Goal: Task Accomplishment & Management: Complete application form

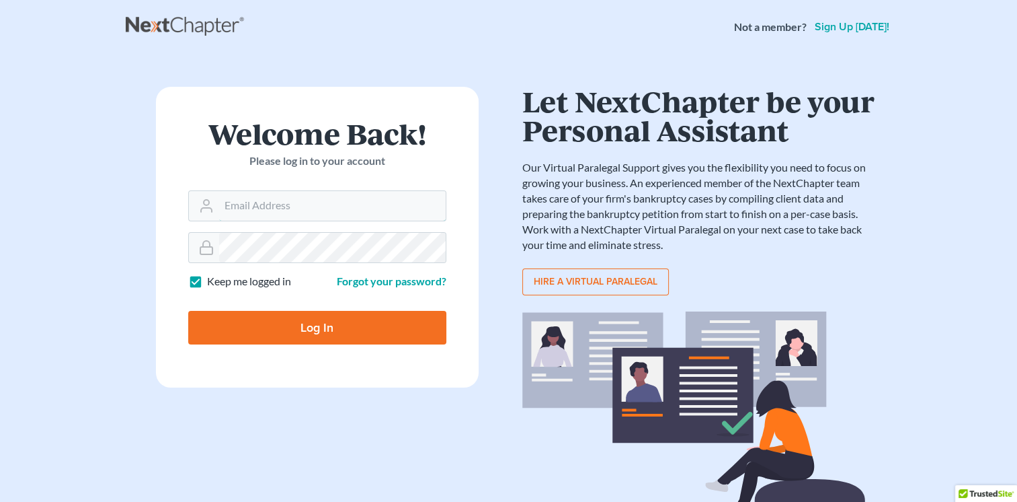
type input "[EMAIL_ADDRESS][DOMAIN_NAME]"
click at [346, 333] on input "Log In" at bounding box center [317, 328] width 258 height 34
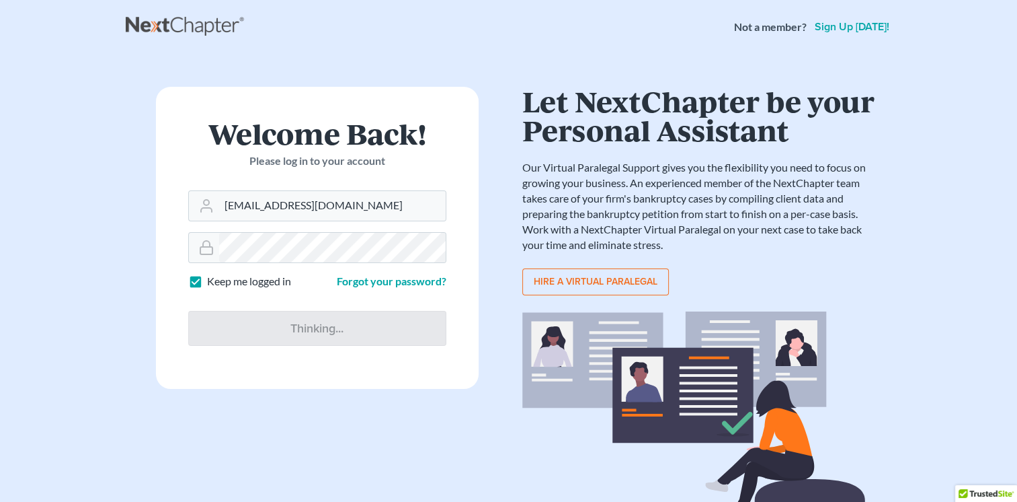
type input "Thinking..."
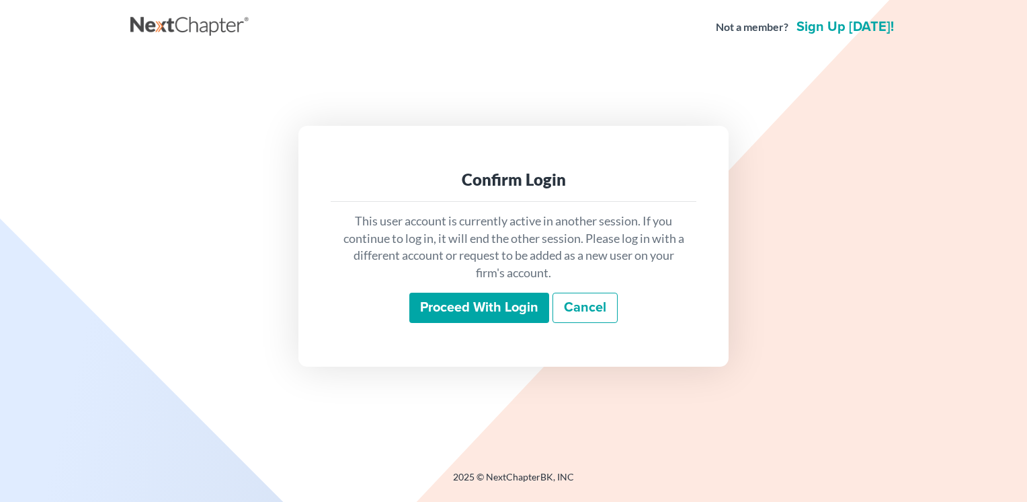
click at [479, 311] on input "Proceed with login" at bounding box center [480, 308] width 140 height 31
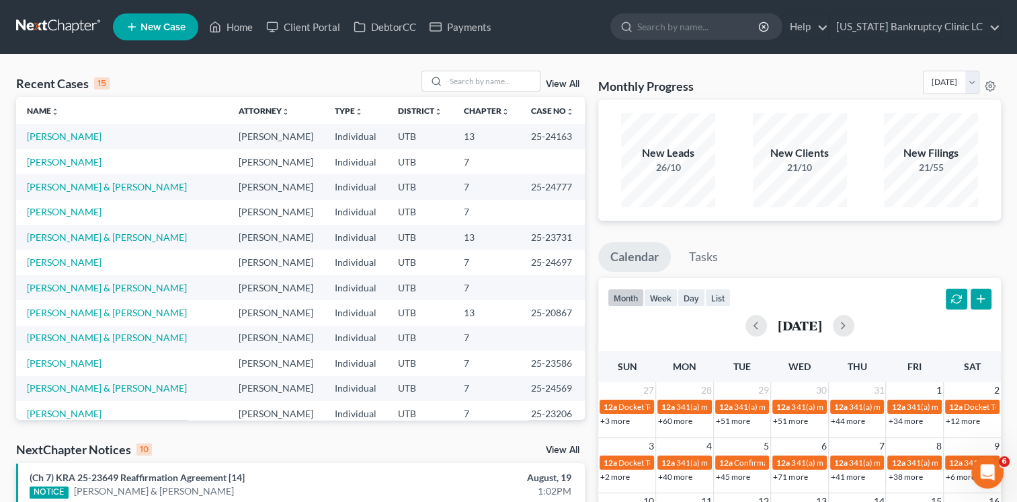
click at [145, 22] on span "New Case" at bounding box center [163, 27] width 45 height 10
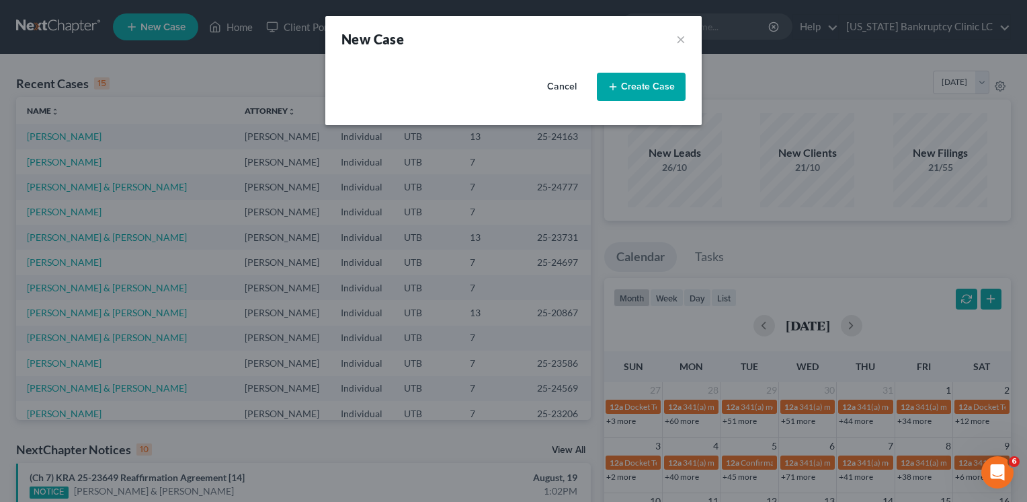
select select "81"
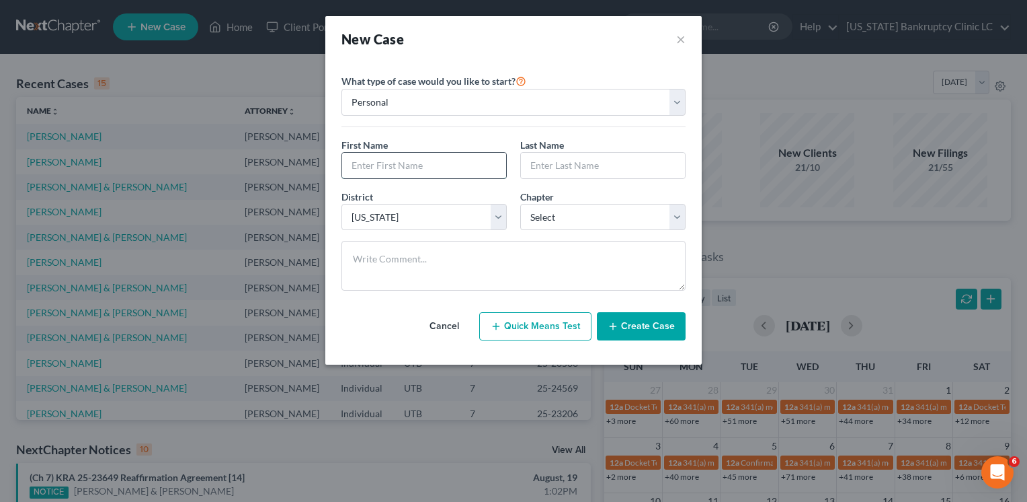
click at [369, 169] on input "text" at bounding box center [424, 166] width 164 height 26
type input "[PERSON_NAME]"
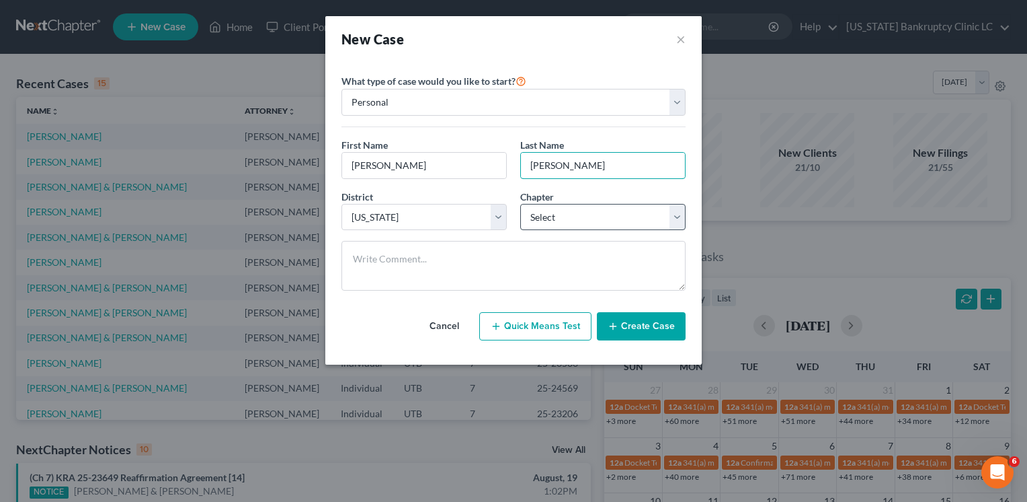
type input "[PERSON_NAME]"
click at [538, 226] on select "Select 7 11 12 13" at bounding box center [602, 217] width 165 height 27
select select "0"
click at [520, 204] on select "Select 7 11 12 13" at bounding box center [602, 217] width 165 height 27
click at [643, 324] on button "Create Case" at bounding box center [641, 326] width 89 height 28
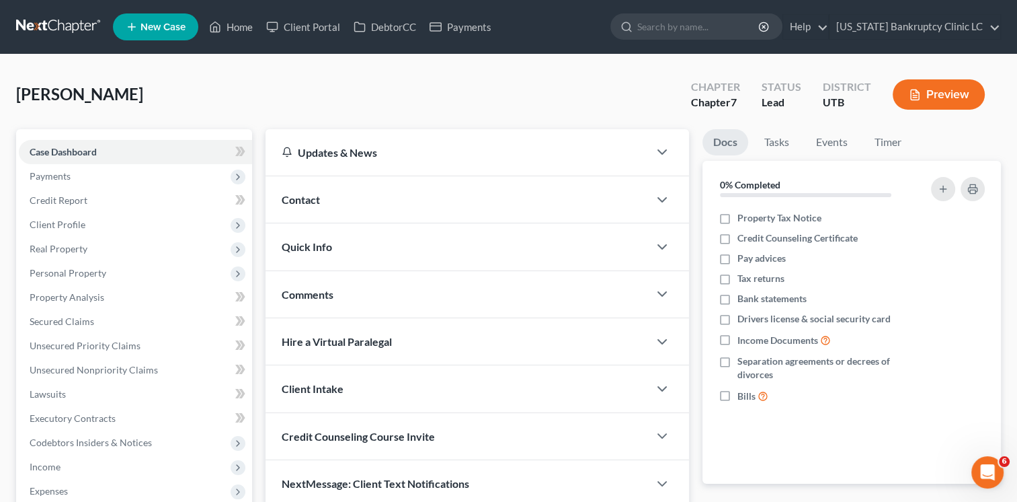
click at [379, 195] on div "Contact" at bounding box center [457, 199] width 383 height 46
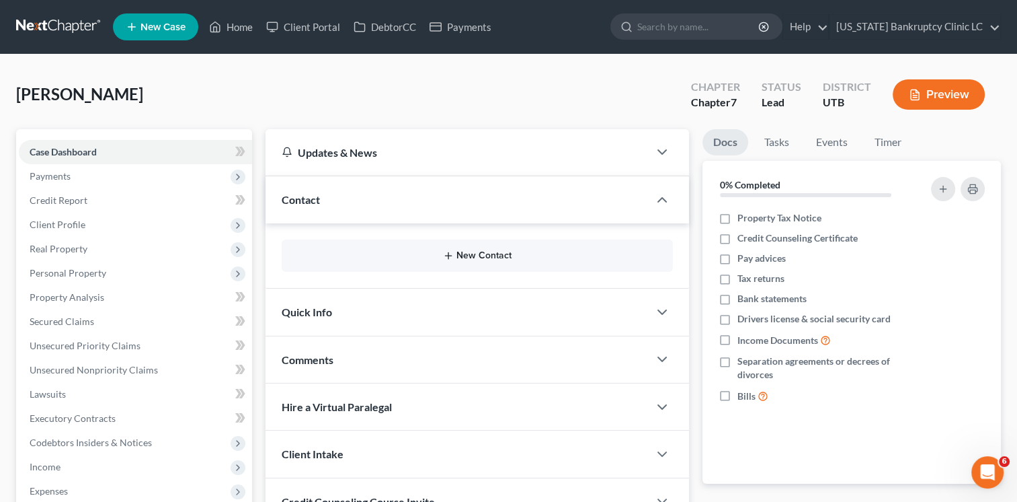
click at [404, 258] on button "New Contact" at bounding box center [478, 255] width 370 height 11
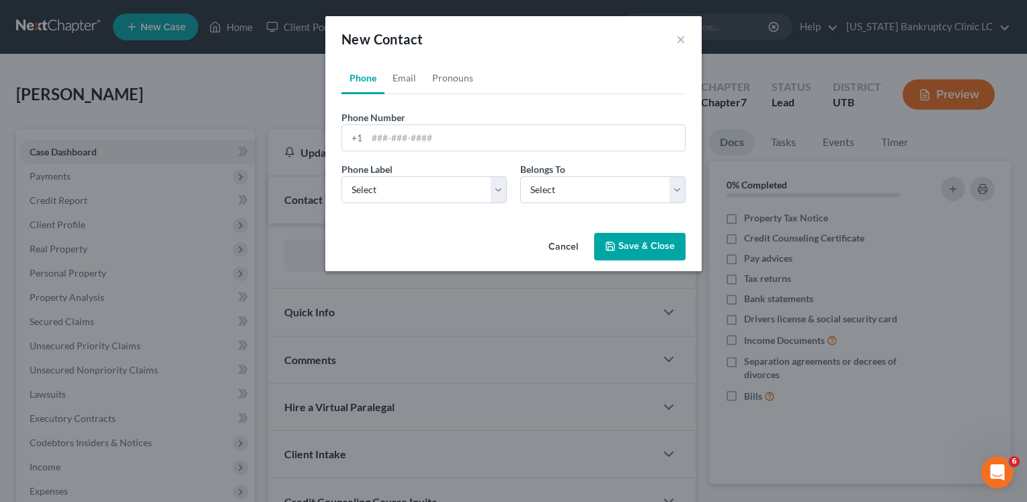
click at [410, 152] on div "Phone Number * +1 Ext." at bounding box center [514, 136] width 358 height 52
click at [417, 142] on input "tel" at bounding box center [526, 138] width 318 height 26
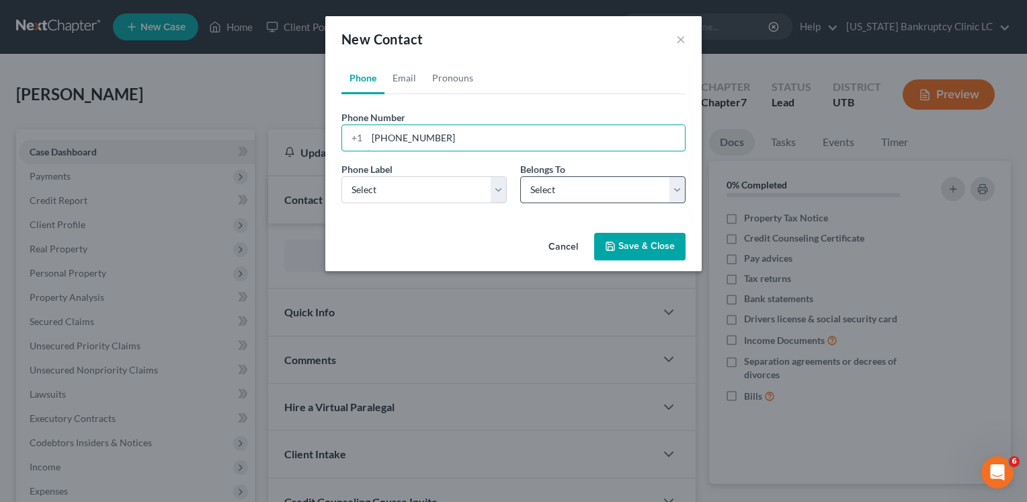
type input "[PHONE_NUMBER]"
click at [546, 196] on select "Select Client Other" at bounding box center [602, 189] width 165 height 27
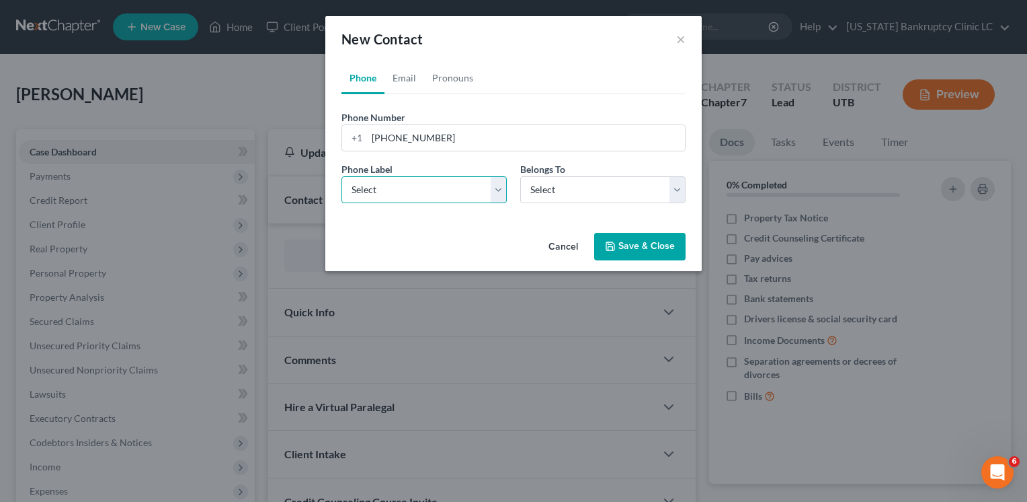
drag, startPoint x: 414, startPoint y: 194, endPoint x: 411, endPoint y: 200, distance: 7.5
click at [414, 194] on select "Select Mobile Home Work Other" at bounding box center [424, 189] width 165 height 27
select select "0"
click at [342, 176] on select "Select Mobile Home Work Other" at bounding box center [424, 189] width 165 height 27
click at [547, 185] on select "Select Client Other" at bounding box center [602, 189] width 165 height 27
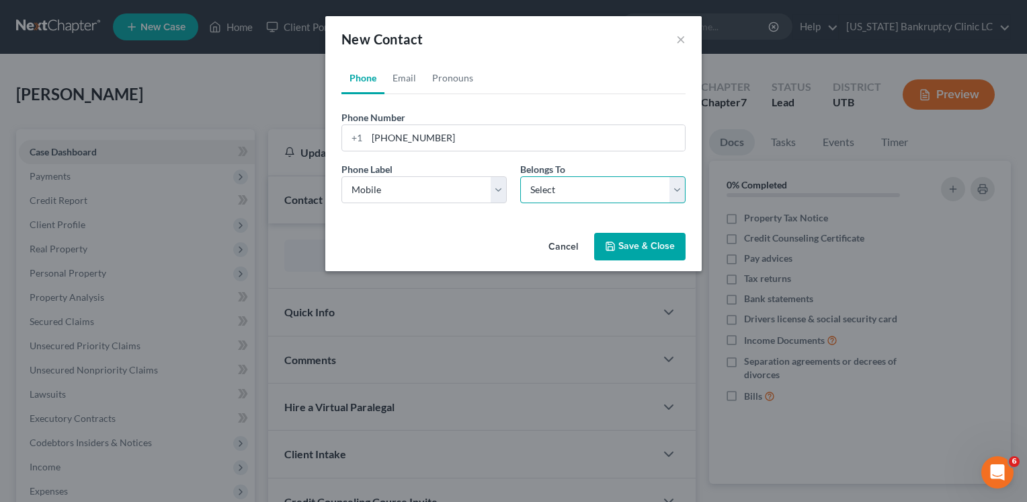
select select "0"
click at [520, 176] on select "Select Client Other" at bounding box center [602, 189] width 165 height 27
click at [615, 246] on icon "button" at bounding box center [610, 246] width 11 height 11
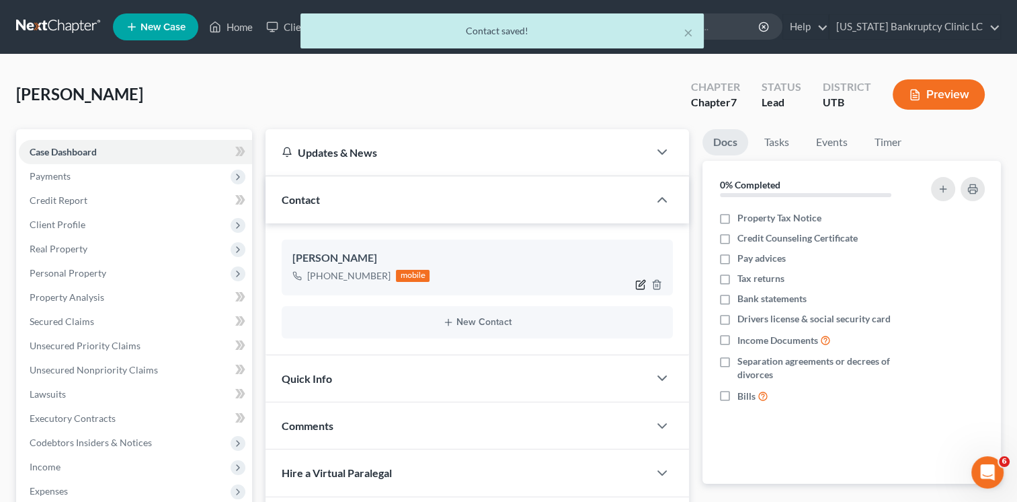
click at [645, 284] on icon "button" at bounding box center [640, 284] width 11 height 11
select select "0"
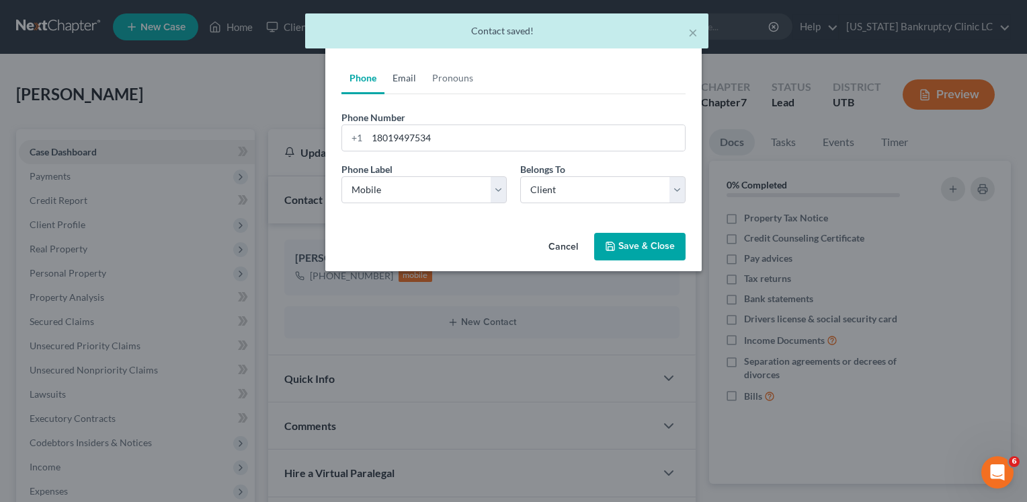
click at [412, 78] on link "Email" at bounding box center [405, 78] width 40 height 32
click at [407, 142] on input "email" at bounding box center [526, 138] width 318 height 26
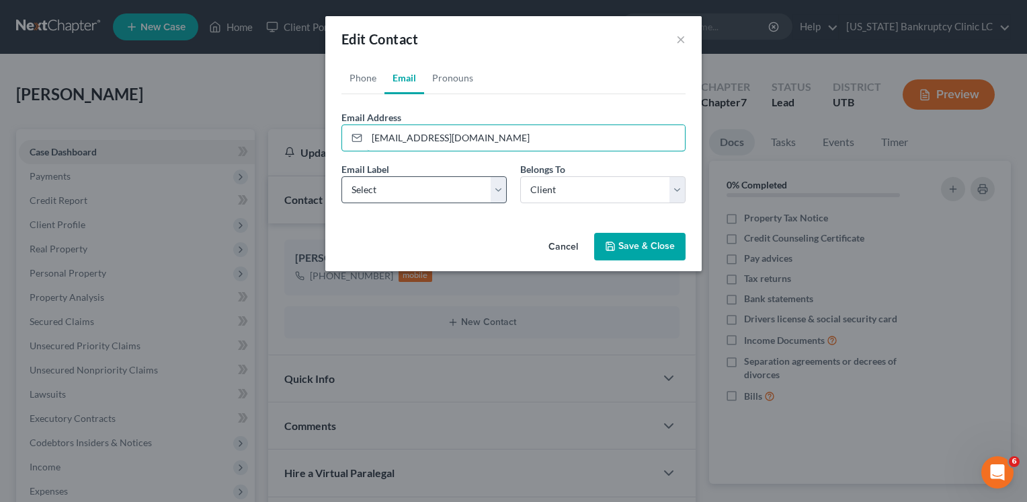
type input "[EMAIL_ADDRESS][DOMAIN_NAME]"
click at [457, 185] on select "Select Home Work Other" at bounding box center [424, 189] width 165 height 27
select select "0"
click at [342, 176] on select "Select Home Work Other" at bounding box center [424, 189] width 165 height 27
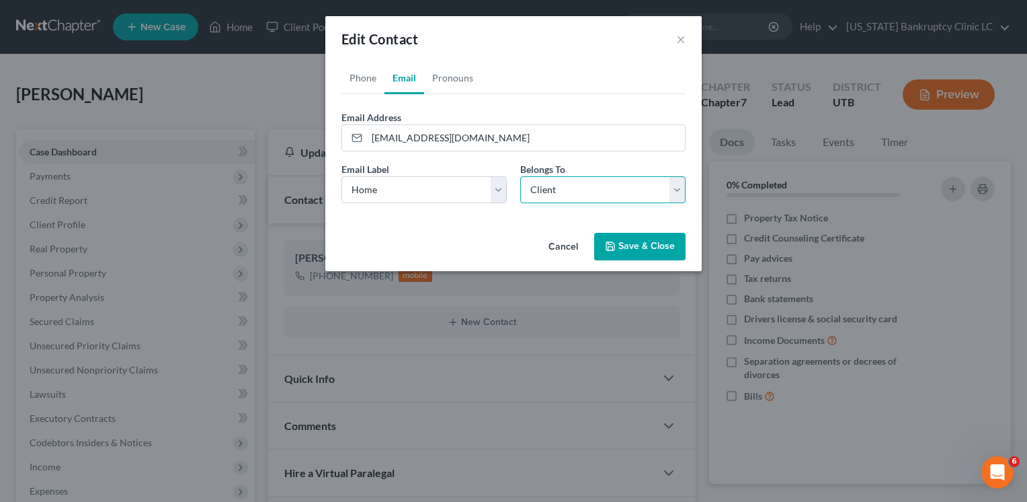
drag, startPoint x: 527, startPoint y: 194, endPoint x: 533, endPoint y: 198, distance: 6.9
click at [527, 194] on select "Select Client Other" at bounding box center [602, 189] width 165 height 27
click at [520, 176] on select "Select Client Other" at bounding box center [602, 189] width 165 height 27
click at [624, 245] on button "Save & Close" at bounding box center [639, 247] width 91 height 28
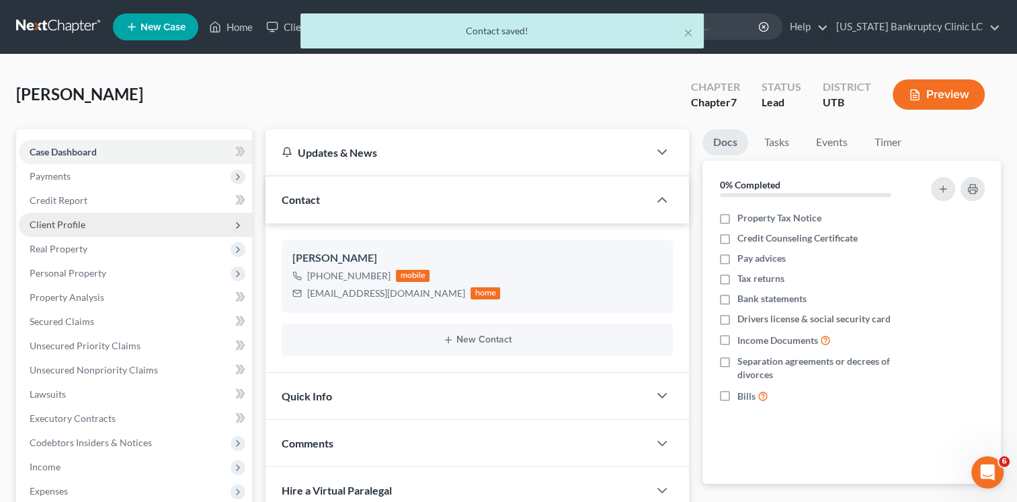
click at [89, 219] on span "Client Profile" at bounding box center [135, 224] width 233 height 24
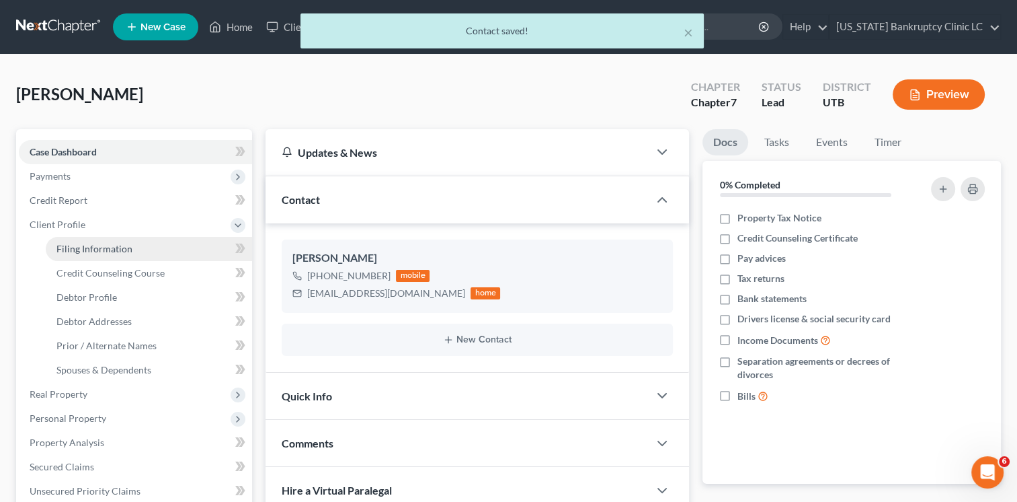
click at [118, 249] on span "Filing Information" at bounding box center [94, 248] width 76 height 11
select select "1"
select select "0"
select select "81"
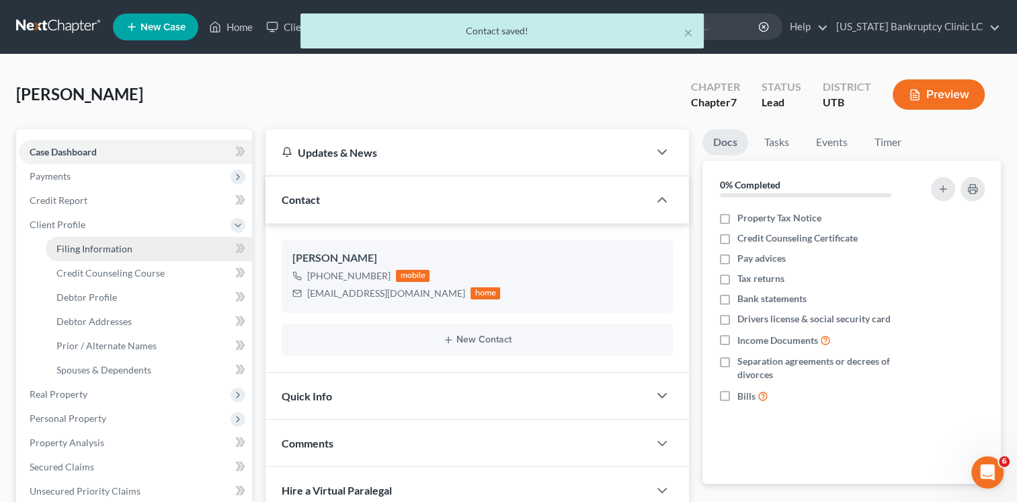
select select "46"
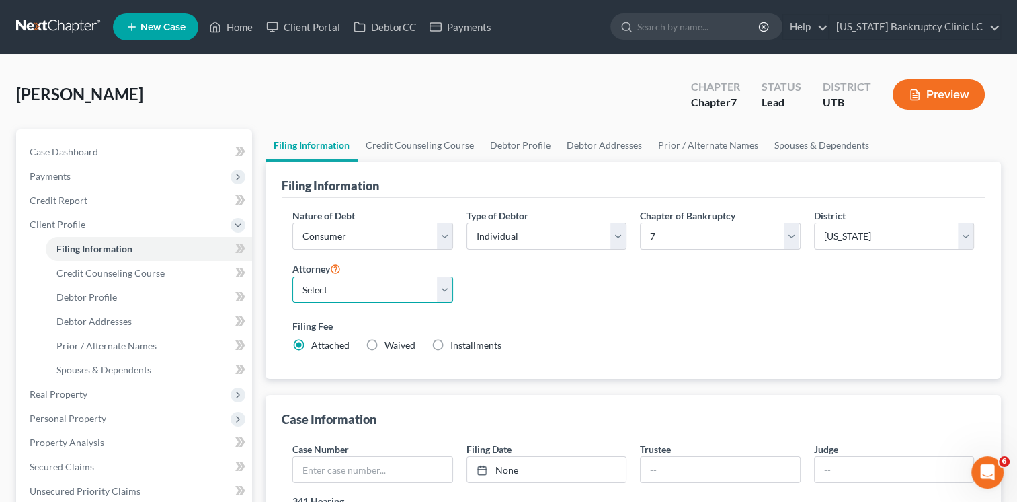
click at [334, 298] on select "Select [PERSON_NAME] - UTB [PERSON_NAME] - UT" at bounding box center [373, 289] width 160 height 27
select select "0"
click at [293, 276] on select "Select [PERSON_NAME] - UTB [PERSON_NAME] - UT" at bounding box center [373, 289] width 160 height 27
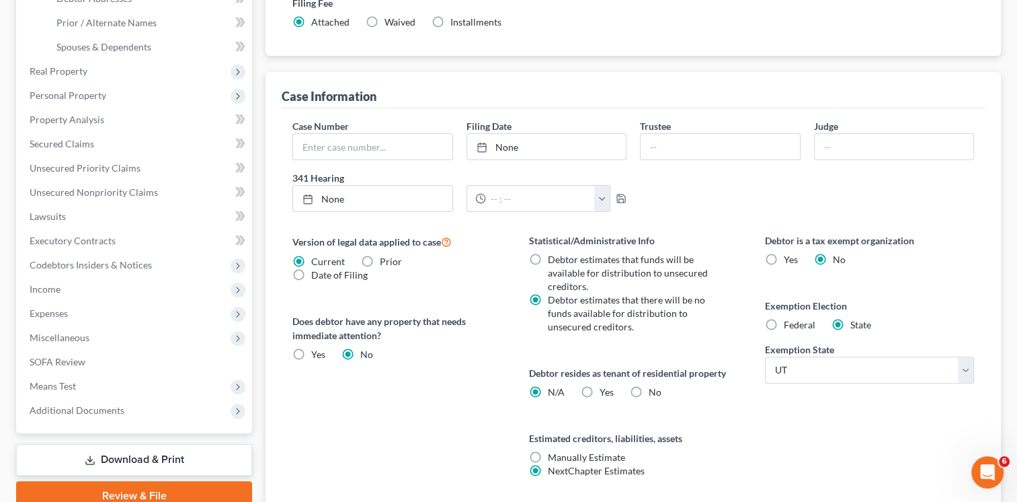
scroll to position [403, 0]
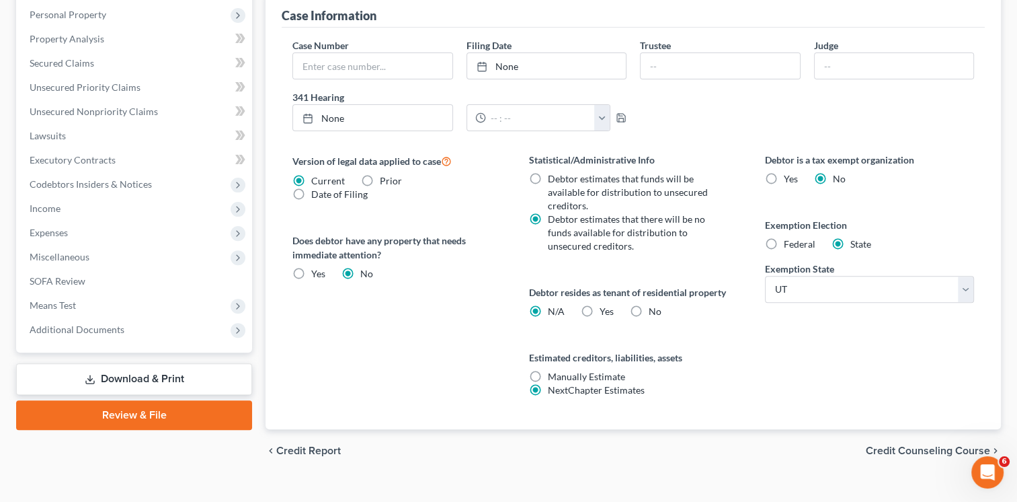
click at [600, 311] on label "Yes Yes" at bounding box center [607, 311] width 14 height 13
click at [605, 311] on input "Yes Yes" at bounding box center [609, 309] width 9 height 9
radio input "true"
radio input "false"
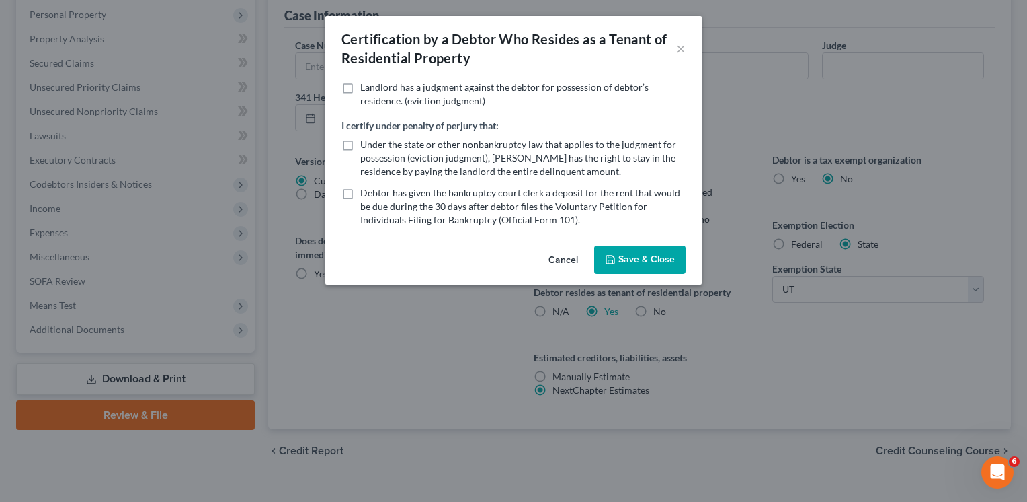
click at [665, 262] on button "Save & Close" at bounding box center [639, 259] width 91 height 28
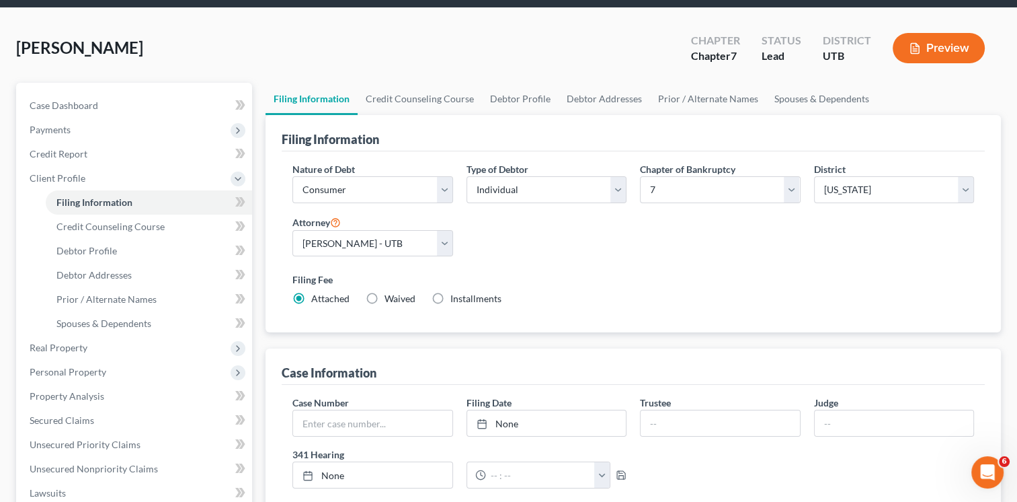
scroll to position [0, 0]
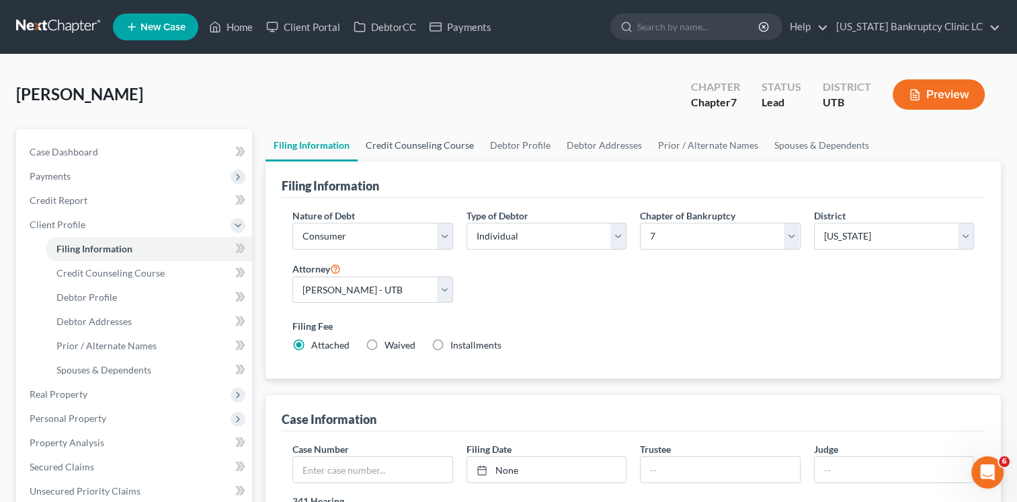
click at [441, 144] on link "Credit Counseling Course" at bounding box center [420, 145] width 124 height 32
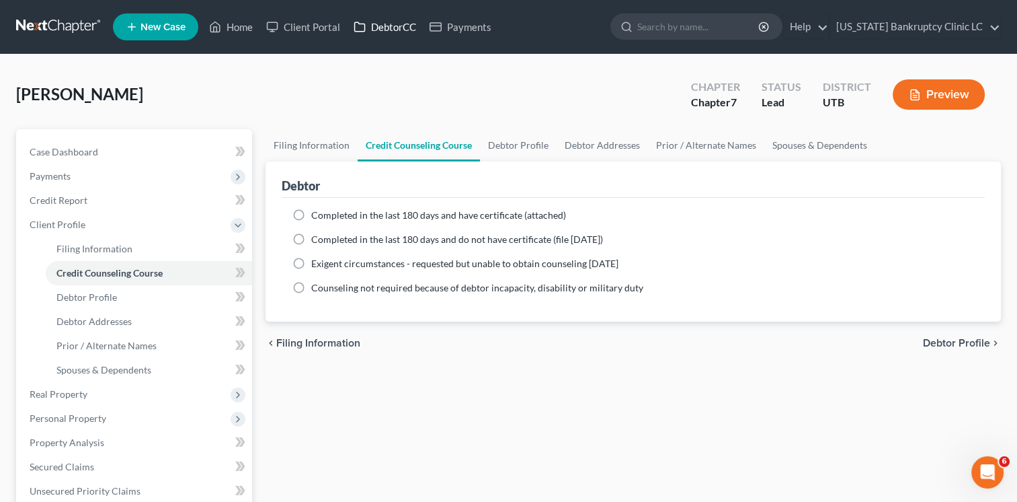
click at [397, 26] on link "DebtorCC" at bounding box center [385, 27] width 76 height 24
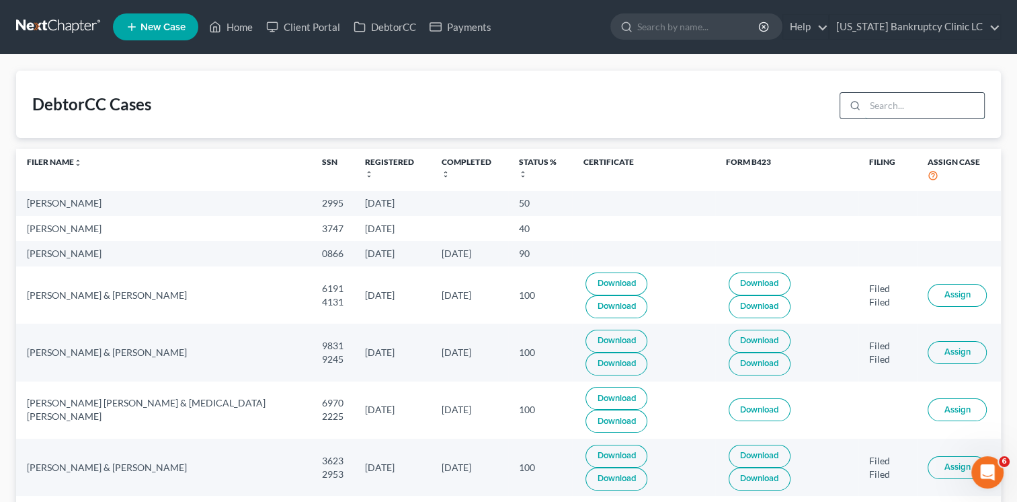
click at [883, 107] on input "search" at bounding box center [924, 106] width 119 height 26
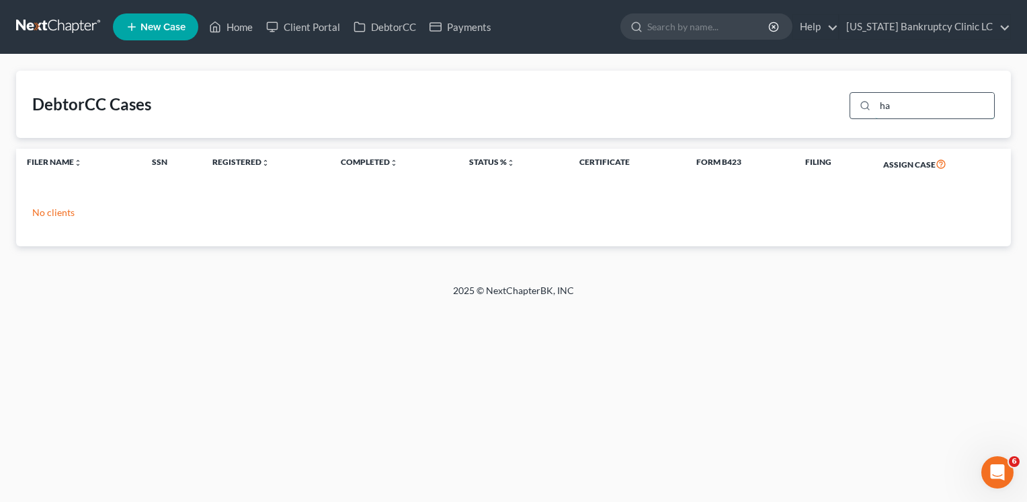
type input "h"
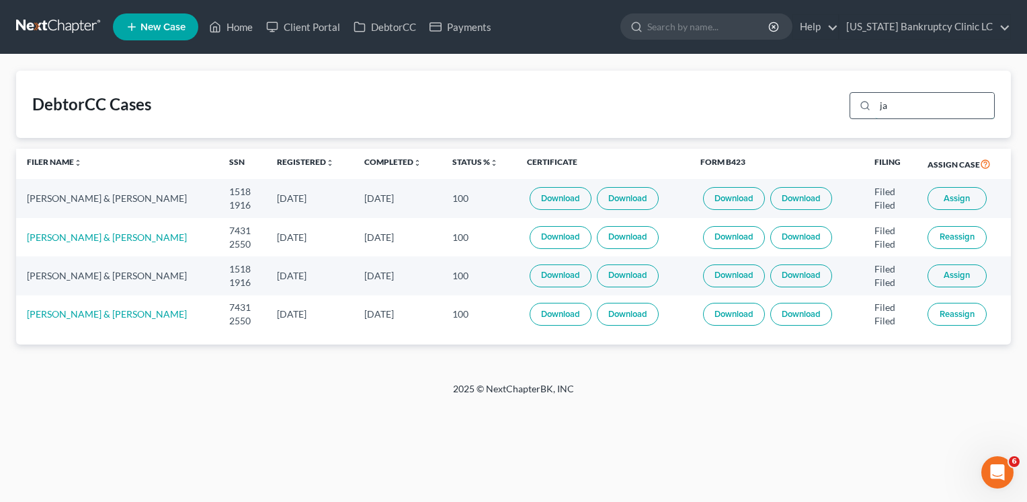
type input "j"
type input "[PERSON_NAME]"
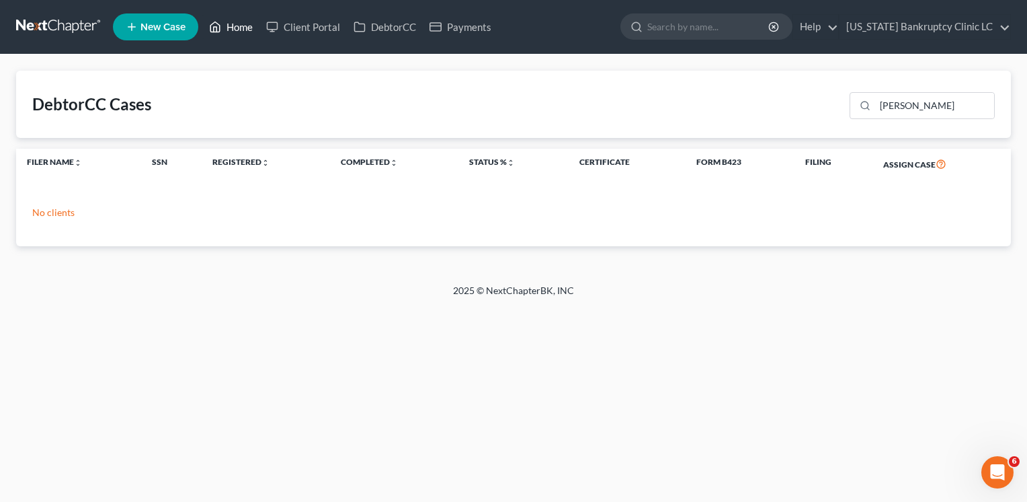
click at [229, 27] on link "Home" at bounding box center [230, 27] width 57 height 24
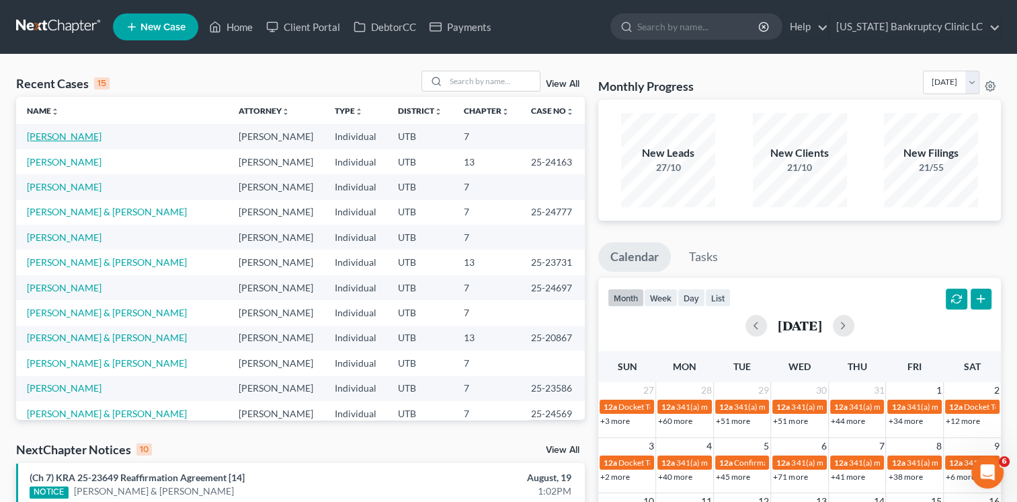
click at [49, 139] on link "[PERSON_NAME]" at bounding box center [64, 135] width 75 height 11
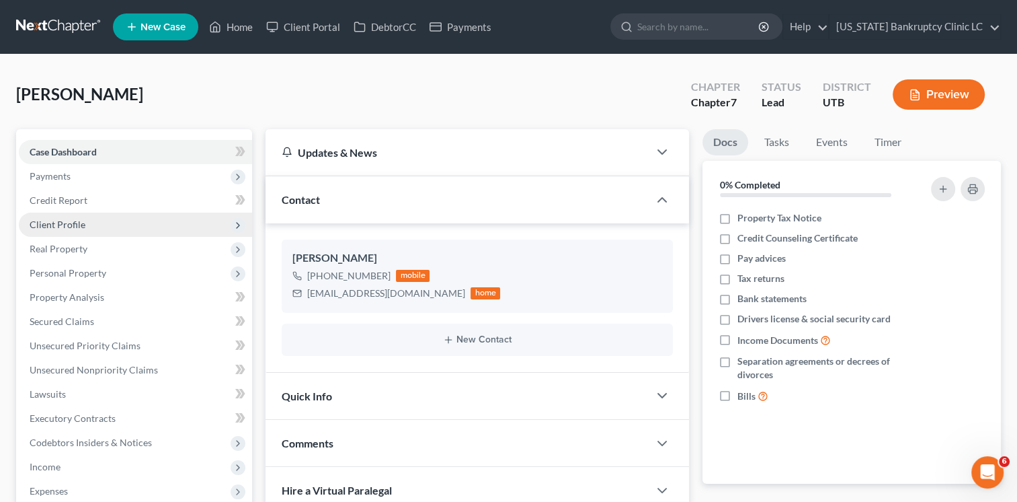
click at [52, 222] on span "Client Profile" at bounding box center [58, 224] width 56 height 11
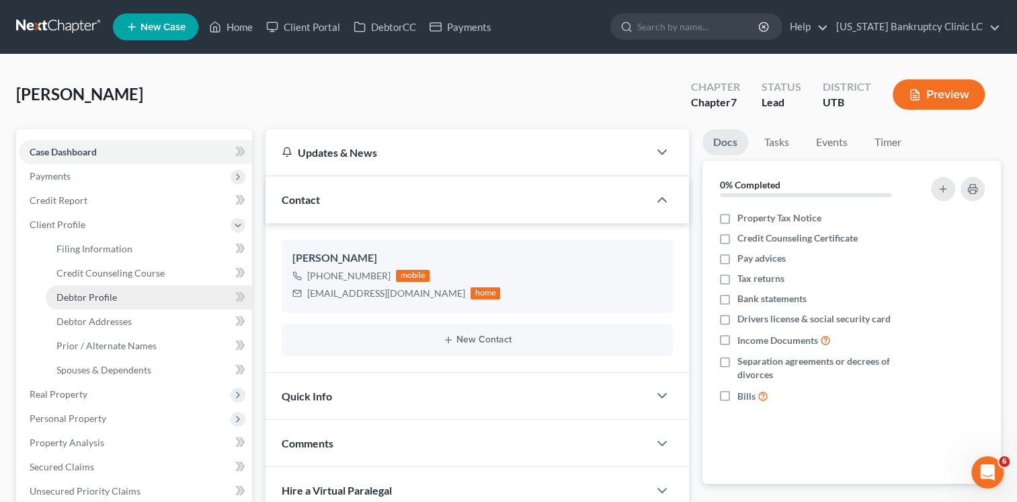
click at [132, 294] on link "Debtor Profile" at bounding box center [149, 297] width 206 height 24
select select "0"
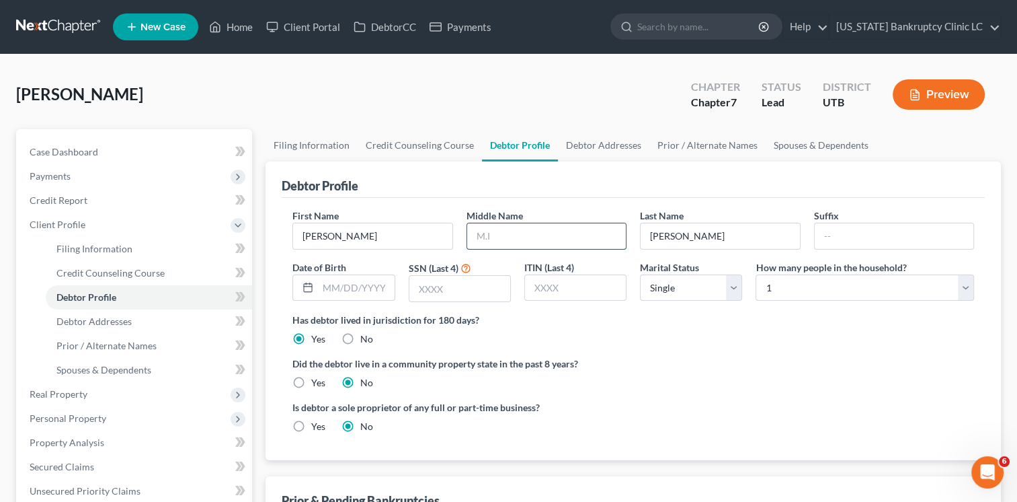
click at [506, 237] on input "text" at bounding box center [546, 236] width 159 height 26
type input "[PERSON_NAME]"
click at [380, 284] on input "text" at bounding box center [356, 288] width 76 height 26
type input "[DATE]"
click at [426, 284] on input "text" at bounding box center [460, 289] width 101 height 26
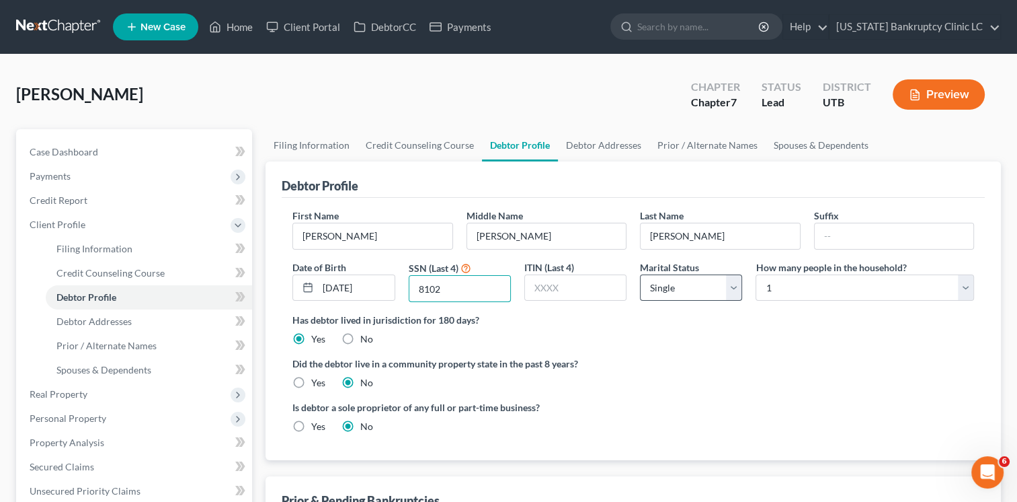
type input "8102"
click at [687, 289] on select "Select Single Married Separated Divorced Widowed" at bounding box center [691, 287] width 102 height 27
click at [602, 145] on link "Debtor Addresses" at bounding box center [603, 145] width 91 height 32
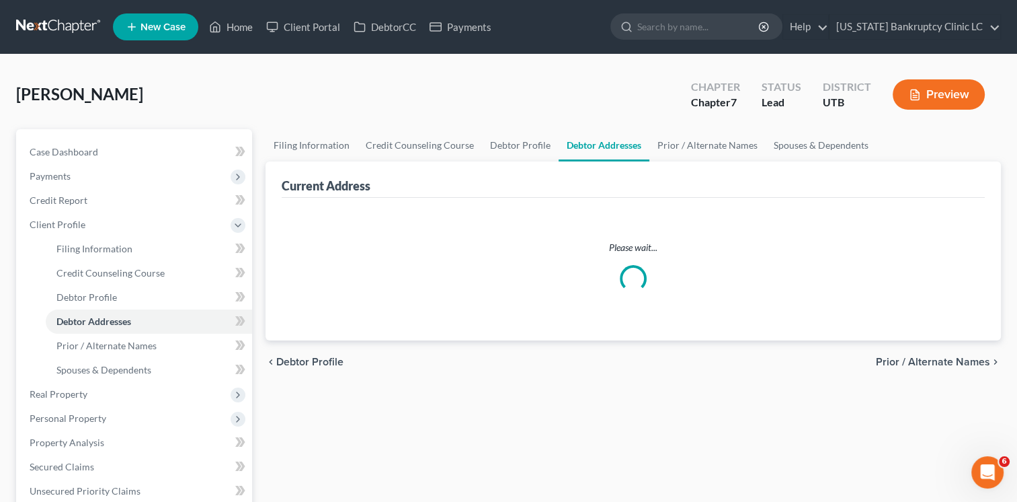
select select "0"
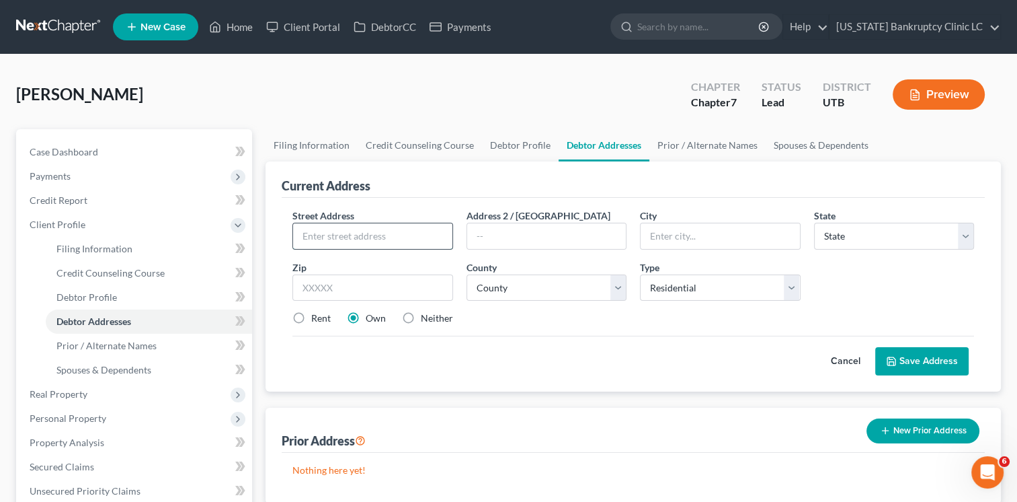
click at [374, 236] on input "text" at bounding box center [372, 236] width 159 height 26
type input "[STREET_ADDRESS]"
click at [750, 250] on div "Street Address * [STREET_ADDRESS] * [GEOGRAPHIC_DATA] * State [US_STATE] AK AR …" at bounding box center [633, 272] width 695 height 128
click at [729, 236] on input "Salt la" at bounding box center [720, 236] width 159 height 26
type input "[GEOGRAPHIC_DATA]"
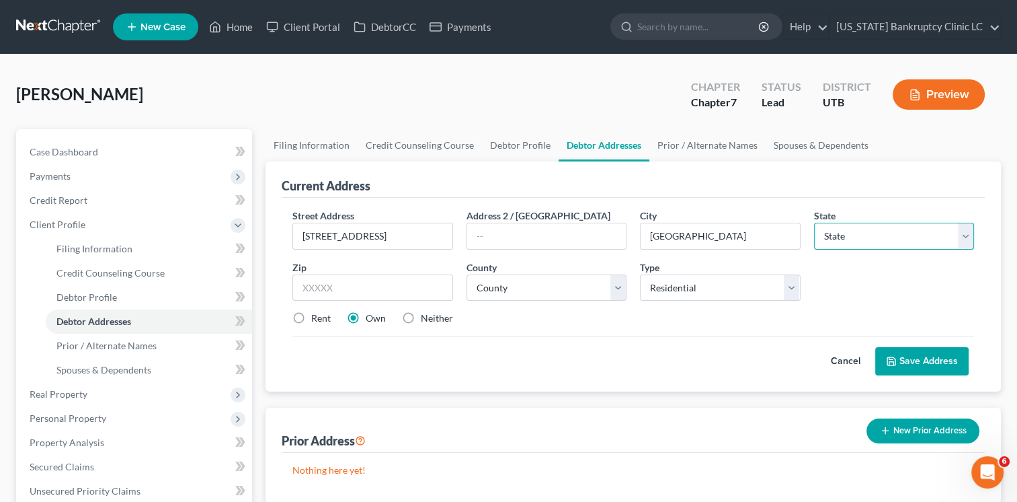
click at [837, 241] on select "State [US_STATE] AK AR AZ CA CO CT DE DC [GEOGRAPHIC_DATA] [GEOGRAPHIC_DATA] GU…" at bounding box center [894, 236] width 160 height 27
select select "46"
click at [814, 223] on select "State [US_STATE] AK AR AZ CA CO CT DE DC [GEOGRAPHIC_DATA] [GEOGRAPHIC_DATA] GU…" at bounding box center [894, 236] width 160 height 27
click at [319, 292] on input "text" at bounding box center [373, 287] width 160 height 27
type input "84103"
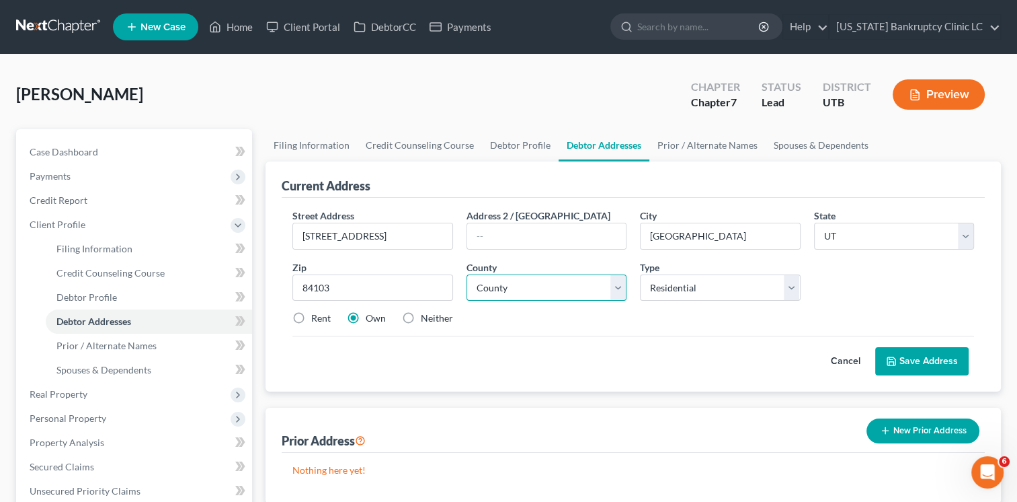
click at [491, 297] on select "County [GEOGRAPHIC_DATA] [GEOGRAPHIC_DATA] [GEOGRAPHIC_DATA] [GEOGRAPHIC_DATA] …" at bounding box center [547, 287] width 160 height 27
click at [514, 272] on div "County * County [GEOGRAPHIC_DATA] Box [GEOGRAPHIC_DATA] [GEOGRAPHIC_DATA] [GEOG…" at bounding box center [546, 280] width 173 height 41
click at [514, 289] on select "County [GEOGRAPHIC_DATA] [GEOGRAPHIC_DATA] [GEOGRAPHIC_DATA] [GEOGRAPHIC_DATA] …" at bounding box center [547, 287] width 160 height 27
click at [467, 274] on select "County [GEOGRAPHIC_DATA] [GEOGRAPHIC_DATA] [GEOGRAPHIC_DATA] [GEOGRAPHIC_DATA] …" at bounding box center [547, 287] width 160 height 27
select select "17"
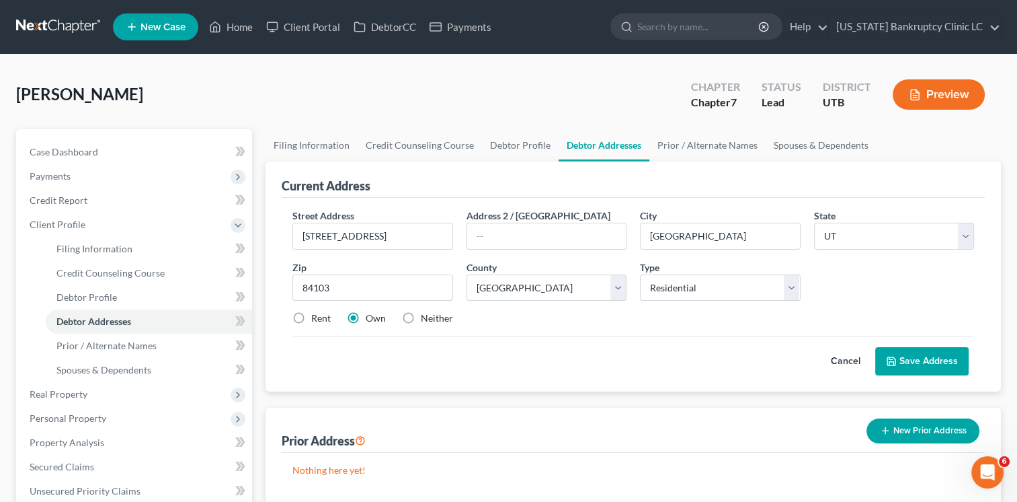
click at [311, 317] on label "Rent" at bounding box center [321, 317] width 20 height 13
click at [317, 317] on input "Rent" at bounding box center [321, 315] width 9 height 9
radio input "true"
click at [919, 359] on button "Save Address" at bounding box center [921, 361] width 93 height 28
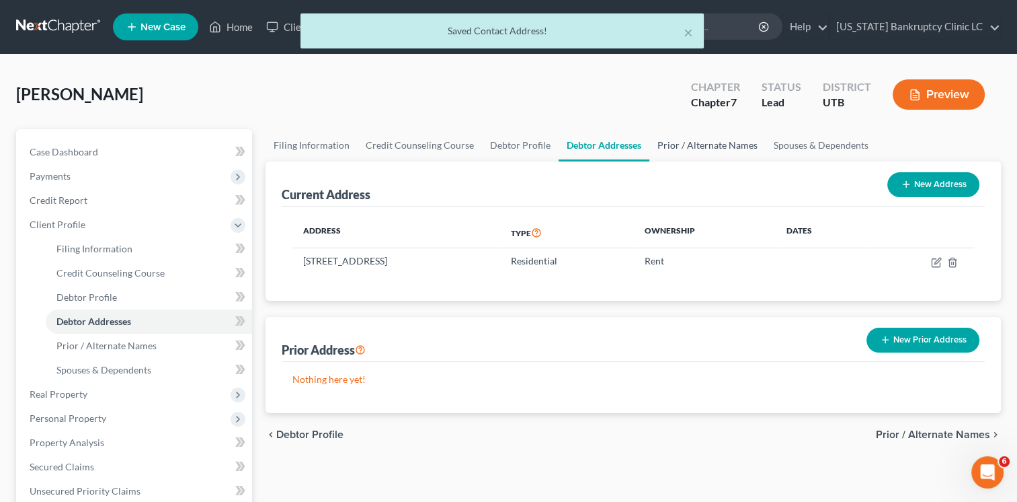
click at [705, 151] on link "Prior / Alternate Names" at bounding box center [708, 145] width 116 height 32
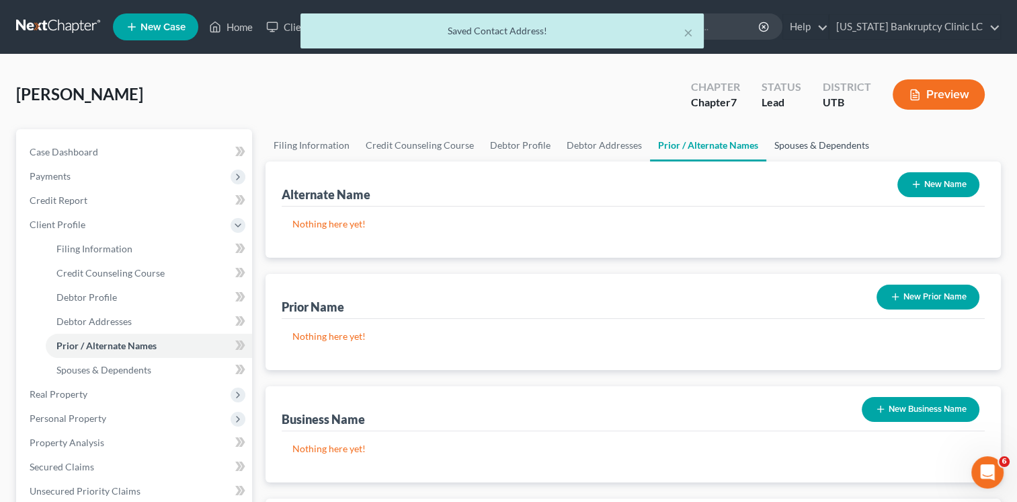
click at [793, 141] on link "Spouses & Dependents" at bounding box center [822, 145] width 111 height 32
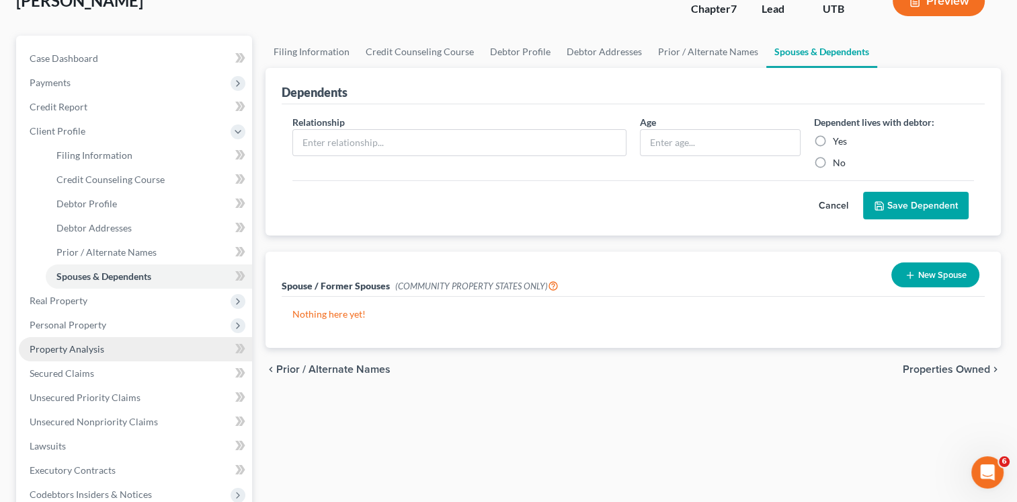
scroll to position [134, 0]
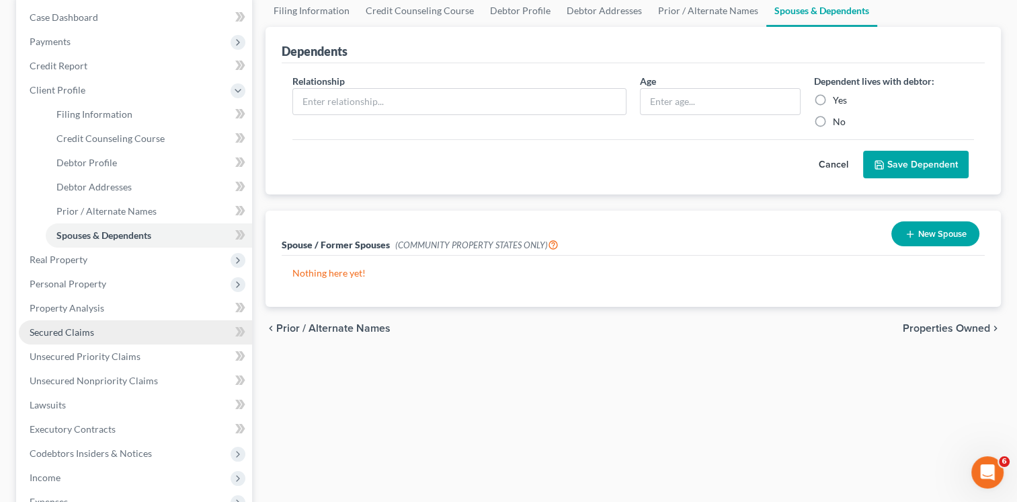
click at [81, 338] on link "Secured Claims" at bounding box center [135, 332] width 233 height 24
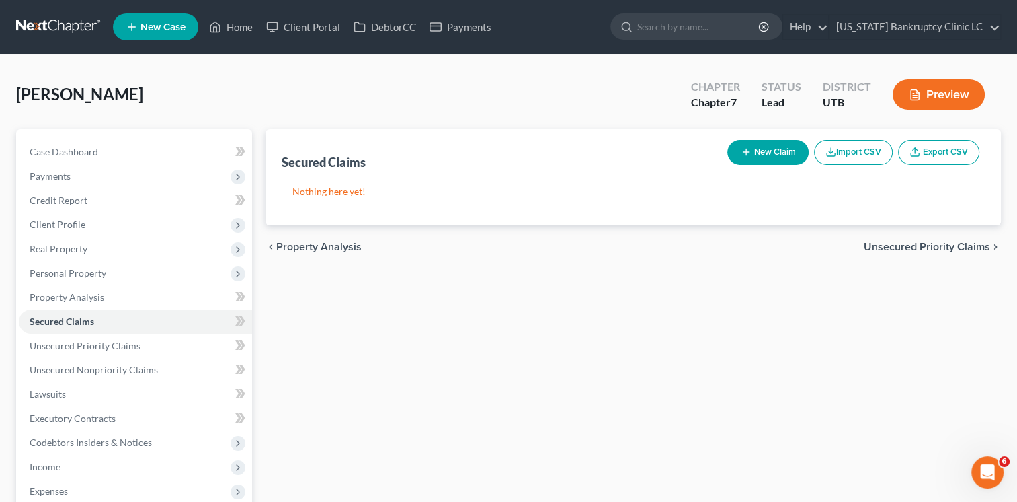
click at [751, 146] on button "New Claim" at bounding box center [768, 152] width 81 height 25
select select "0"
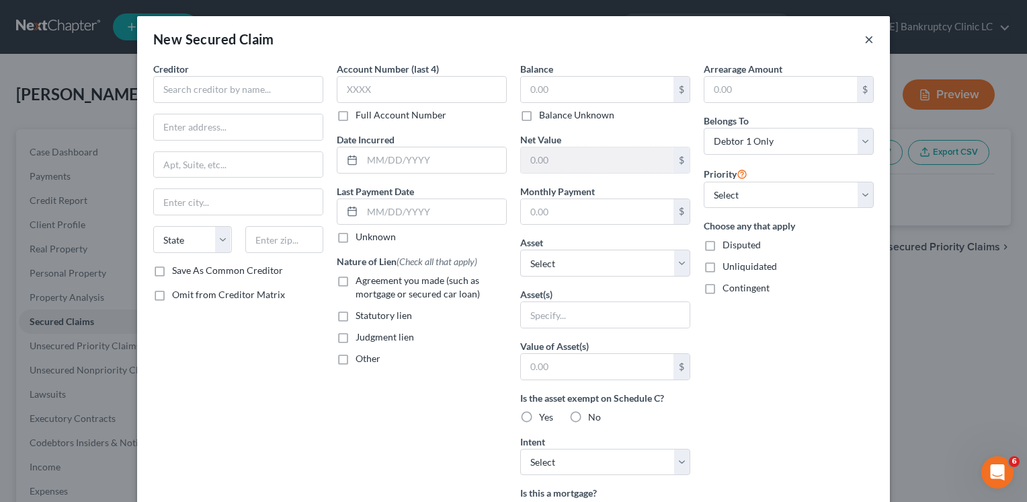
click at [866, 39] on button "×" at bounding box center [869, 39] width 9 height 16
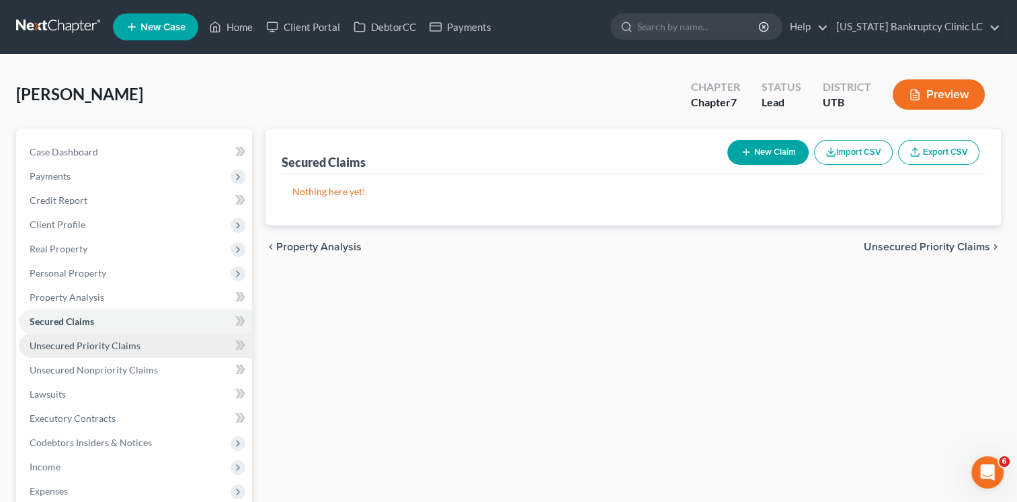
click at [138, 340] on link "Unsecured Priority Claims" at bounding box center [135, 346] width 233 height 24
click at [766, 149] on button "New Claim" at bounding box center [768, 152] width 81 height 25
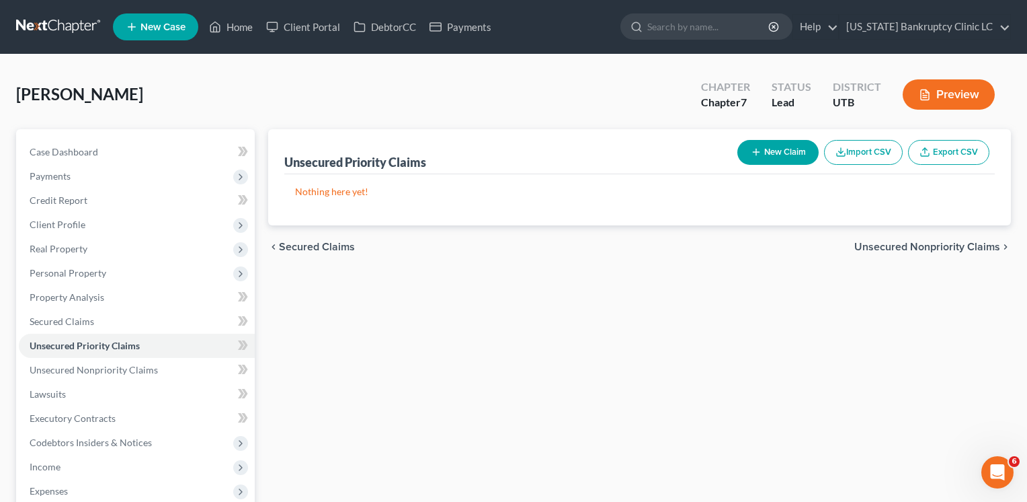
select select "0"
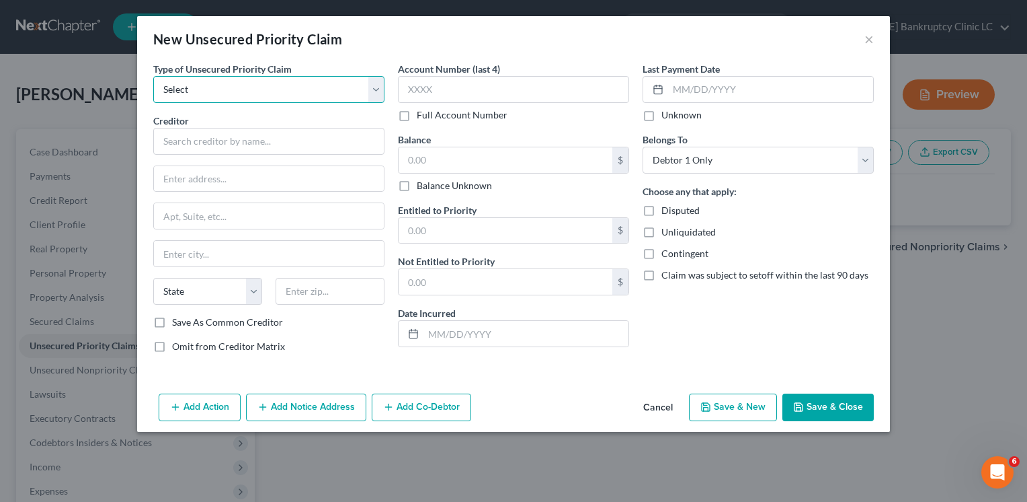
drag, startPoint x: 309, startPoint y: 90, endPoint x: 298, endPoint y: 96, distance: 12.9
click at [309, 90] on select "Select Taxes & Other Government Units Domestic Support Obligations Extensions o…" at bounding box center [268, 89] width 231 height 27
select select "0"
click at [153, 76] on select "Select Taxes & Other Government Units Domestic Support Obligations Extensions o…" at bounding box center [268, 89] width 231 height 27
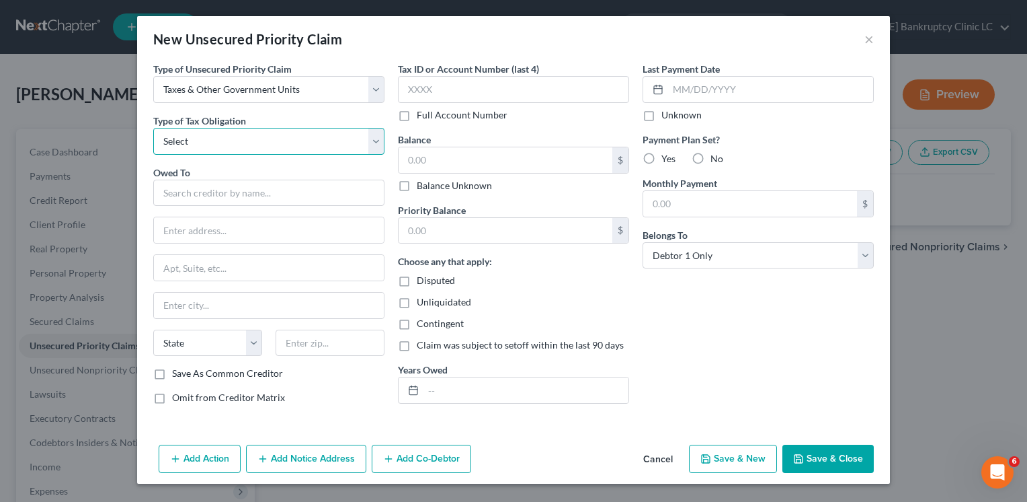
click at [280, 145] on select "Select Federal City State Franchise Tax Board Other" at bounding box center [268, 141] width 231 height 27
select select "0"
click at [153, 128] on select "Select Federal City State Franchise Tax Board Other" at bounding box center [268, 141] width 231 height 27
click at [272, 191] on input "text" at bounding box center [268, 193] width 231 height 27
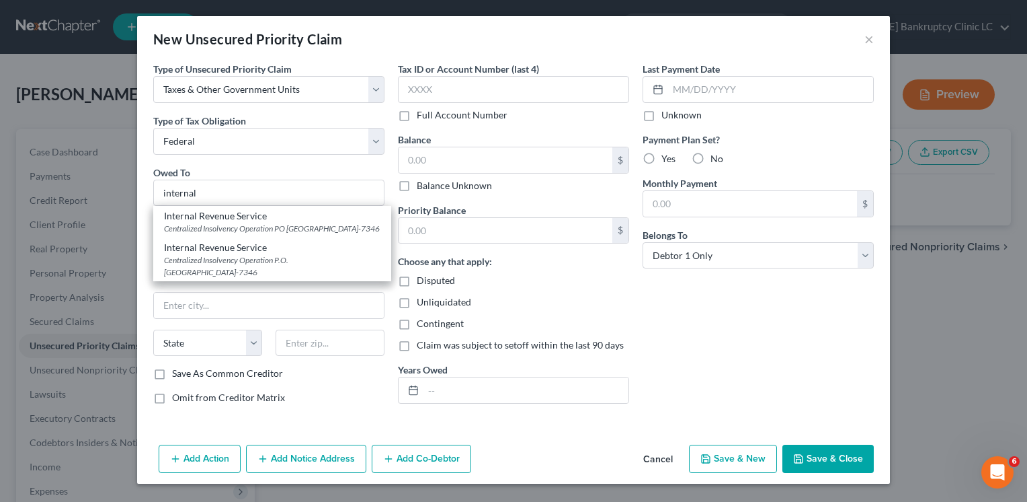
click at [277, 225] on div "Centralized Insolvency Operation PO [GEOGRAPHIC_DATA]-7346" at bounding box center [272, 228] width 217 height 11
type input "Internal Revenue Service"
type input "Centralized Insolvency Operation"
type input "PO Box 7346"
type input "[GEOGRAPHIC_DATA]"
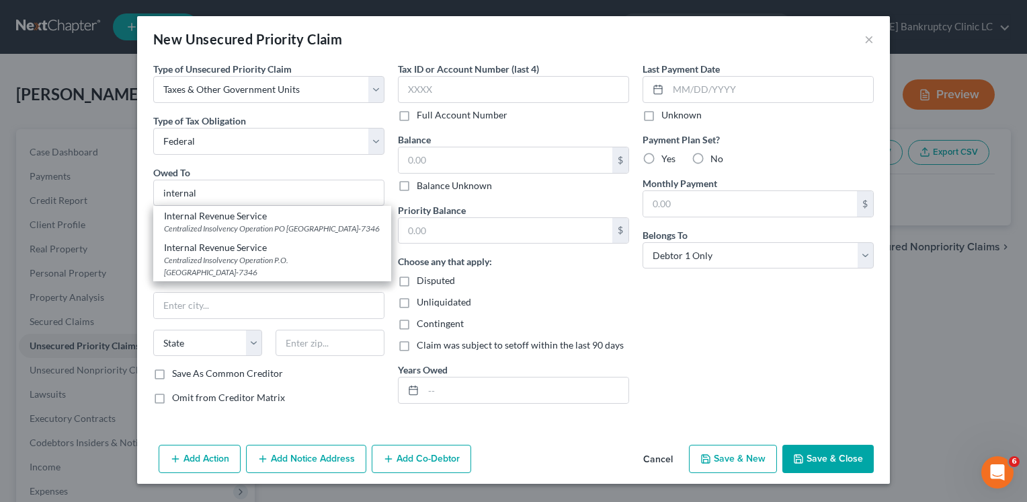
select select "39"
type input "19101-7346"
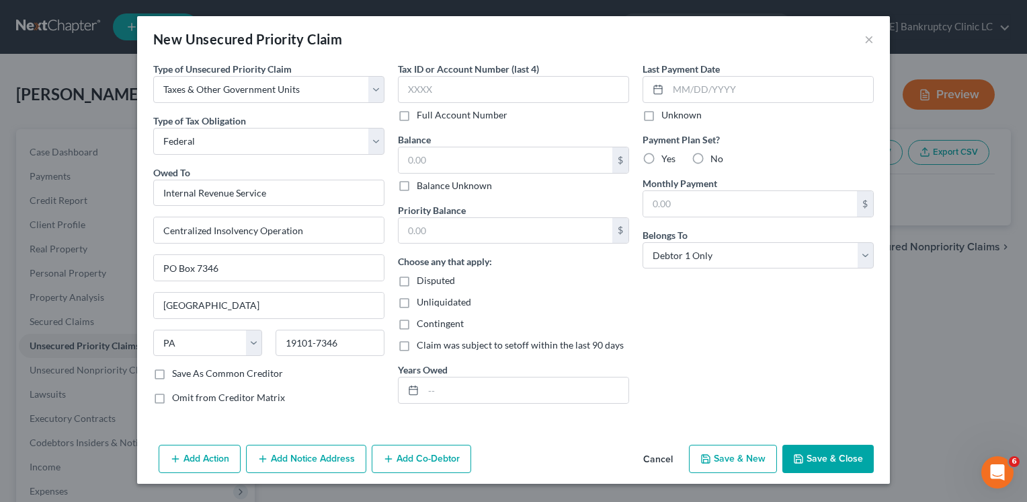
click at [719, 453] on button "Save & New" at bounding box center [733, 458] width 88 height 28
select select "0"
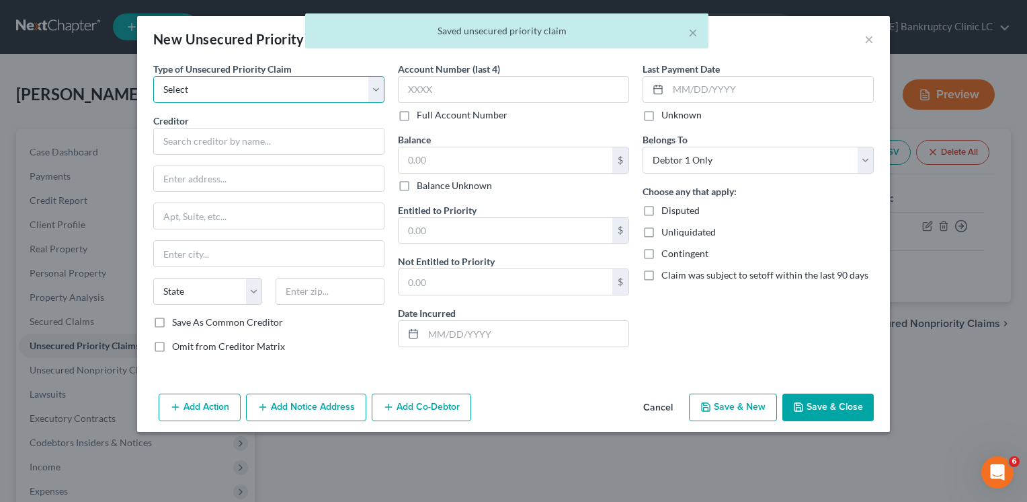
click at [247, 95] on select "Select Taxes & Other Government Units Domestic Support Obligations Extensions o…" at bounding box center [268, 89] width 231 height 27
select select "0"
click at [153, 76] on select "Select Taxes & Other Government Units Domestic Support Obligations Extensions o…" at bounding box center [268, 89] width 231 height 27
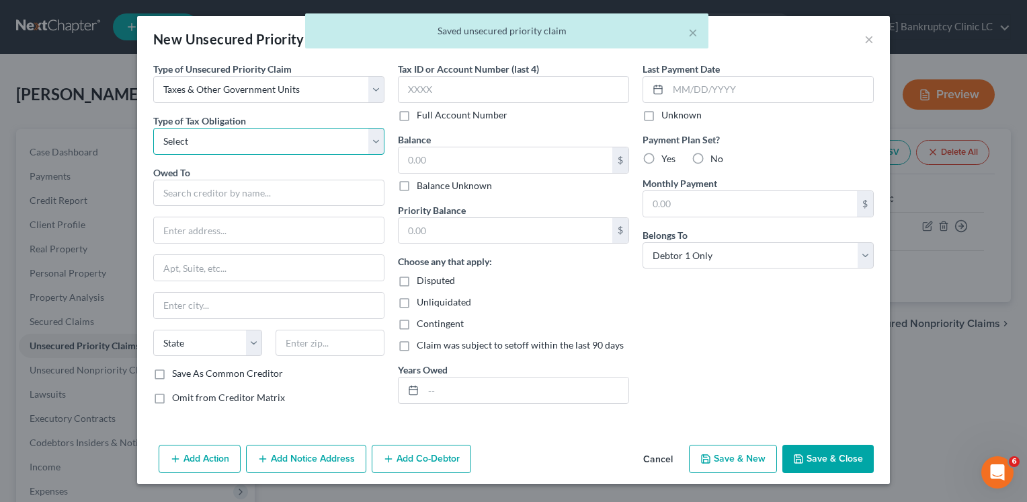
click at [237, 148] on select "Select Federal City State Franchise Tax Board Other" at bounding box center [268, 141] width 231 height 27
select select "2"
click at [153, 128] on select "Select Federal City State Franchise Tax Board Other" at bounding box center [268, 141] width 231 height 27
click at [272, 188] on input "text" at bounding box center [268, 193] width 231 height 27
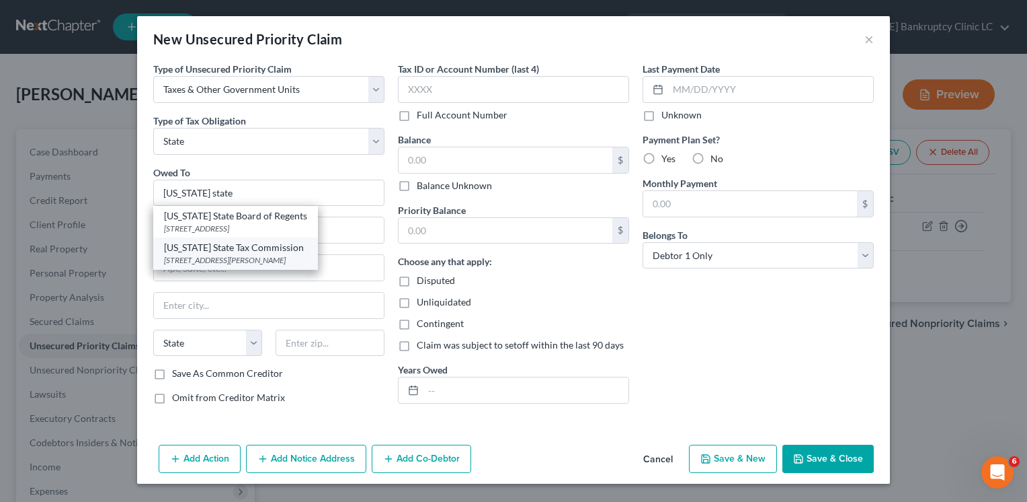
click at [266, 258] on div "[STREET_ADDRESS][PERSON_NAME]" at bounding box center [235, 259] width 143 height 11
type input "[US_STATE] State Tax Commission"
type input "[STREET_ADDRESS]"
type input "Special Services Division, [PERSON_NAME]"
type input "[GEOGRAPHIC_DATA]"
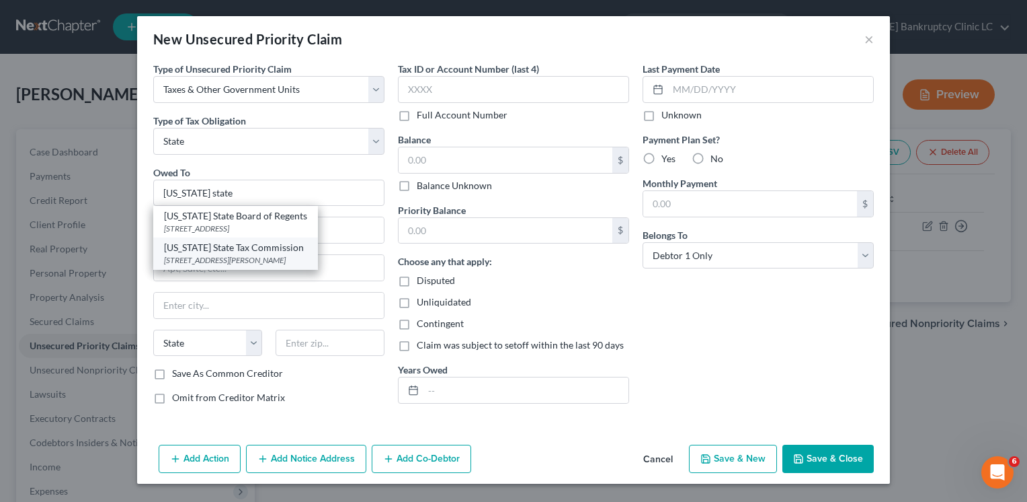
select select "46"
type input "84134"
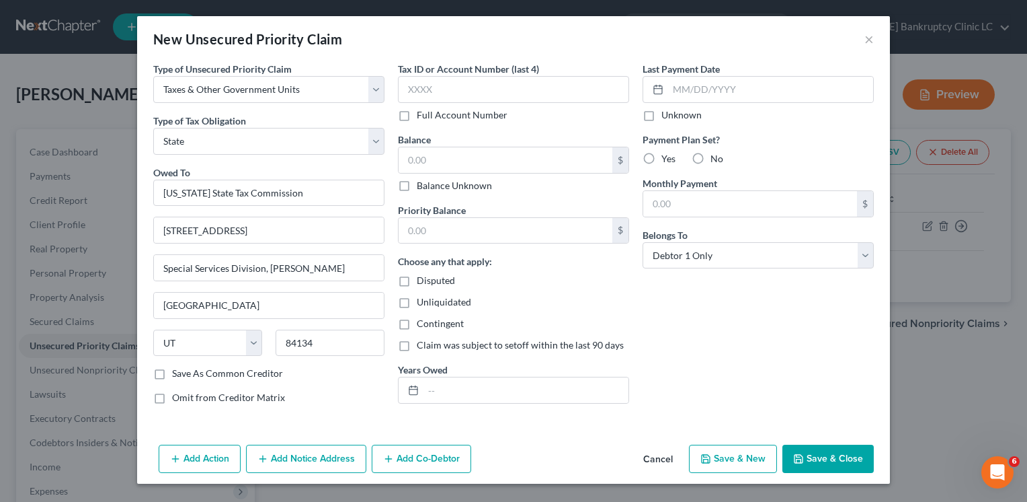
click at [804, 454] on icon "button" at bounding box center [798, 458] width 11 height 11
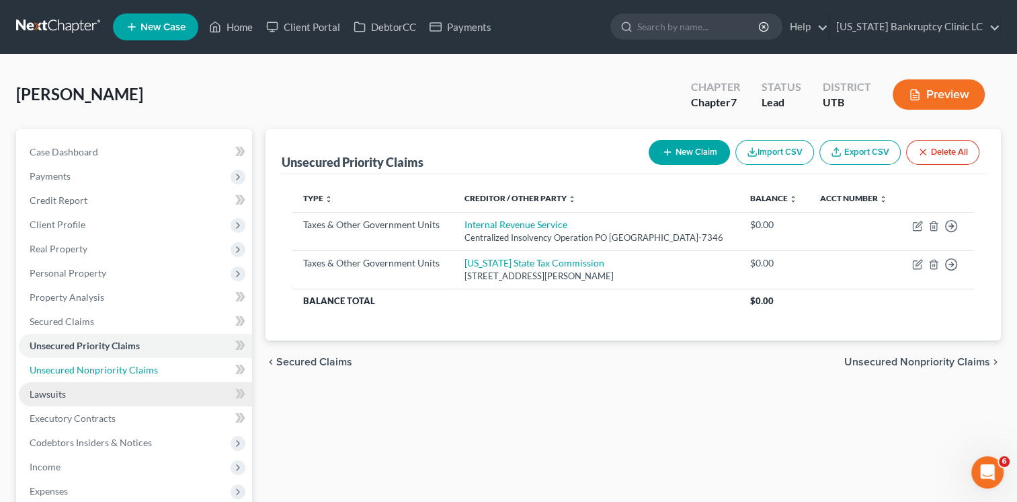
drag, startPoint x: 137, startPoint y: 379, endPoint x: 145, endPoint y: 383, distance: 8.8
click at [137, 379] on link "Unsecured Nonpriority Claims" at bounding box center [135, 370] width 233 height 24
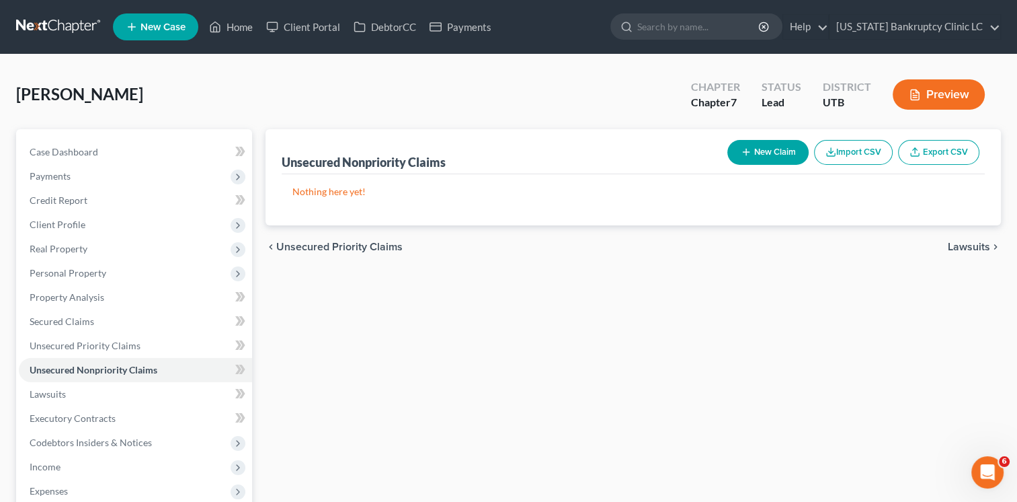
click at [783, 155] on button "New Claim" at bounding box center [768, 152] width 81 height 25
select select "0"
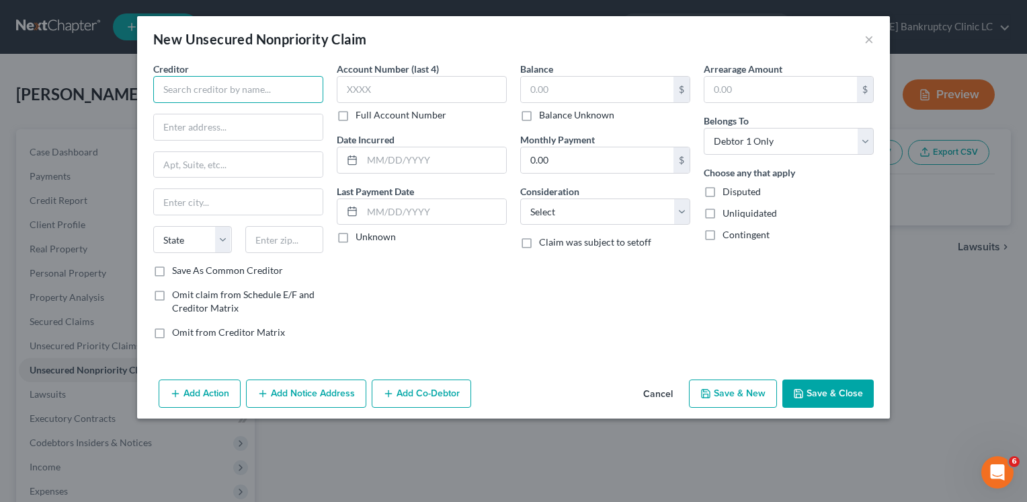
click at [200, 85] on input "text" at bounding box center [238, 89] width 170 height 27
type input "[US_STATE] higher education loan"
click at [235, 131] on input "text" at bounding box center [238, 127] width 169 height 26
type input "633 Spirit Dr"
type input "Chesterfield"
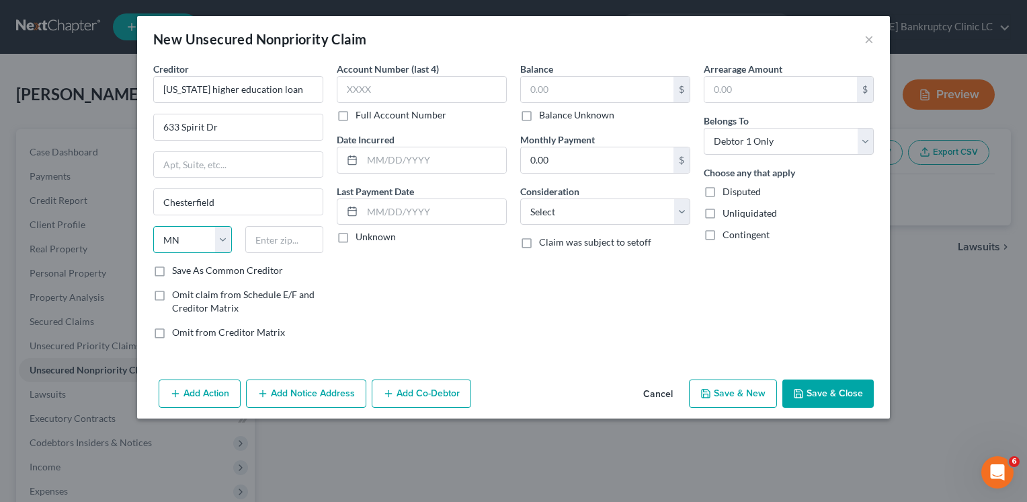
select select "26"
type input "63005"
click at [172, 270] on label "Save As Common Creditor" at bounding box center [227, 270] width 111 height 13
click at [178, 270] on input "Save As Common Creditor" at bounding box center [182, 268] width 9 height 9
checkbox input "true"
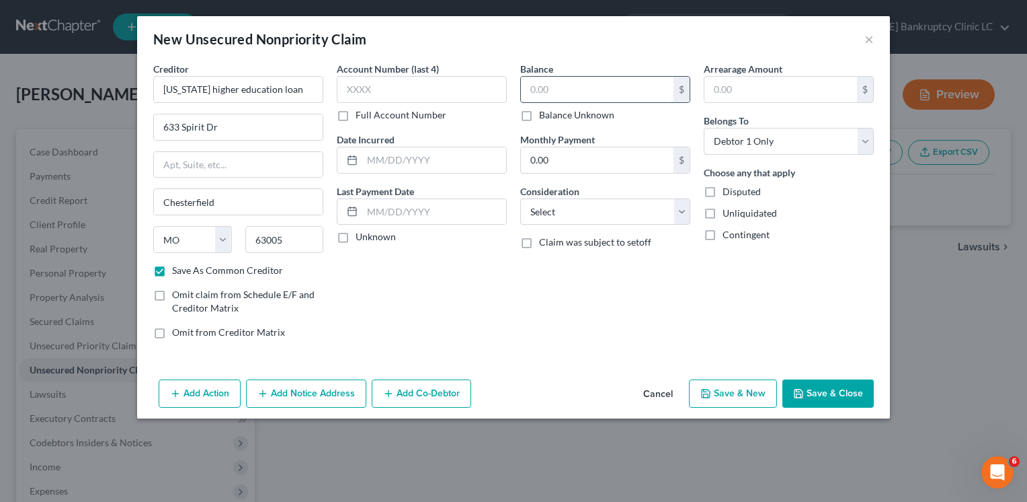
click at [579, 86] on input "text" at bounding box center [597, 90] width 153 height 26
type input "112,052"
click at [748, 393] on button "Save & New" at bounding box center [733, 393] width 88 height 28
checkbox input "false"
select select "0"
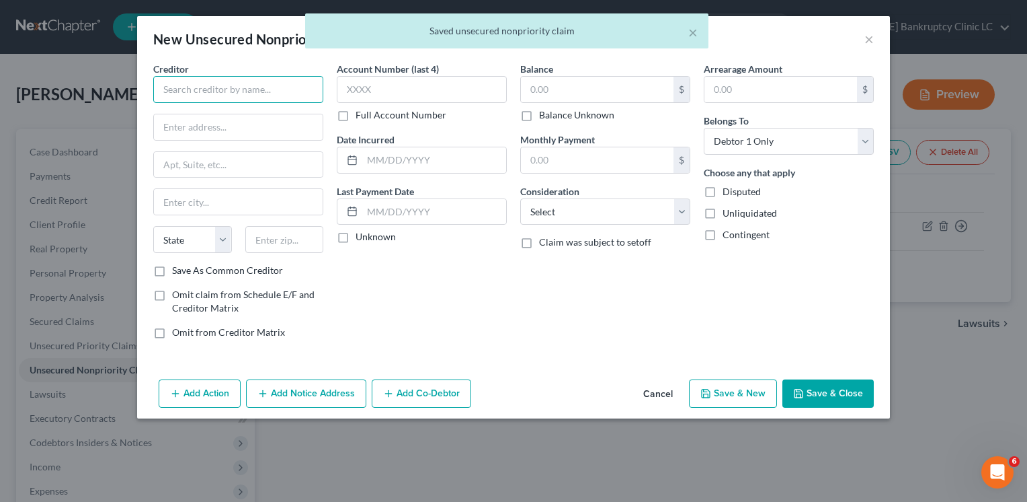
click at [276, 97] on input "text" at bounding box center [238, 89] width 170 height 27
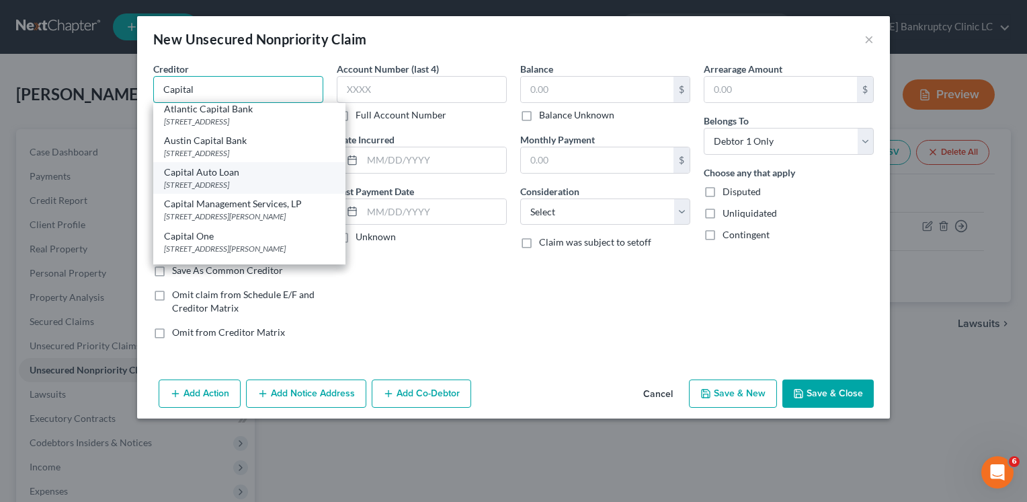
scroll to position [134, 0]
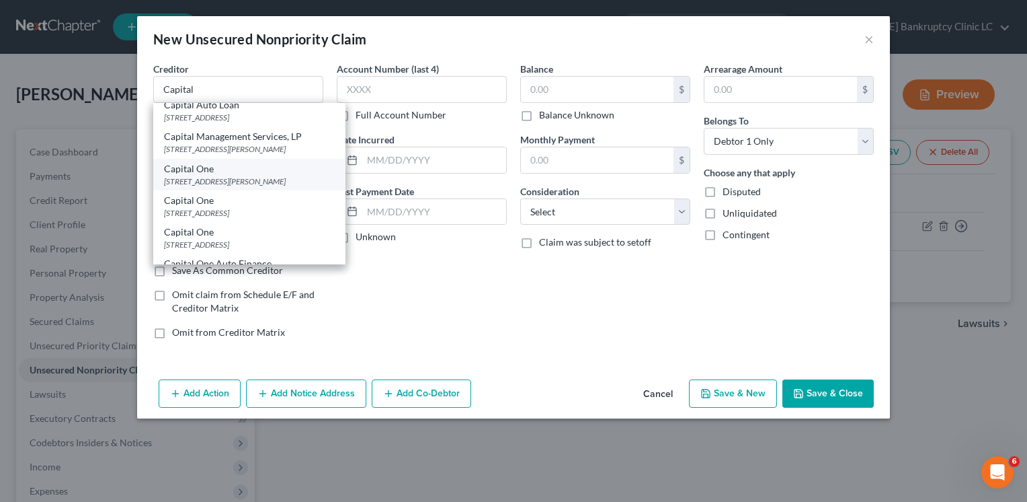
click at [253, 176] on div "Capital One" at bounding box center [249, 168] width 171 height 13
type input "Capital One"
type input "[STREET_ADDRESS]"
type input "[PERSON_NAME]"
select select "48"
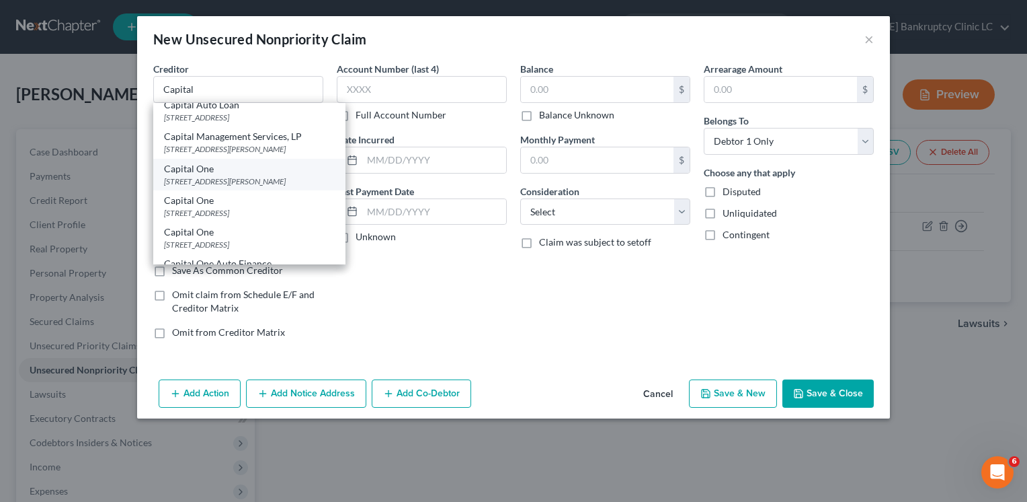
type input "22102"
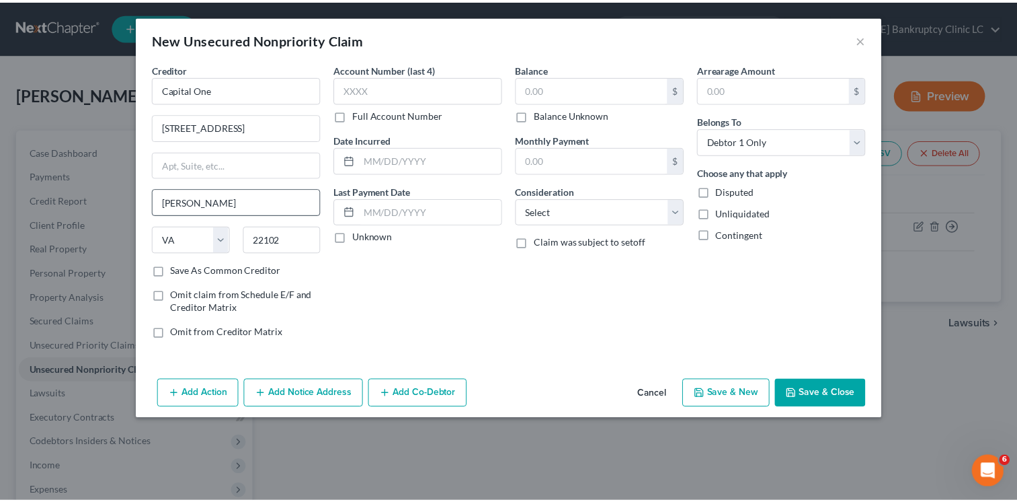
scroll to position [0, 0]
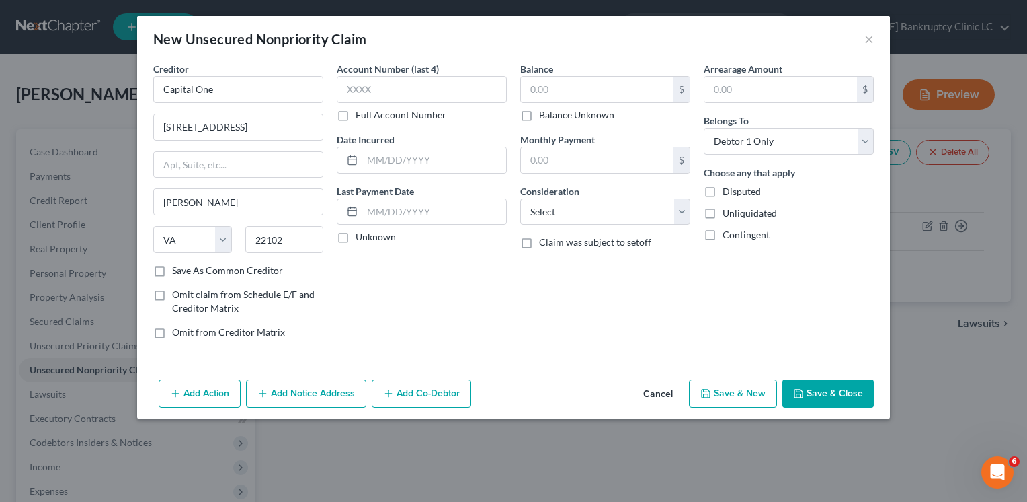
click at [740, 404] on button "Save & New" at bounding box center [733, 393] width 88 height 28
select select "0"
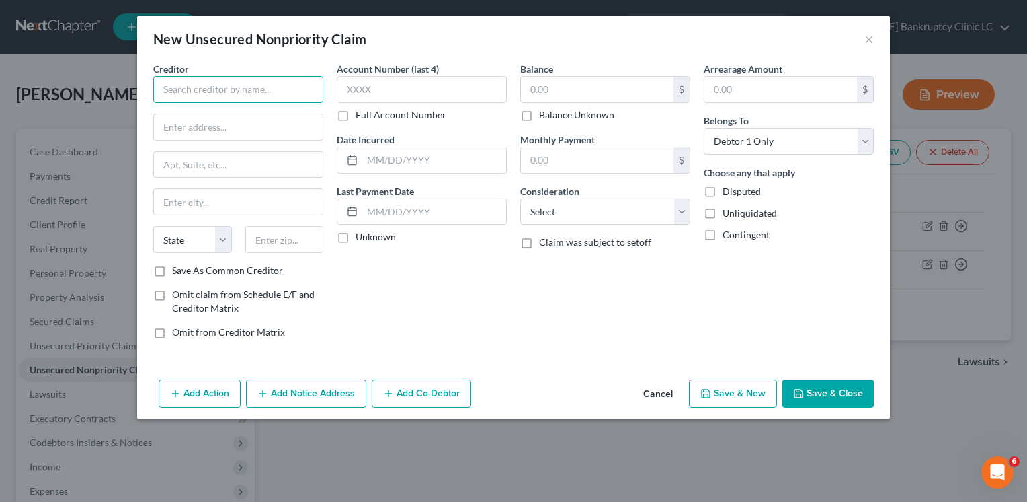
click at [247, 93] on input "text" at bounding box center [238, 89] width 170 height 27
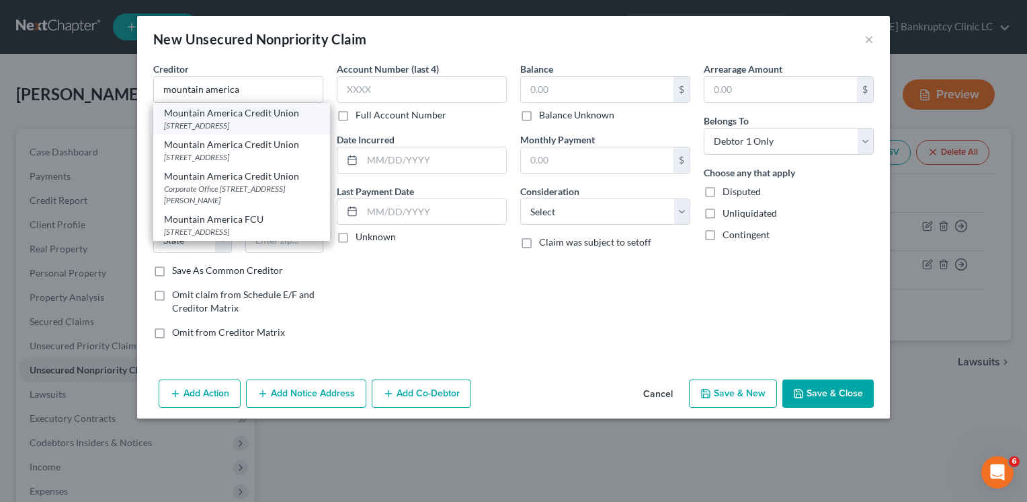
click at [243, 117] on div "Mountain America Credit Union" at bounding box center [241, 112] width 155 height 13
type input "Mountain America Credit Union"
type input "PO Box 2331"
type input "[PERSON_NAME]"
select select "46"
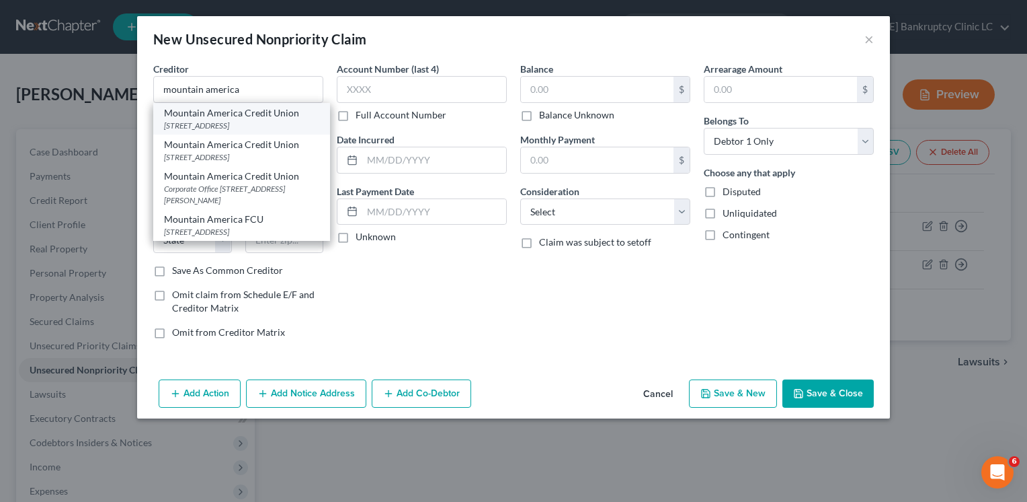
type input "84091"
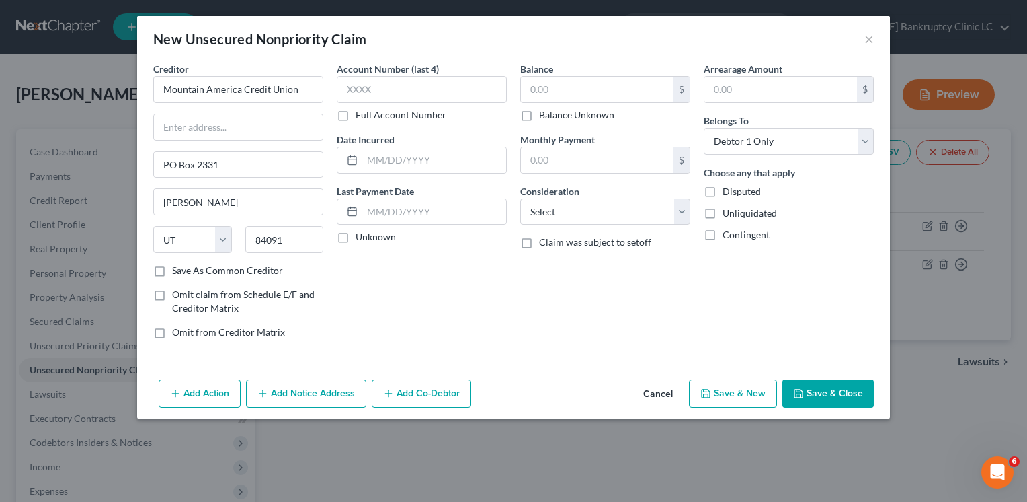
click at [738, 389] on button "Save & New" at bounding box center [733, 393] width 88 height 28
select select "0"
click at [868, 36] on button "×" at bounding box center [869, 39] width 9 height 16
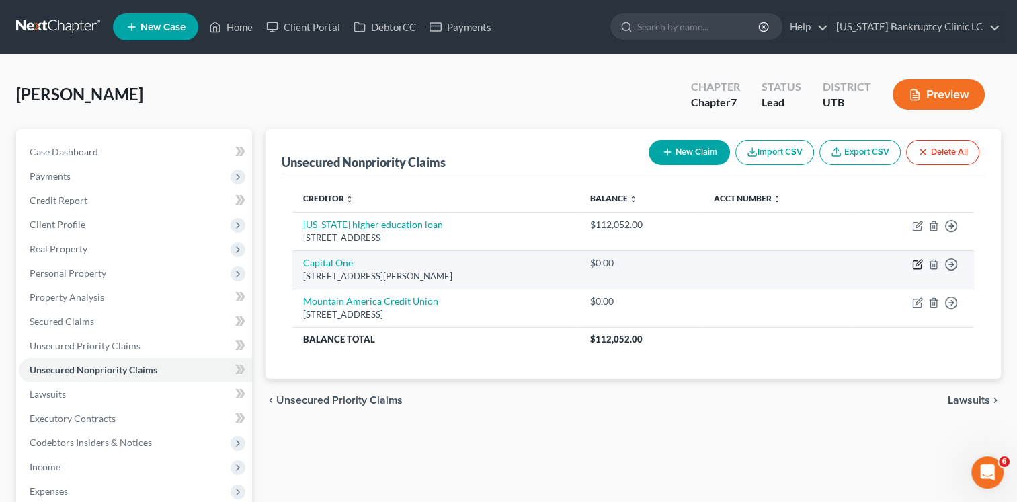
click at [919, 261] on icon "button" at bounding box center [917, 264] width 11 height 11
select select "48"
select select "0"
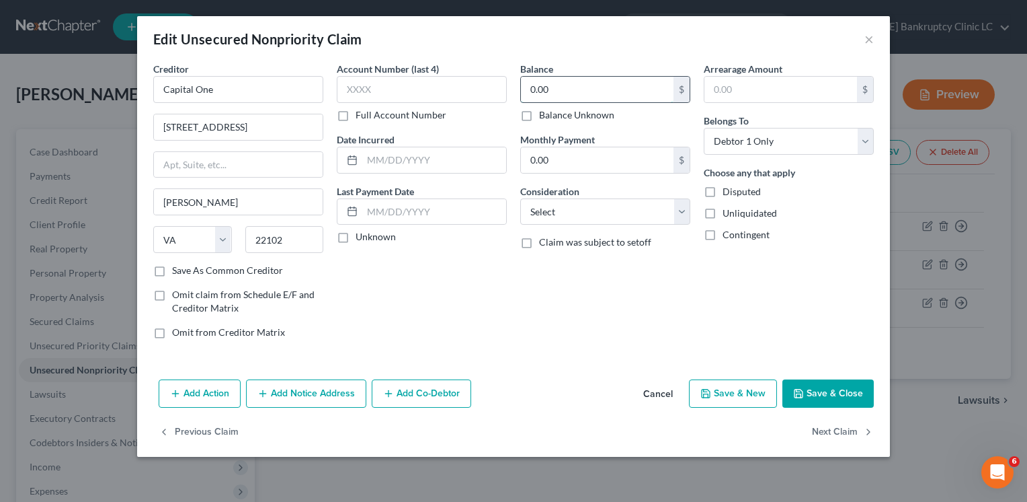
click at [608, 95] on input "0.00" at bounding box center [597, 90] width 153 height 26
type input "2,327"
click at [764, 391] on button "Save & New" at bounding box center [733, 393] width 88 height 28
select select "0"
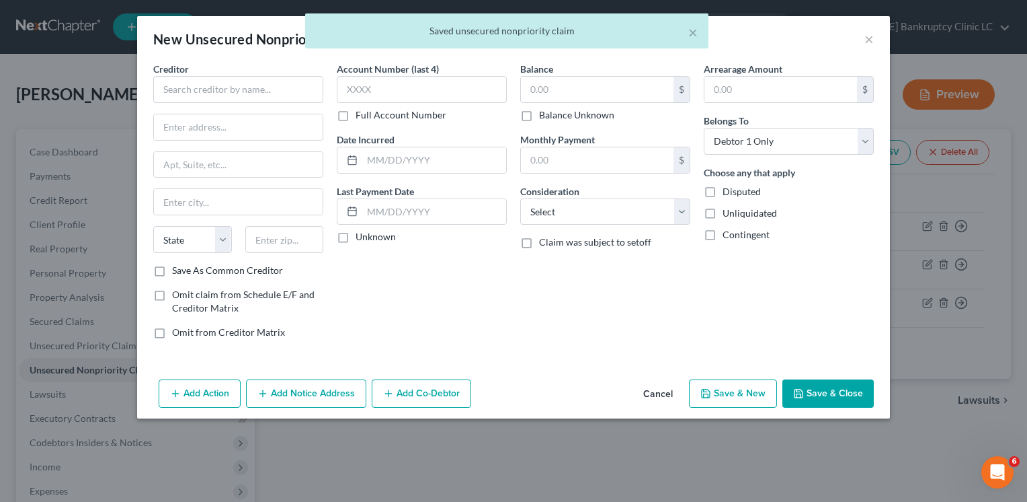
click at [873, 42] on div "× Saved unsecured nonpriority claim" at bounding box center [506, 34] width 1027 height 42
click at [697, 31] on button "×" at bounding box center [693, 32] width 9 height 16
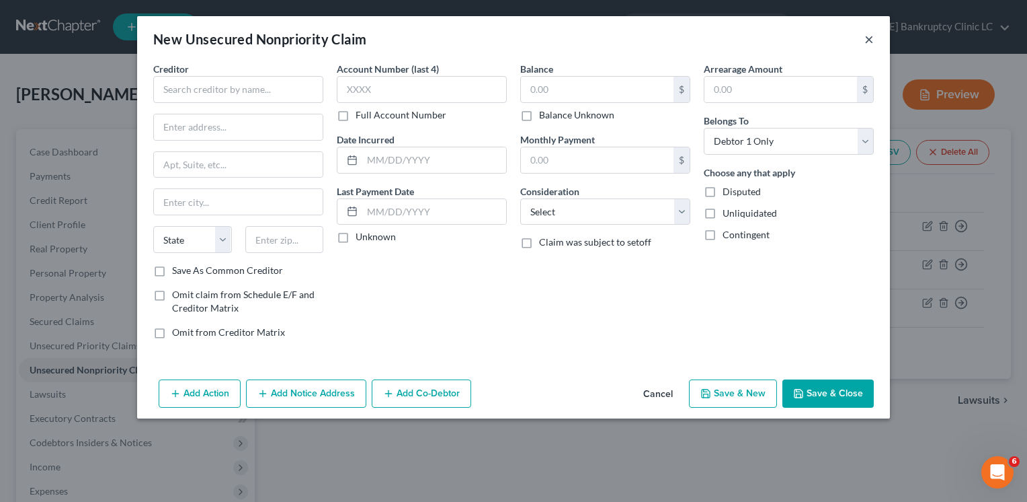
click at [865, 40] on button "×" at bounding box center [869, 39] width 9 height 16
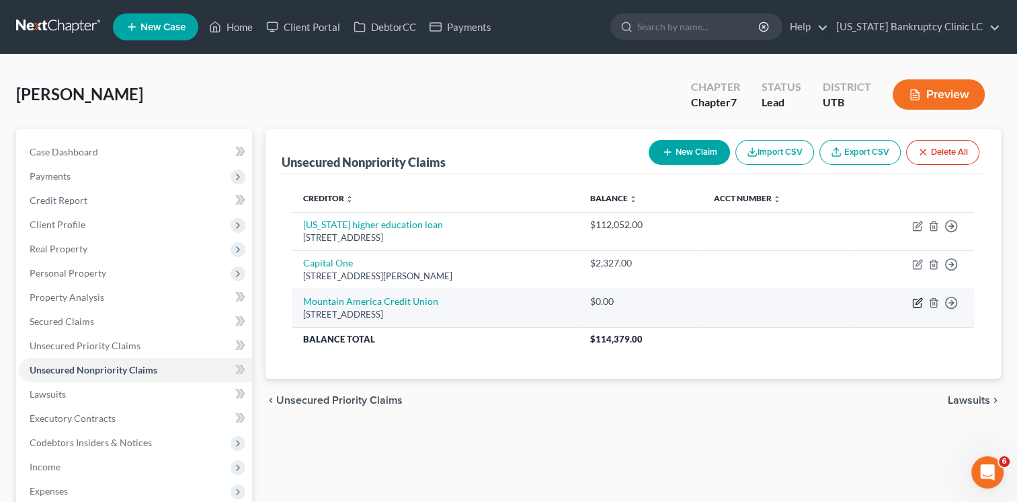
click at [917, 301] on icon "button" at bounding box center [919, 301] width 6 height 6
select select "46"
select select "0"
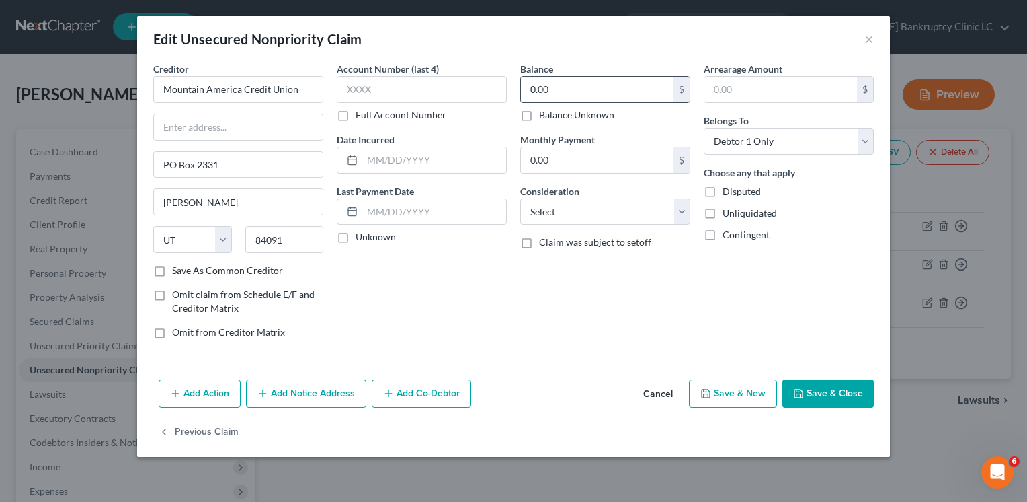
click at [631, 84] on input "0.00" at bounding box center [597, 90] width 153 height 26
type input "8,000"
click at [845, 391] on button "Save & Close" at bounding box center [828, 393] width 91 height 28
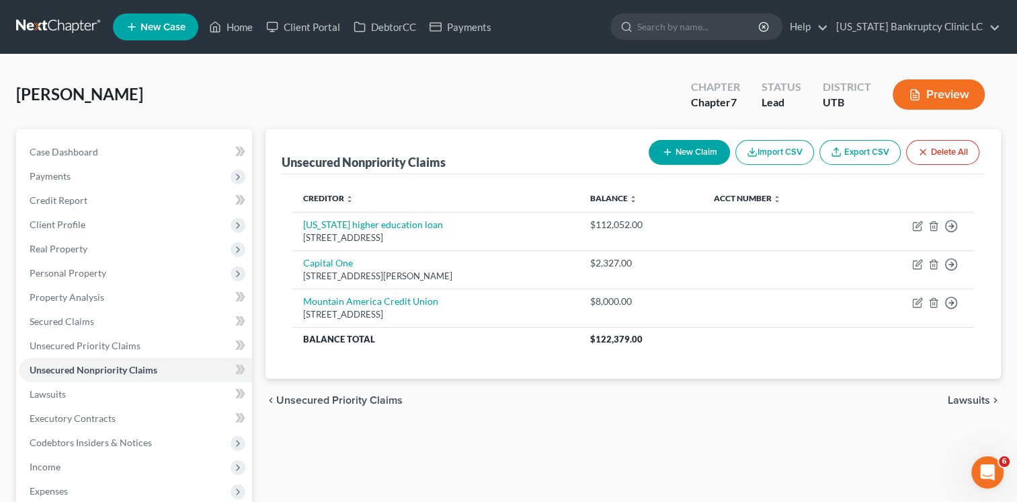
click at [683, 143] on button "New Claim" at bounding box center [689, 152] width 81 height 25
select select "0"
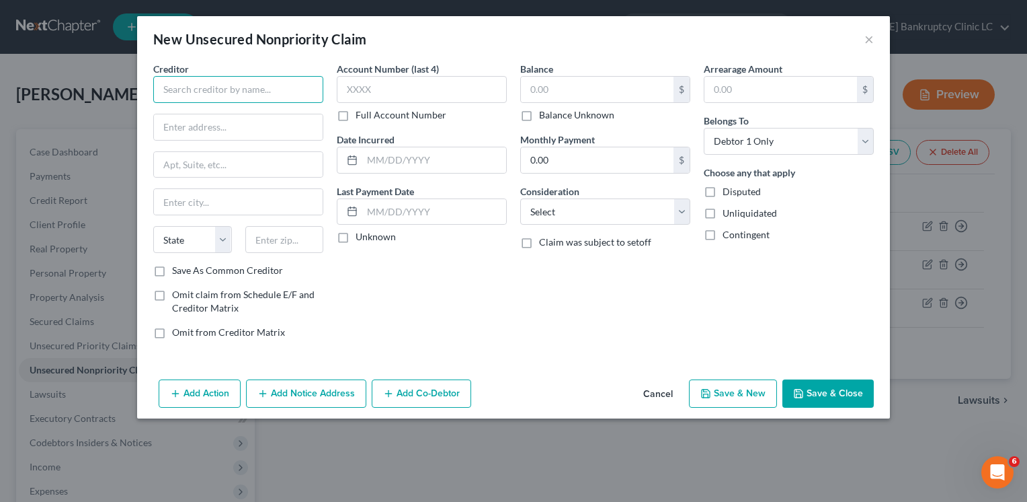
click at [239, 93] on input "text" at bounding box center [238, 89] width 170 height 27
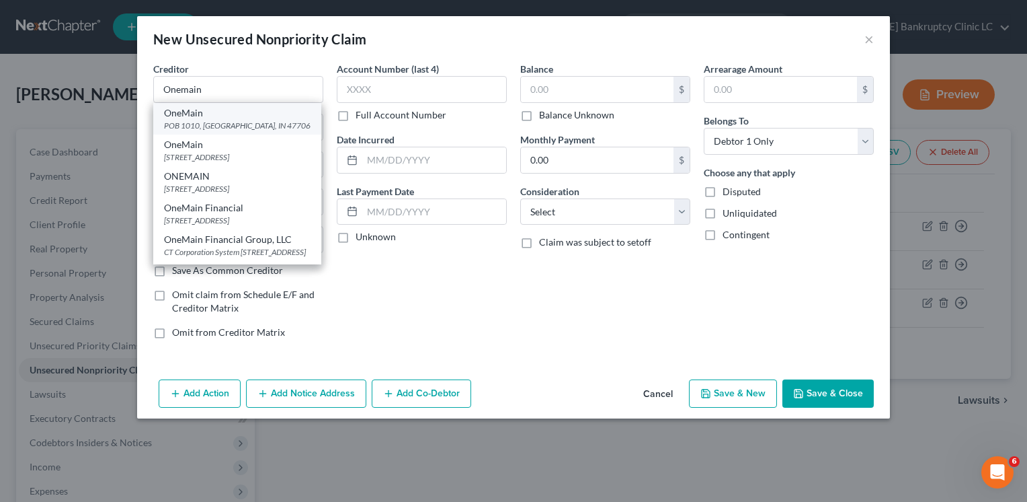
click at [243, 128] on div "POB 1010, [GEOGRAPHIC_DATA], IN 47706" at bounding box center [237, 125] width 147 height 11
type input "OneMain"
type input "POB 1010"
type input "[GEOGRAPHIC_DATA]"
select select "15"
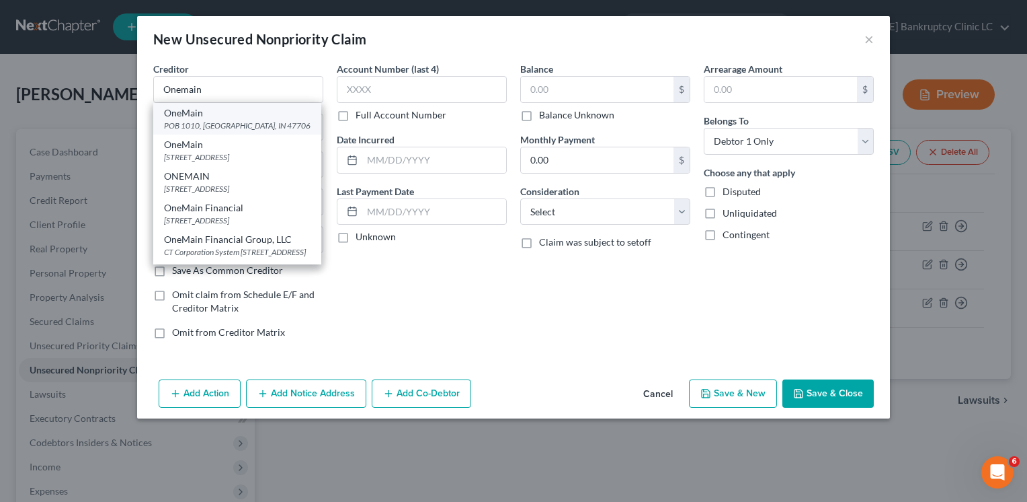
type input "47706"
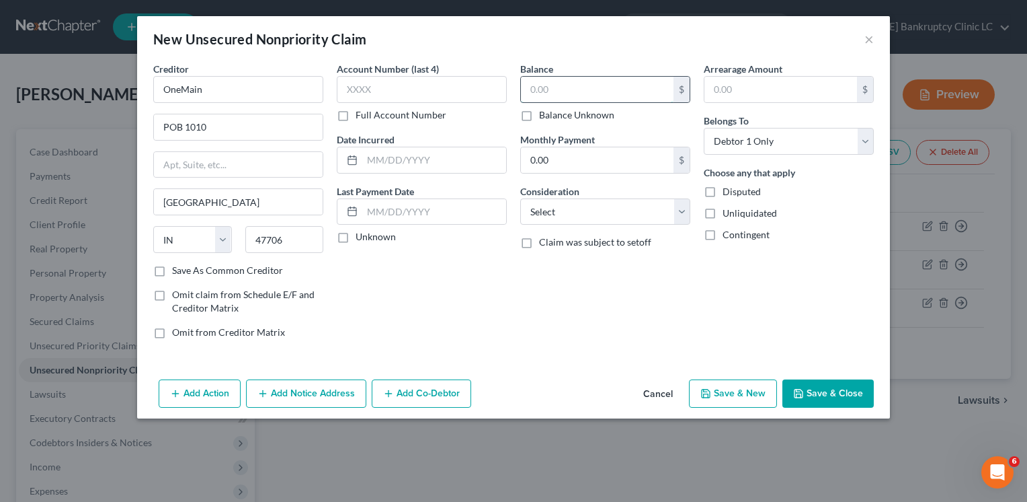
click at [557, 90] on input "text" at bounding box center [597, 90] width 153 height 26
type input "12,983"
click at [742, 394] on button "Save & New" at bounding box center [733, 393] width 88 height 28
select select "0"
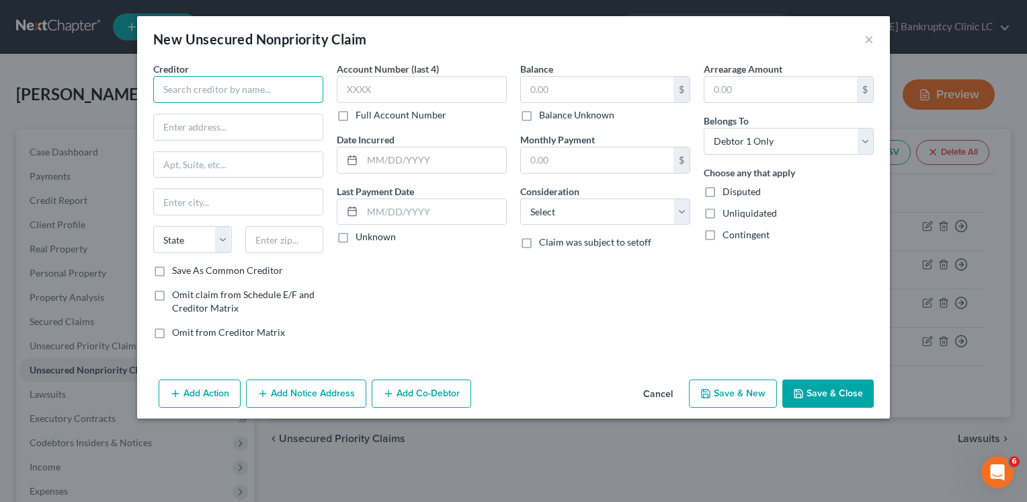
drag, startPoint x: 203, startPoint y: 87, endPoint x: 214, endPoint y: 87, distance: 10.8
click at [203, 87] on input "text" at bounding box center [238, 89] width 170 height 27
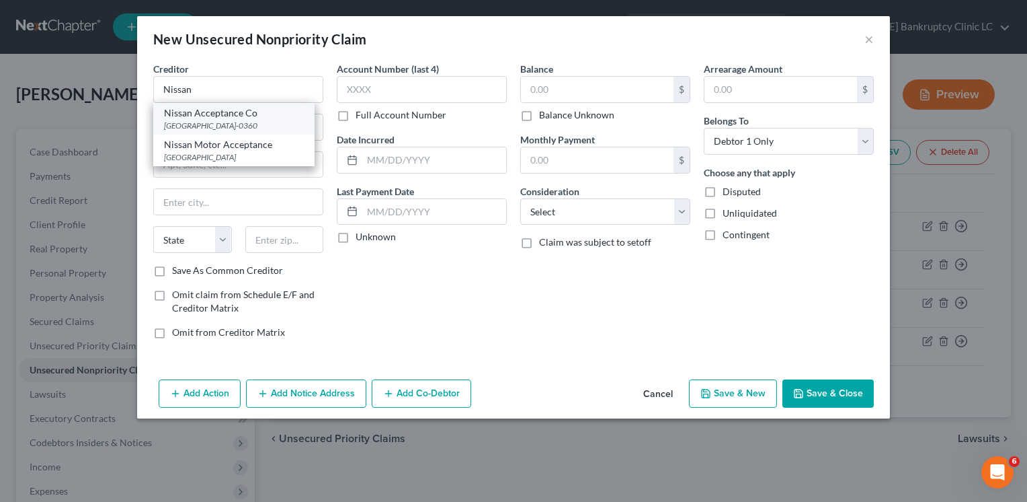
click at [229, 128] on div "[GEOGRAPHIC_DATA]-0360" at bounding box center [234, 125] width 140 height 11
type input "Nissan Acceptance Co"
type input "PO Box 660360"
type input "[GEOGRAPHIC_DATA]"
select select "45"
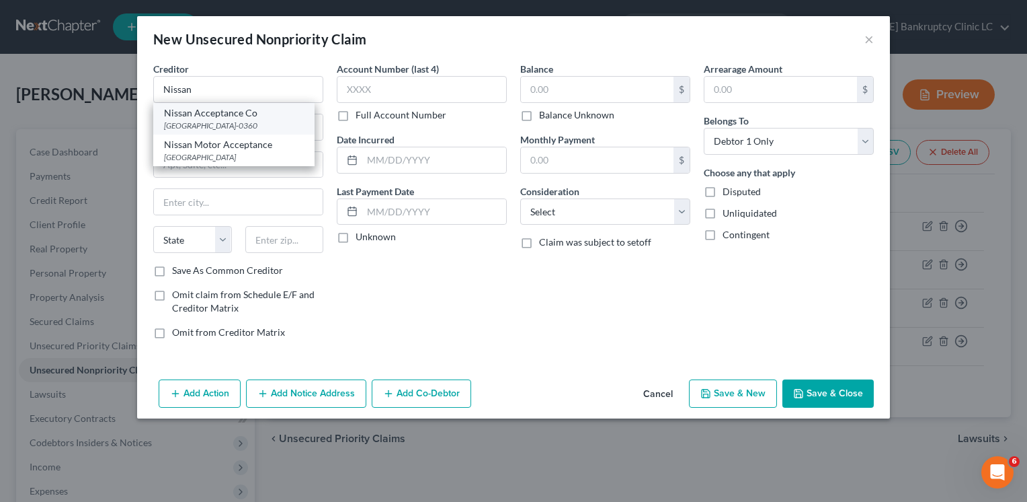
type input "75266-0360"
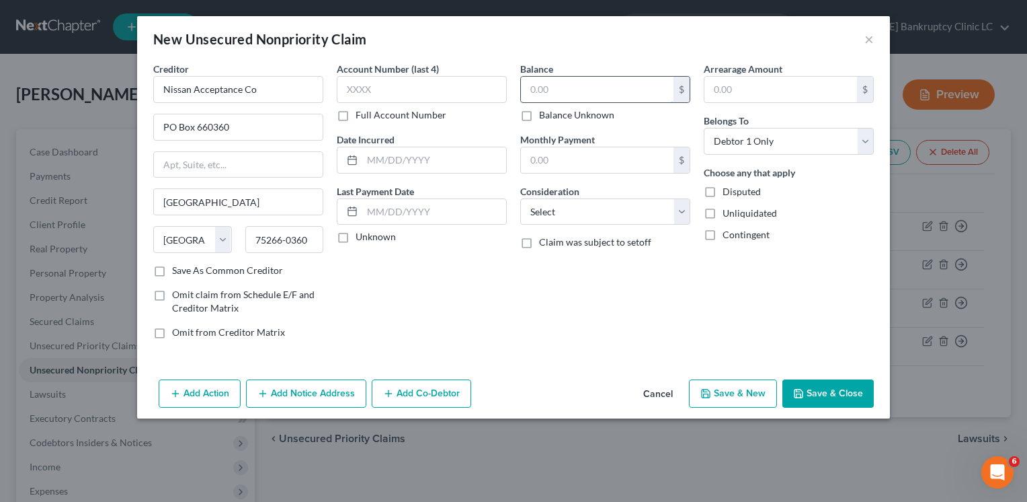
click at [636, 86] on input "text" at bounding box center [597, 90] width 153 height 26
type input "18,121"
click at [578, 157] on input "text" at bounding box center [597, 160] width 153 height 26
type input "318"
click at [799, 391] on icon "button" at bounding box center [798, 393] width 11 height 11
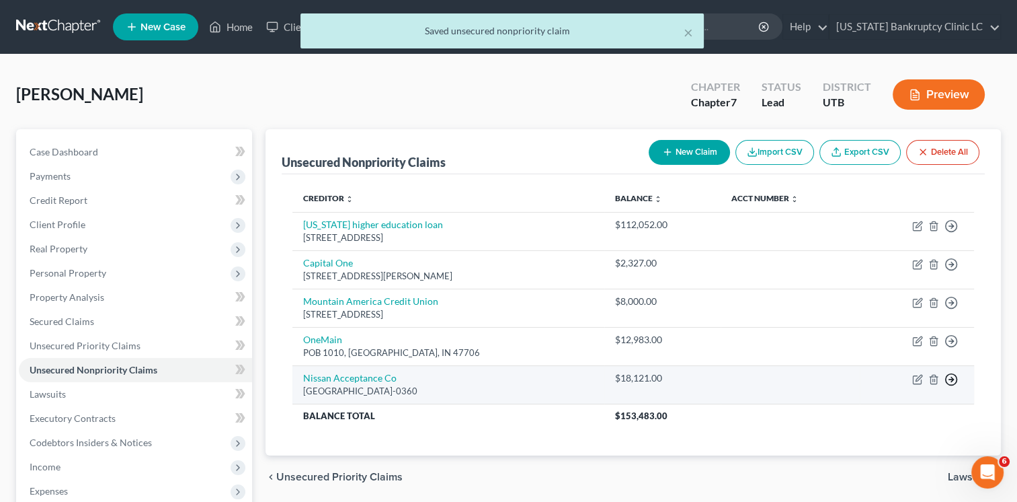
click at [949, 233] on icon "button" at bounding box center [951, 225] width 13 height 13
click at [889, 383] on link "Move to D" at bounding box center [890, 389] width 112 height 23
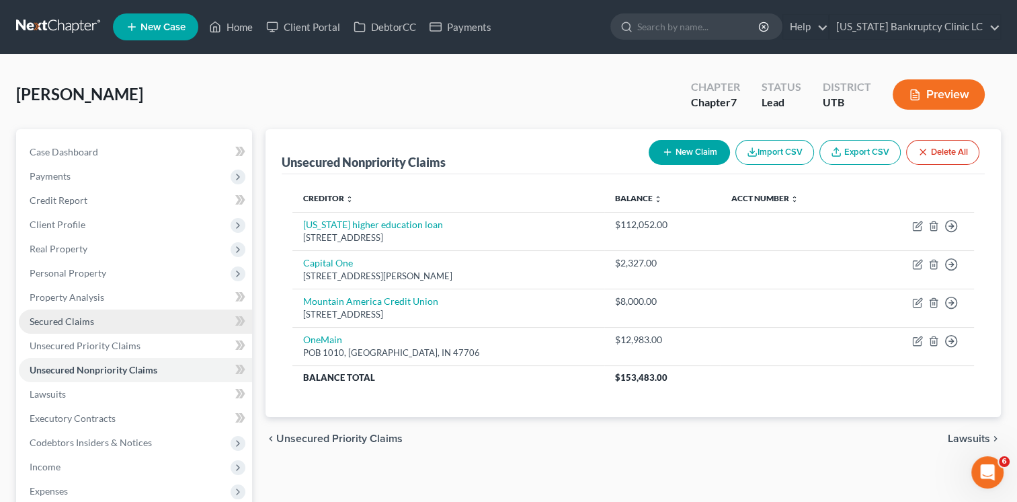
click at [125, 319] on link "Secured Claims" at bounding box center [135, 321] width 233 height 24
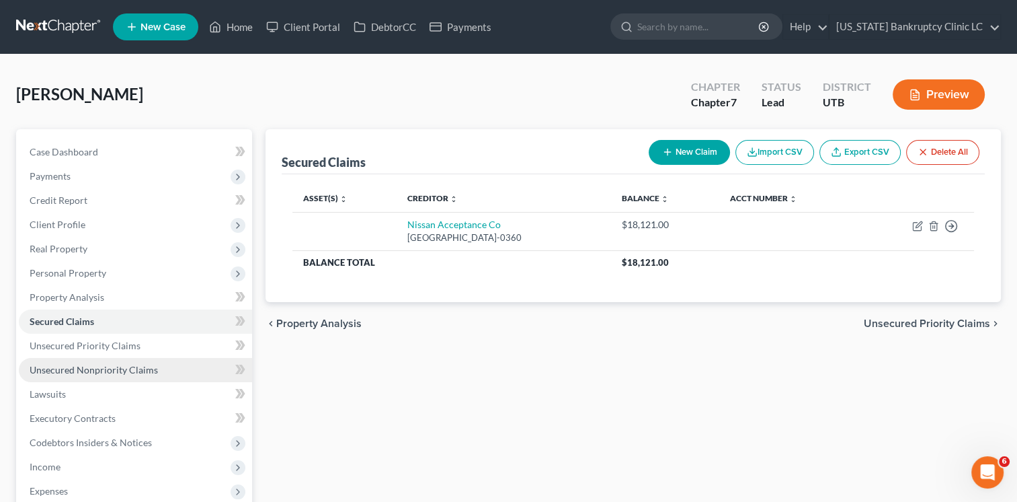
click at [134, 365] on span "Unsecured Nonpriority Claims" at bounding box center [94, 369] width 128 height 11
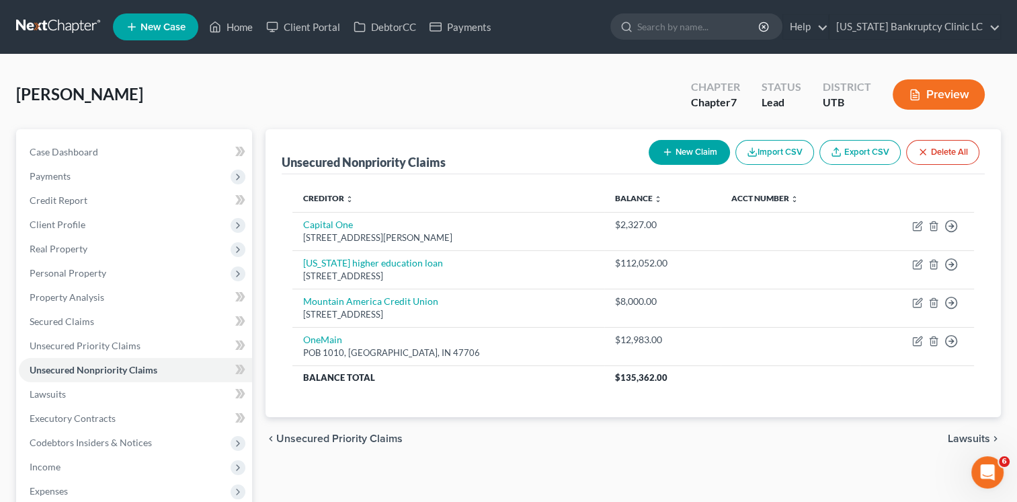
click at [700, 158] on button "New Claim" at bounding box center [689, 152] width 81 height 25
select select "0"
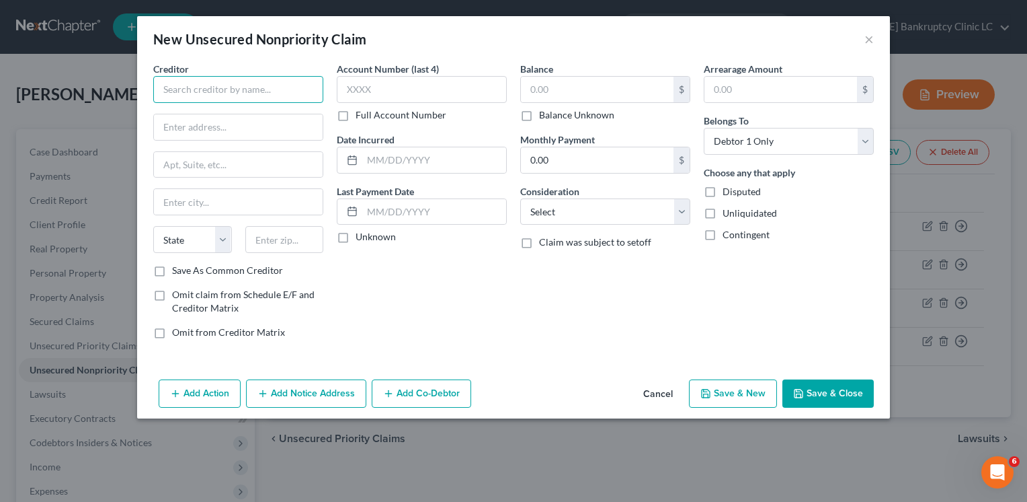
click at [187, 93] on input "text" at bounding box center [238, 89] width 170 height 27
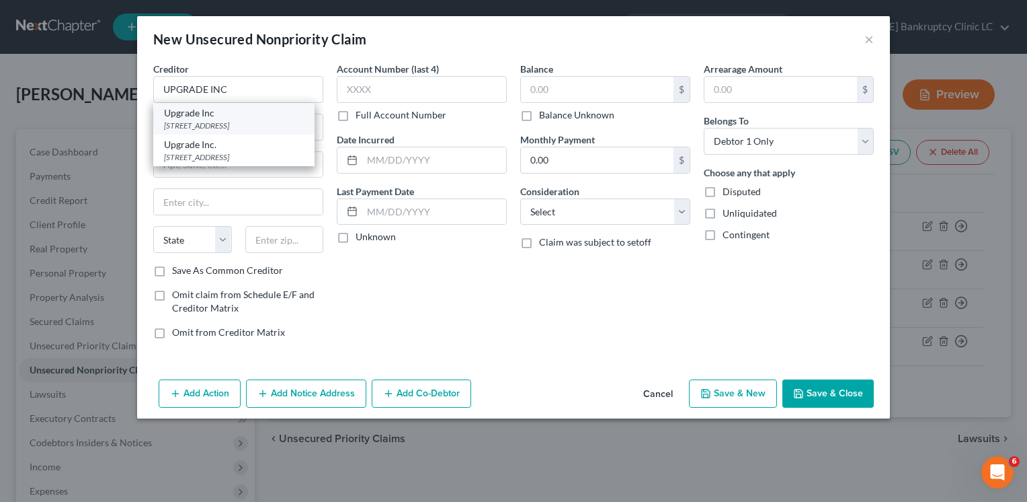
click at [219, 122] on div "[STREET_ADDRESS]" at bounding box center [234, 125] width 140 height 11
type input "Upgrade Inc"
type input "[STREET_ADDRESS]"
type input "Fl 23"
type input "[GEOGRAPHIC_DATA]"
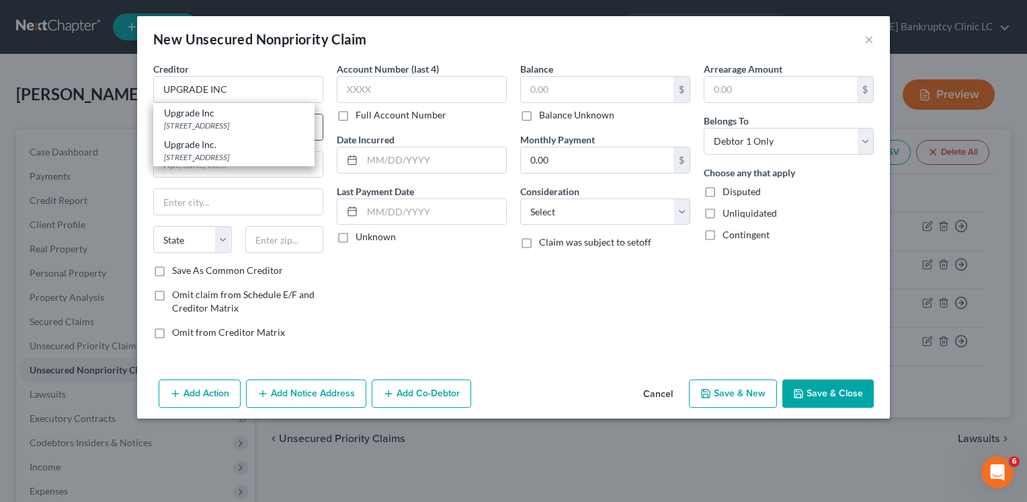
select select "4"
type input "94111"
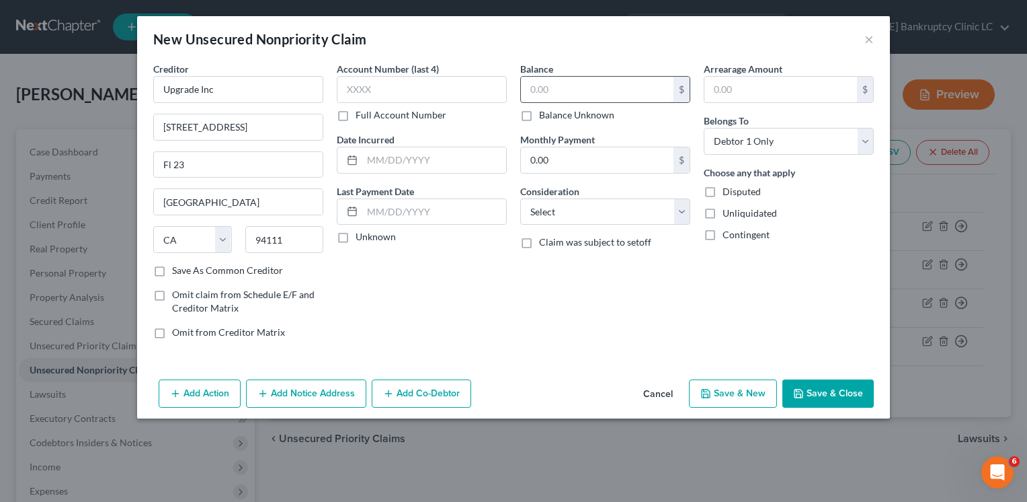
click at [570, 95] on input "text" at bounding box center [597, 90] width 153 height 26
click at [740, 399] on button "Save & New" at bounding box center [733, 393] width 88 height 28
select select "0"
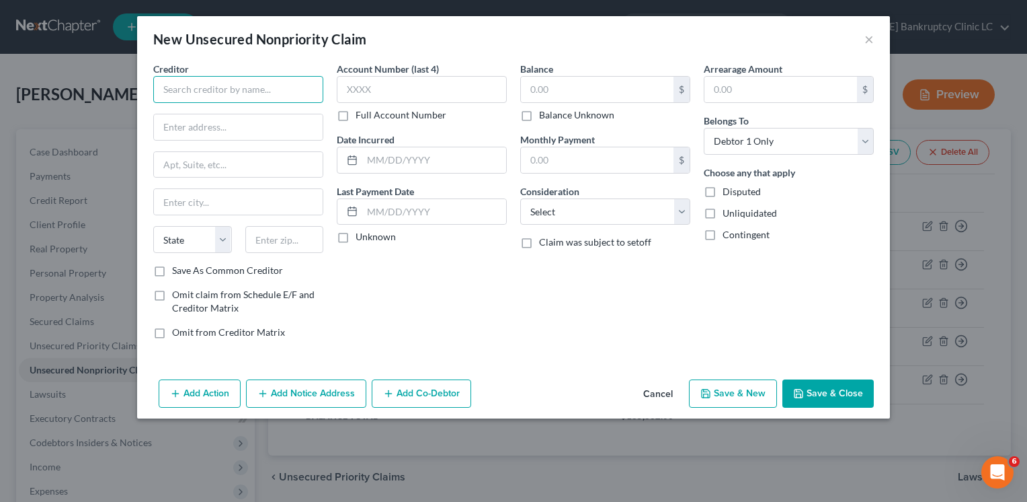
click at [297, 92] on input "text" at bounding box center [238, 89] width 170 height 27
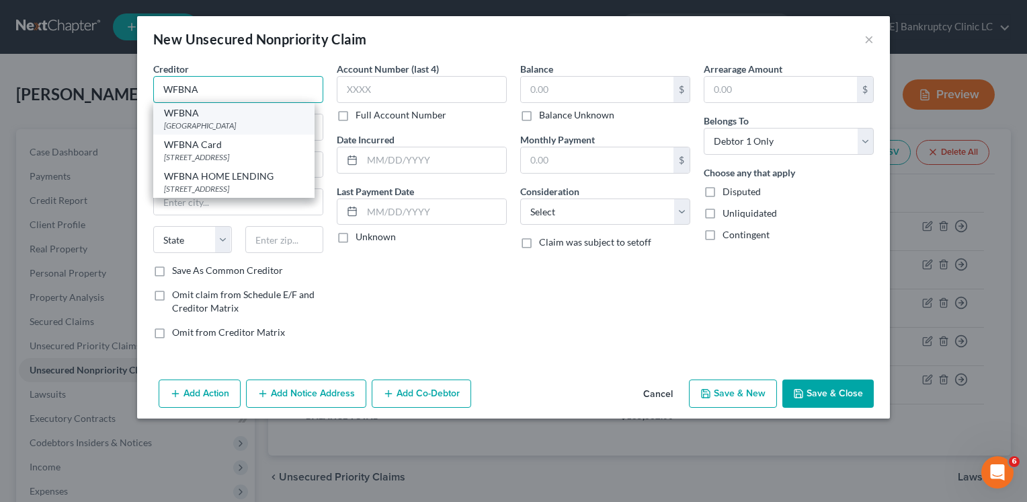
type input "WFBNA"
click at [252, 126] on div "[GEOGRAPHIC_DATA]" at bounding box center [234, 125] width 140 height 11
type input "PO Box 71092"
type input "Charlotte"
select select "28"
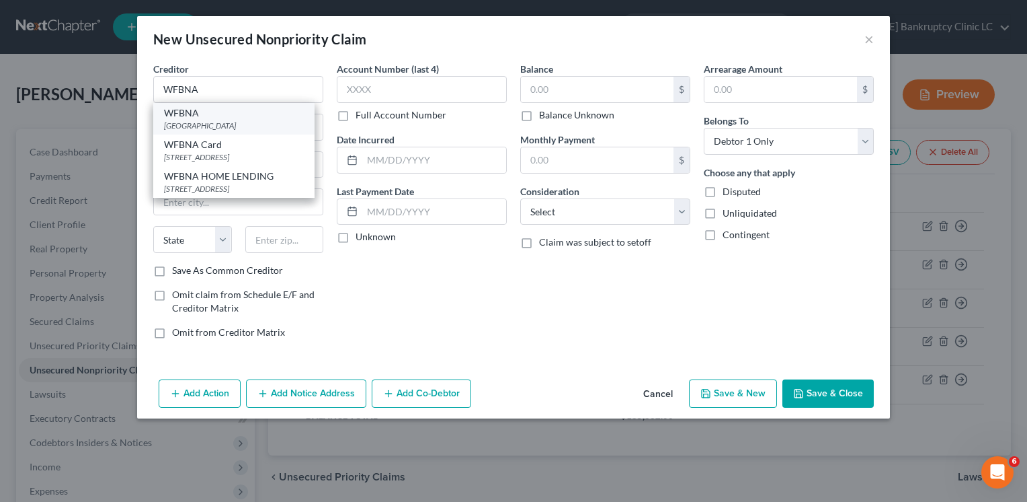
type input "28272"
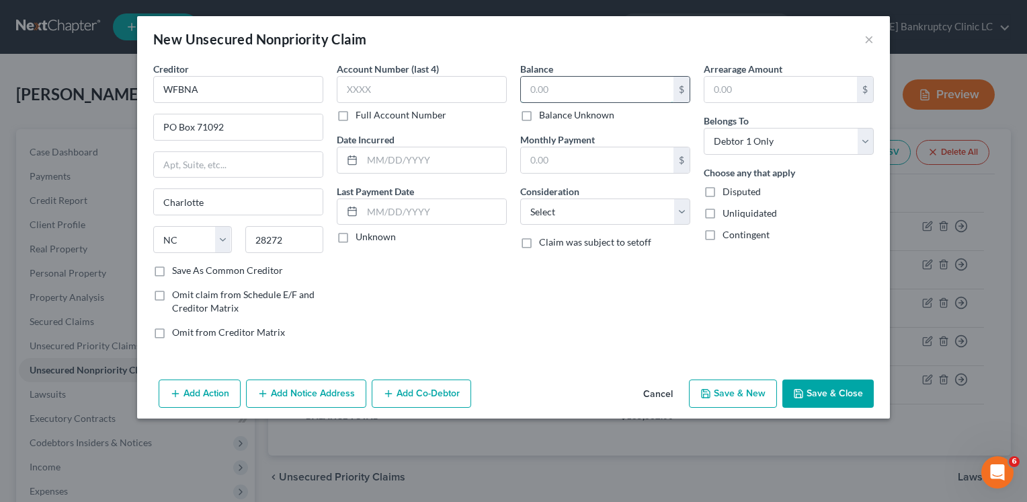
click at [586, 85] on input "text" at bounding box center [597, 90] width 153 height 26
type input "0"
click at [731, 387] on button "Save & New" at bounding box center [733, 393] width 88 height 28
select select "0"
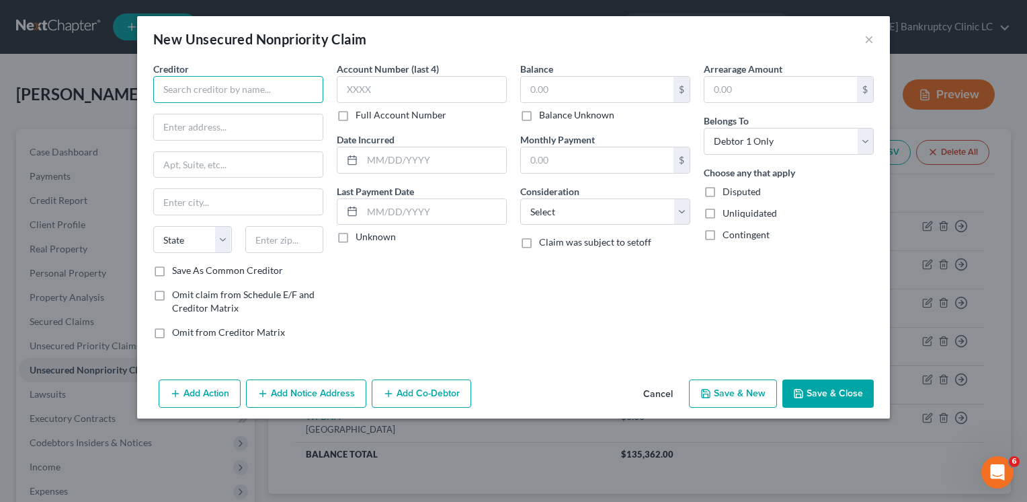
click at [177, 85] on input "text" at bounding box center [238, 89] width 170 height 27
type input "[PERSON_NAME]/ NELNET SERVICES"
type input "PO BOX 87290"
type input "LINCOLN"
select select "30"
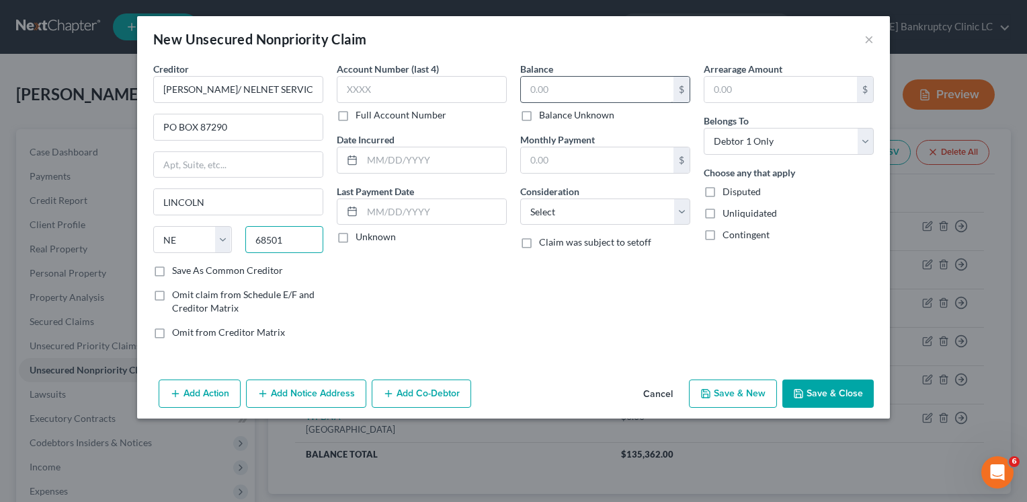
type input "68501"
click at [592, 98] on input "text" at bounding box center [597, 90] width 153 height 26
type input "Lincoln"
type input "0"
click at [702, 399] on button "Save & New" at bounding box center [733, 393] width 88 height 28
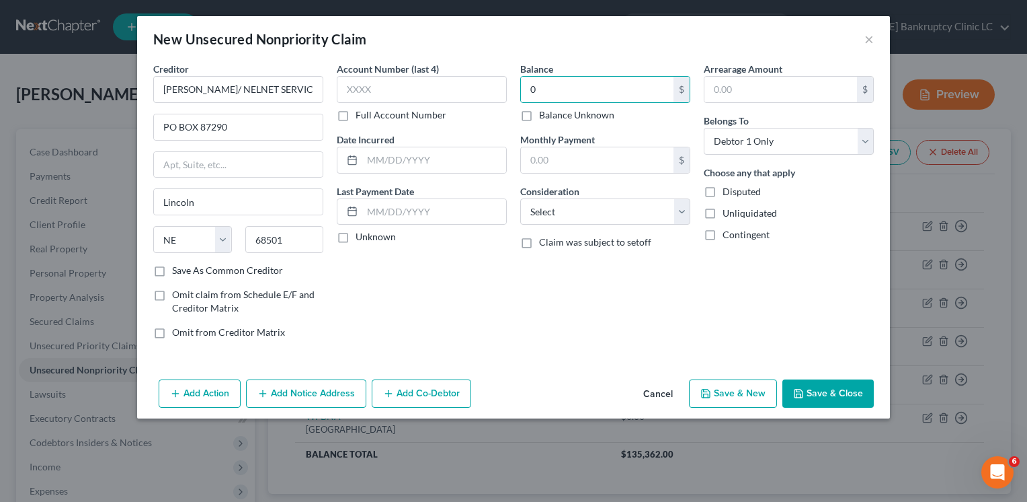
select select "0"
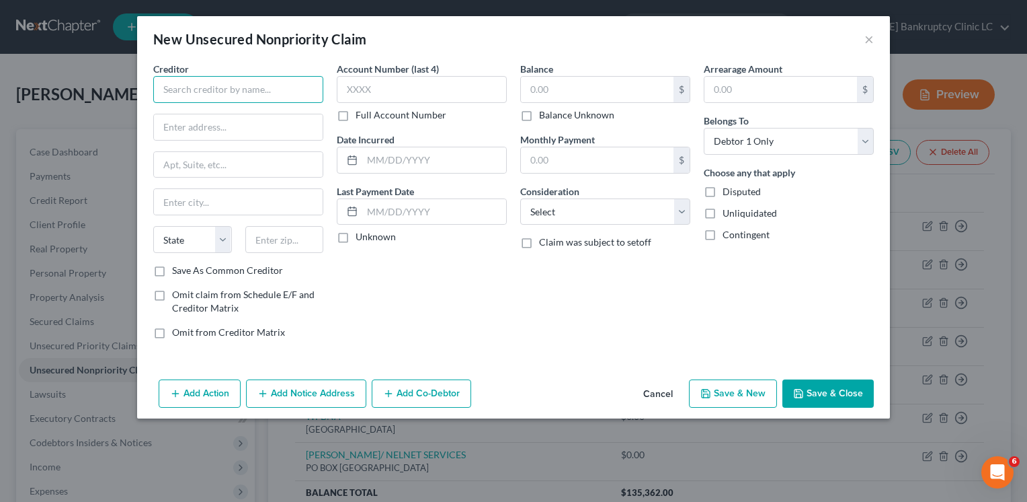
click at [266, 93] on input "text" at bounding box center [238, 89] width 170 height 27
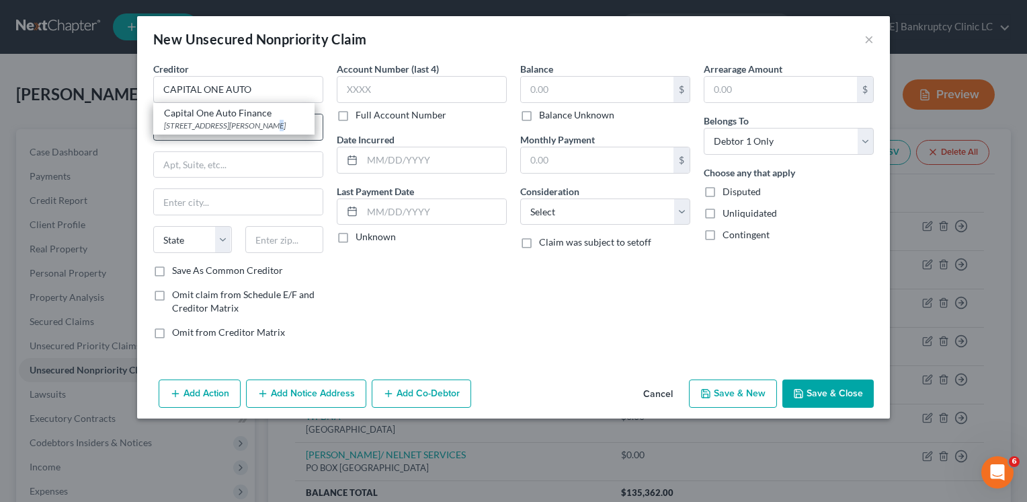
click at [261, 128] on div "[STREET_ADDRESS][PERSON_NAME]" at bounding box center [234, 125] width 140 height 11
type input "Capital One Auto Finance"
type input "[STREET_ADDRESS]"
type input "[PERSON_NAME]"
select select "48"
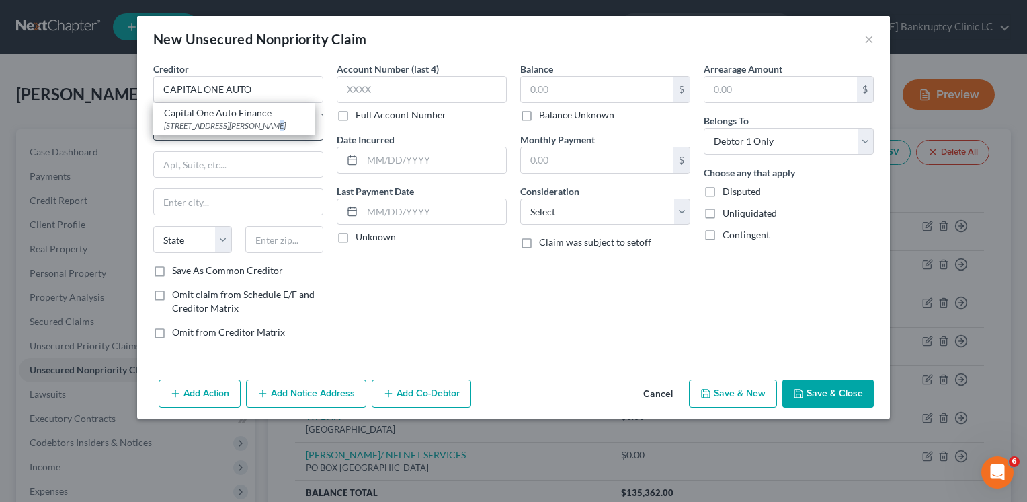
type input "22102"
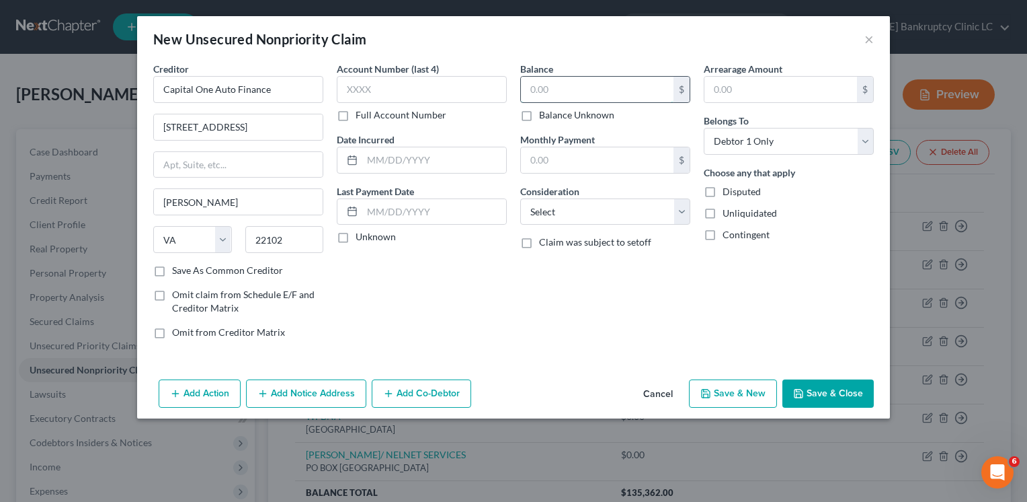
click at [597, 88] on input "text" at bounding box center [597, 90] width 153 height 26
type input "0"
click at [732, 395] on button "Save & New" at bounding box center [733, 393] width 88 height 28
select select "0"
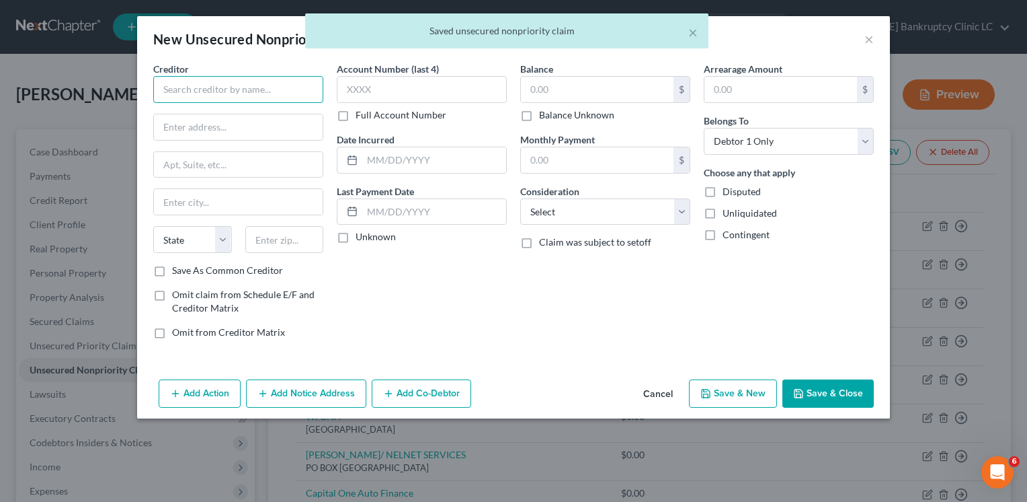
click at [245, 94] on input "text" at bounding box center [238, 89] width 170 height 27
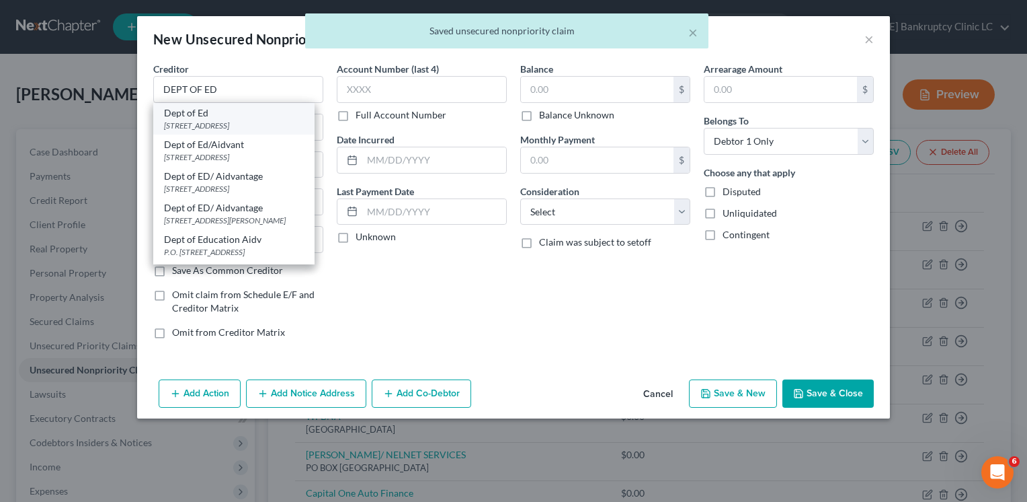
click at [234, 121] on div "[STREET_ADDRESS]" at bounding box center [234, 125] width 140 height 11
type input "Dept of Ed"
type input "[STREET_ADDRESS]"
type input "Lincoln"
select select "30"
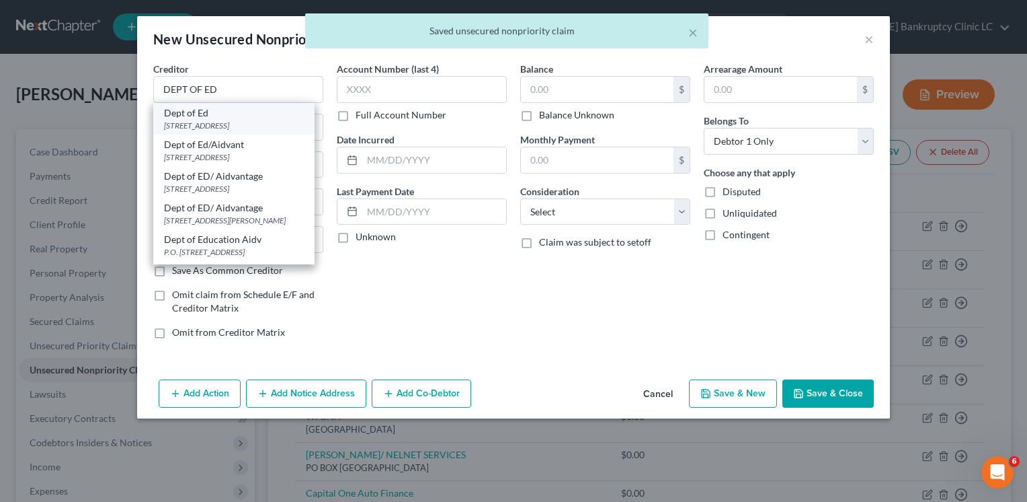
type input "68508-1904"
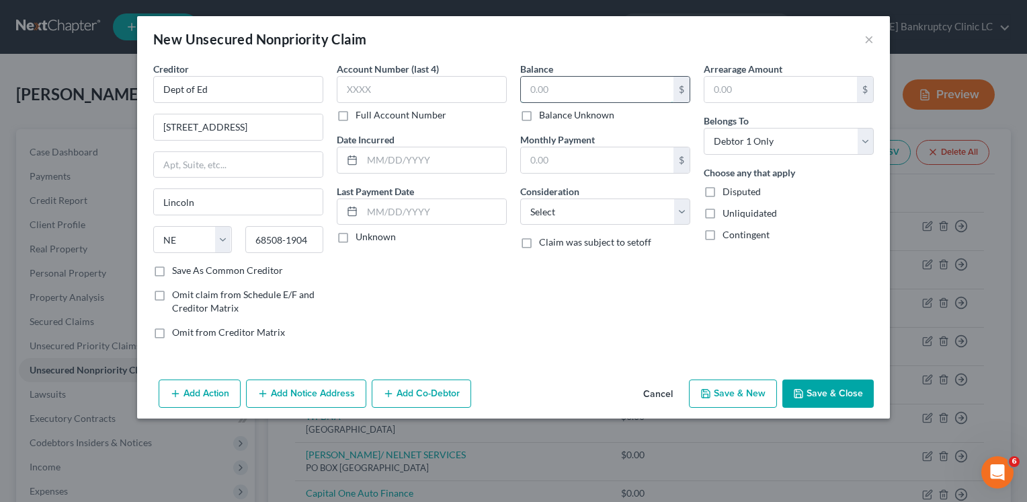
click at [581, 95] on input "text" at bounding box center [597, 90] width 153 height 26
type input "0"
click at [735, 391] on button "Save & New" at bounding box center [733, 393] width 88 height 28
select select "0"
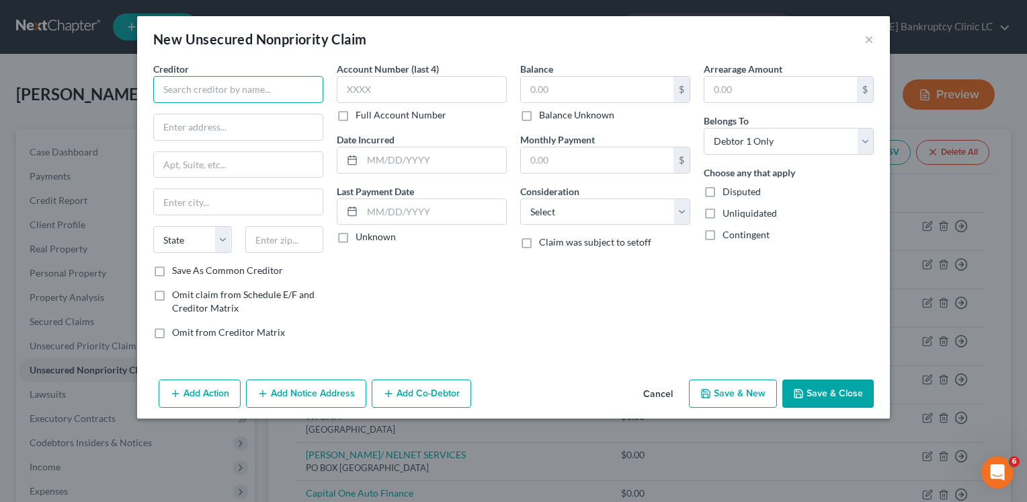
click at [190, 95] on input "text" at bounding box center [238, 89] width 170 height 27
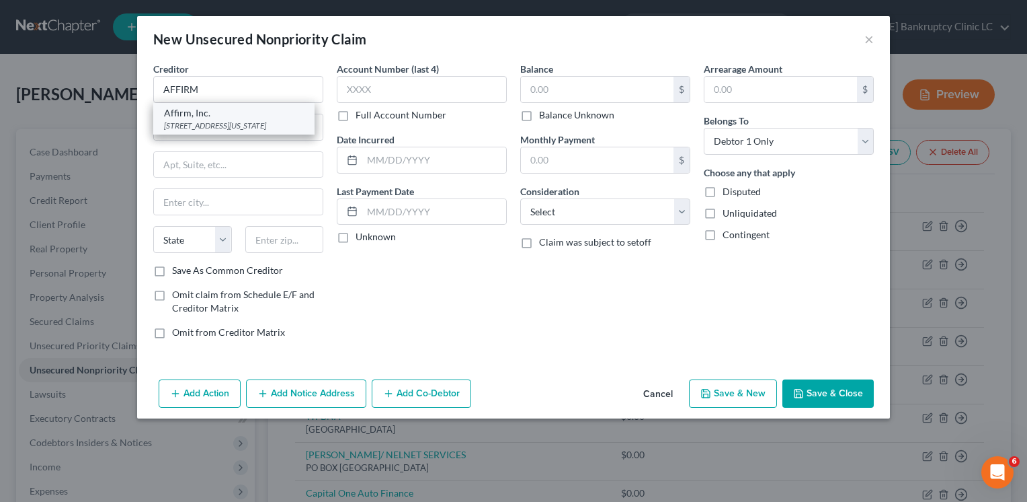
click at [229, 122] on div "[STREET_ADDRESS][US_STATE]" at bounding box center [234, 125] width 140 height 11
type input "Affirm, Inc."
type input "[STREET_ADDRESS][US_STATE]"
type input "12th Floor"
type input "[GEOGRAPHIC_DATA]"
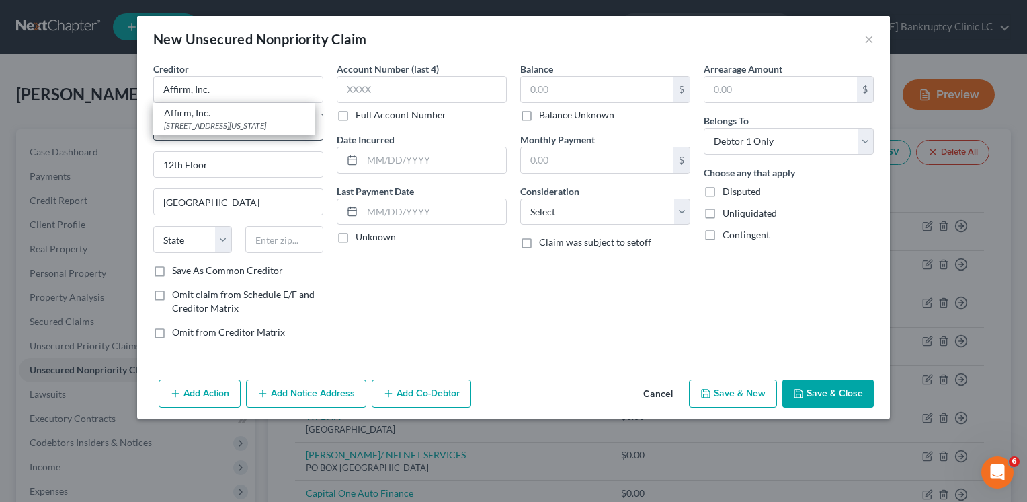
select select "4"
type input "94108"
click at [538, 83] on input "text" at bounding box center [597, 90] width 153 height 26
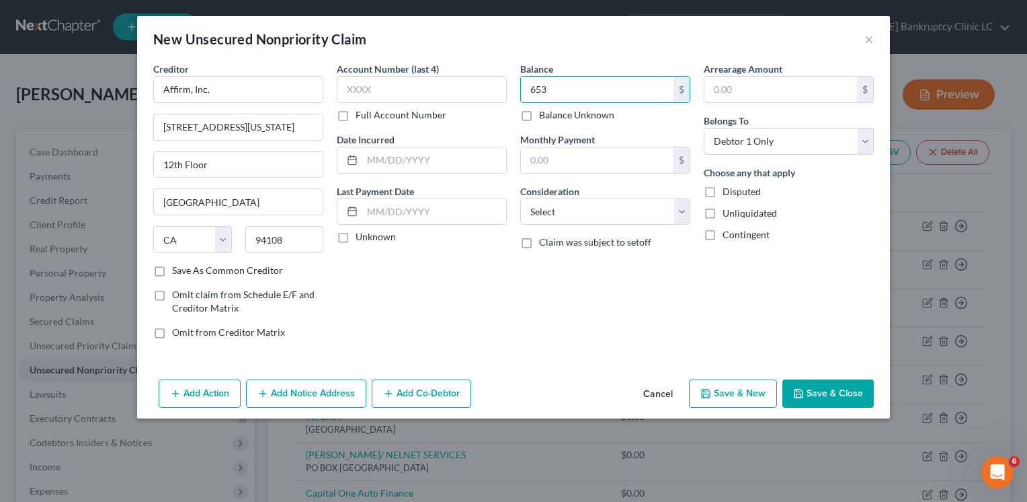
type input "653"
click at [744, 406] on div "Add Action Add Notice Address Add Co-Debtor Cancel Save & New Save & Close" at bounding box center [513, 396] width 753 height 44
click at [745, 396] on button "Save & New" at bounding box center [733, 393] width 88 height 28
select select "0"
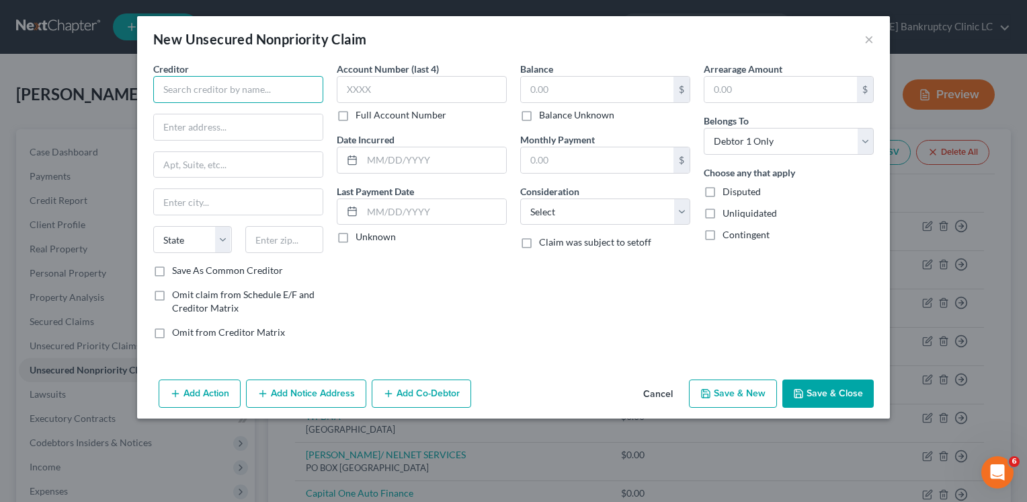
click at [171, 89] on input "text" at bounding box center [238, 89] width 170 height 27
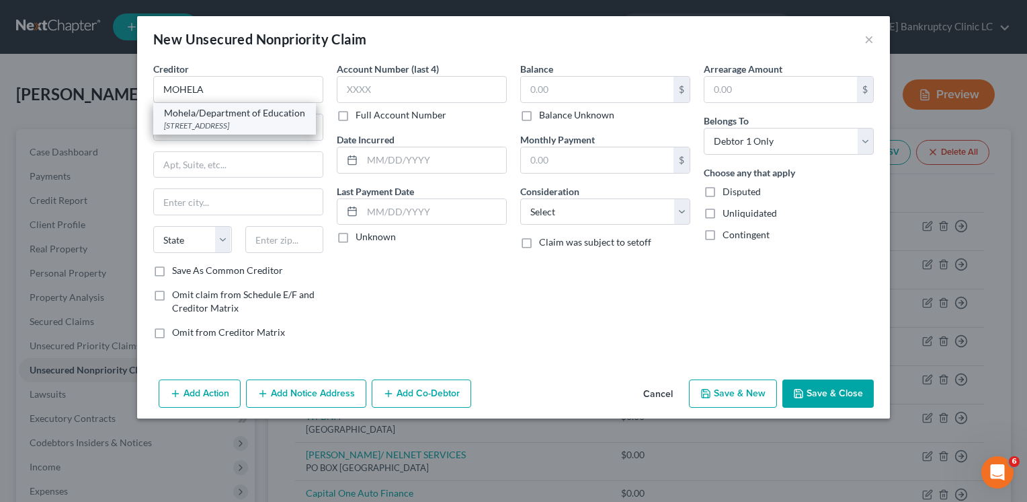
click at [200, 116] on div "Mohela/Department of Education" at bounding box center [234, 112] width 141 height 13
type input "Mohela/Department of Education"
type input "[STREET_ADDRESS]"
type input "Chesterfield"
select select "26"
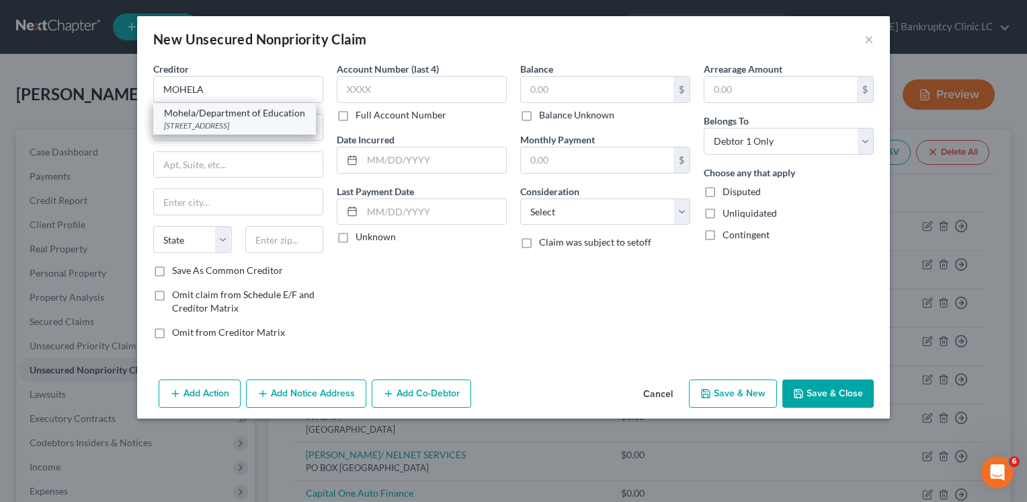
type input "63005"
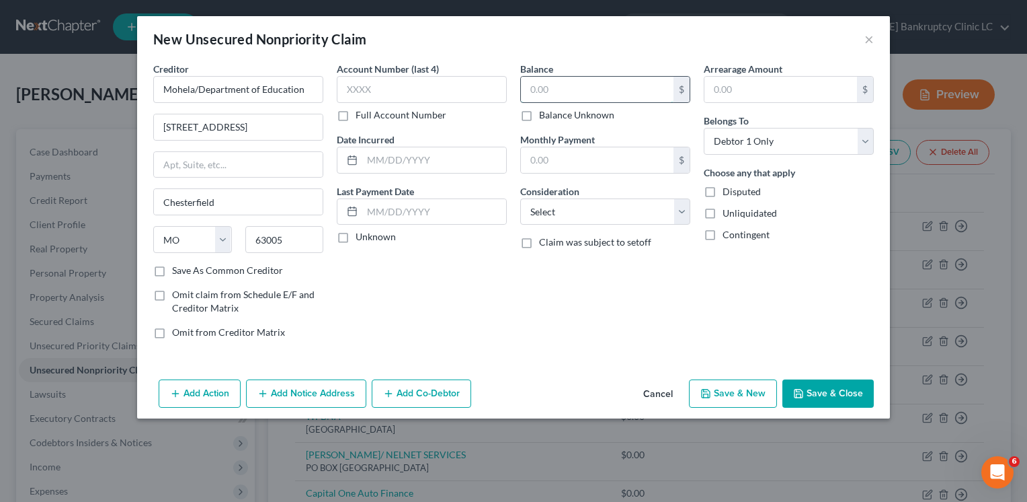
click at [576, 100] on input "text" at bounding box center [597, 90] width 153 height 26
click at [867, 34] on button "×" at bounding box center [869, 39] width 9 height 16
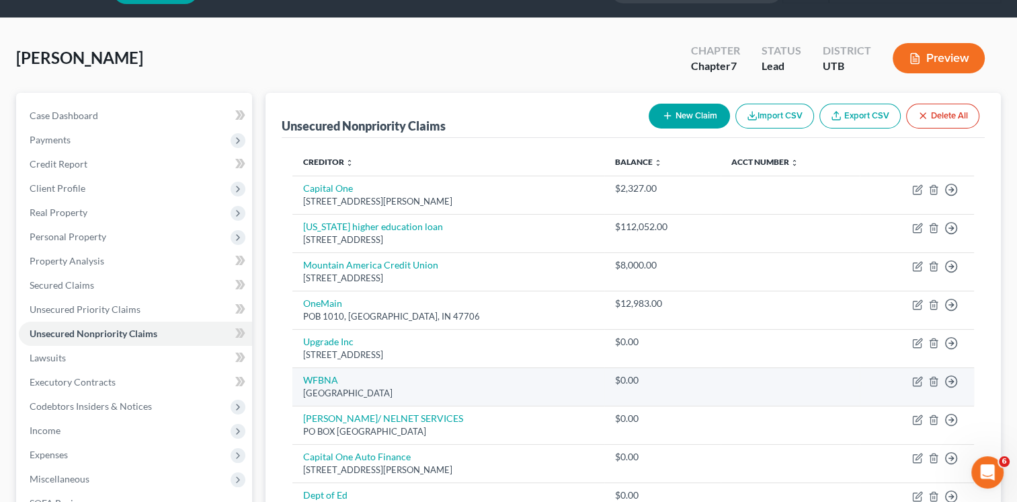
scroll to position [134, 0]
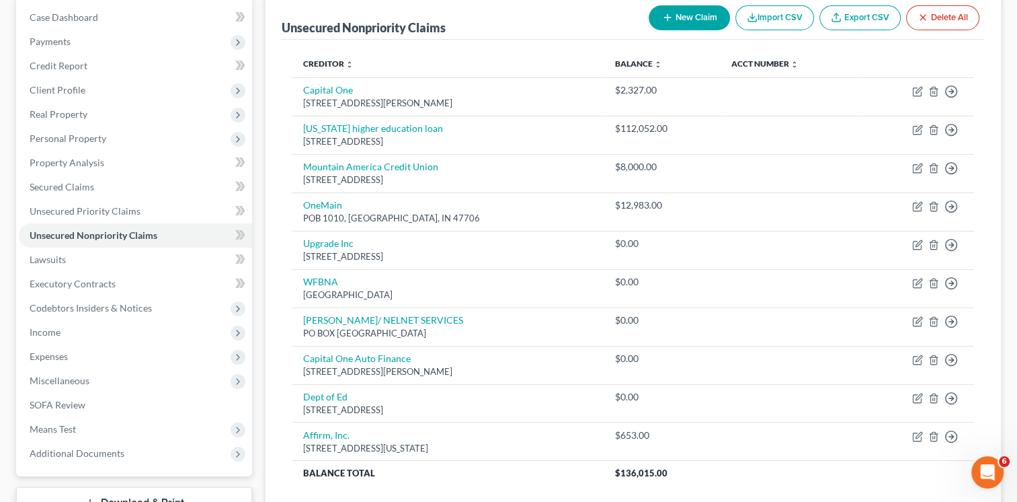
click at [702, 23] on button "New Claim" at bounding box center [689, 17] width 81 height 25
select select "0"
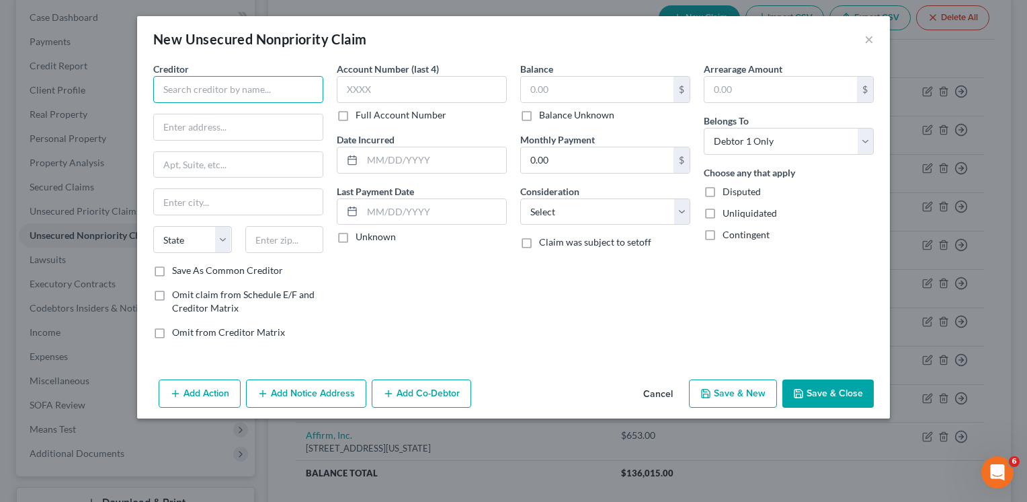
click at [256, 95] on input "text" at bounding box center [238, 89] width 170 height 27
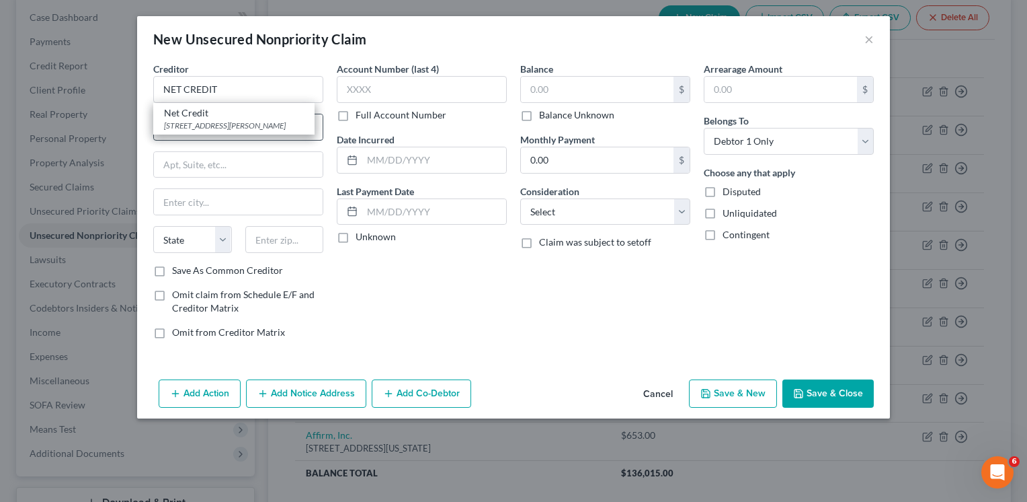
drag, startPoint x: 246, startPoint y: 117, endPoint x: 259, endPoint y: 120, distance: 13.1
click at [243, 119] on div "Net Credit [STREET_ADDRESS][PERSON_NAME]" at bounding box center [233, 119] width 161 height 32
type input "Net Credit"
type input "[STREET_ADDRESS][PERSON_NAME]"
type input "Suite 1000"
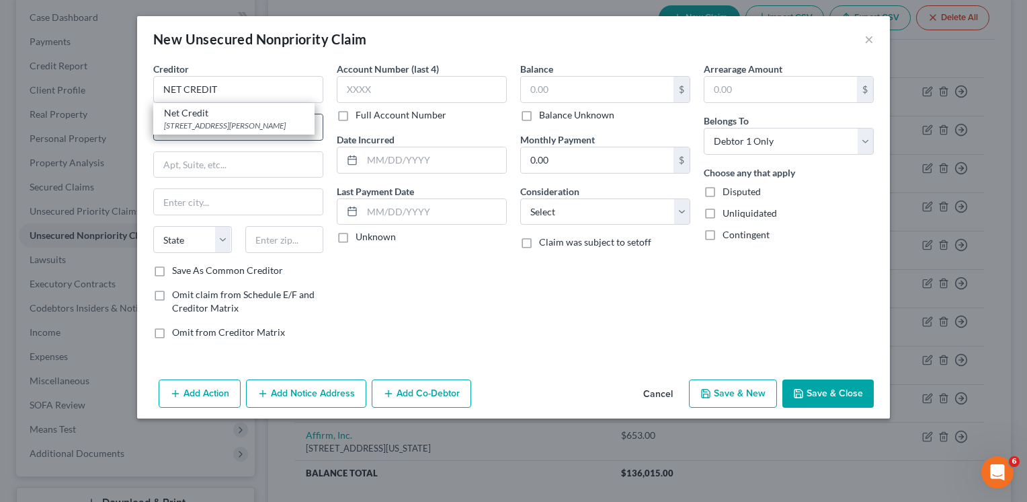
type input "[GEOGRAPHIC_DATA]"
select select "14"
type input "60604"
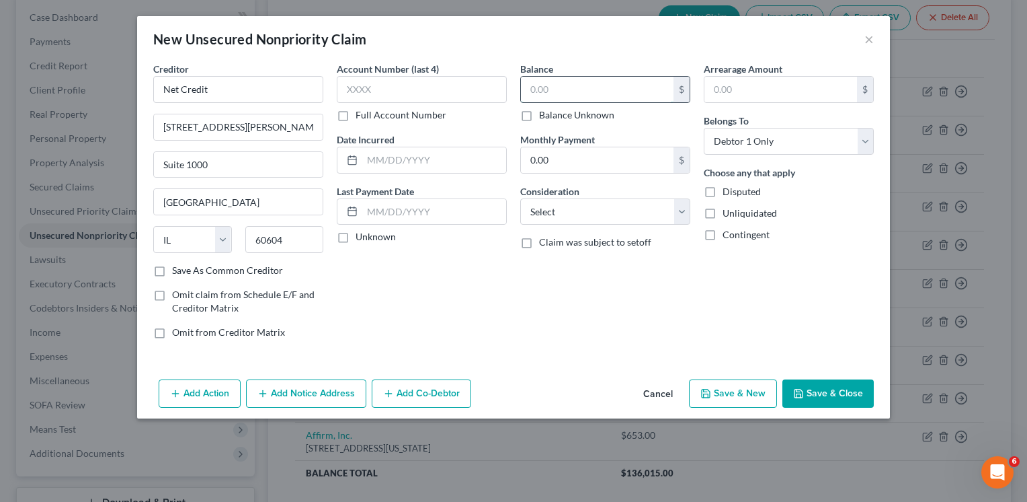
click at [638, 85] on input "text" at bounding box center [597, 90] width 153 height 26
type input "0"
click at [825, 404] on button "Save & Close" at bounding box center [828, 393] width 91 height 28
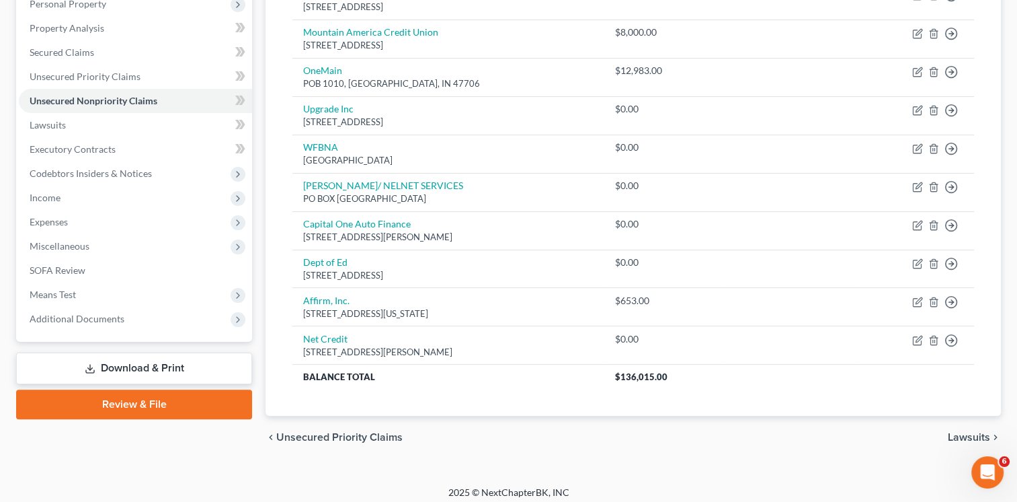
scroll to position [0, 0]
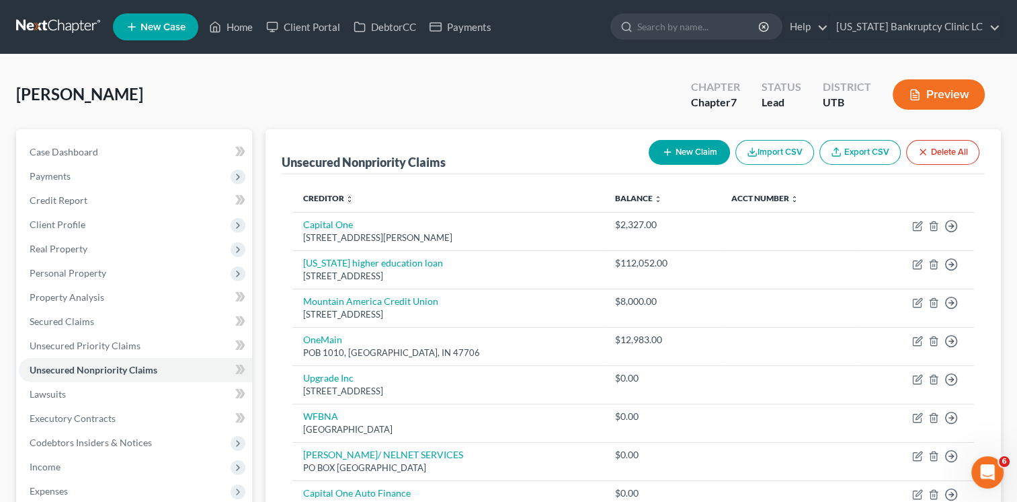
click at [691, 152] on button "New Claim" at bounding box center [689, 152] width 81 height 25
select select "0"
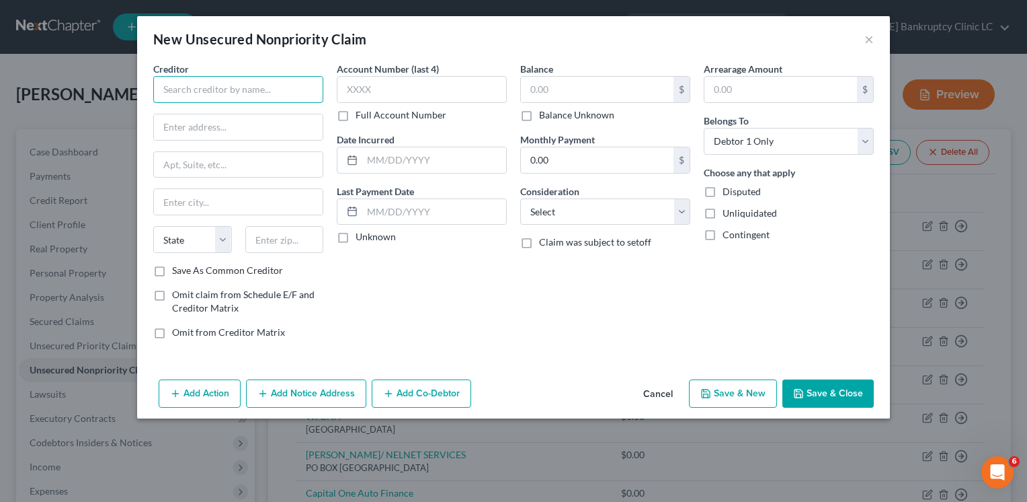
click at [228, 90] on input "text" at bounding box center [238, 89] width 170 height 27
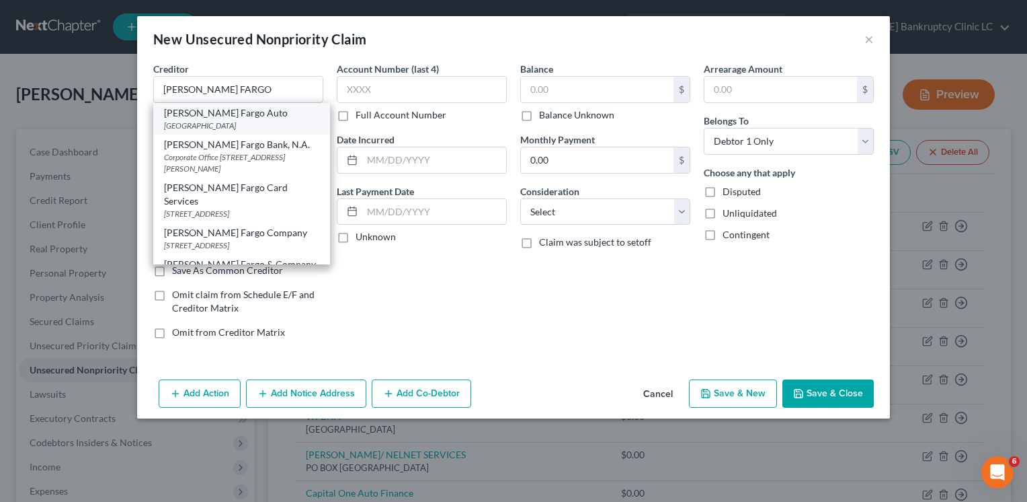
click at [235, 107] on div "[PERSON_NAME] Fargo Auto" at bounding box center [241, 112] width 155 height 13
type input "[PERSON_NAME] Fargo Auto"
type input "PO Box 1697"
type input "[GEOGRAPHIC_DATA]"
select select "28"
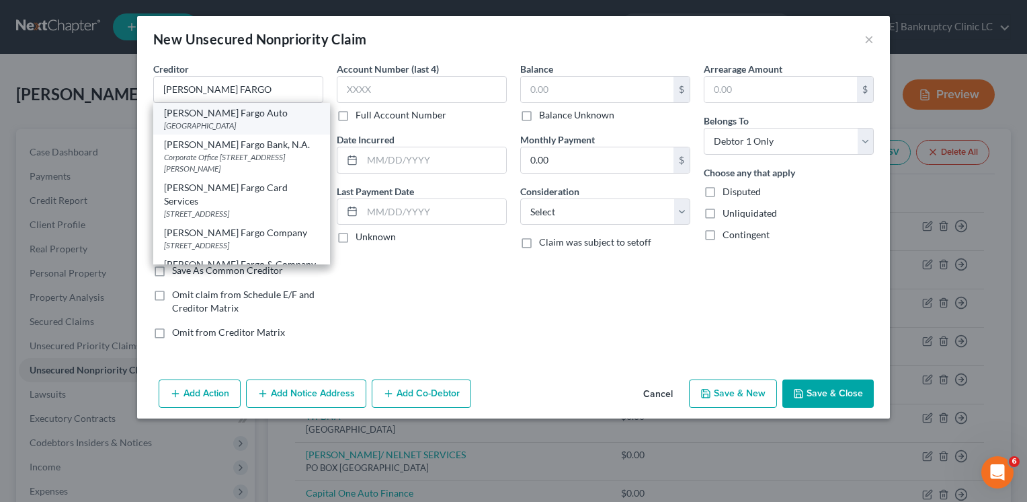
type input "28590"
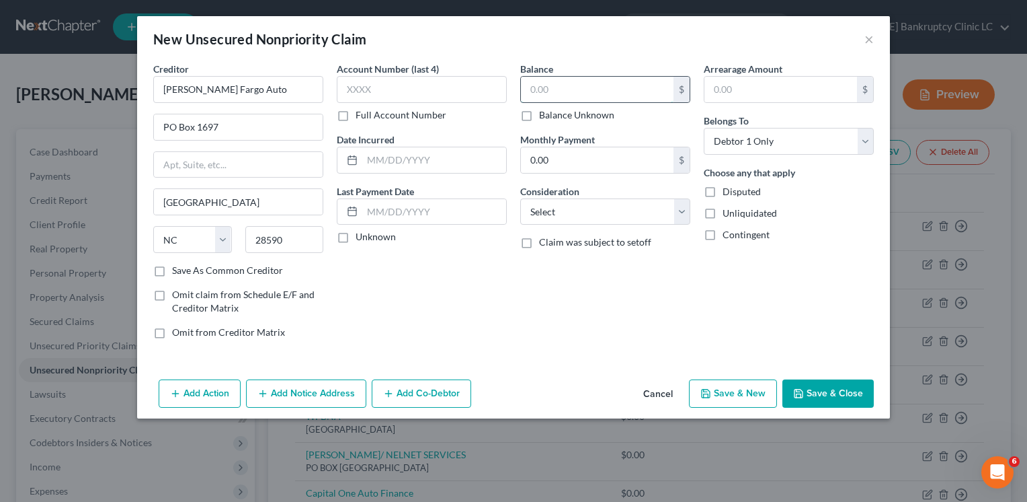
click at [545, 93] on input "text" at bounding box center [597, 90] width 153 height 26
type input "0"
click at [748, 398] on button "Save & New" at bounding box center [733, 393] width 88 height 28
select select "0"
click at [871, 40] on button "×" at bounding box center [869, 39] width 9 height 16
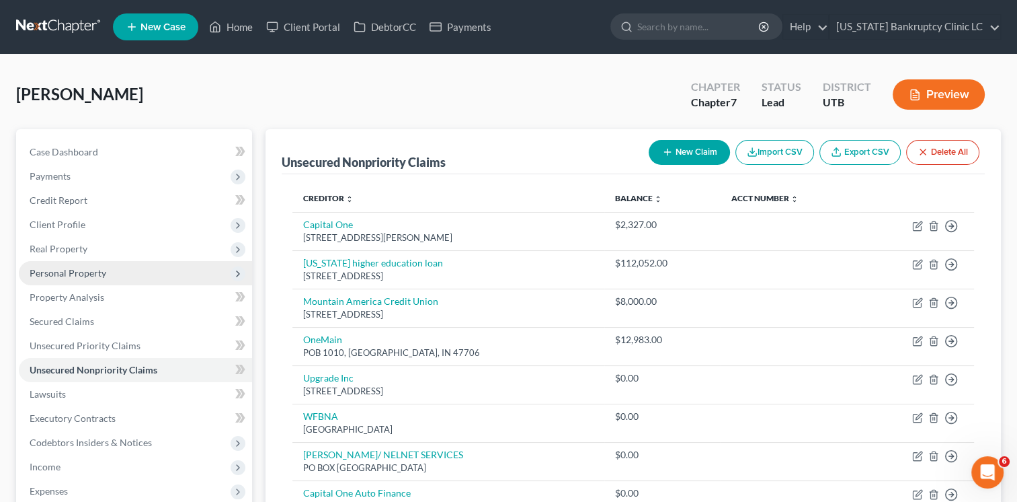
click at [93, 267] on span "Personal Property" at bounding box center [68, 272] width 77 height 11
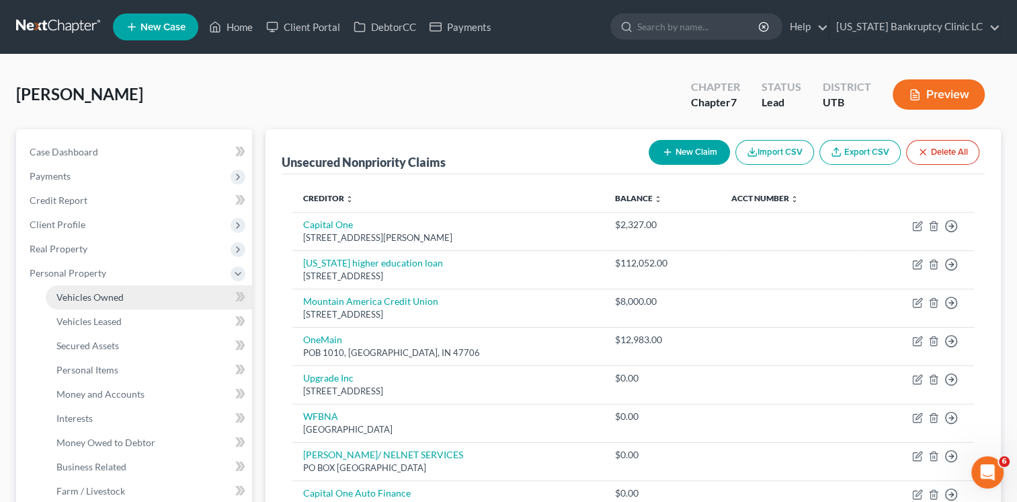
click at [108, 289] on link "Vehicles Owned" at bounding box center [149, 297] width 206 height 24
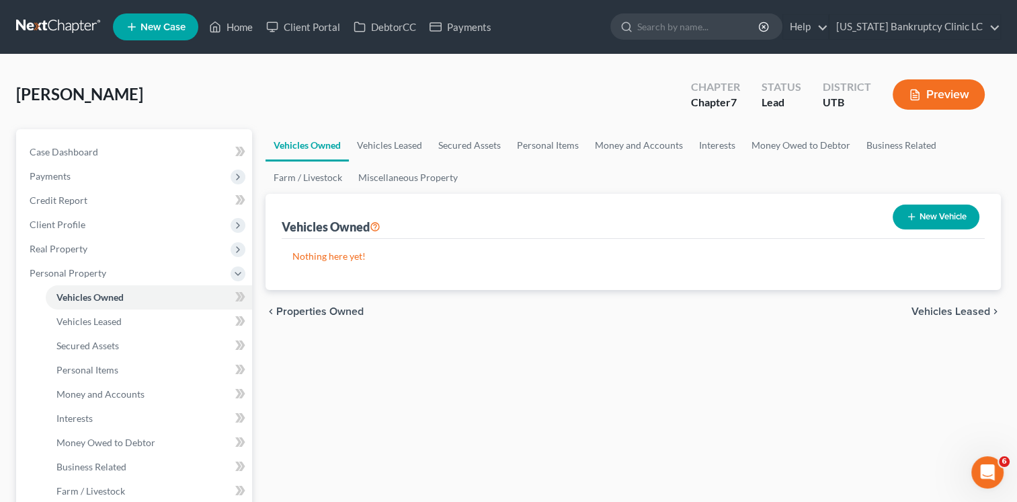
click at [917, 217] on button "New Vehicle" at bounding box center [936, 216] width 87 height 25
select select "0"
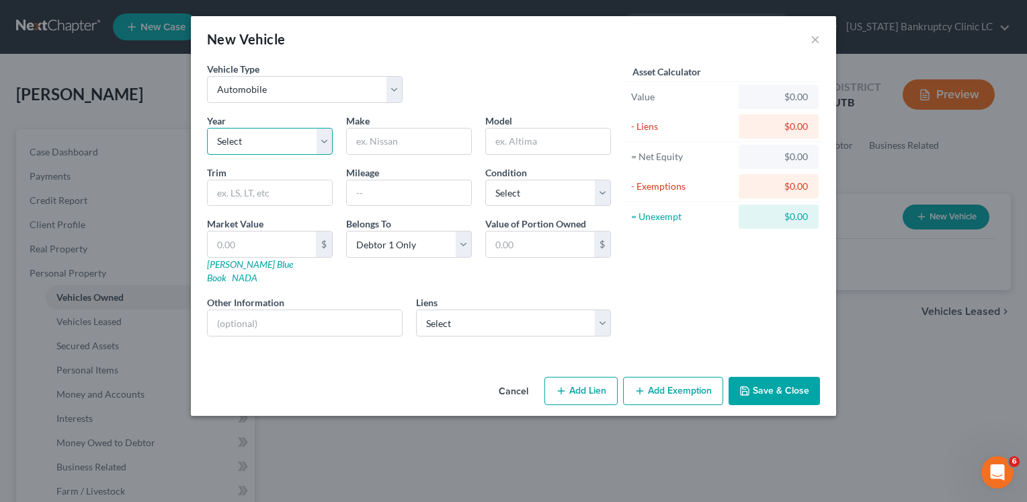
click at [270, 139] on select "Select 2026 2025 2024 2023 2022 2021 2020 2019 2018 2017 2016 2015 2014 2013 20…" at bounding box center [270, 141] width 126 height 27
select select "4"
click at [207, 128] on select "Select 2026 2025 2024 2023 2022 2021 2020 2019 2018 2017 2016 2015 2014 2013 20…" at bounding box center [270, 141] width 126 height 27
type input "n"
type input "Nissan"
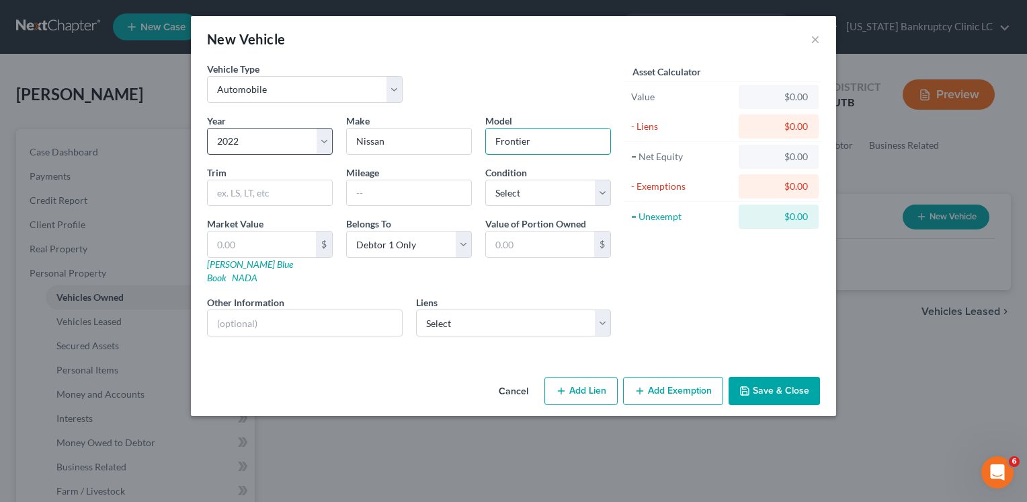
type input "Frontier"
type input "Crew Cab"
type input "52000"
click at [529, 194] on select "Select Excellent Very Good Good Fair Poor" at bounding box center [548, 193] width 126 height 27
select select "0"
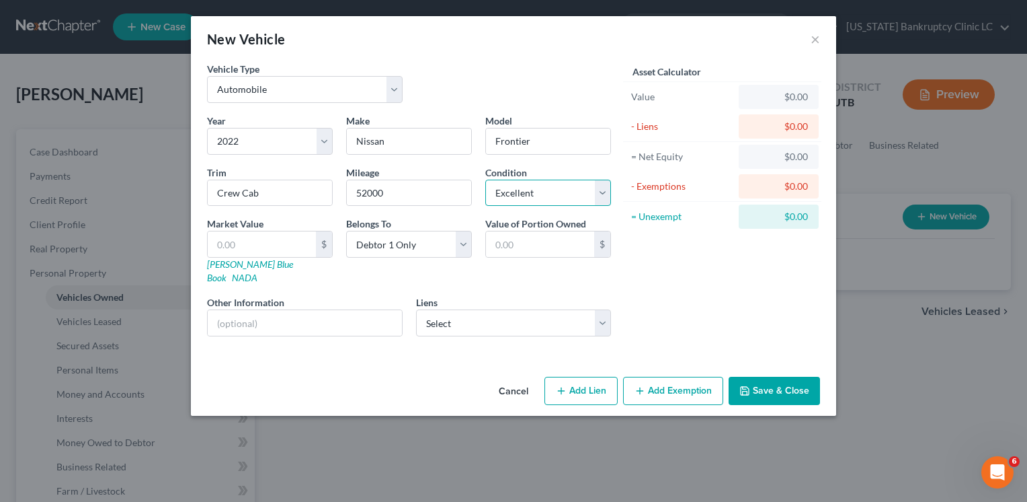
click at [485, 180] on select "Select Excellent Very Good Good Fair Poor" at bounding box center [548, 193] width 126 height 27
click at [259, 264] on link "[PERSON_NAME] Blue Book" at bounding box center [250, 270] width 86 height 25
click at [238, 244] on input "text" at bounding box center [262, 244] width 108 height 26
type input "26"
type input "26.00"
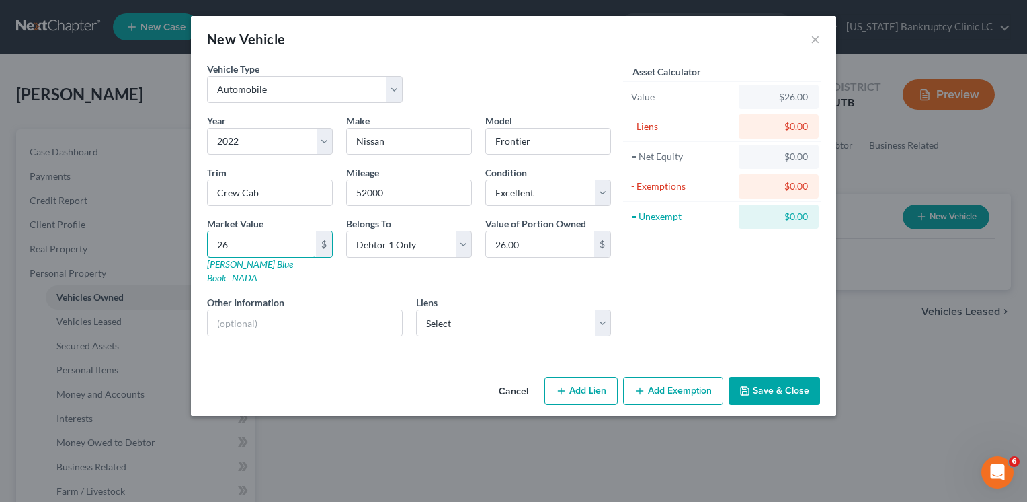
type input "267"
type input "267.00"
type input "26,779"
type input "26,779.00"
type input "26,779"
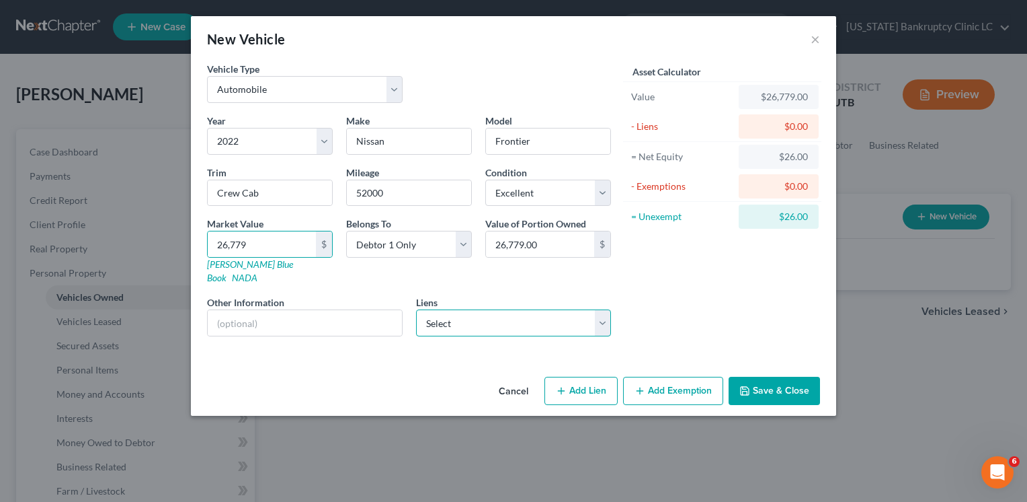
click at [467, 309] on select "Select Nissan Acceptance Co - $18,121.00" at bounding box center [514, 322] width 196 height 27
select select "45"
select select "0"
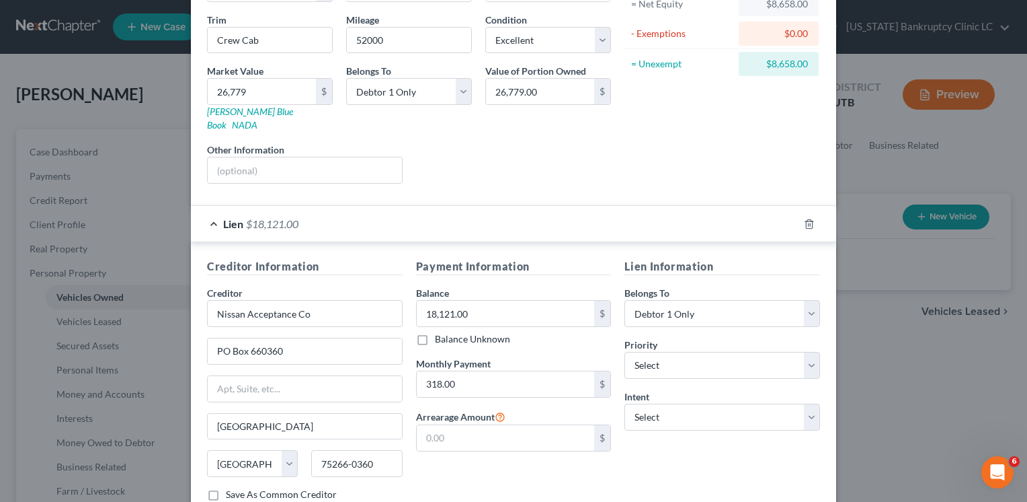
scroll to position [202, 0]
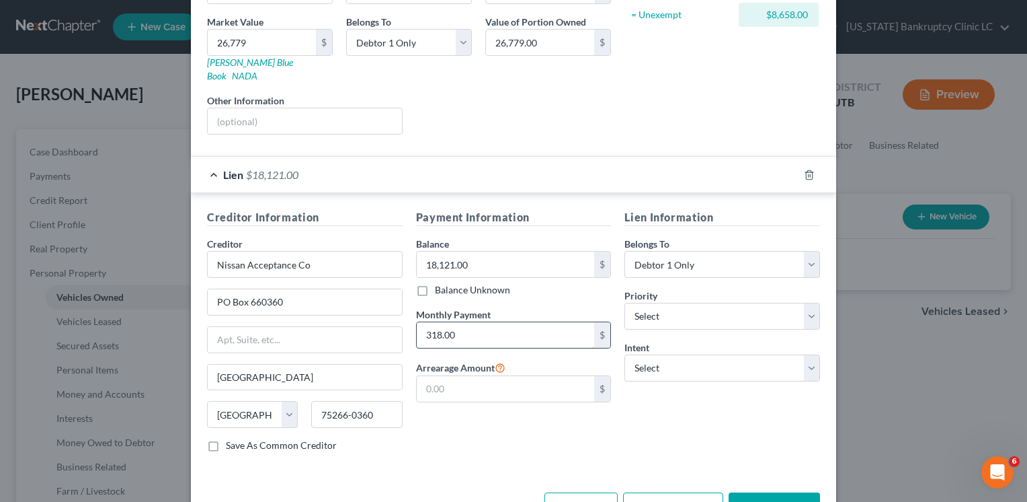
click at [454, 322] on input "318.00" at bounding box center [506, 335] width 178 height 26
type input "520"
click at [690, 354] on select "Select Surrender Redeem Reaffirm Avoid Other" at bounding box center [723, 367] width 196 height 27
select select "2"
click at [625, 354] on select "Select Surrender Redeem Reaffirm Avoid Other" at bounding box center [723, 367] width 196 height 27
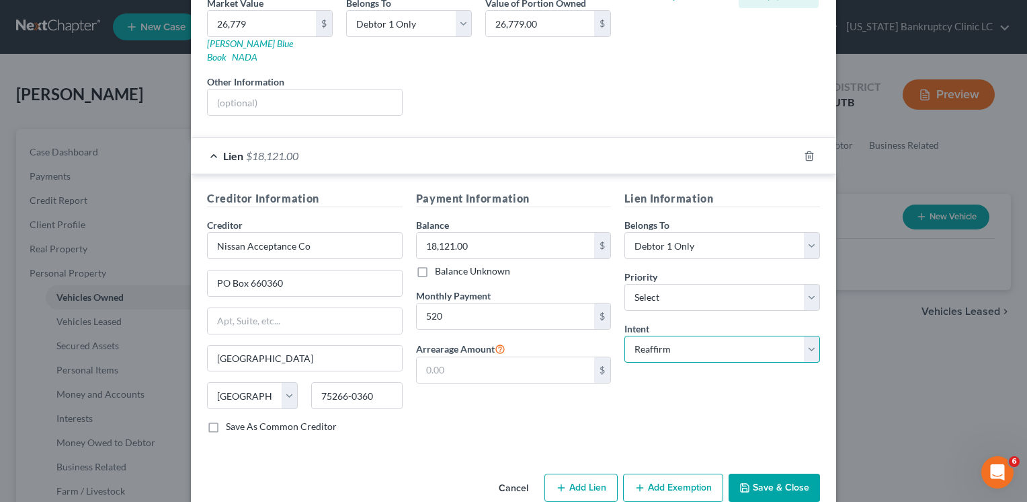
scroll to position [231, 0]
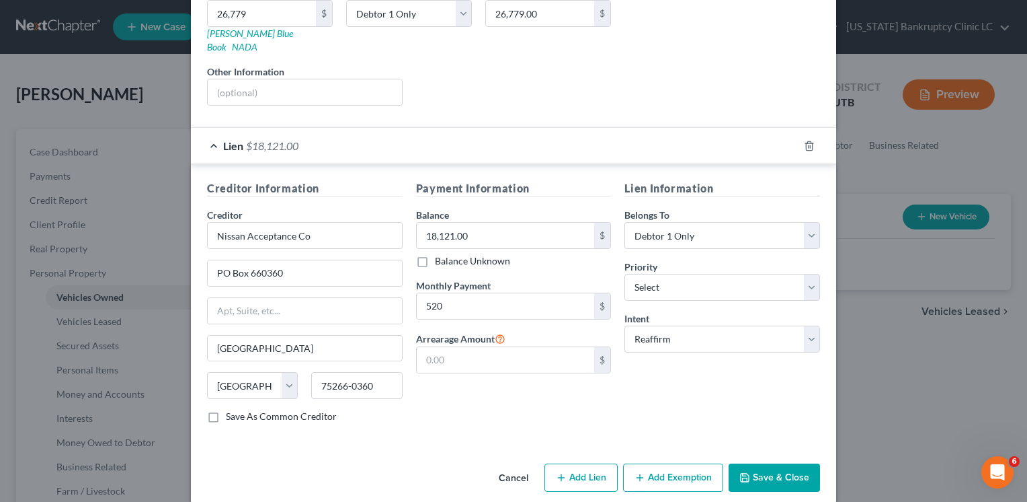
drag, startPoint x: 764, startPoint y: 461, endPoint x: 683, endPoint y: 360, distance: 129.2
click at [680, 365] on div "New Vehicle × Vehicle Type Select Automobile Truck Trailer Watercraft Aircraft …" at bounding box center [514, 143] width 646 height 717
click at [675, 463] on button "Add Exemption" at bounding box center [673, 477] width 100 height 28
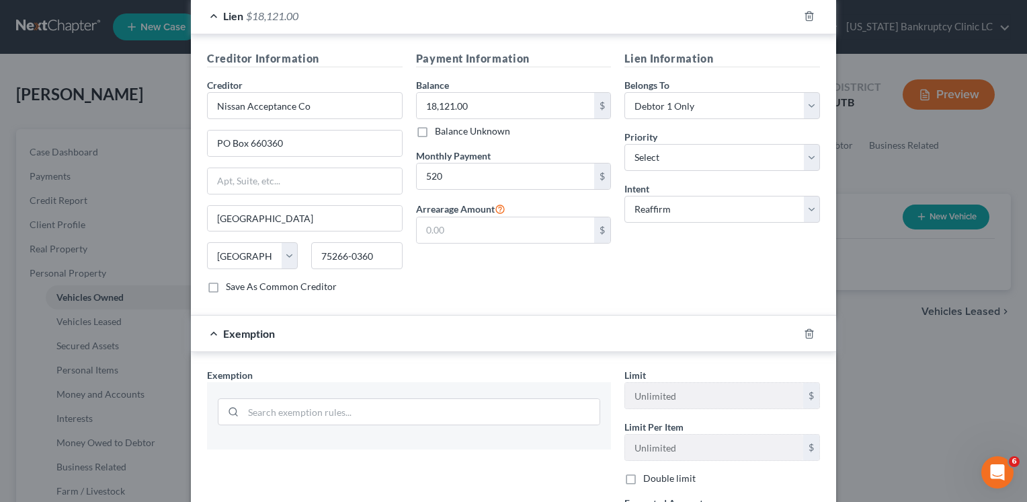
scroll to position [500, 0]
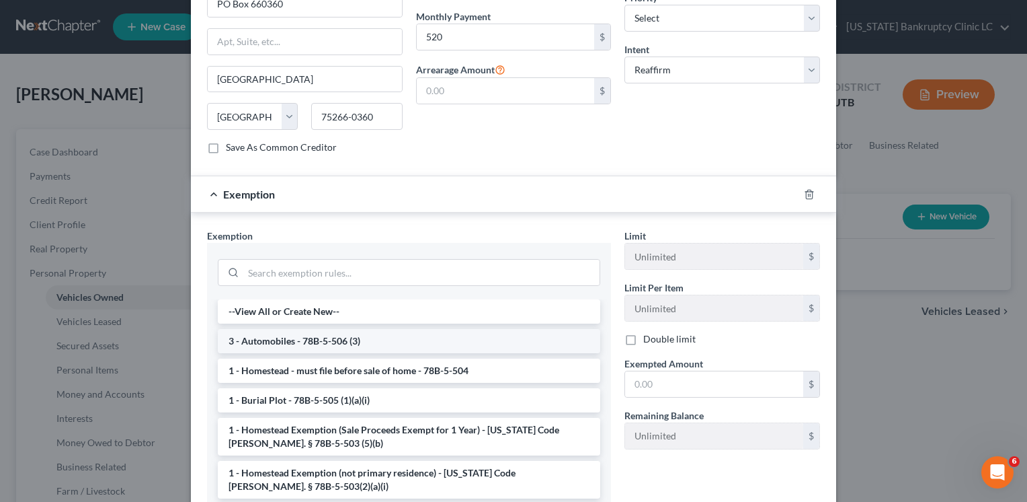
click at [360, 329] on li "3 - Automobiles - 78B-5-506 (3)" at bounding box center [409, 341] width 383 height 24
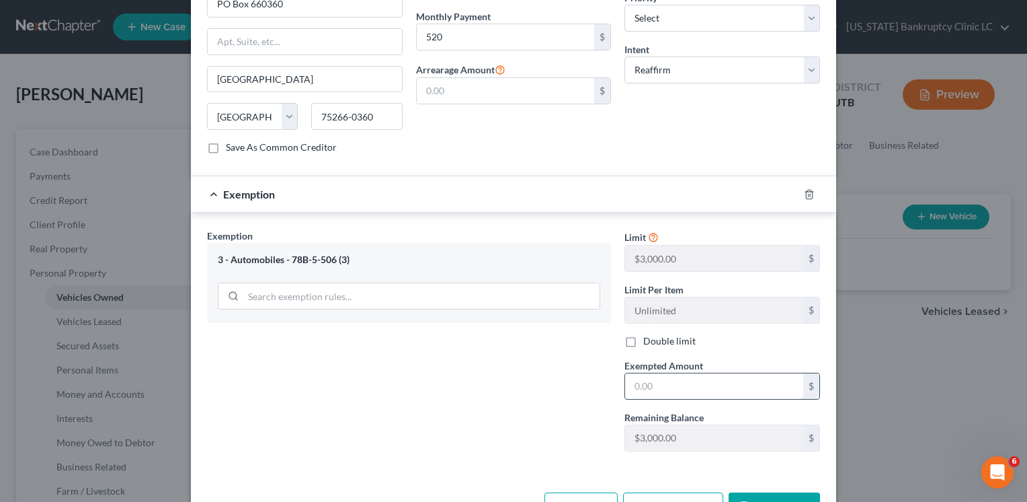
click at [688, 373] on input "text" at bounding box center [714, 386] width 178 height 26
type input "3,000"
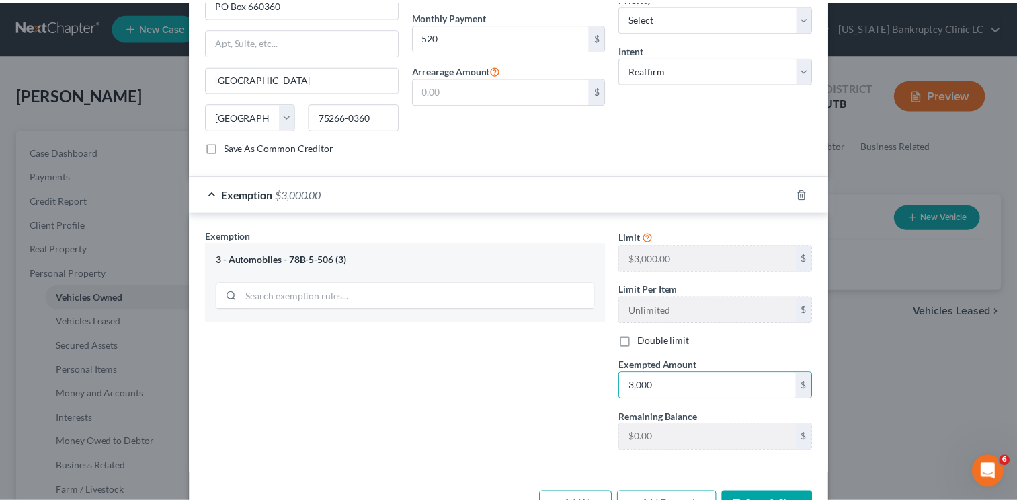
scroll to position [500, 0]
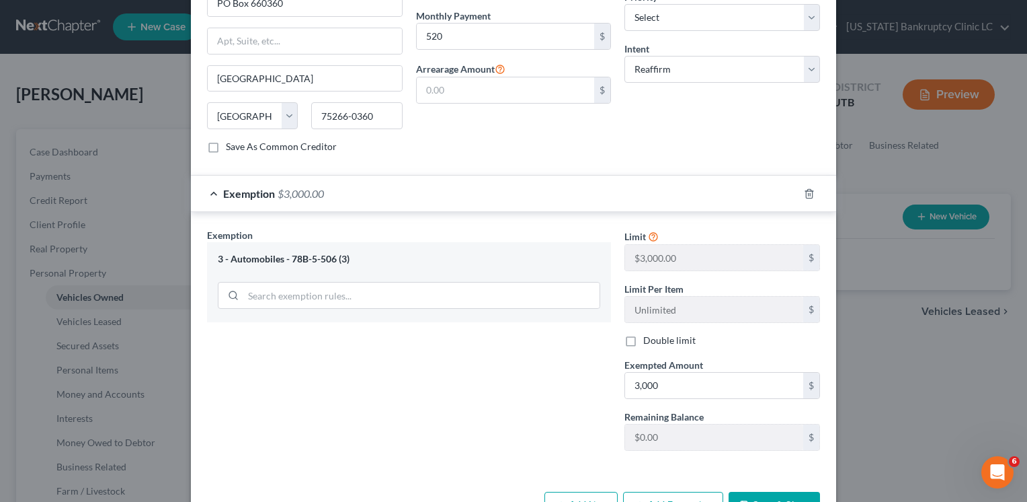
click at [757, 496] on button "Save & Close" at bounding box center [774, 506] width 91 height 28
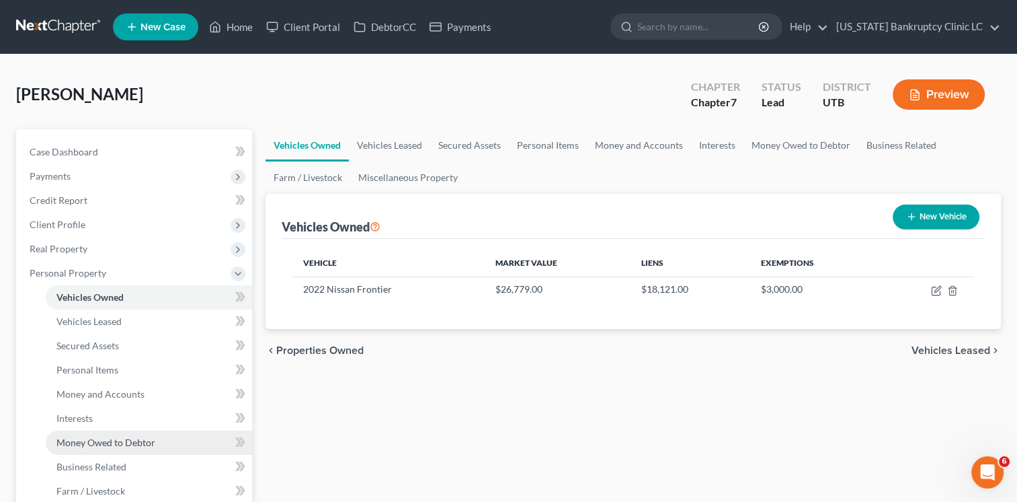
drag, startPoint x: 105, startPoint y: 434, endPoint x: 117, endPoint y: 433, distance: 12.1
click at [105, 434] on link "Money Owed to Debtor" at bounding box center [149, 442] width 206 height 24
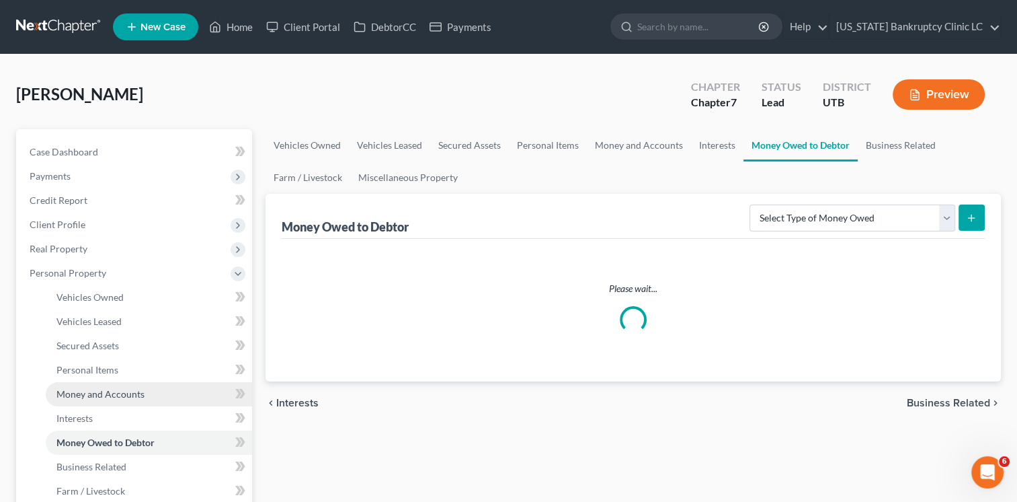
drag, startPoint x: 92, startPoint y: 392, endPoint x: 116, endPoint y: 388, distance: 23.9
click at [92, 393] on span "Money and Accounts" at bounding box center [100, 393] width 88 height 11
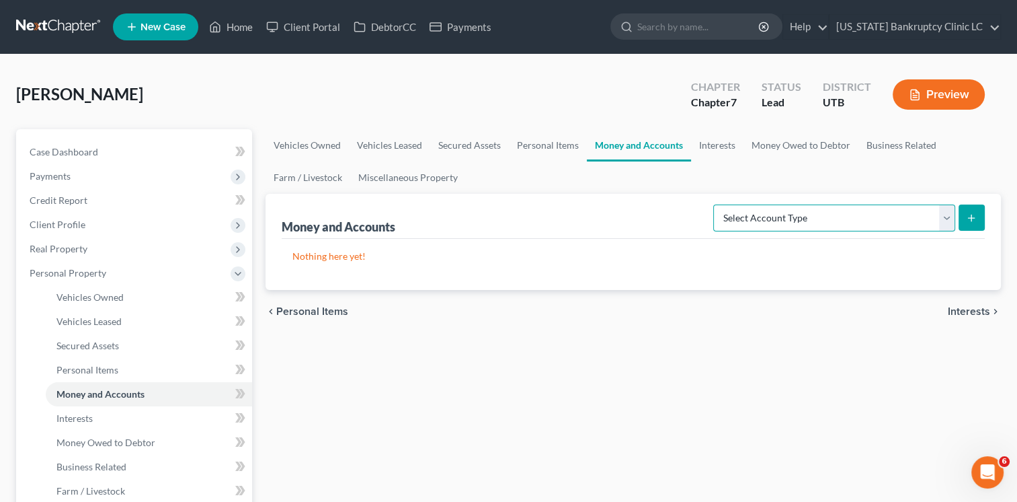
click at [929, 223] on select "Select Account Type Brokerage Cash on Hand Certificates of Deposit Checking Acc…" at bounding box center [834, 217] width 242 height 27
select select "checking"
click at [716, 204] on select "Select Account Type Brokerage Cash on Hand Certificates of Deposit Checking Acc…" at bounding box center [834, 217] width 242 height 27
click at [974, 214] on icon "submit" at bounding box center [971, 217] width 11 height 11
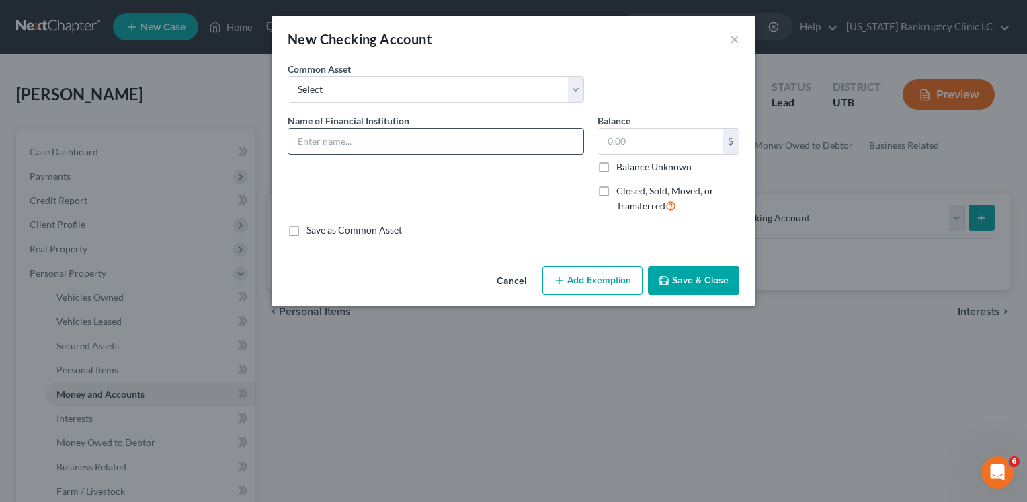
click at [382, 146] on input "text" at bounding box center [435, 141] width 295 height 26
drag, startPoint x: 387, startPoint y: 143, endPoint x: 206, endPoint y: 120, distance: 182.4
click at [206, 120] on div "New Checking Account × An exemption set must first be selected from the Filing …" at bounding box center [513, 251] width 1027 height 502
type input "MACU Acct# 5370"
click at [683, 282] on button "Save & Close" at bounding box center [693, 280] width 91 height 28
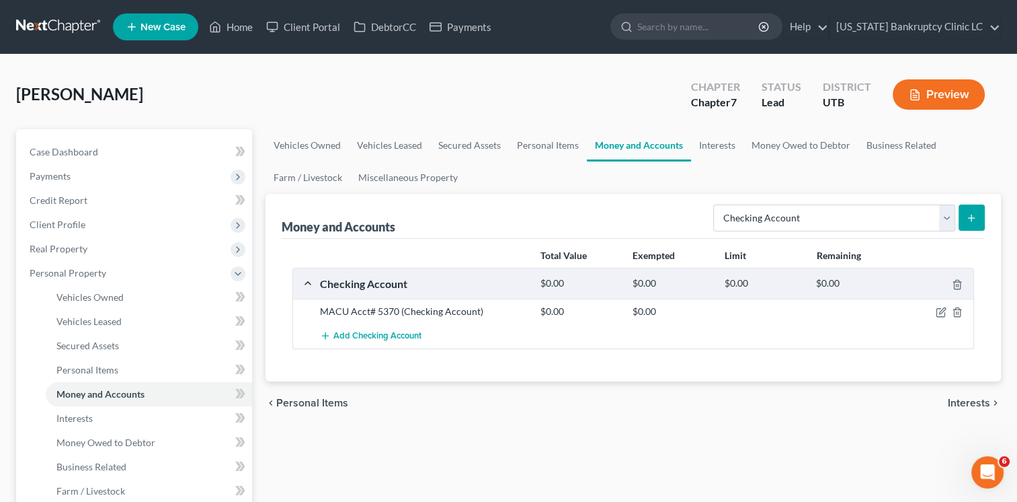
click at [970, 219] on icon "submit" at bounding box center [971, 217] width 11 height 11
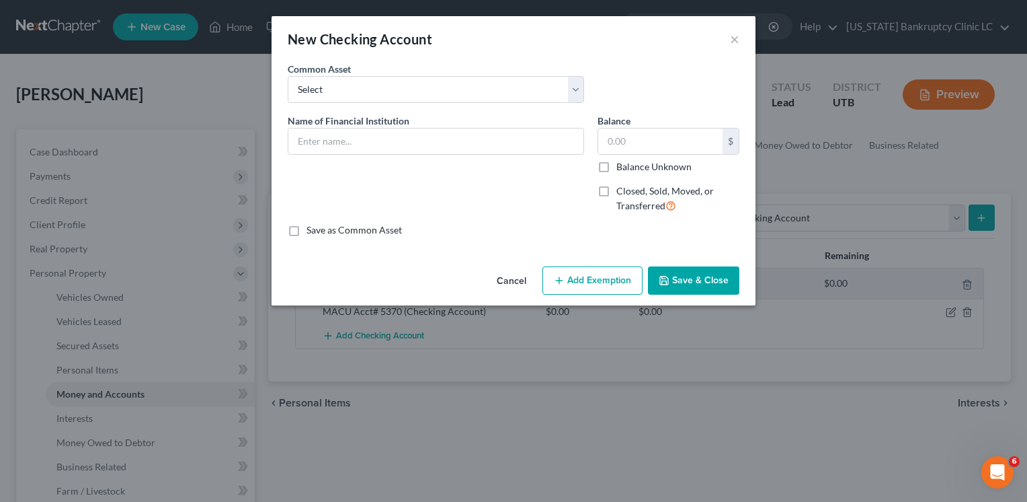
click at [740, 37] on div "New Checking Account ×" at bounding box center [514, 39] width 484 height 46
click at [736, 42] on button "×" at bounding box center [734, 39] width 9 height 16
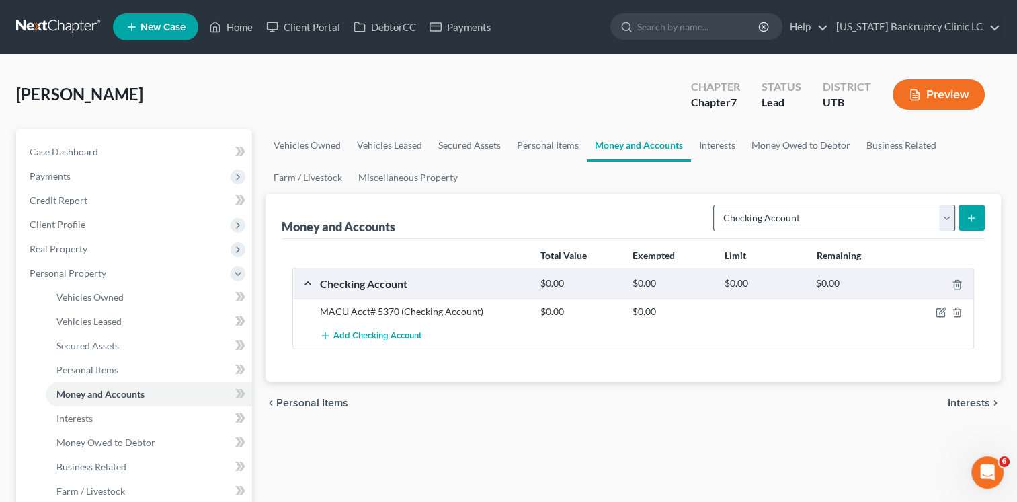
drag, startPoint x: 857, startPoint y: 200, endPoint x: 863, endPoint y: 206, distance: 8.6
click at [855, 200] on div "Select Account Type Brokerage Cash on Hand Certificates of Deposit Checking Acc…" at bounding box center [846, 217] width 277 height 36
click at [866, 210] on select "Select Account Type Brokerage Cash on Hand Certificates of Deposit Checking Acc…" at bounding box center [834, 217] width 242 height 27
select select "savings"
click at [716, 204] on select "Select Account Type Brokerage Cash on Hand Certificates of Deposit Checking Acc…" at bounding box center [834, 217] width 242 height 27
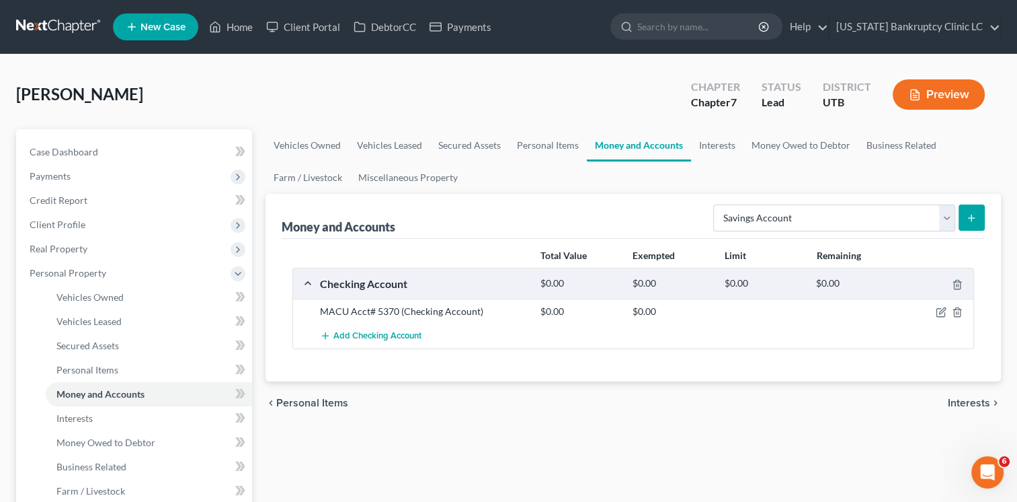
click at [970, 215] on icon "submit" at bounding box center [971, 217] width 11 height 11
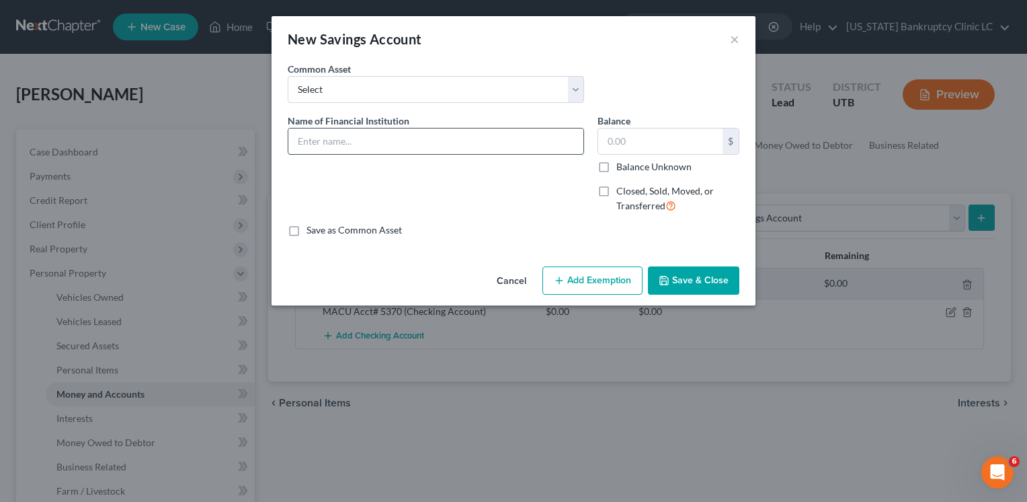
click at [419, 134] on input "text" at bounding box center [435, 141] width 295 height 26
paste input "MACU Acct# 5370"
type input "MACU Acct# 5370"
click at [683, 280] on button "Save & Close" at bounding box center [693, 280] width 91 height 28
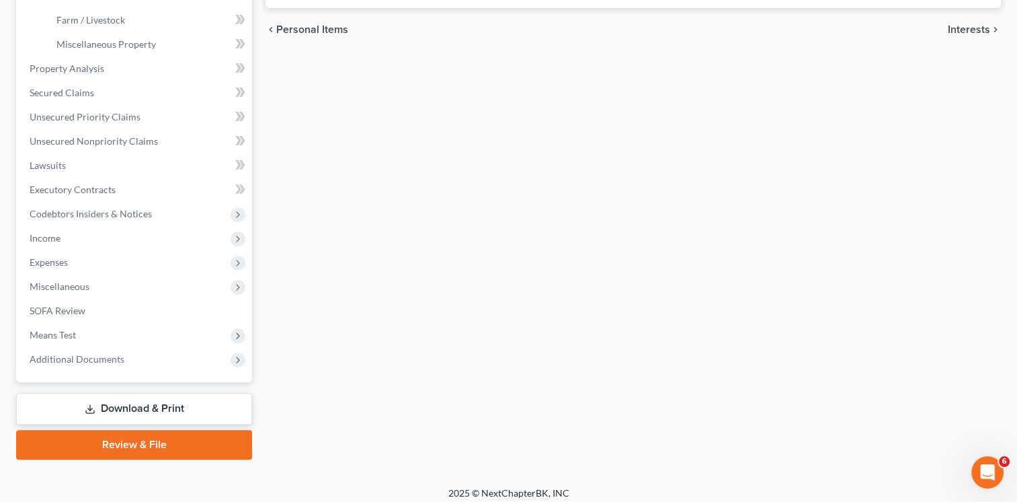
scroll to position [478, 0]
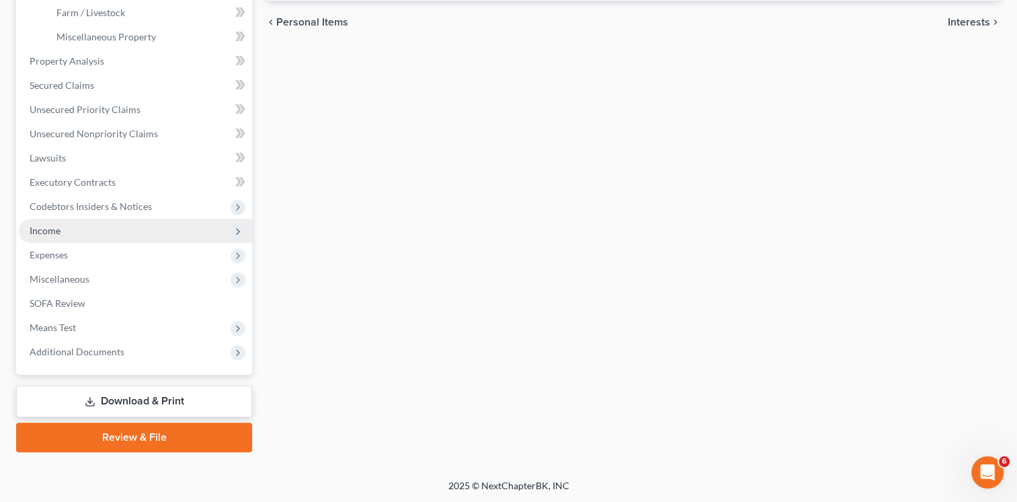
click at [99, 221] on span "Income" at bounding box center [135, 231] width 233 height 24
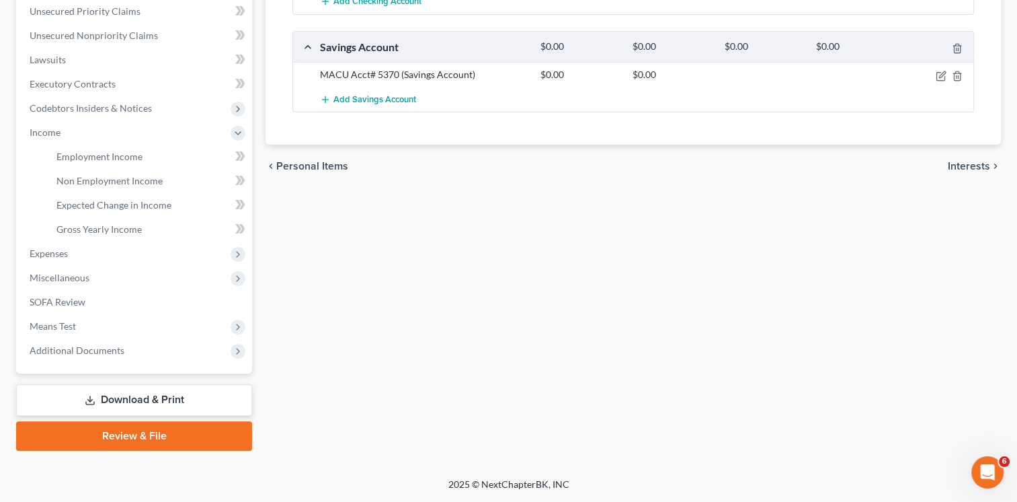
scroll to position [333, 0]
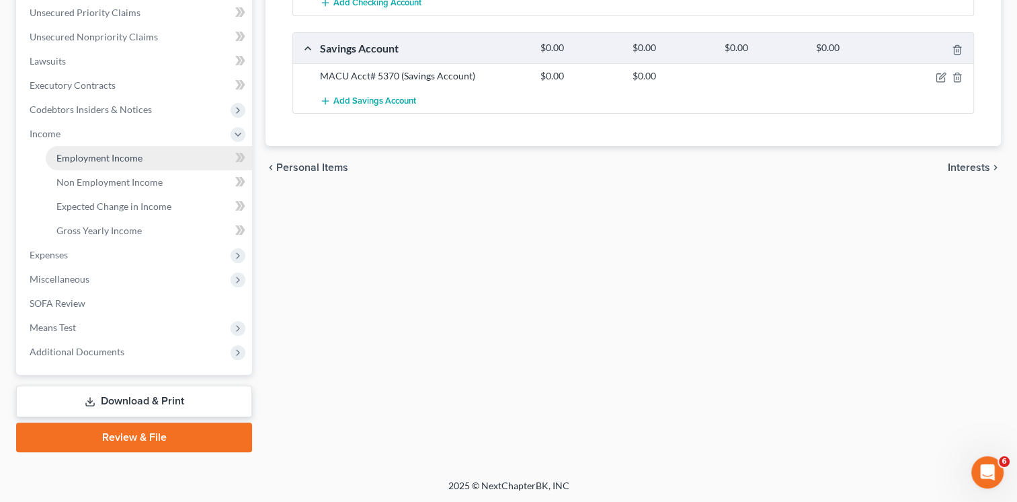
click at [180, 163] on link "Employment Income" at bounding box center [149, 158] width 206 height 24
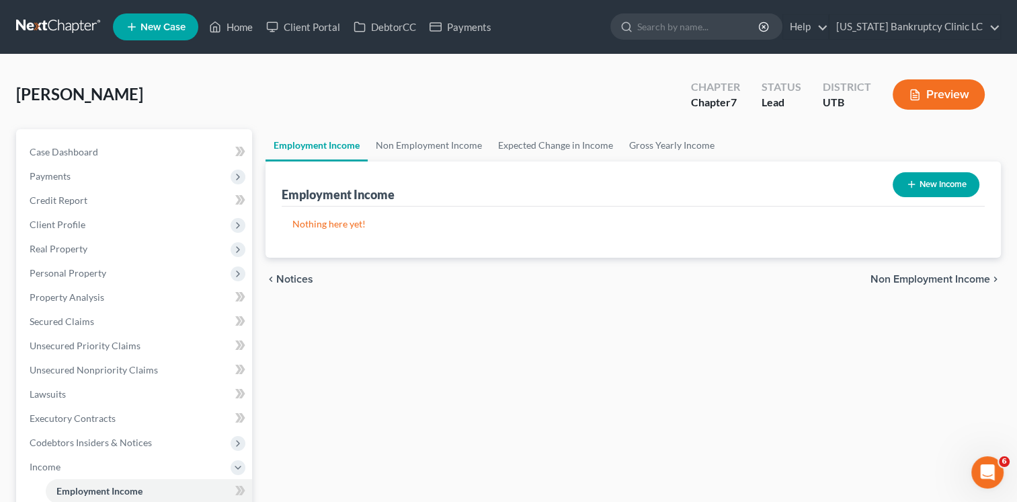
click at [933, 185] on button "New Income" at bounding box center [936, 184] width 87 height 25
select select "0"
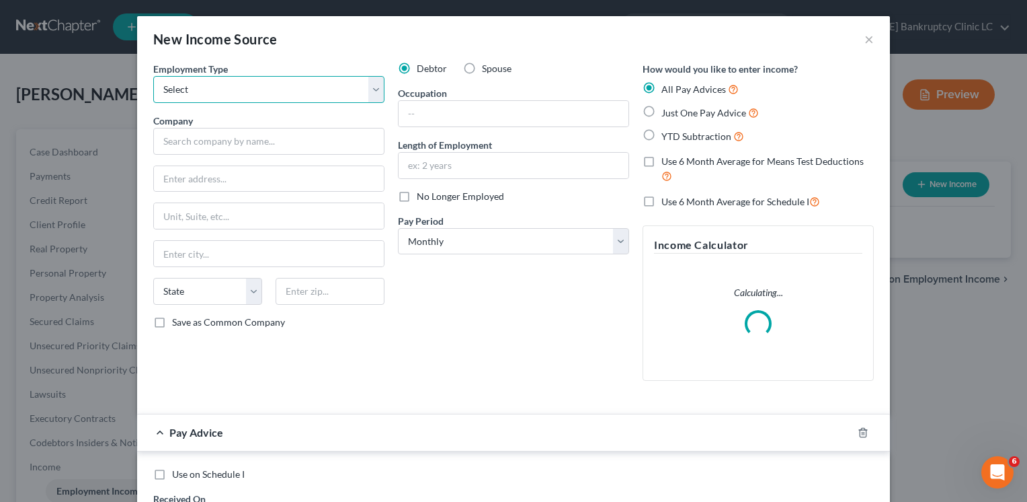
click at [260, 82] on select "Select Full or [DEMOGRAPHIC_DATA] Employment Self Employment" at bounding box center [268, 89] width 231 height 27
select select "0"
click at [153, 76] on select "Select Full or [DEMOGRAPHIC_DATA] Employment Self Employment" at bounding box center [268, 89] width 231 height 27
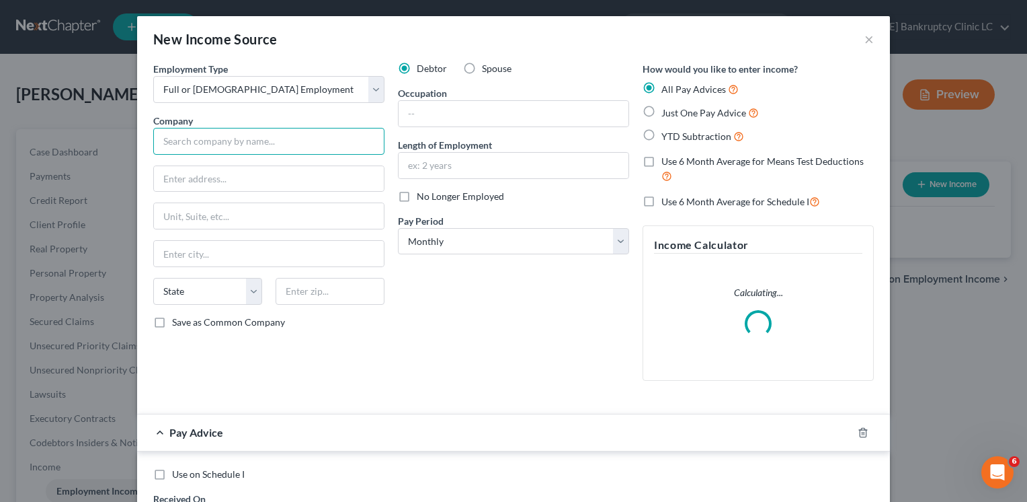
click at [249, 141] on input "text" at bounding box center [268, 141] width 231 height 27
type input "s"
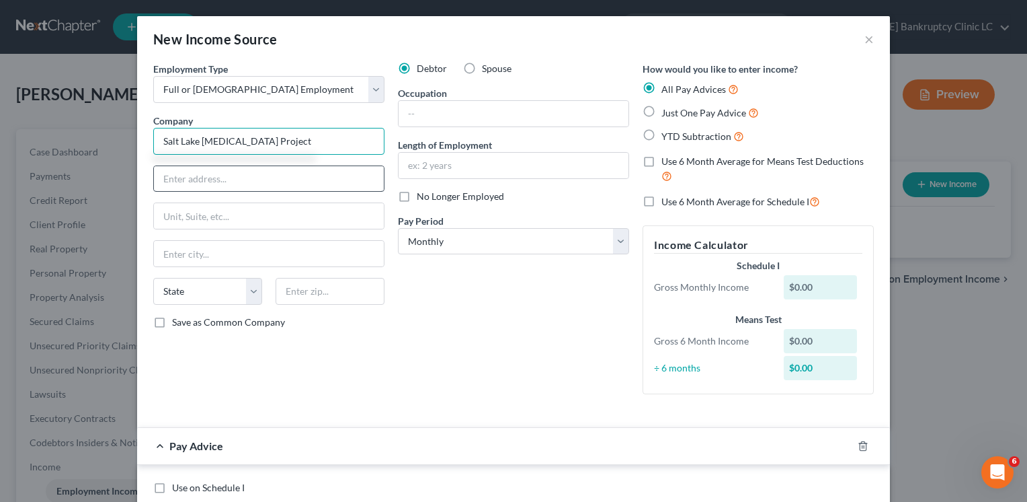
type input "Salt Lake [MEDICAL_DATA] Project"
drag, startPoint x: 245, startPoint y: 173, endPoint x: 234, endPoint y: 177, distance: 11.5
click at [234, 177] on input "text" at bounding box center [269, 179] width 230 height 26
type input "1400 S 1100 E"
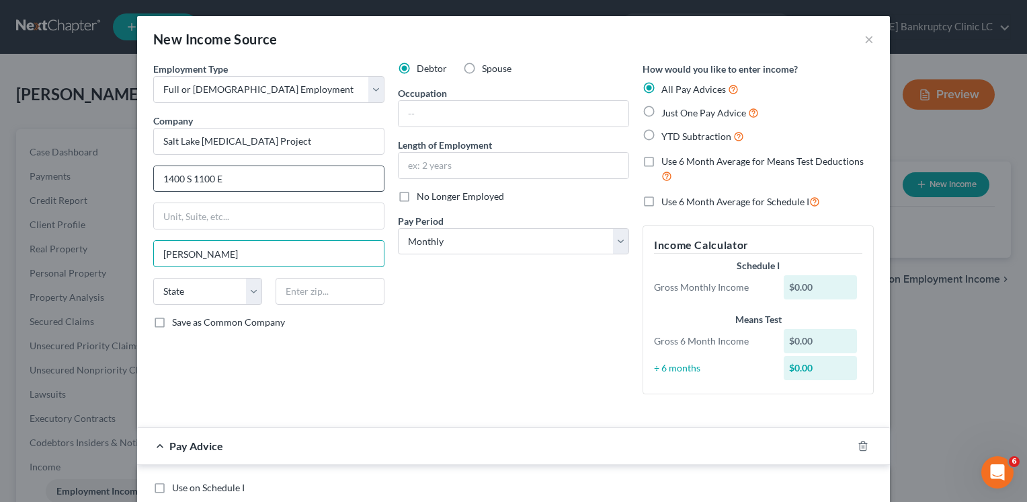
type input "[GEOGRAPHIC_DATA]"
select select "46"
type input "84105"
click at [462, 120] on input "text" at bounding box center [514, 114] width 230 height 26
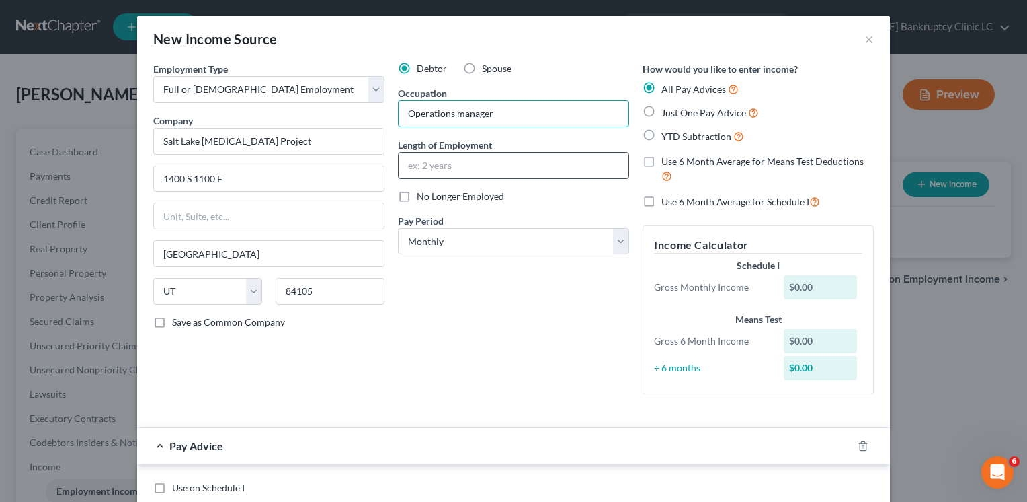
type input "Operations manager"
drag, startPoint x: 463, startPoint y: 167, endPoint x: 475, endPoint y: 169, distance: 12.8
click at [463, 167] on input "text" at bounding box center [514, 166] width 230 height 26
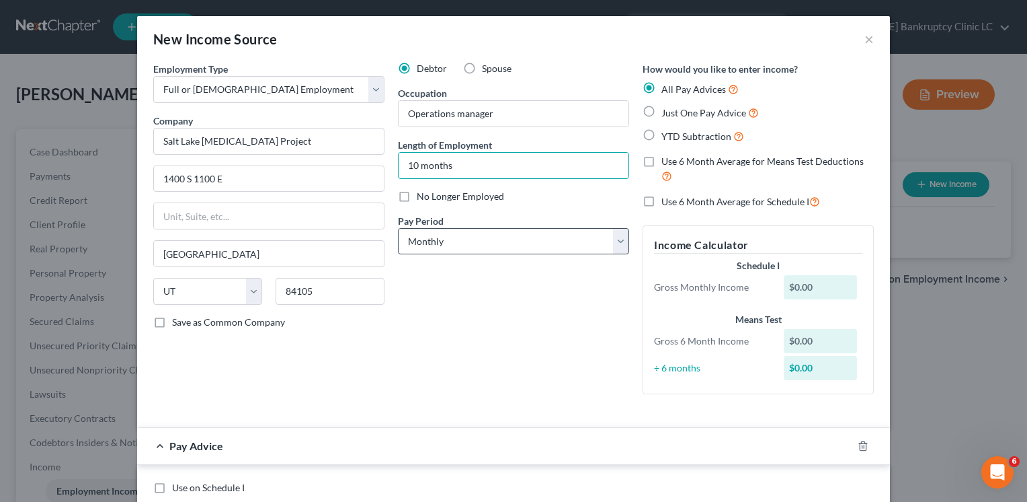
type input "10 months"
click at [468, 233] on select "Select Monthly Twice Monthly Every Other Week Weekly" at bounding box center [513, 241] width 231 height 27
click at [398, 228] on select "Select Monthly Twice Monthly Every Other Week Weekly" at bounding box center [513, 241] width 231 height 27
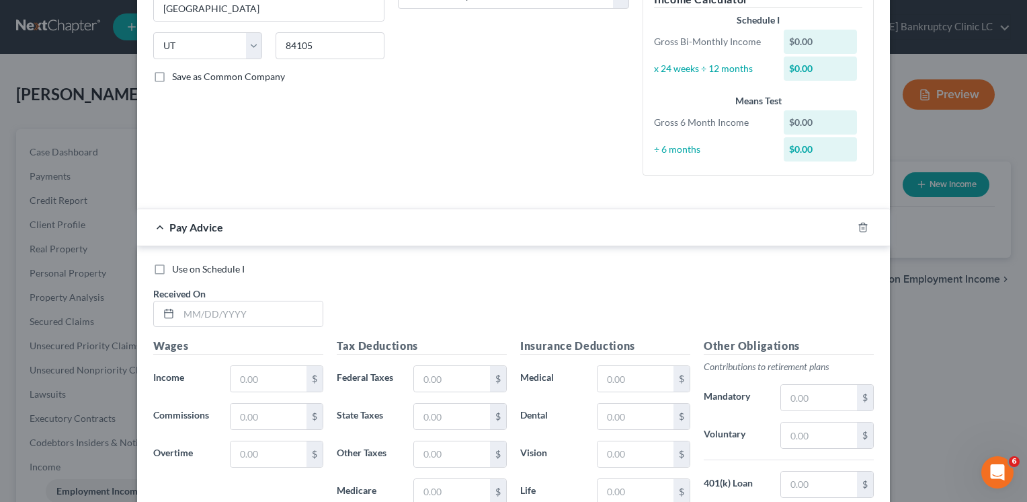
scroll to position [269, 0]
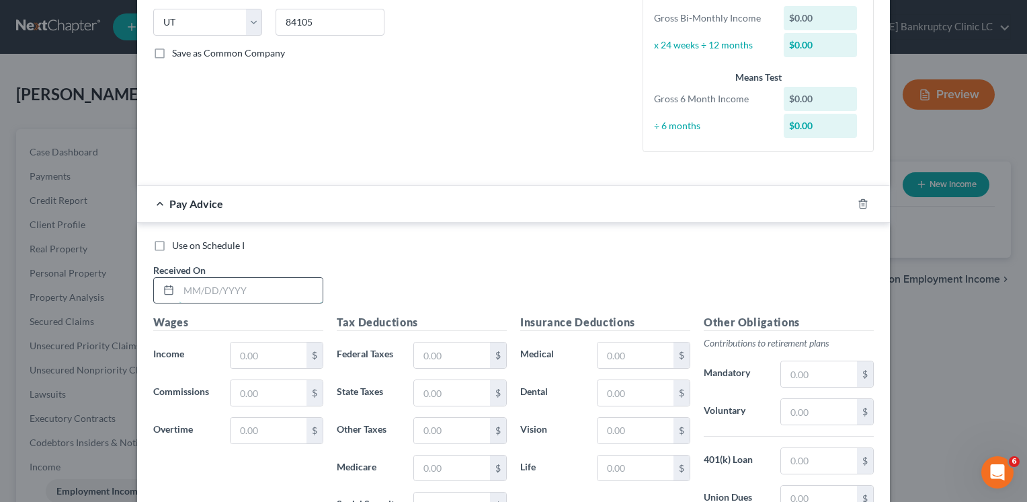
click at [191, 286] on input "text" at bounding box center [251, 291] width 144 height 26
click at [273, 351] on input "text" at bounding box center [269, 355] width 76 height 26
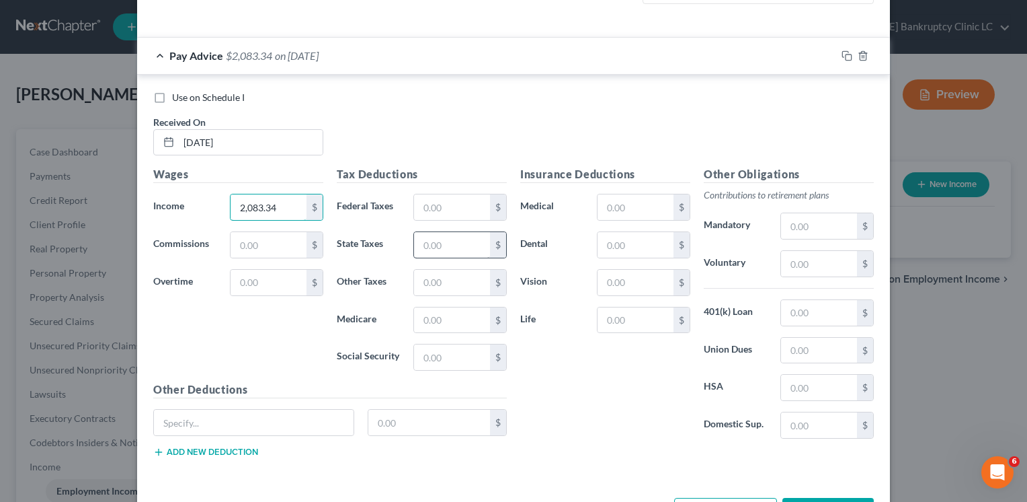
scroll to position [465, 0]
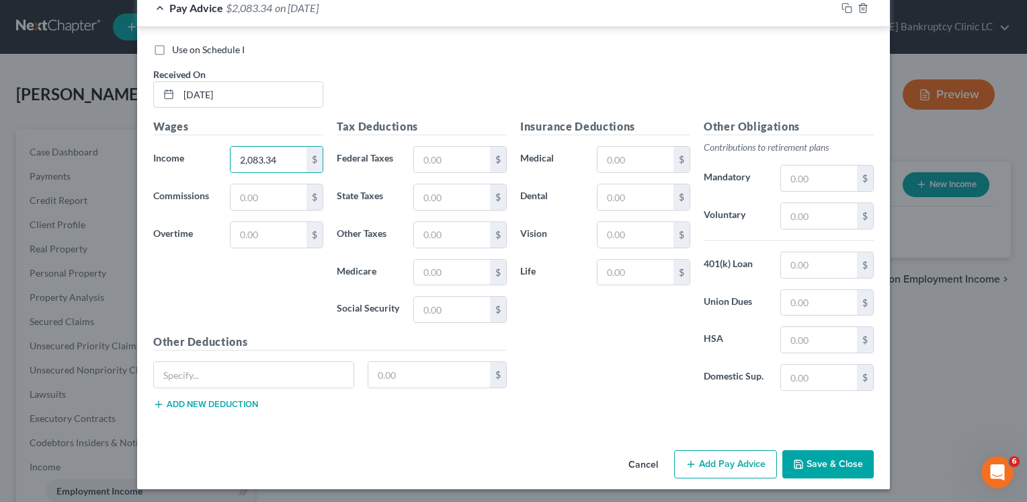
click at [713, 461] on button "Add Pay Advice" at bounding box center [725, 464] width 103 height 28
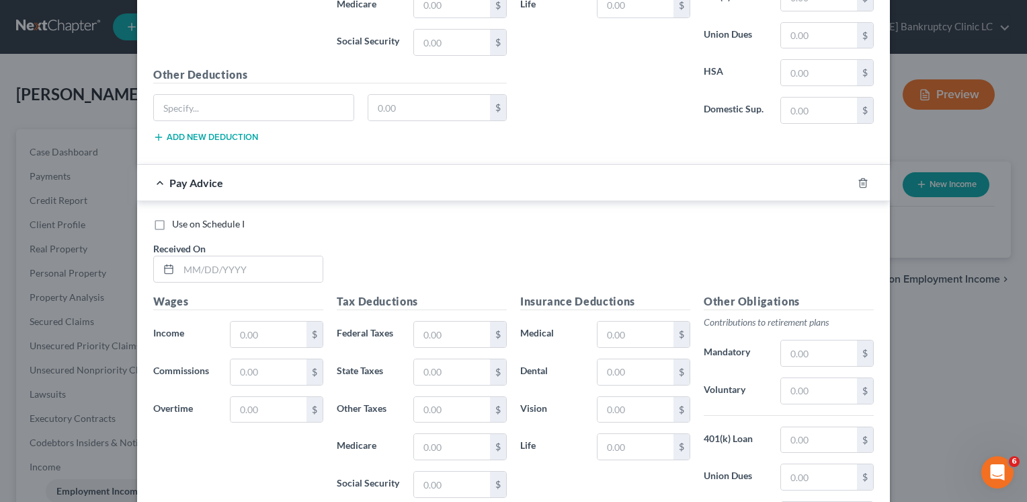
scroll to position [734, 0]
drag, startPoint x: 242, startPoint y: 265, endPoint x: 259, endPoint y: 264, distance: 16.9
click at [242, 265] on input "text" at bounding box center [251, 267] width 144 height 26
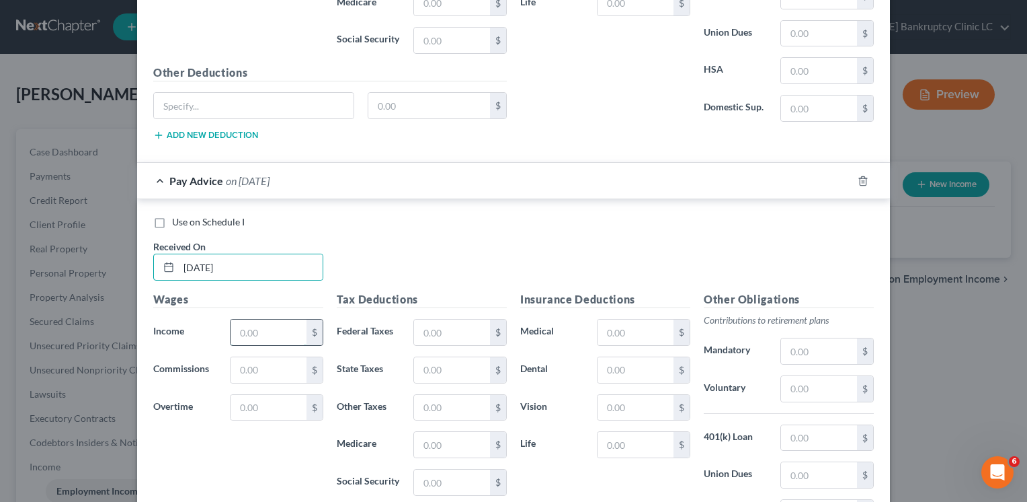
click at [277, 324] on input "text" at bounding box center [269, 332] width 76 height 26
click at [244, 438] on div "Wages Income * 2,083.34 $ Commissions $ Overtime $" at bounding box center [239, 398] width 184 height 215
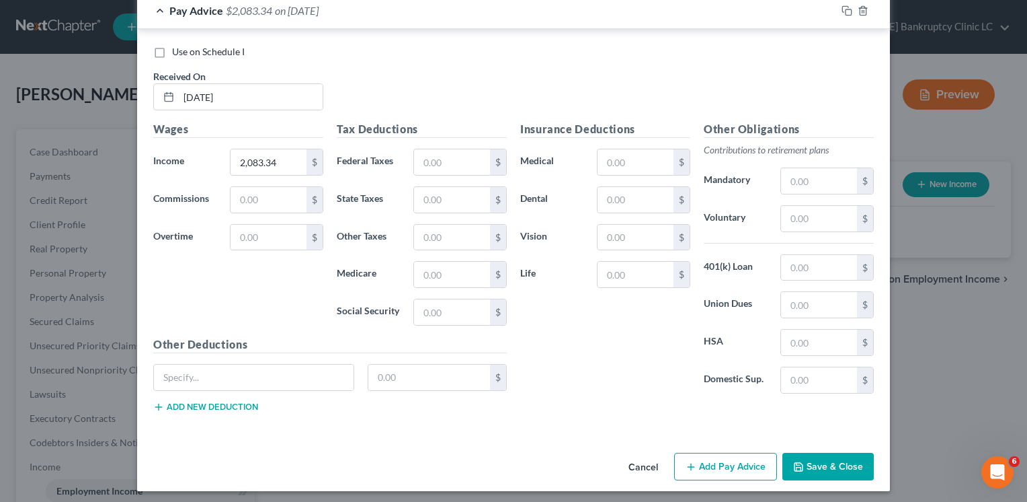
click at [708, 459] on button "Add Pay Advice" at bounding box center [725, 467] width 103 height 28
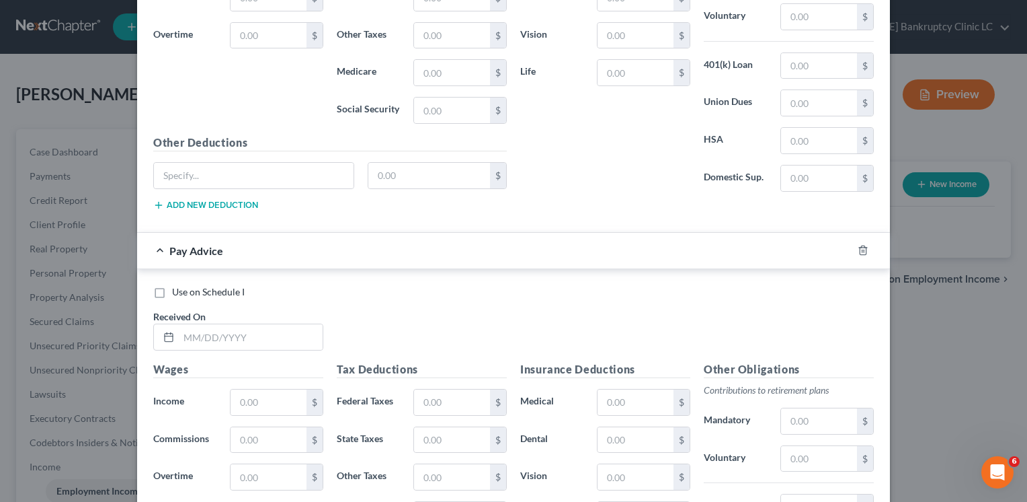
scroll to position [1105, 0]
click at [223, 331] on input "text" at bounding box center [251, 337] width 144 height 26
click at [247, 394] on input "text" at bounding box center [269, 402] width 76 height 26
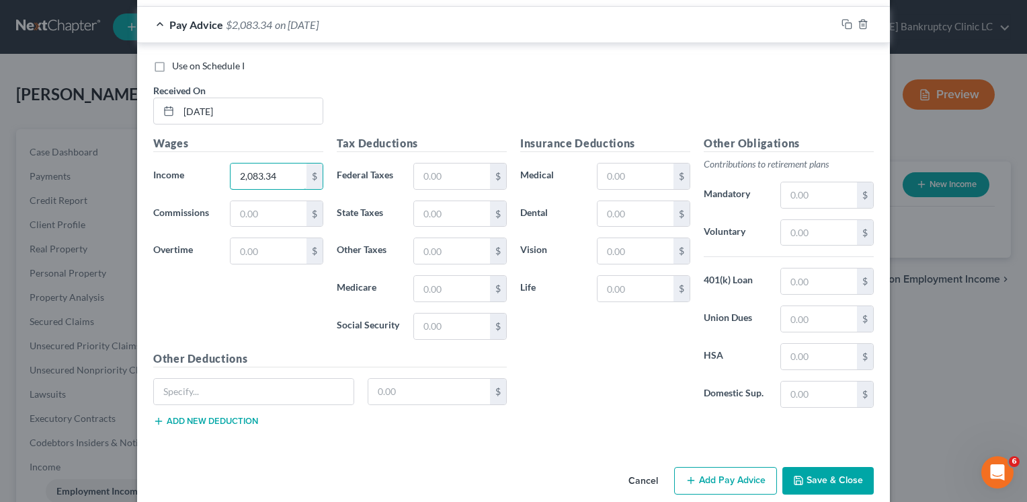
scroll to position [1343, 0]
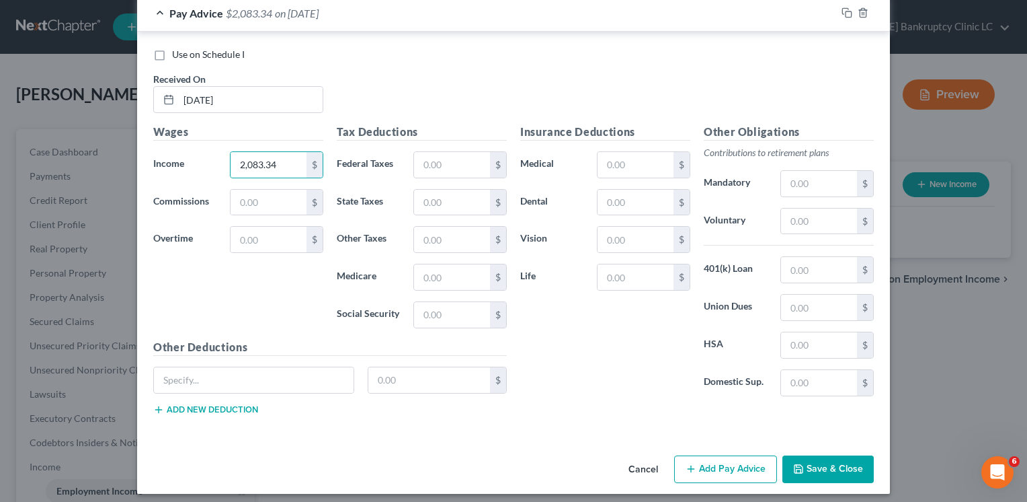
click at [710, 462] on button "Add Pay Advice" at bounding box center [725, 469] width 103 height 28
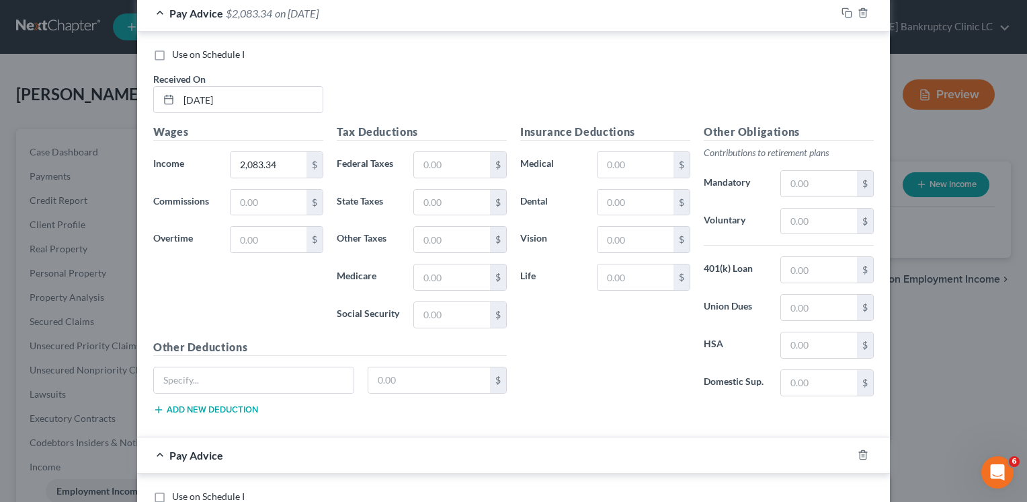
scroll to position [1477, 0]
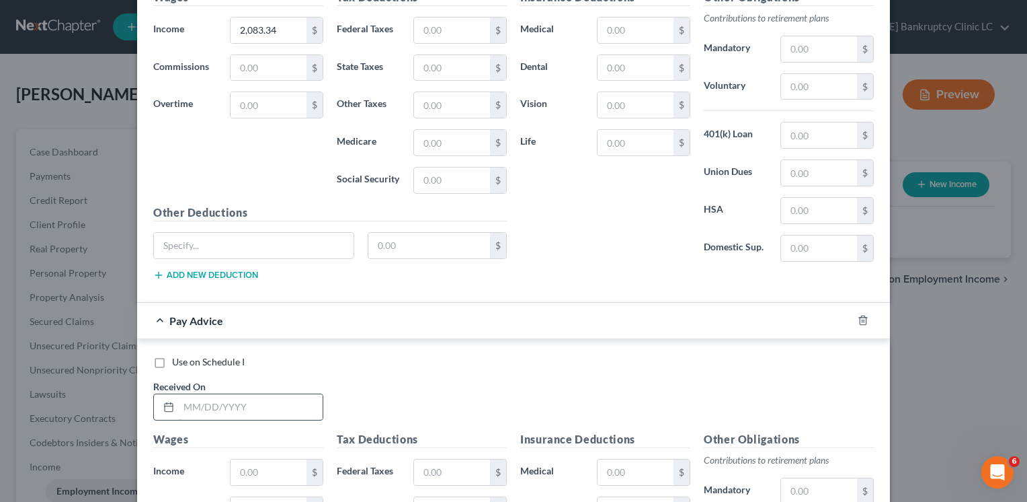
click at [210, 407] on input "text" at bounding box center [251, 407] width 144 height 26
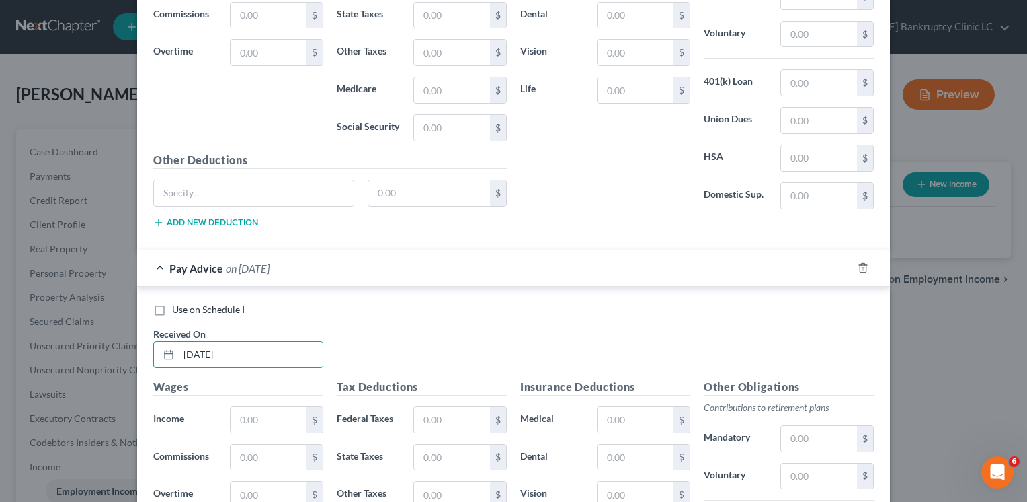
scroll to position [1612, 0]
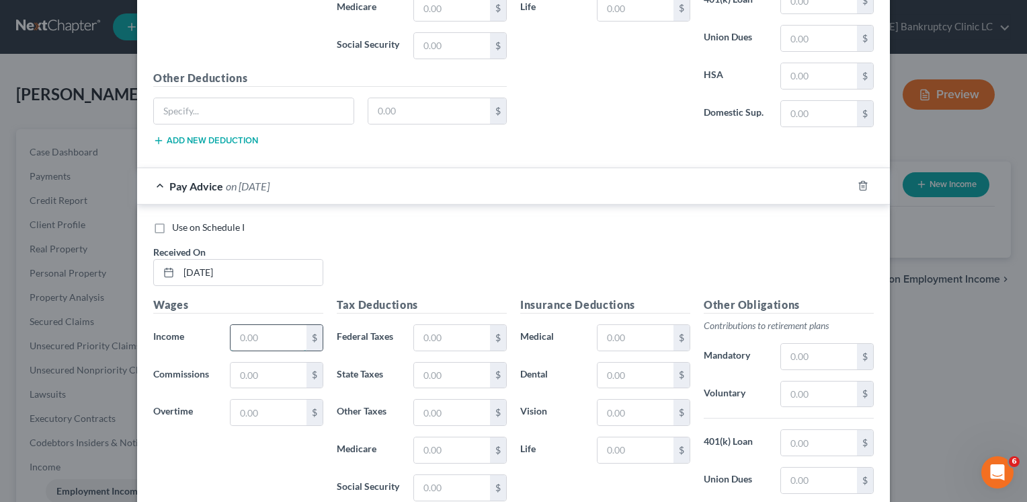
click at [251, 332] on input "text" at bounding box center [269, 338] width 76 height 26
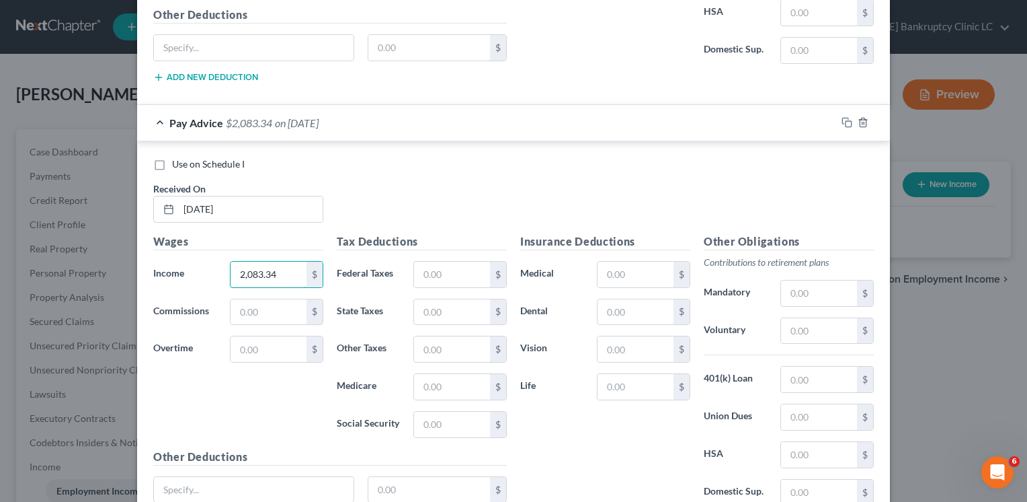
scroll to position [1783, 0]
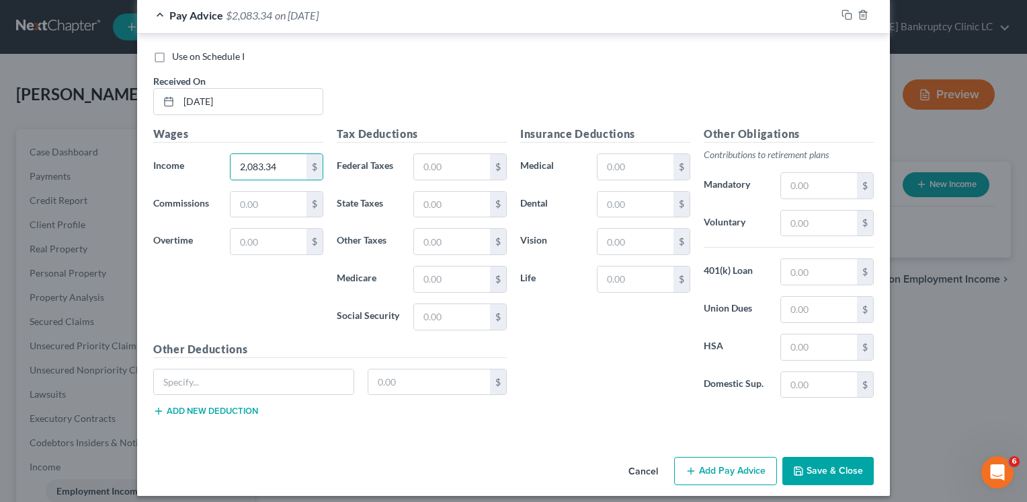
click at [714, 457] on button "Add Pay Advice" at bounding box center [725, 471] width 103 height 28
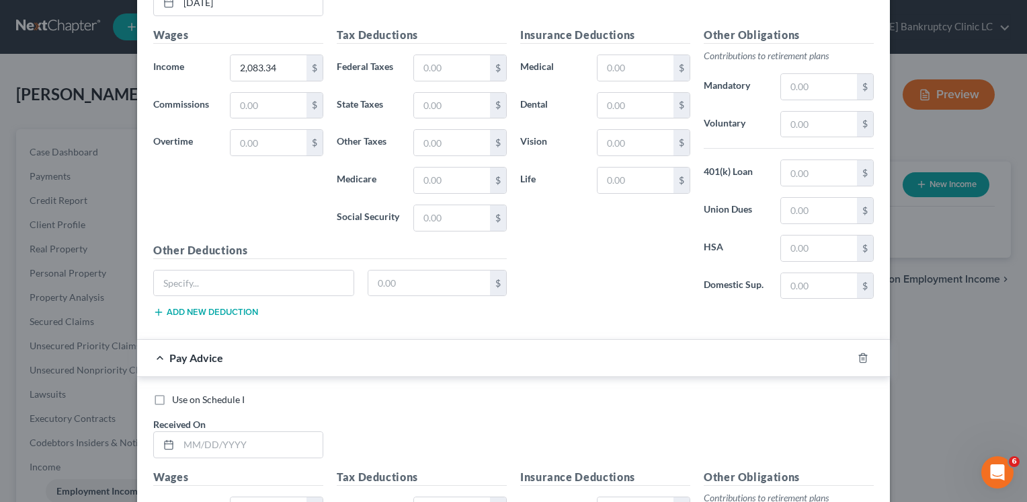
scroll to position [1984, 0]
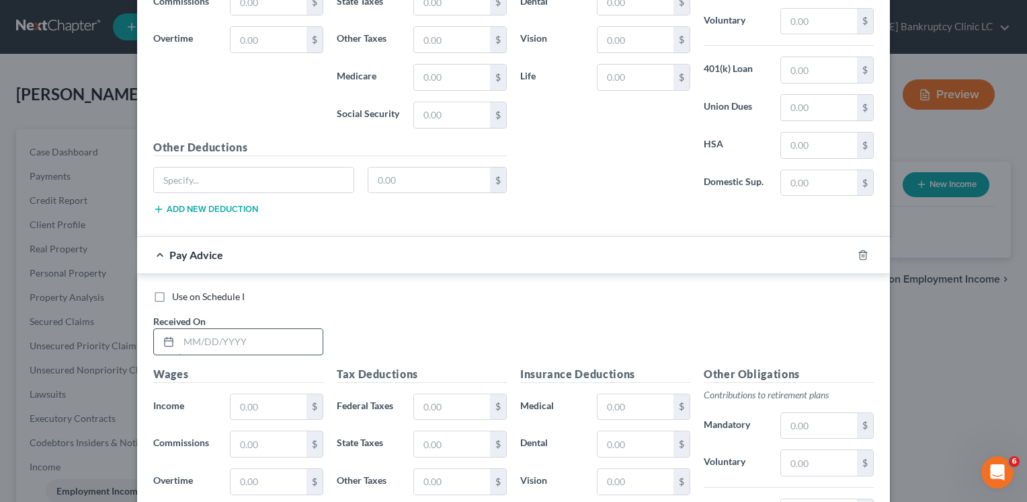
click at [244, 329] on input "text" at bounding box center [251, 342] width 144 height 26
click at [260, 394] on input "text" at bounding box center [269, 407] width 76 height 26
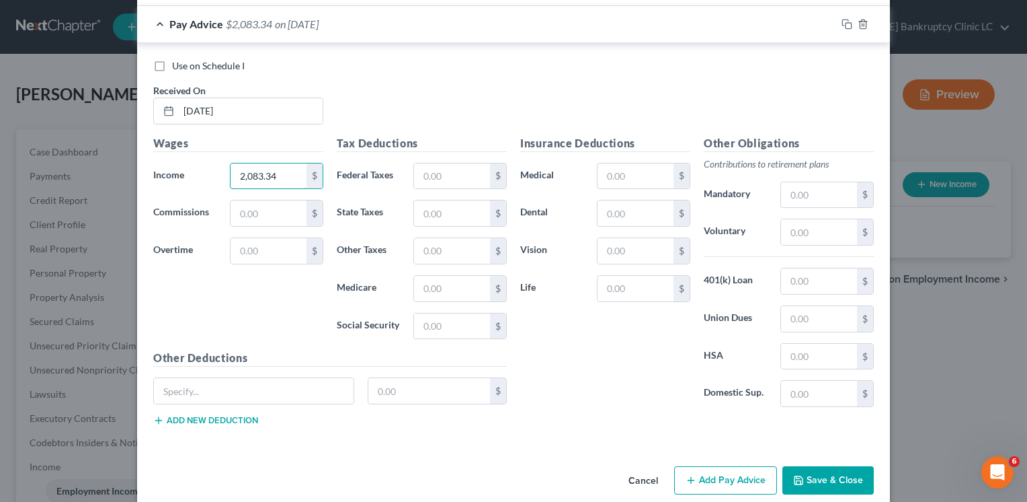
scroll to position [2222, 0]
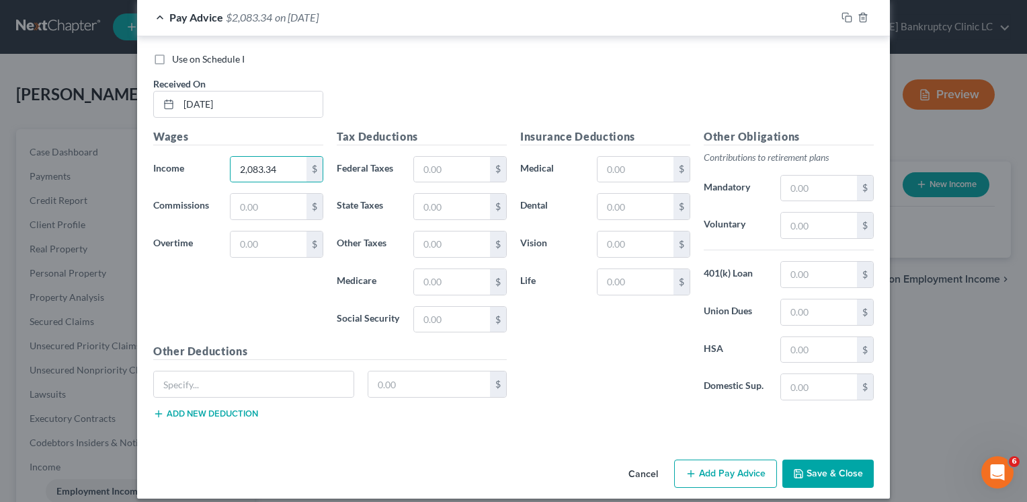
click at [740, 470] on button "Add Pay Advice" at bounding box center [725, 473] width 103 height 28
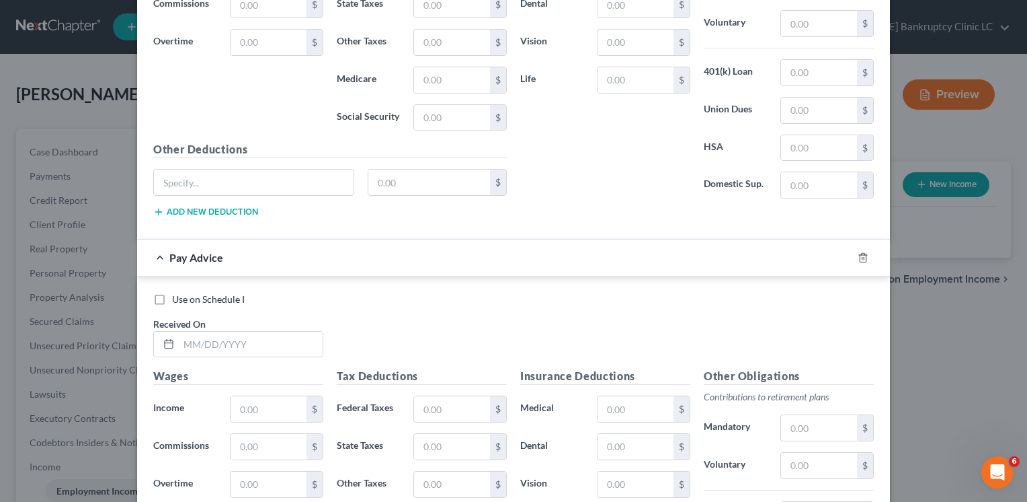
scroll to position [2558, 0]
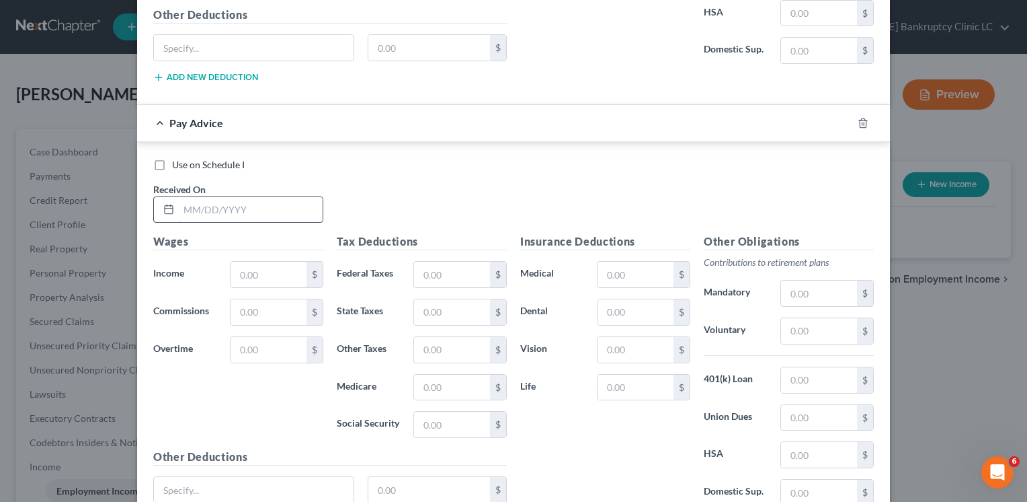
click at [253, 198] on input "text" at bounding box center [251, 210] width 144 height 26
drag, startPoint x: 261, startPoint y: 256, endPoint x: 290, endPoint y: 254, distance: 29.7
click at [261, 262] on input "text" at bounding box center [269, 275] width 76 height 26
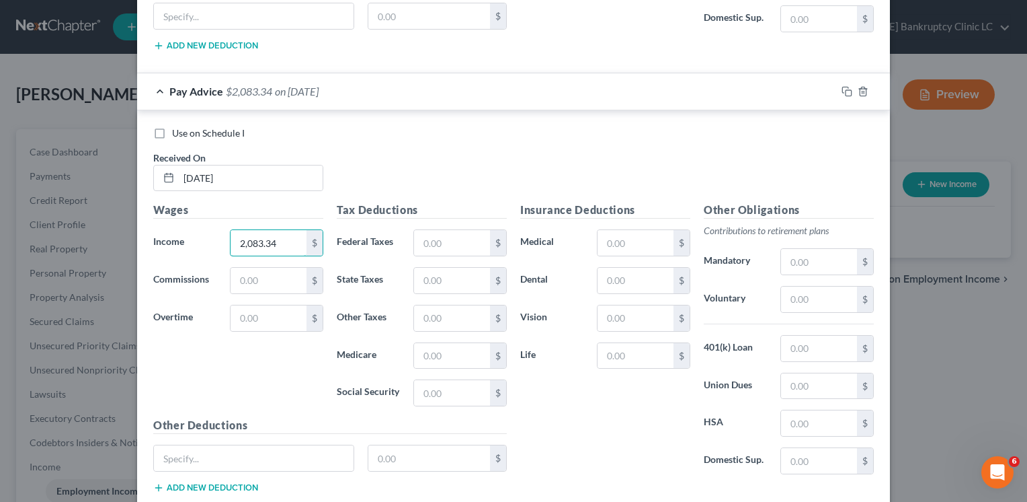
scroll to position [2661, 0]
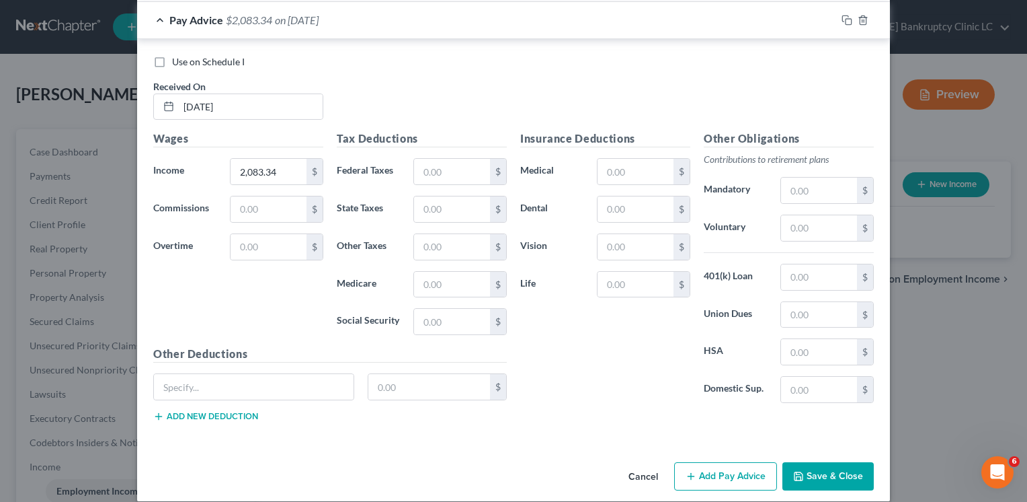
click at [723, 462] on button "Add Pay Advice" at bounding box center [725, 476] width 103 height 28
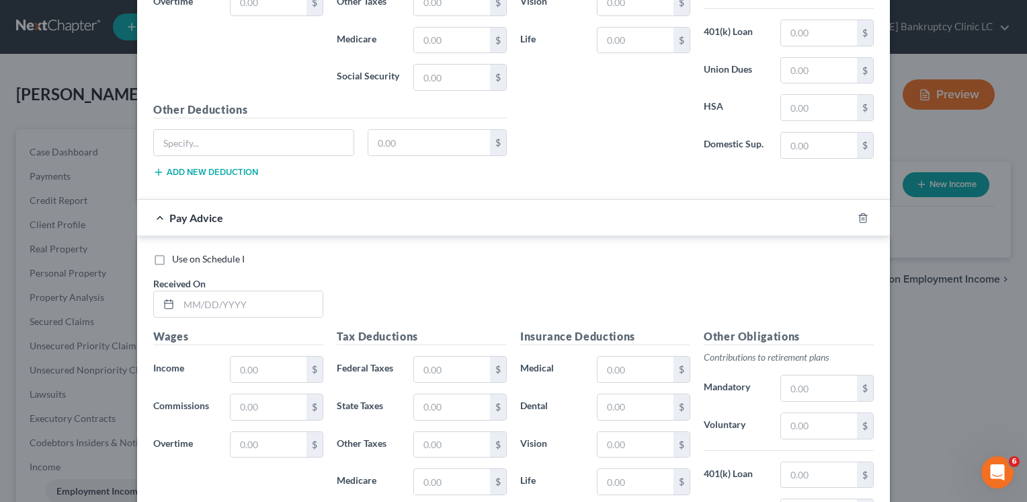
scroll to position [2930, 0]
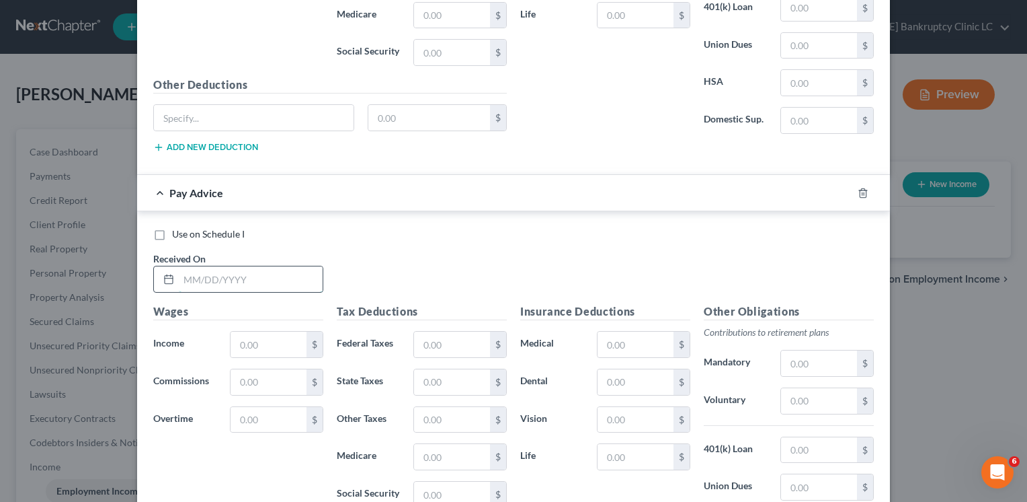
click at [196, 266] on input "text" at bounding box center [251, 279] width 144 height 26
drag, startPoint x: 241, startPoint y: 334, endPoint x: 246, endPoint y: 328, distance: 7.6
click at [241, 334] on input "text" at bounding box center [269, 345] width 76 height 26
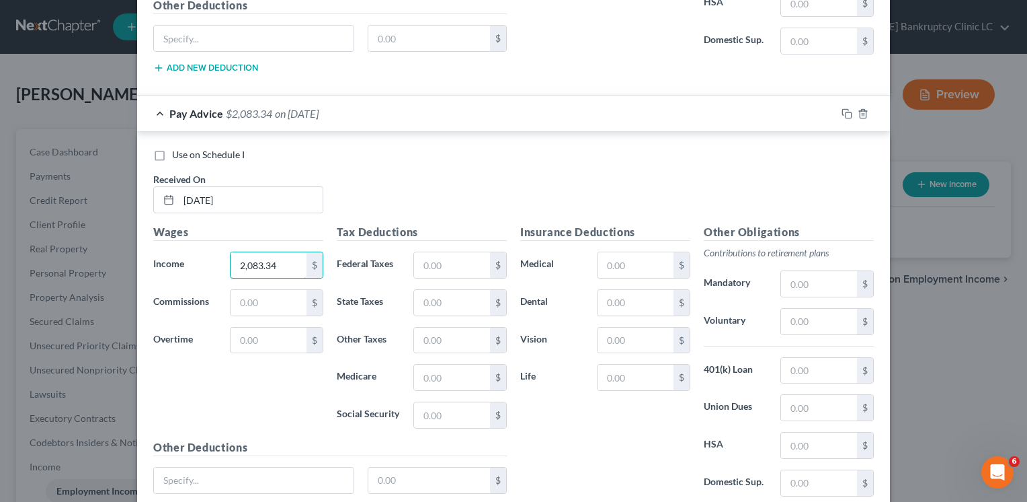
scroll to position [3101, 0]
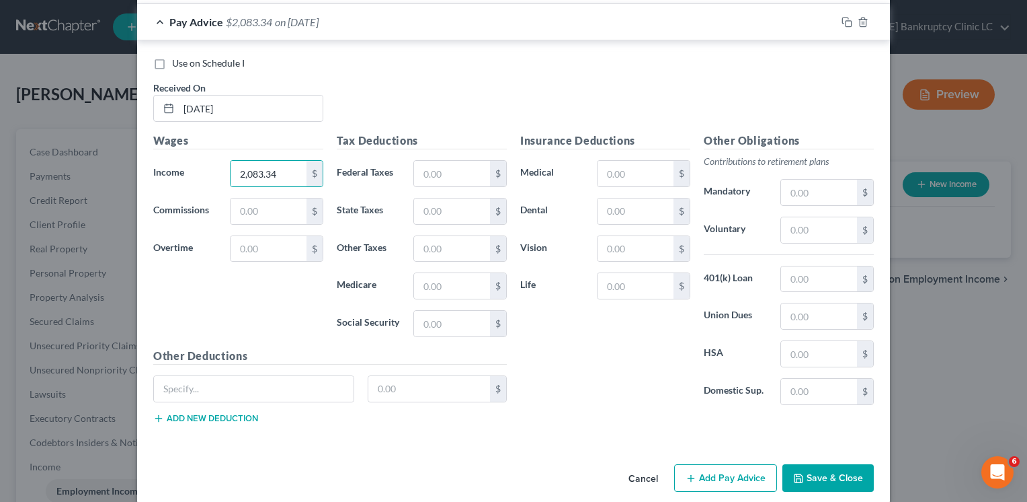
click at [703, 464] on button "Add Pay Advice" at bounding box center [725, 478] width 103 height 28
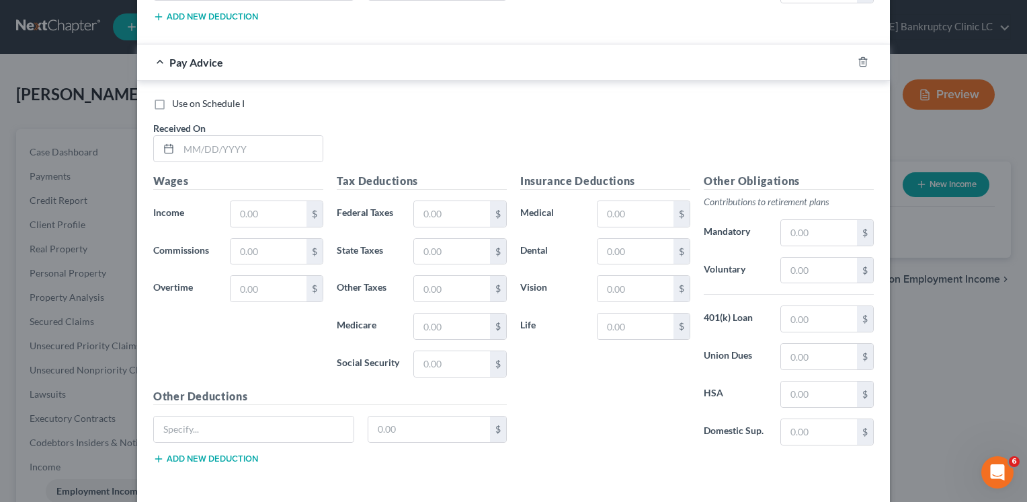
scroll to position [3504, 0]
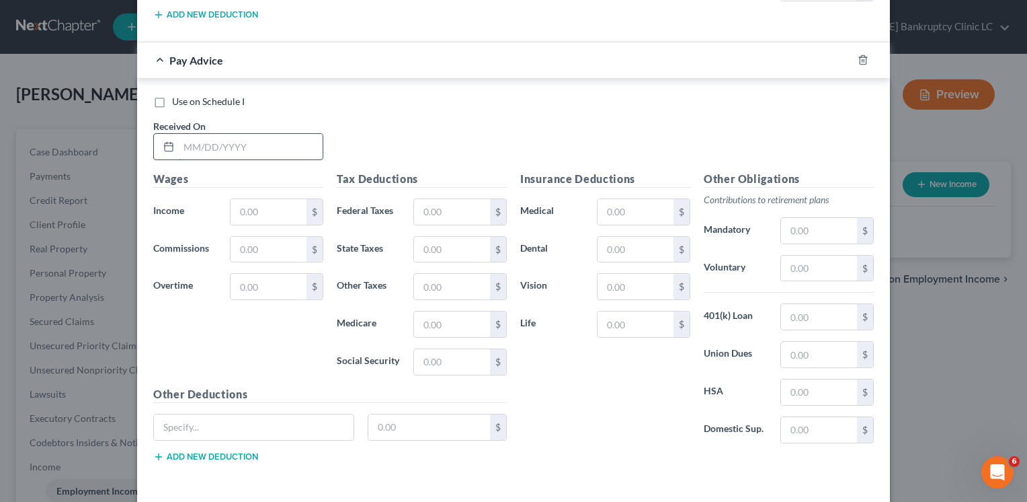
click at [288, 136] on input "text" at bounding box center [251, 147] width 144 height 26
click at [282, 202] on input "text" at bounding box center [269, 212] width 76 height 26
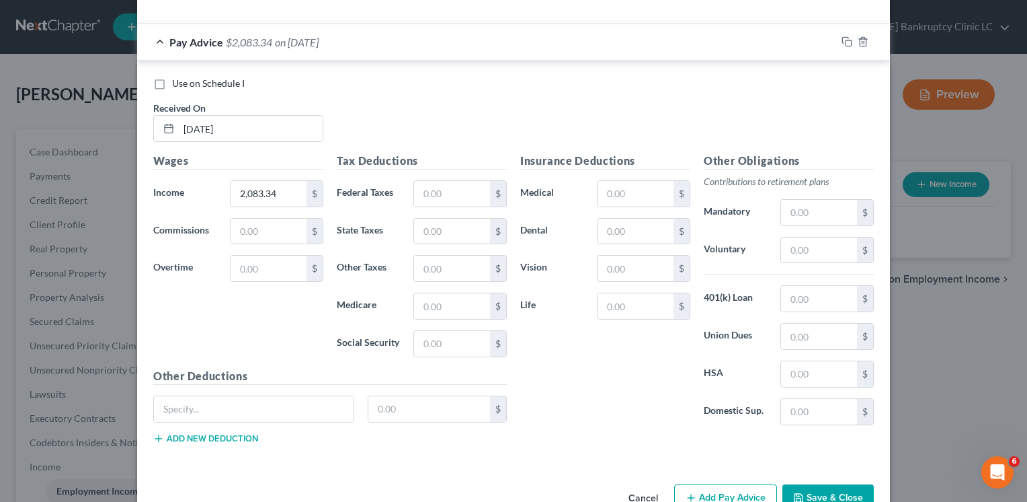
scroll to position [3540, 0]
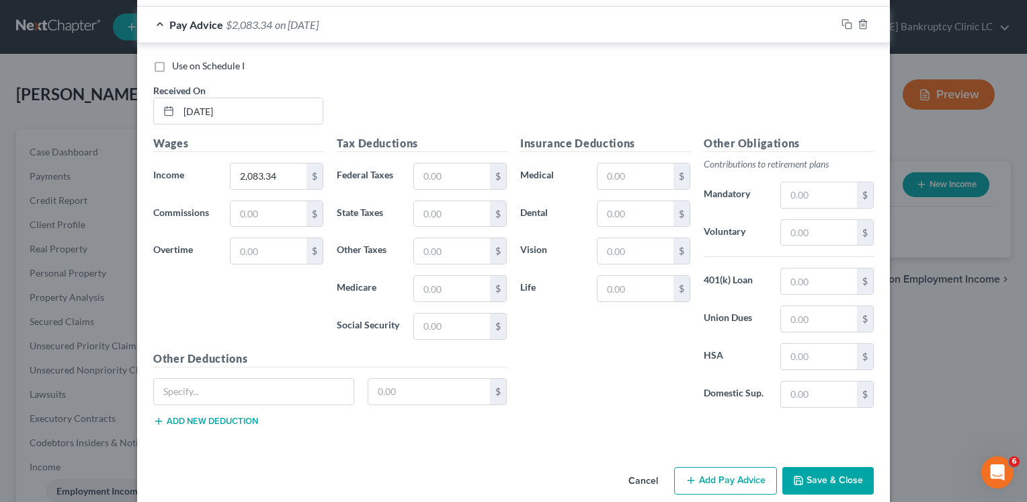
drag, startPoint x: 721, startPoint y: 461, endPoint x: 490, endPoint y: 321, distance: 270.3
click at [721, 467] on button "Add Pay Advice" at bounding box center [725, 481] width 103 height 28
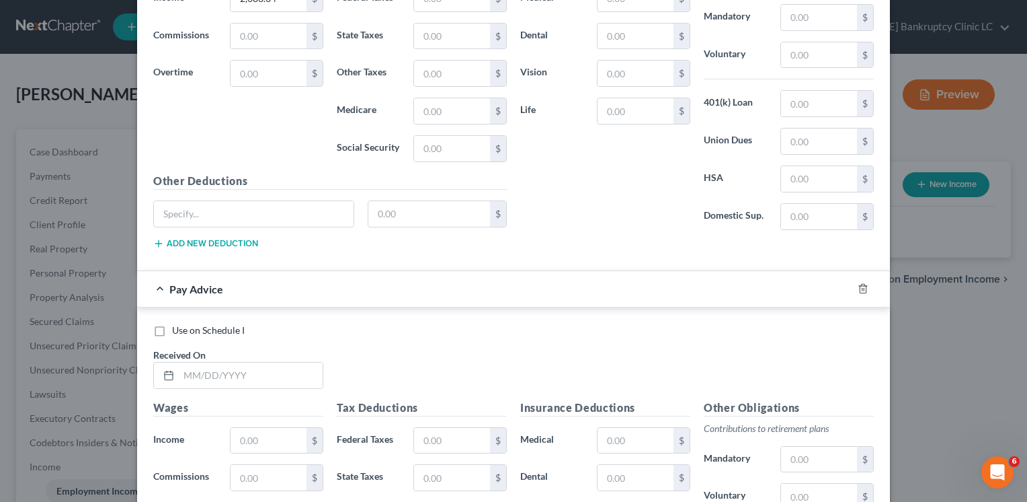
scroll to position [3809, 0]
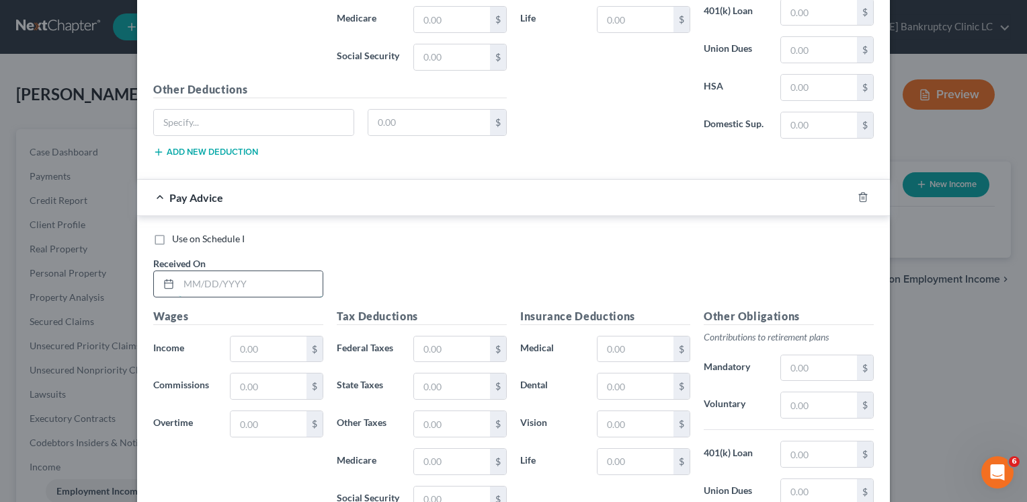
drag, startPoint x: 236, startPoint y: 264, endPoint x: 245, endPoint y: 258, distance: 10.6
click at [236, 271] on input "text" at bounding box center [251, 284] width 144 height 26
click at [266, 336] on input "text" at bounding box center [269, 349] width 76 height 26
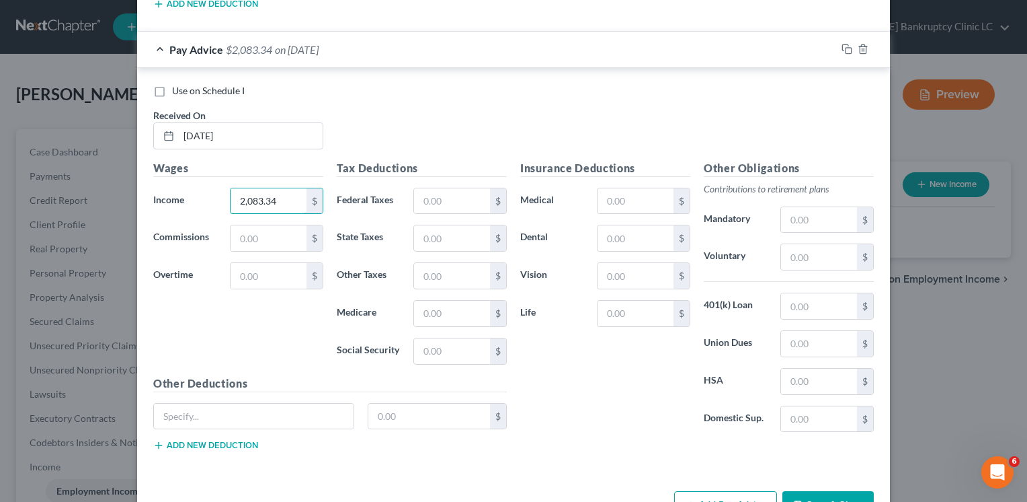
scroll to position [3979, 0]
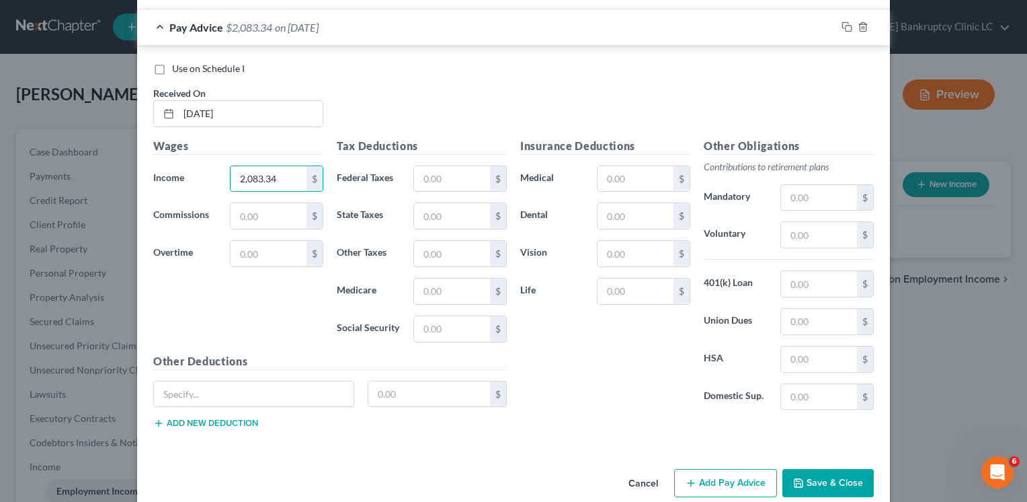
click at [707, 469] on button "Add Pay Advice" at bounding box center [725, 483] width 103 height 28
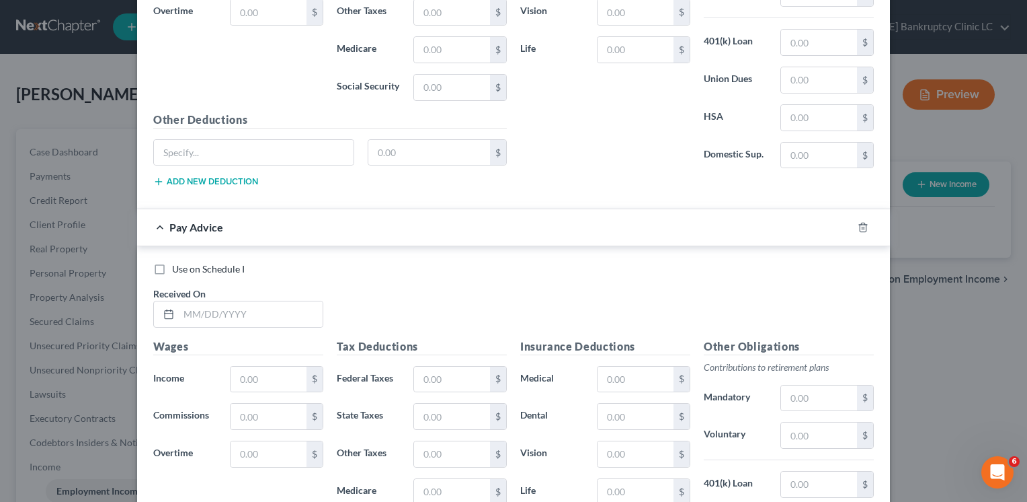
scroll to position [4248, 0]
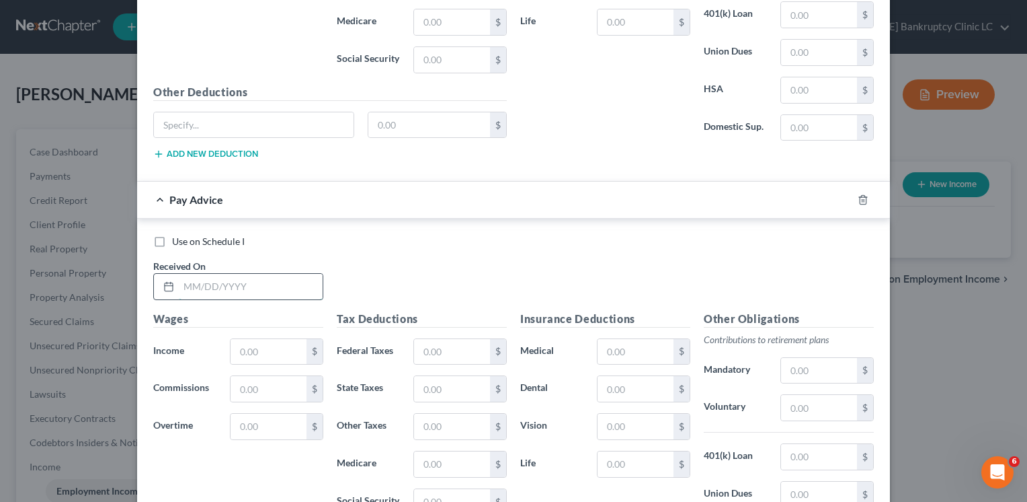
click at [258, 274] on input "text" at bounding box center [251, 287] width 144 height 26
drag, startPoint x: 272, startPoint y: 327, endPoint x: 297, endPoint y: 331, distance: 25.9
click at [272, 339] on input "text" at bounding box center [269, 352] width 76 height 26
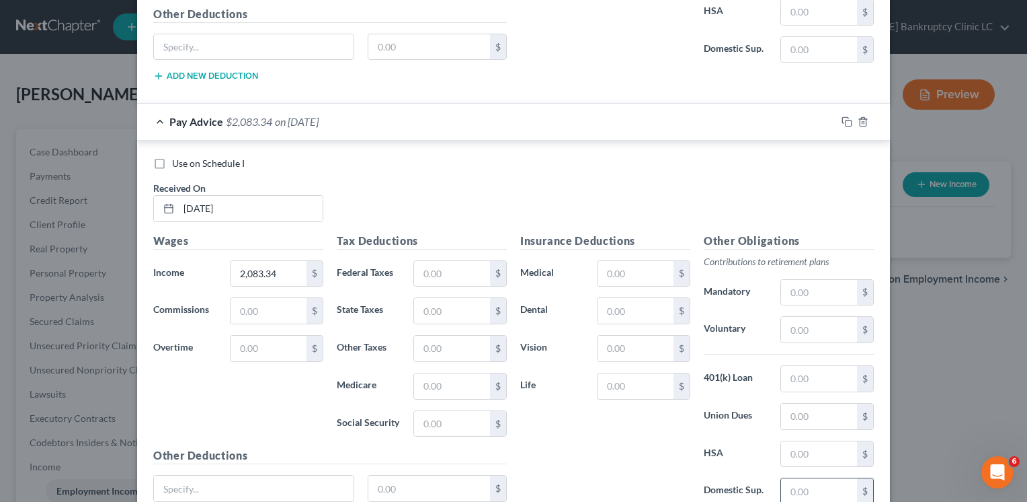
scroll to position [4418, 0]
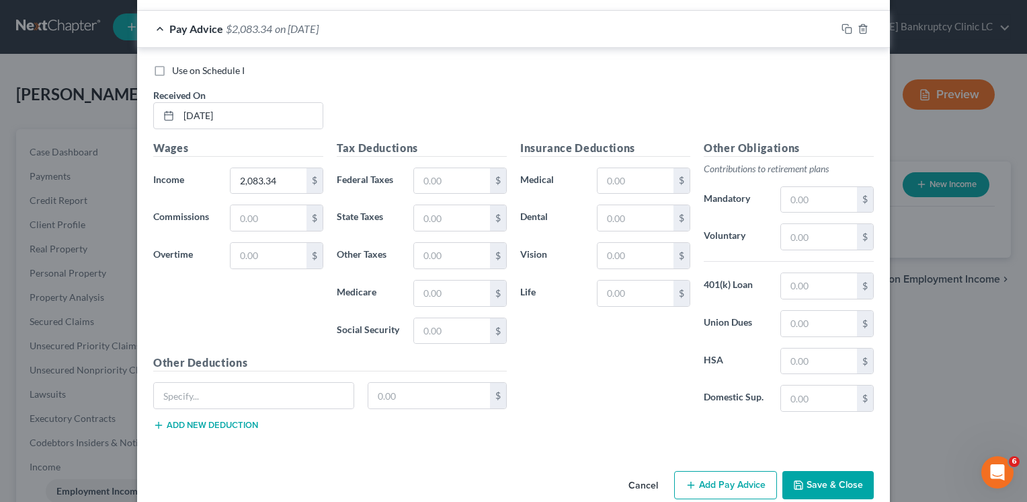
drag, startPoint x: 705, startPoint y: 460, endPoint x: 569, endPoint y: 414, distance: 143.3
click at [702, 471] on button "Add Pay Advice" at bounding box center [725, 485] width 103 height 28
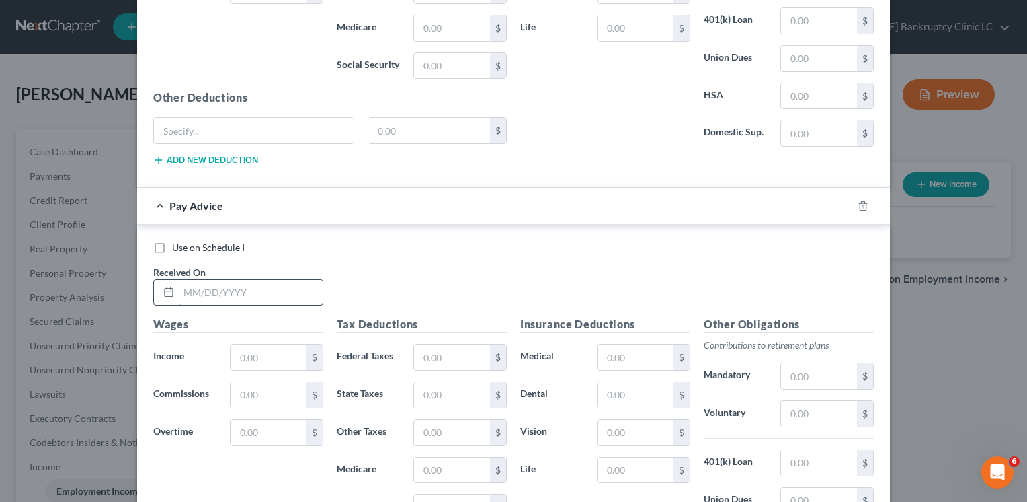
scroll to position [4687, 0]
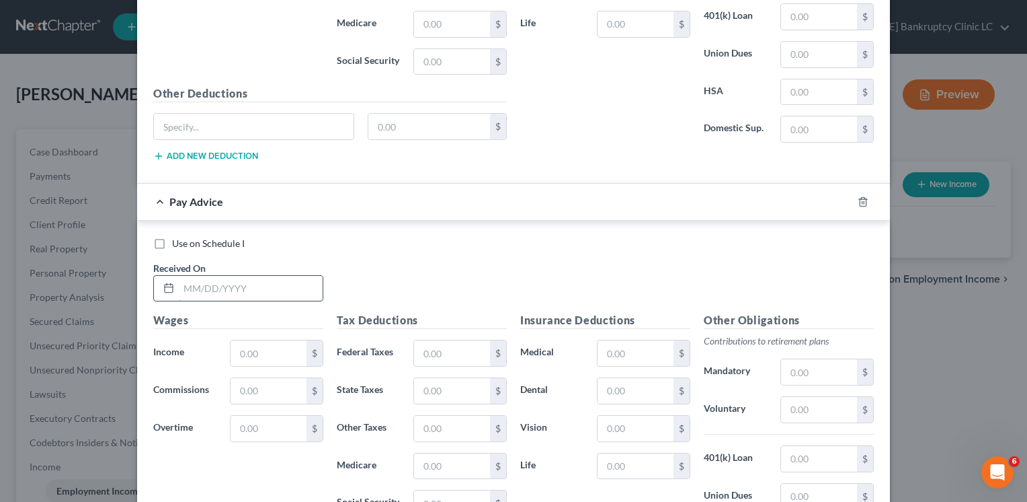
click at [242, 276] on input "text" at bounding box center [251, 289] width 144 height 26
drag, startPoint x: 256, startPoint y: 335, endPoint x: 256, endPoint y: 326, distance: 8.8
click at [256, 340] on input "text" at bounding box center [269, 353] width 76 height 26
click at [172, 237] on label "Use on Schedule I" at bounding box center [208, 243] width 73 height 13
click at [207, 237] on span "Use on Schedule I" at bounding box center [208, 242] width 73 height 11
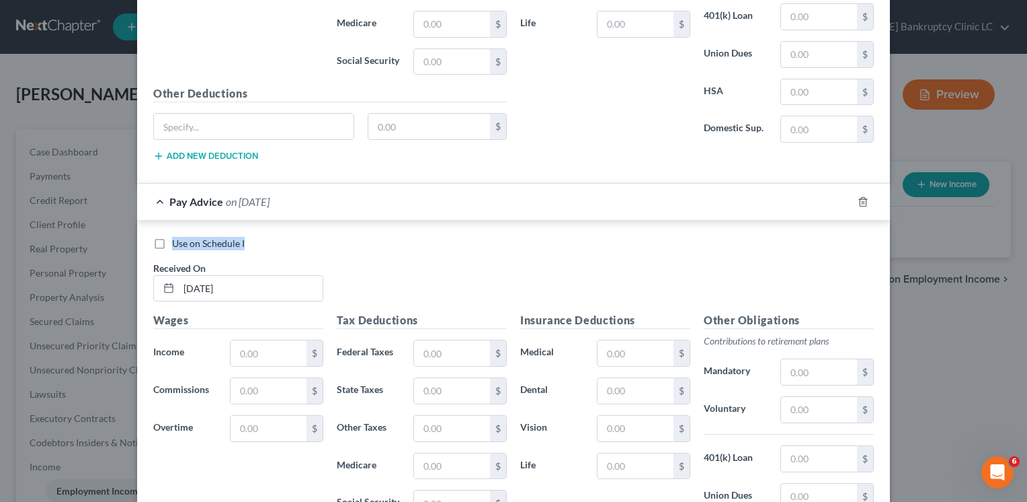
click at [186, 237] on input "Use on Schedule I" at bounding box center [182, 241] width 9 height 9
click at [266, 313] on div "Wages Income * $ Commissions $ Overtime $" at bounding box center [239, 419] width 184 height 215
click at [266, 321] on div "Wages Income * $ Commissions $ Overtime $" at bounding box center [239, 419] width 184 height 215
drag, startPoint x: 266, startPoint y: 321, endPoint x: 276, endPoint y: 320, distance: 9.5
click at [266, 340] on input "text" at bounding box center [269, 353] width 76 height 26
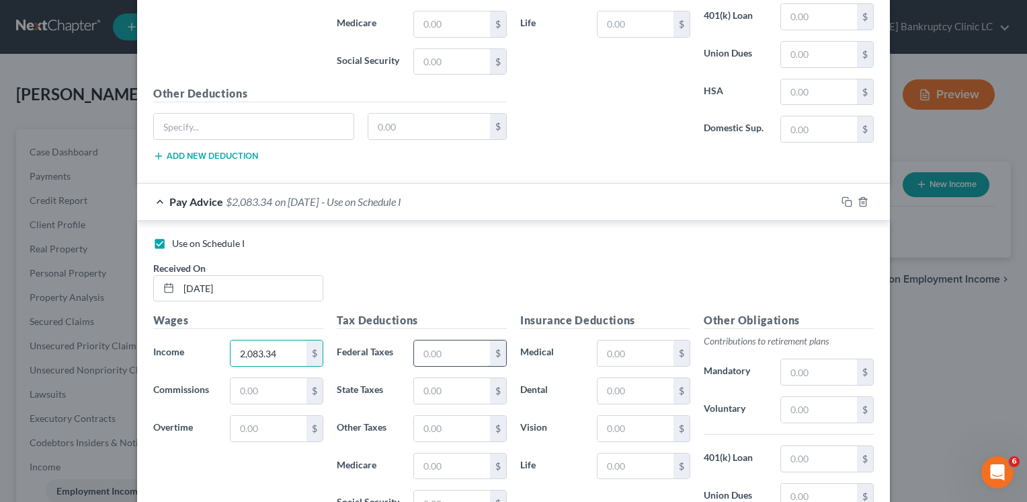
click at [427, 340] on input "text" at bounding box center [452, 353] width 76 height 26
click at [426, 490] on input "text" at bounding box center [452, 503] width 76 height 26
click at [467, 490] on input "129.1" at bounding box center [452, 503] width 76 height 26
click at [416, 453] on input "text" at bounding box center [452, 466] width 76 height 26
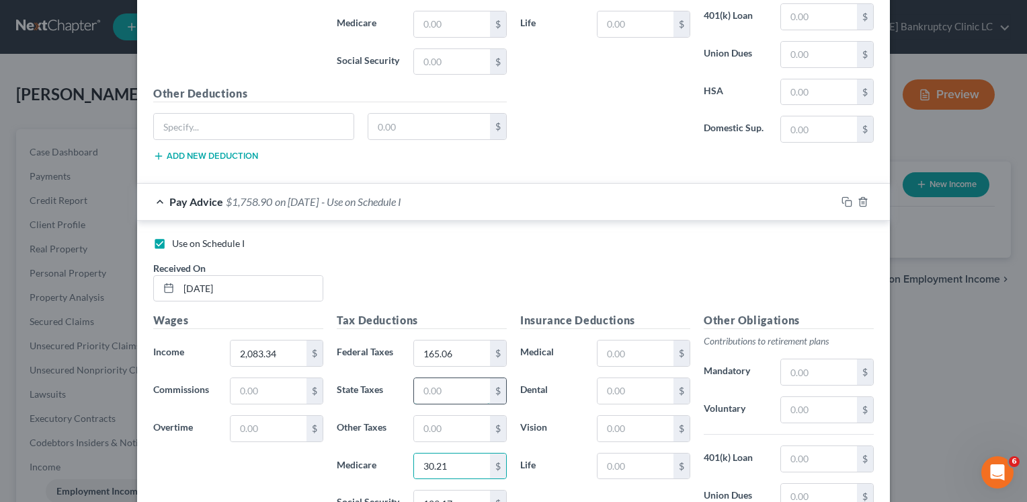
click at [437, 378] on input "text" at bounding box center [452, 391] width 76 height 26
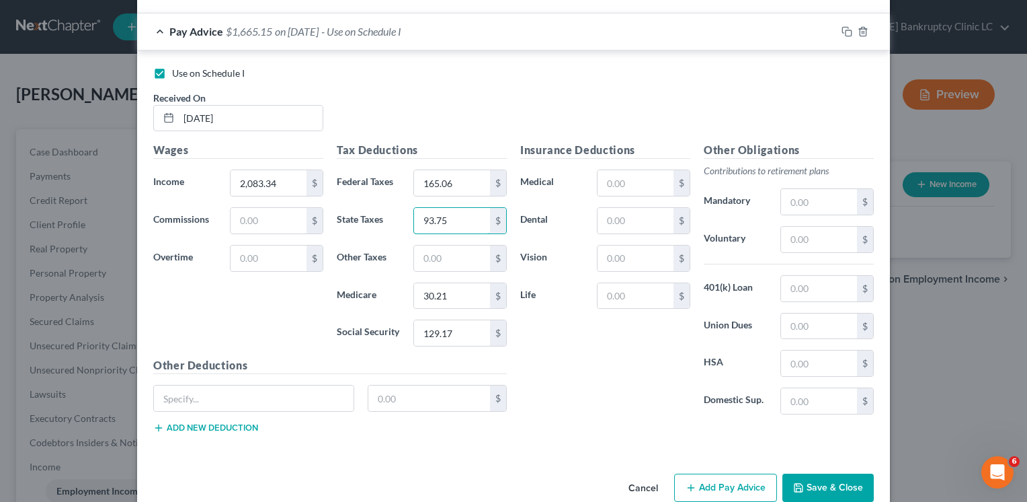
scroll to position [4858, 0]
click at [836, 473] on button "Save & Close" at bounding box center [828, 487] width 91 height 28
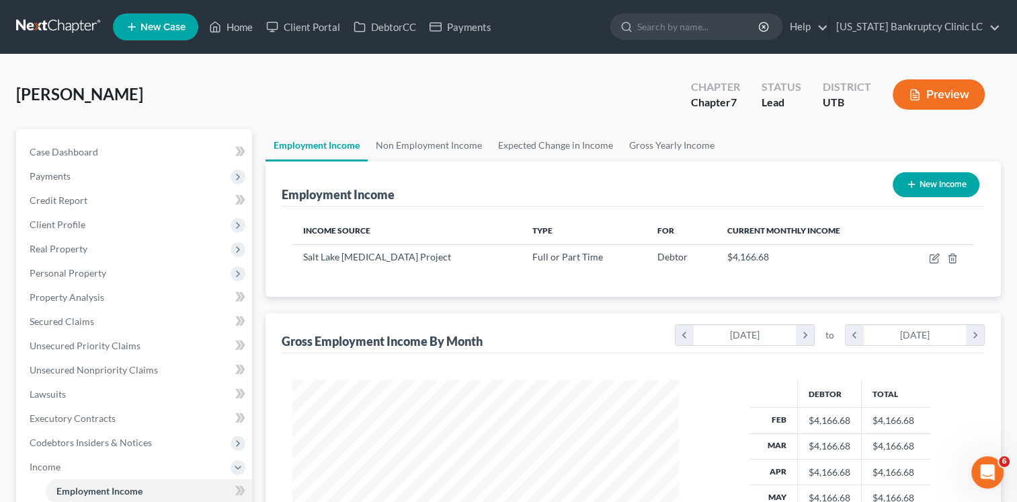
scroll to position [672177, 672003]
drag, startPoint x: 149, startPoint y: 372, endPoint x: 168, endPoint y: 365, distance: 20.6
click at [149, 372] on span "Unsecured Nonpriority Claims" at bounding box center [94, 369] width 128 height 11
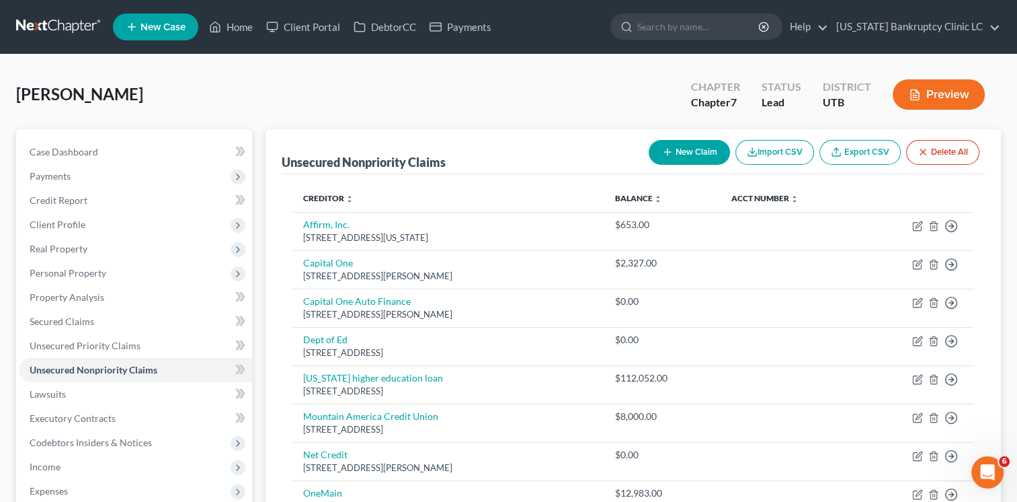
click at [704, 149] on button "New Claim" at bounding box center [689, 152] width 81 height 25
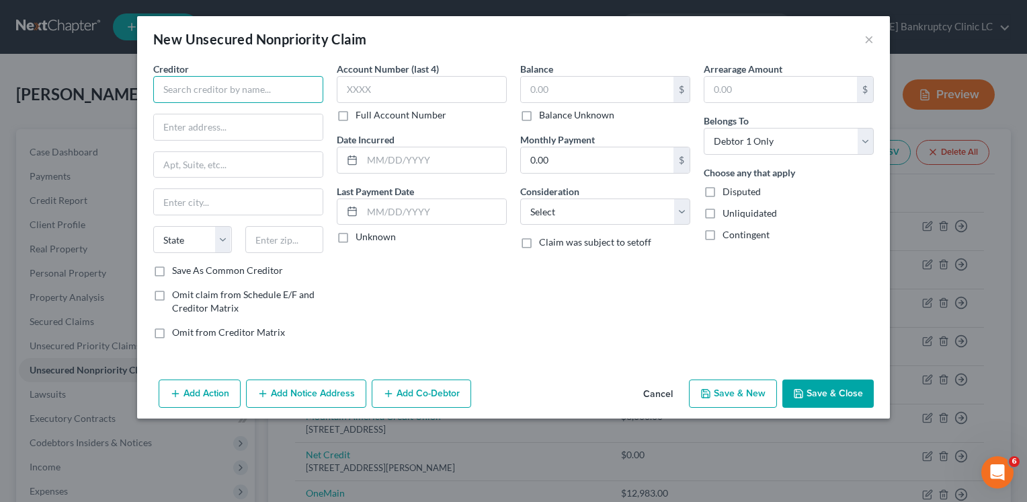
click at [187, 87] on input "text" at bounding box center [238, 89] width 170 height 27
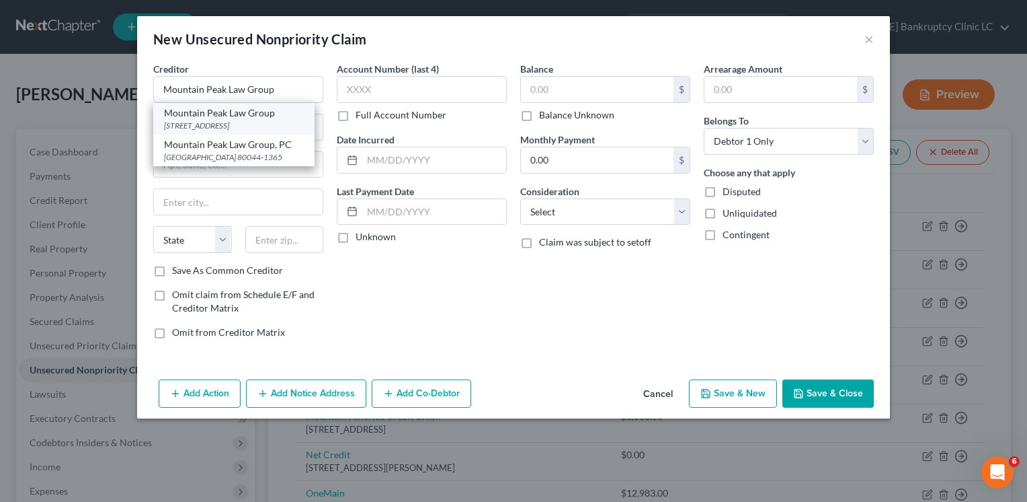
click at [208, 114] on div "Mountain Peak Law Group" at bounding box center [234, 112] width 140 height 13
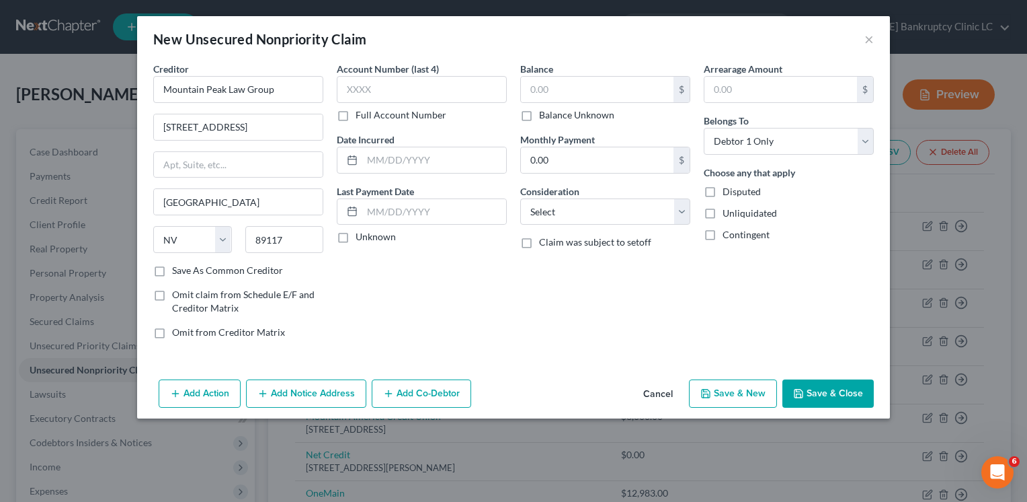
click at [839, 395] on button "Save & Close" at bounding box center [828, 393] width 91 height 28
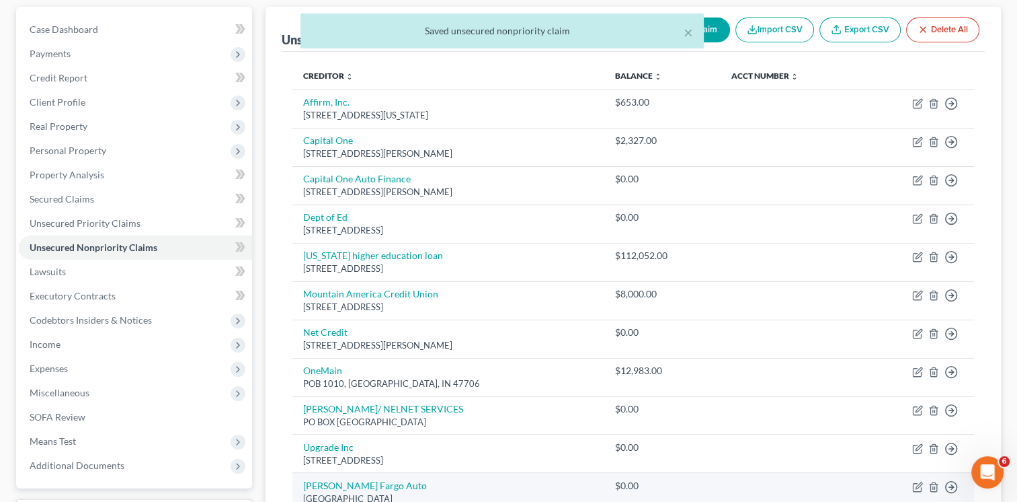
scroll to position [269, 0]
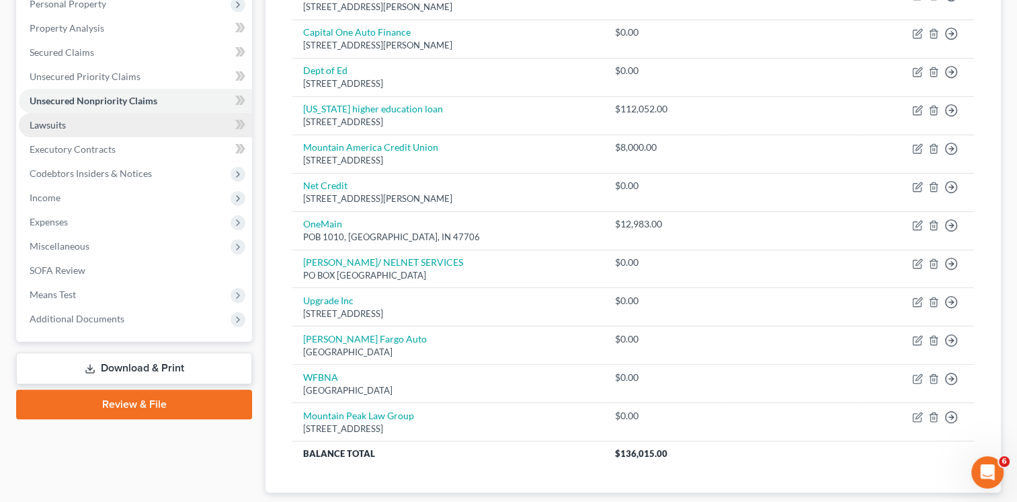
click at [198, 128] on link "Lawsuits" at bounding box center [135, 125] width 233 height 24
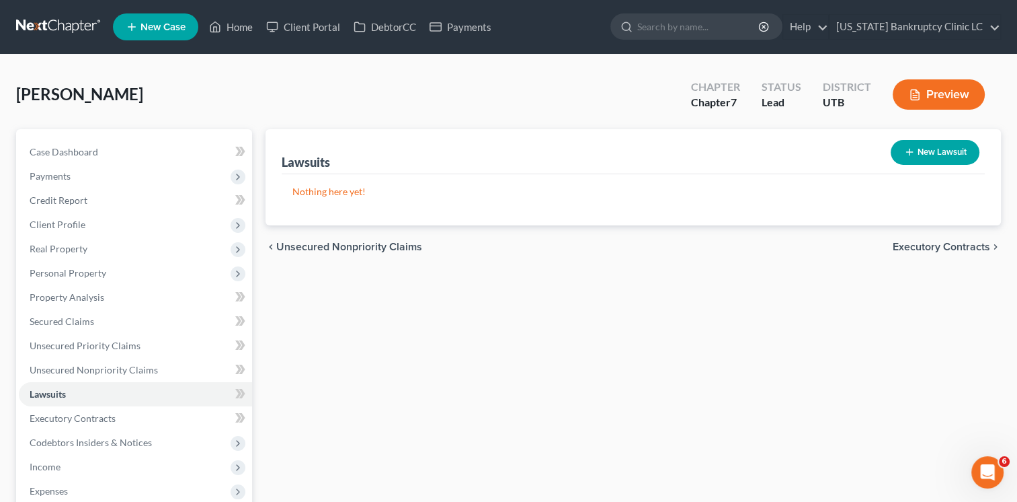
click at [936, 157] on button "New Lawsuit" at bounding box center [935, 152] width 89 height 25
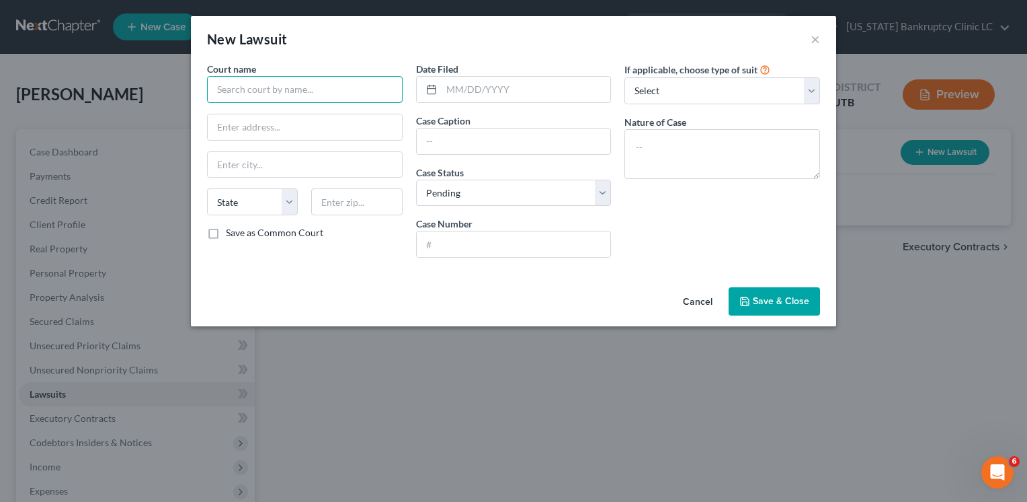
click at [299, 84] on input "text" at bounding box center [305, 89] width 196 height 27
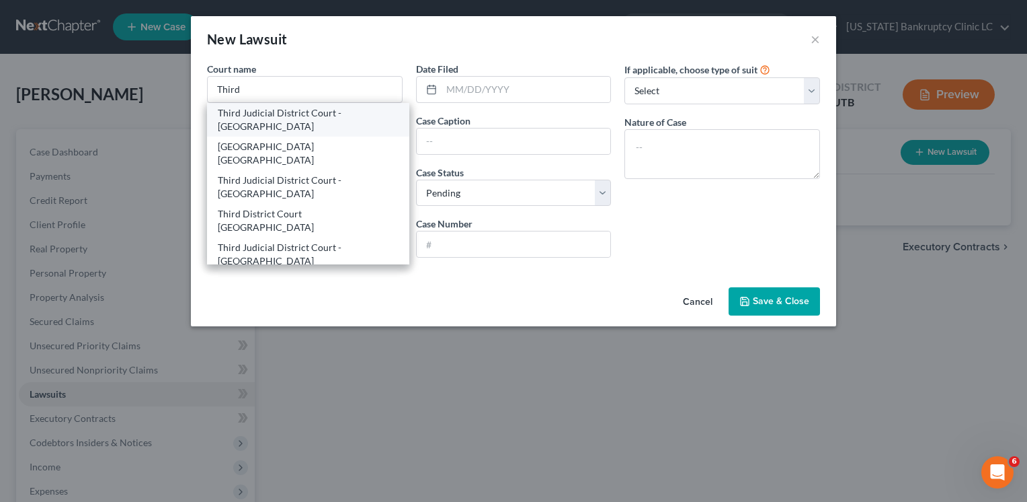
click at [245, 114] on div "Third Judicial District Court - [GEOGRAPHIC_DATA]" at bounding box center [308, 119] width 181 height 27
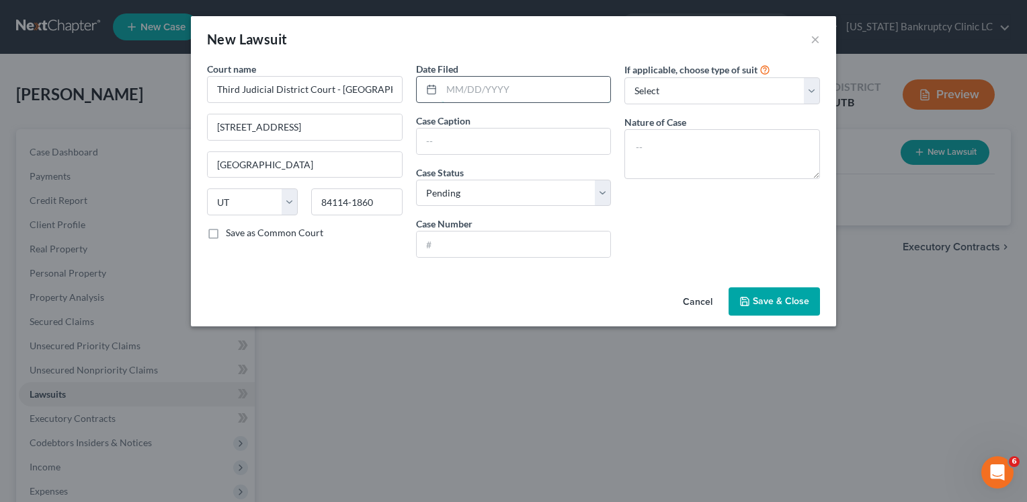
click at [518, 83] on input "text" at bounding box center [526, 90] width 169 height 26
click at [490, 147] on input "text" at bounding box center [514, 141] width 194 height 26
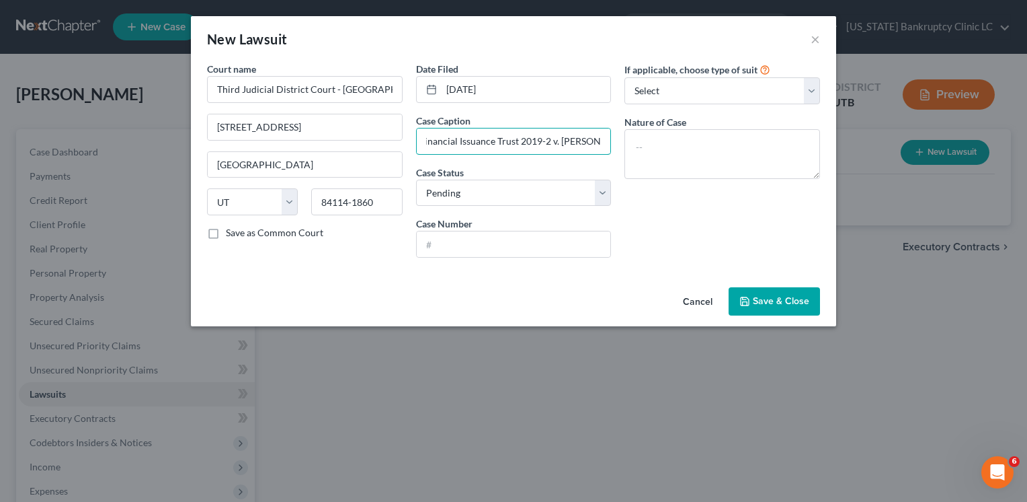
scroll to position [0, 479]
click at [473, 144] on input "OneMain Financial Group, LLC as Servicer for ("ASF") Wilmington Trust NA, as Is…" at bounding box center [514, 141] width 194 height 26
drag, startPoint x: 502, startPoint y: 241, endPoint x: 229, endPoint y: 226, distance: 274.1
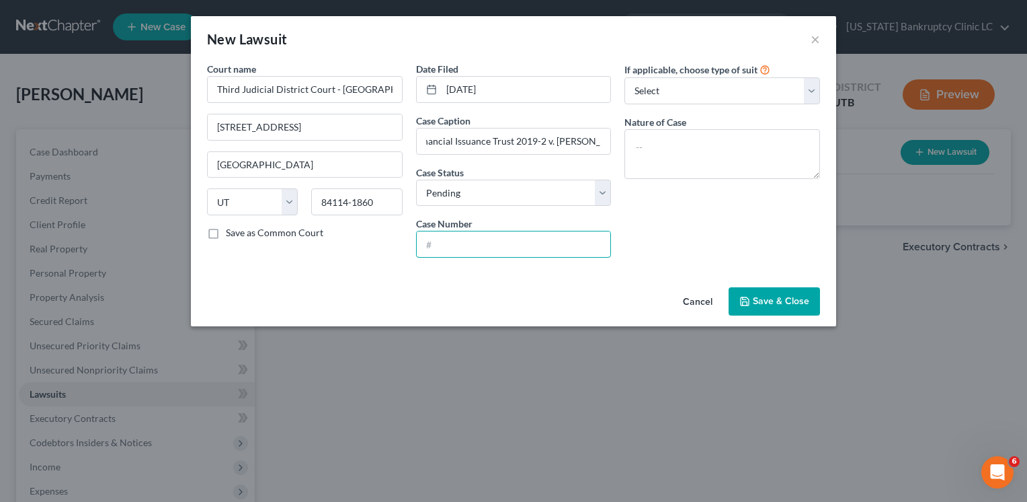
click at [502, 241] on input "text" at bounding box center [514, 244] width 194 height 26
click at [736, 92] on select "Select Repossession Garnishment Foreclosure Attached, Seized, Or Levied Other" at bounding box center [723, 90] width 196 height 27
click at [625, 77] on select "Select Repossession Garnishment Foreclosure Attached, Seized, Or Levied Other" at bounding box center [723, 90] width 196 height 27
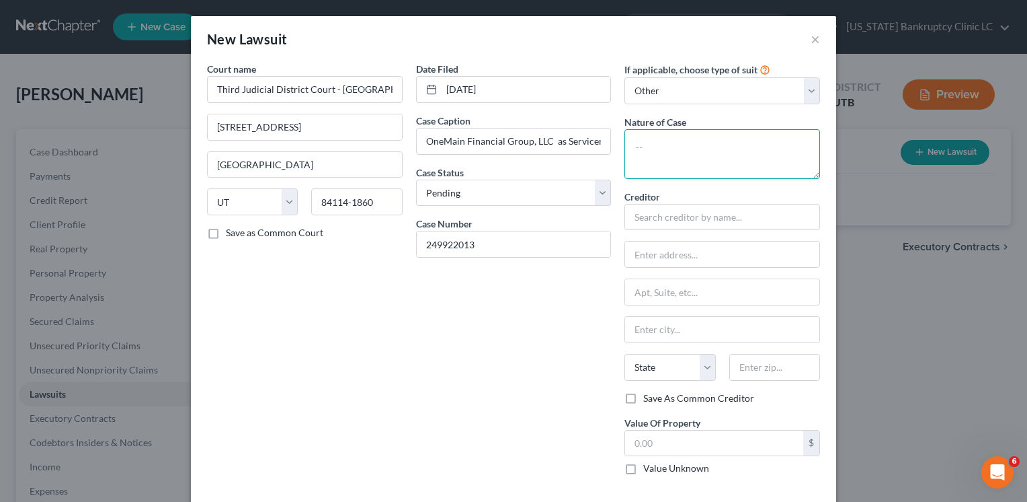
click at [713, 153] on textarea at bounding box center [723, 154] width 196 height 50
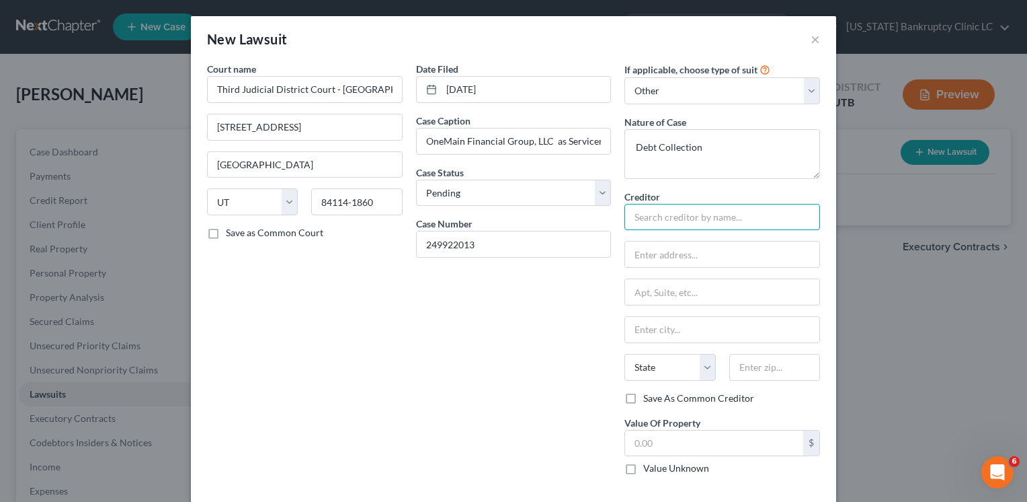
click at [754, 221] on input "text" at bounding box center [723, 217] width 196 height 27
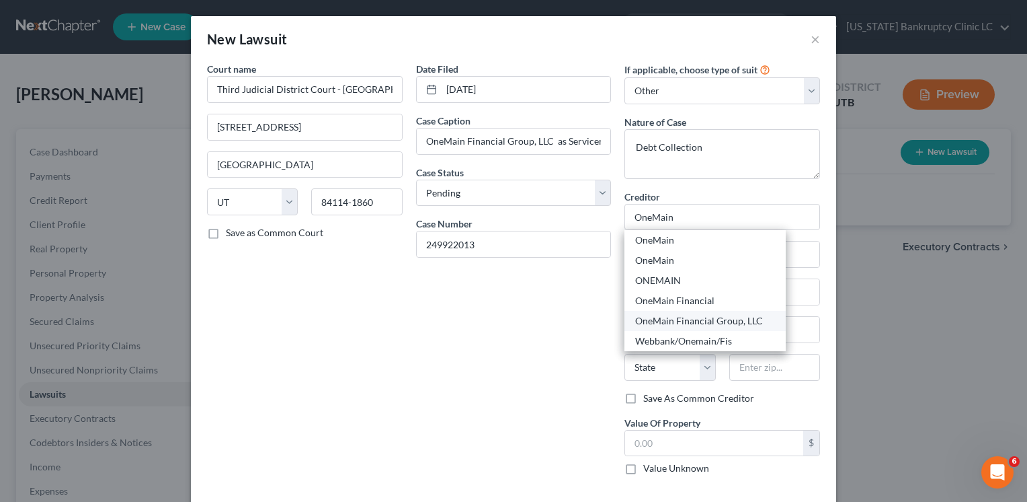
click at [729, 322] on div "OneMain Financial Group, LLC" at bounding box center [705, 320] width 140 height 13
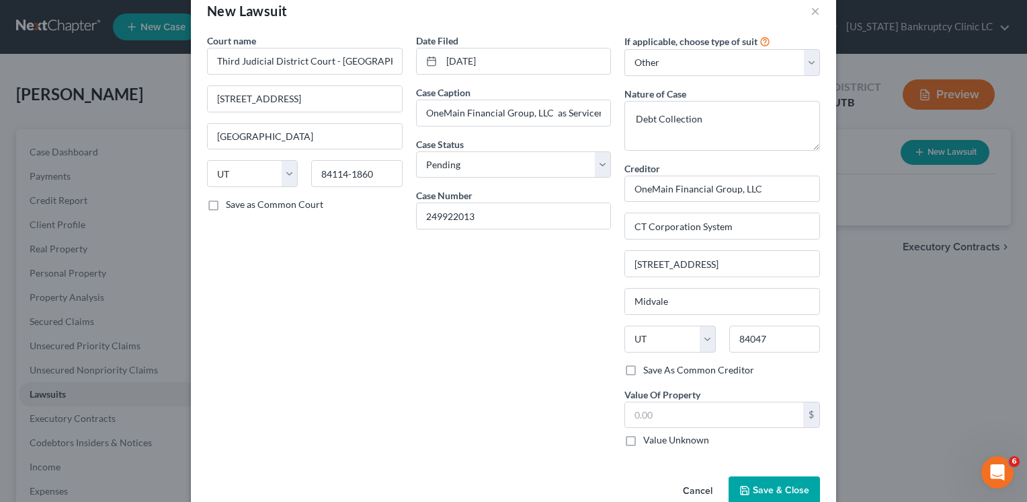
scroll to position [56, 0]
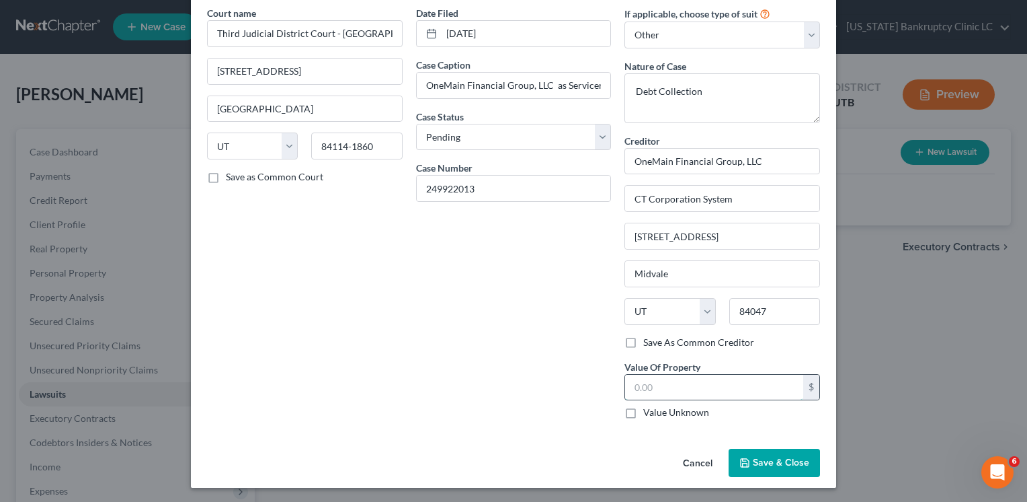
click at [678, 386] on input "text" at bounding box center [714, 388] width 178 height 26
click at [795, 458] on span "Save & Close" at bounding box center [781, 462] width 56 height 11
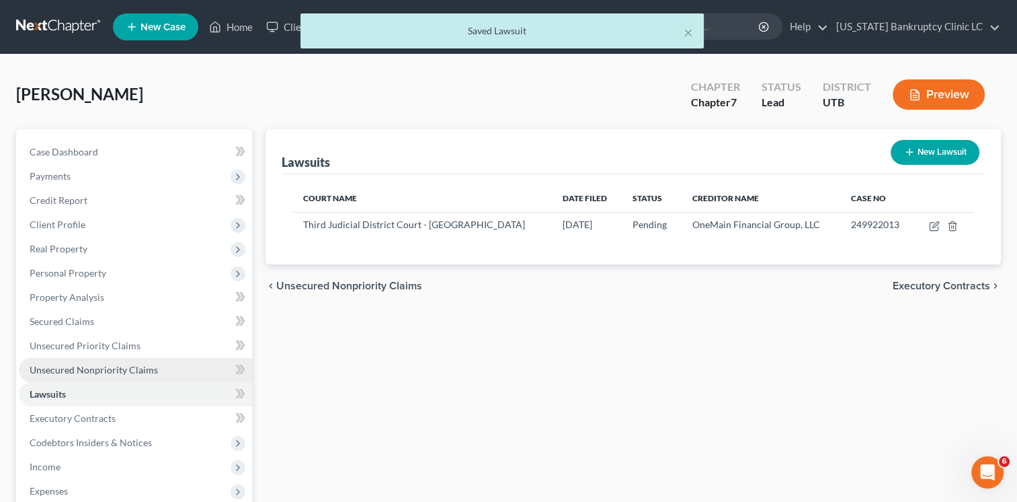
click at [115, 364] on span "Unsecured Nonpriority Claims" at bounding box center [94, 369] width 128 height 11
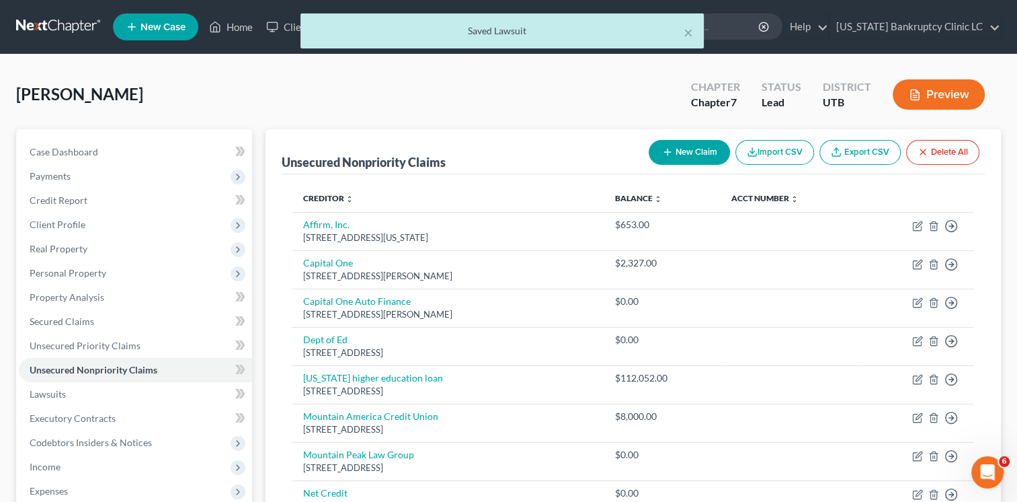
click at [680, 155] on button "New Claim" at bounding box center [689, 152] width 81 height 25
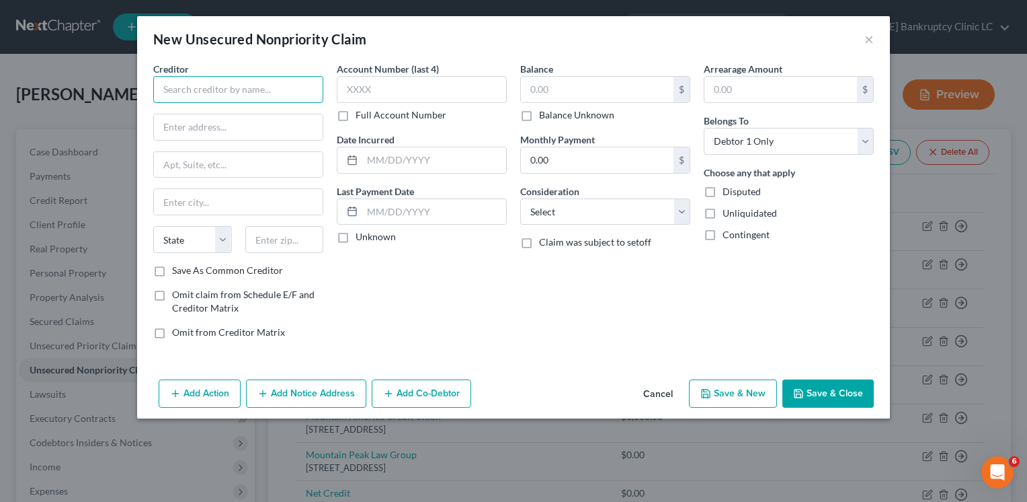
drag, startPoint x: 268, startPoint y: 98, endPoint x: 276, endPoint y: 98, distance: 7.4
click at [266, 95] on input "text" at bounding box center [238, 89] width 170 height 27
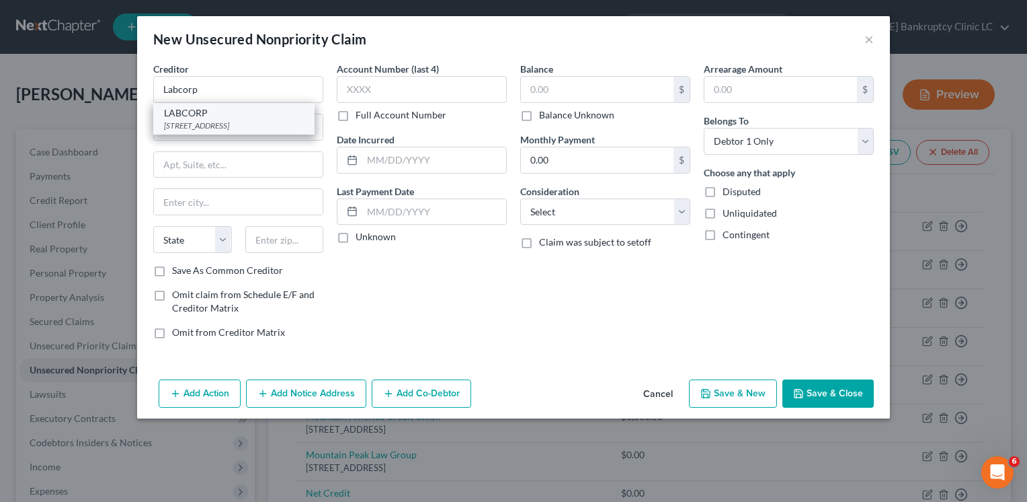
click at [272, 110] on div "LABCORP" at bounding box center [234, 112] width 140 height 13
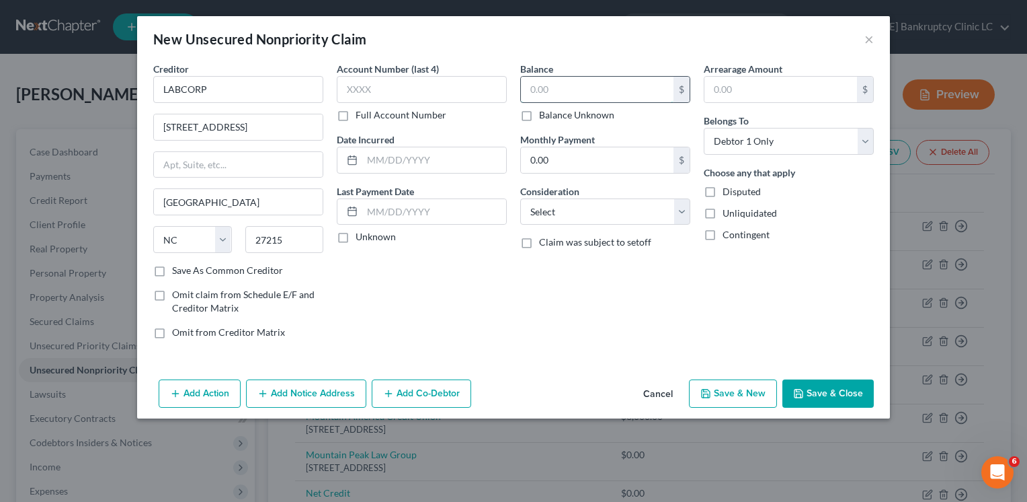
click at [586, 98] on input "text" at bounding box center [597, 90] width 153 height 26
click at [731, 389] on button "Save & New" at bounding box center [733, 393] width 88 height 28
click at [876, 42] on div "New Unsecured Nonpriority Claim ×" at bounding box center [513, 39] width 753 height 46
click at [871, 40] on button "×" at bounding box center [869, 39] width 9 height 16
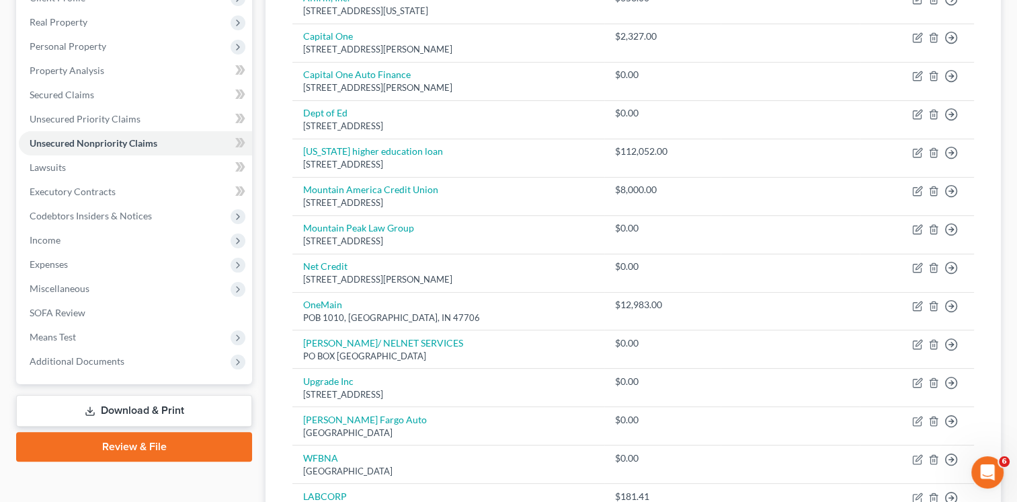
scroll to position [269, 0]
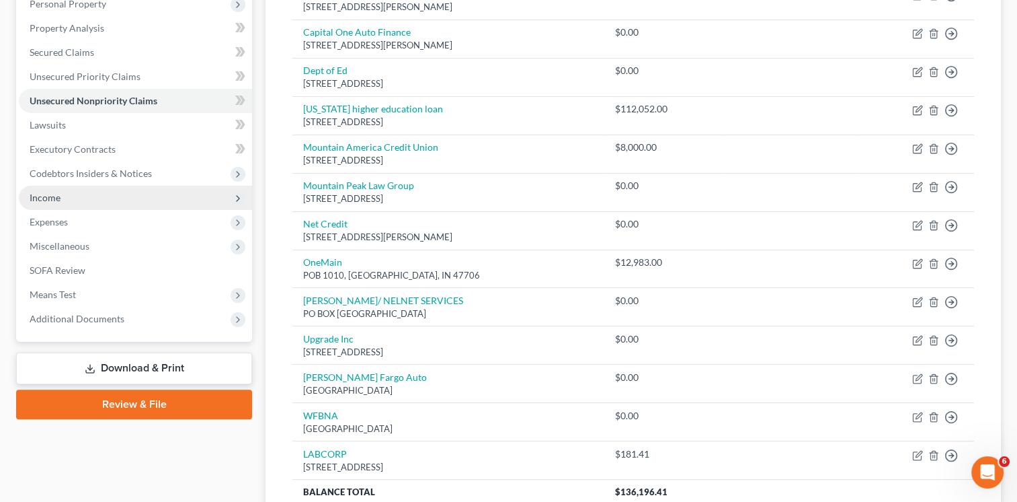
click at [116, 190] on span "Income" at bounding box center [135, 198] width 233 height 24
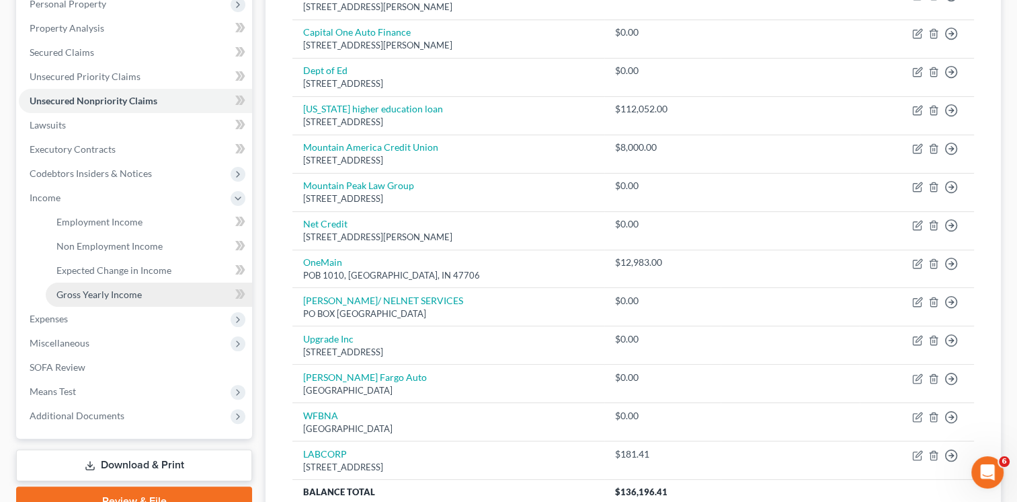
click at [125, 288] on span "Gross Yearly Income" at bounding box center [98, 293] width 85 height 11
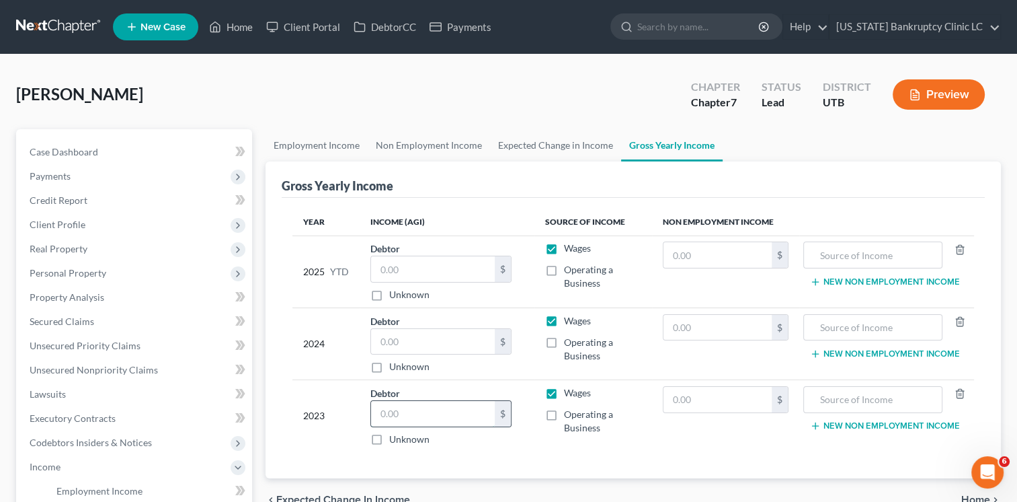
click at [422, 413] on input "text" at bounding box center [433, 414] width 124 height 26
drag, startPoint x: 457, startPoint y: 335, endPoint x: 464, endPoint y: 338, distance: 8.1
click at [457, 335] on input "text" at bounding box center [433, 342] width 124 height 26
drag, startPoint x: 407, startPoint y: 273, endPoint x: 417, endPoint y: 280, distance: 12.0
click at [407, 273] on input "text" at bounding box center [433, 269] width 124 height 26
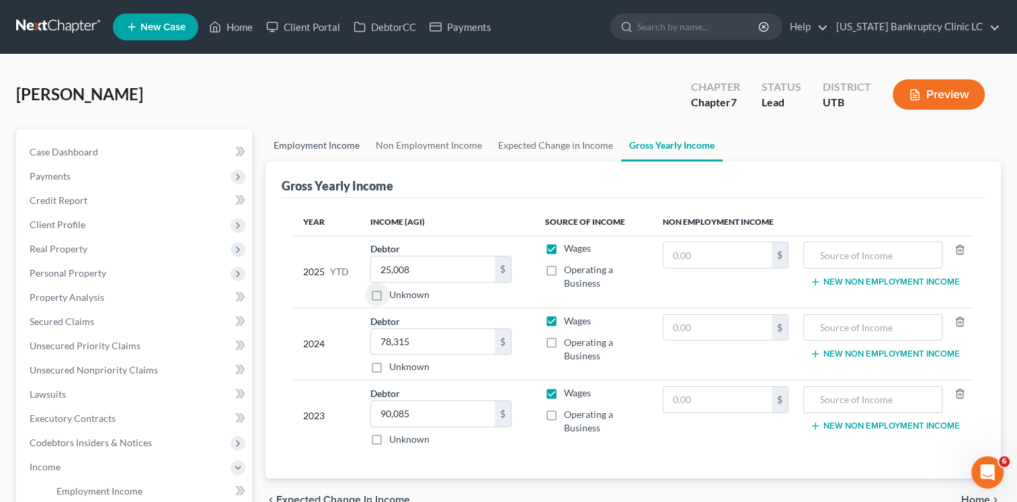
click at [330, 147] on link "Employment Income" at bounding box center [317, 145] width 102 height 32
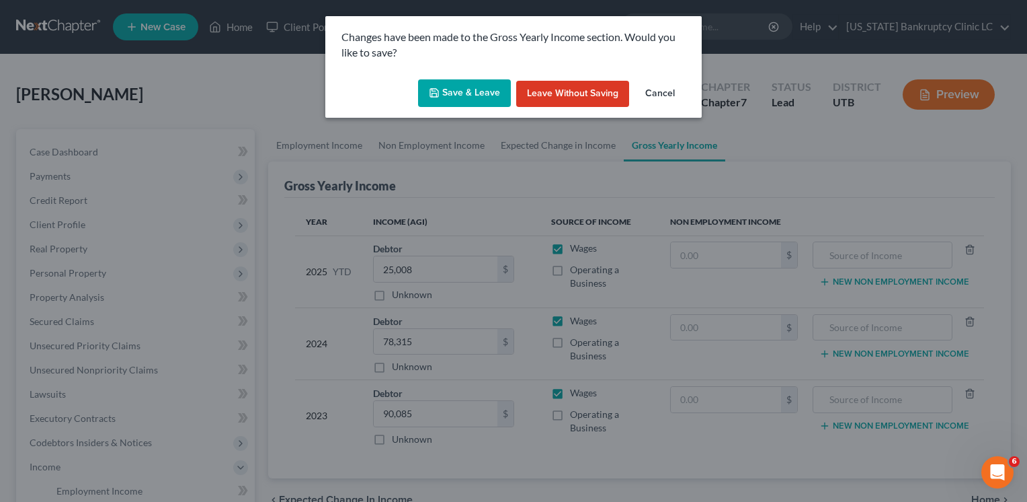
click at [481, 96] on button "Save & Leave" at bounding box center [464, 93] width 93 height 28
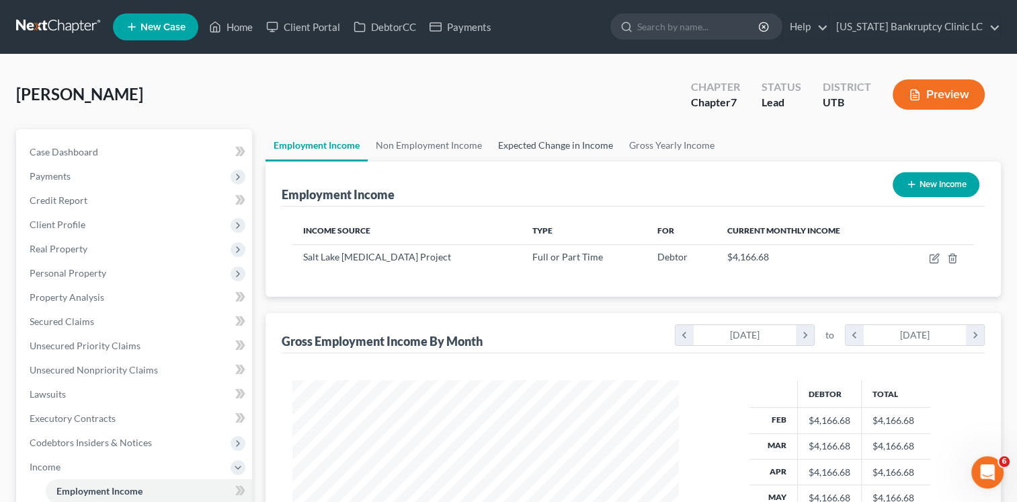
scroll to position [239, 414]
click at [682, 149] on link "Gross Yearly Income" at bounding box center [672, 145] width 102 height 32
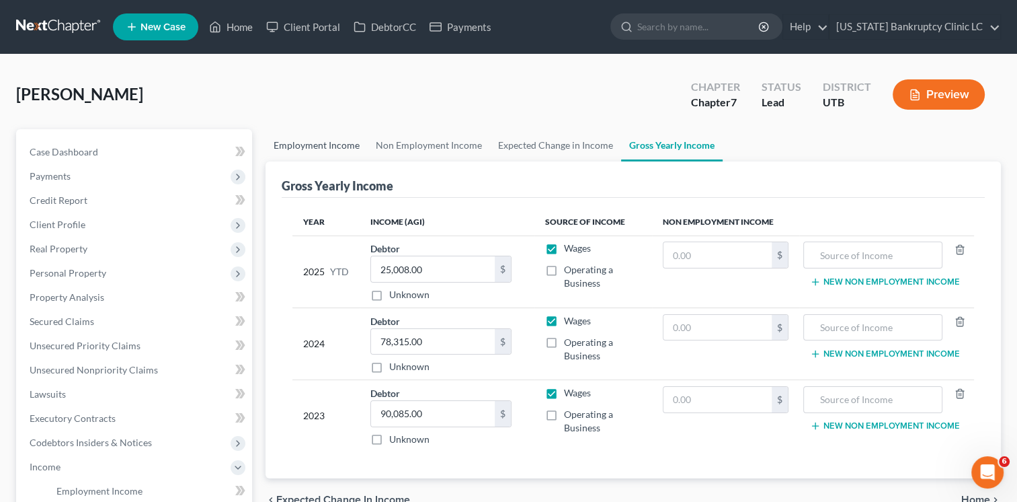
click at [315, 147] on link "Employment Income" at bounding box center [317, 145] width 102 height 32
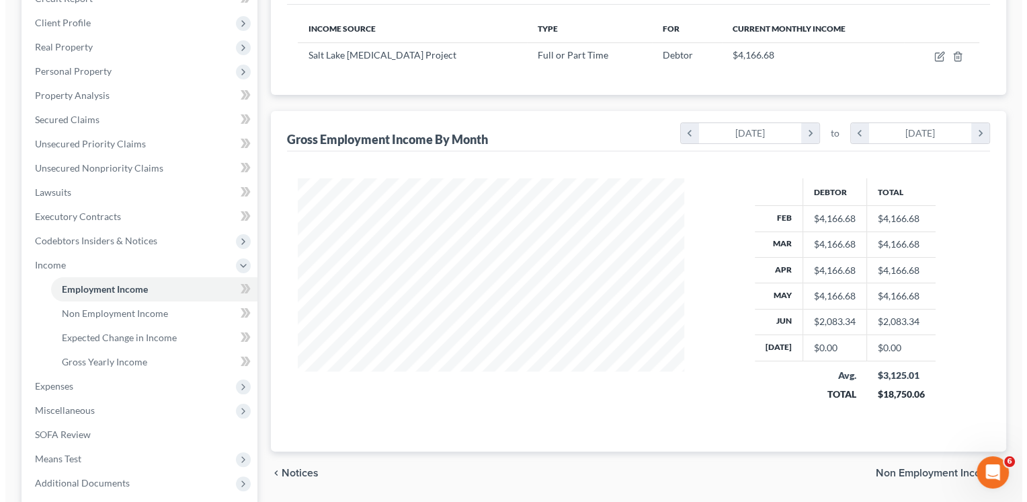
scroll to position [134, 0]
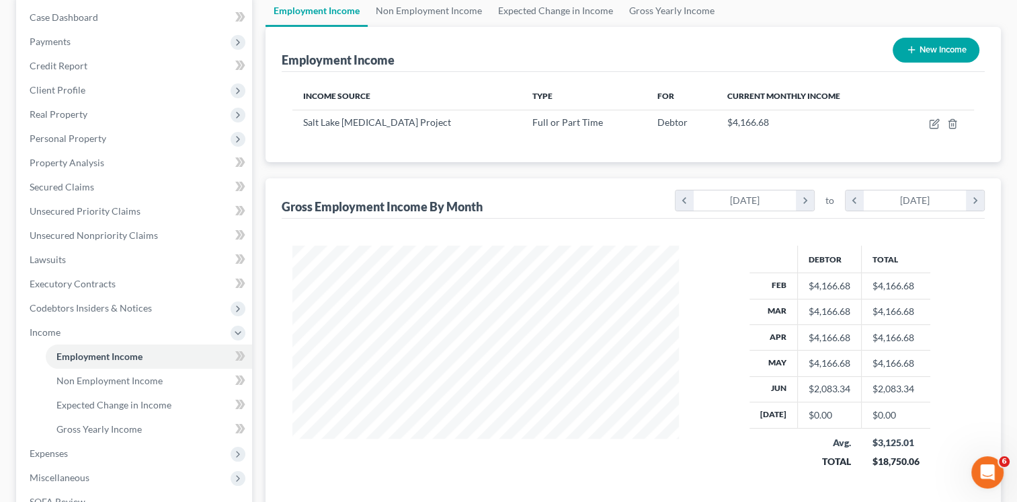
click at [942, 46] on button "New Income" at bounding box center [936, 50] width 87 height 25
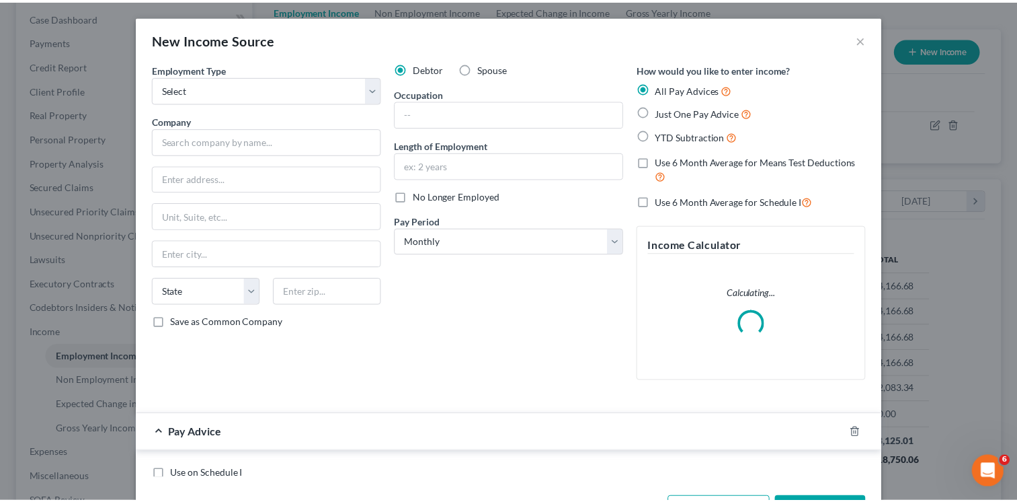
scroll to position [239, 417]
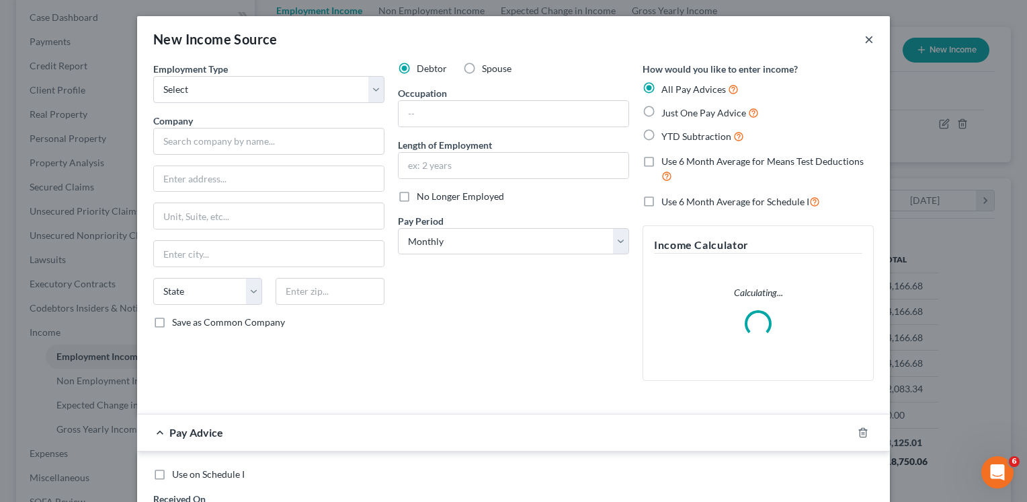
click at [865, 44] on button "×" at bounding box center [869, 39] width 9 height 16
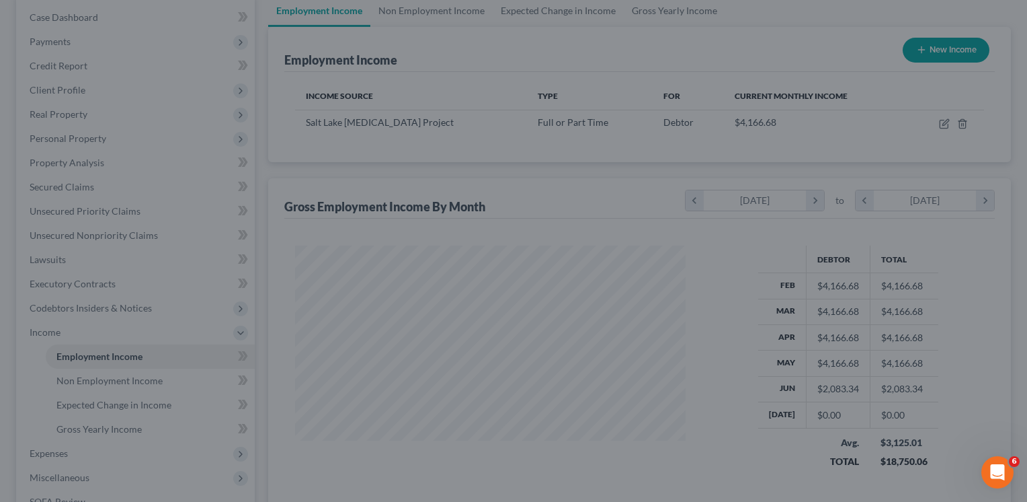
scroll to position [672177, 672003]
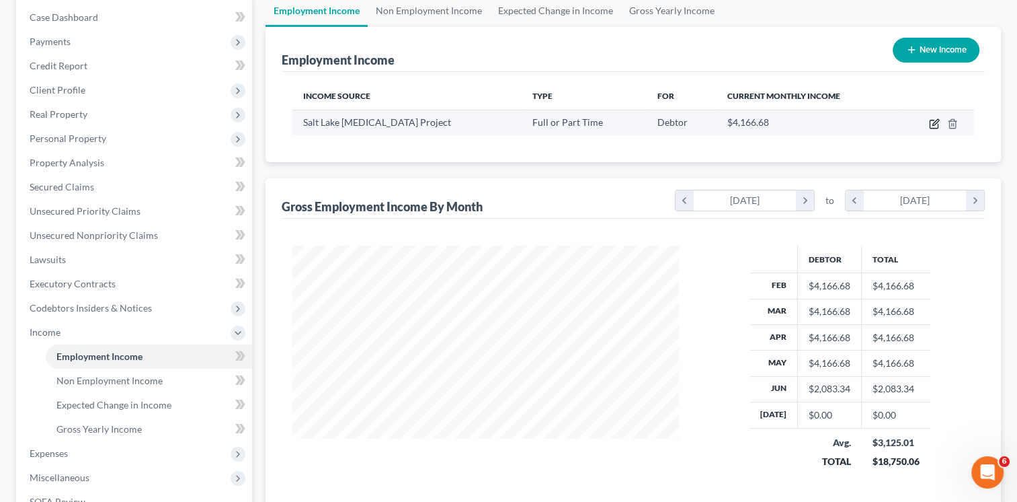
click at [932, 128] on icon "button" at bounding box center [934, 123] width 11 height 11
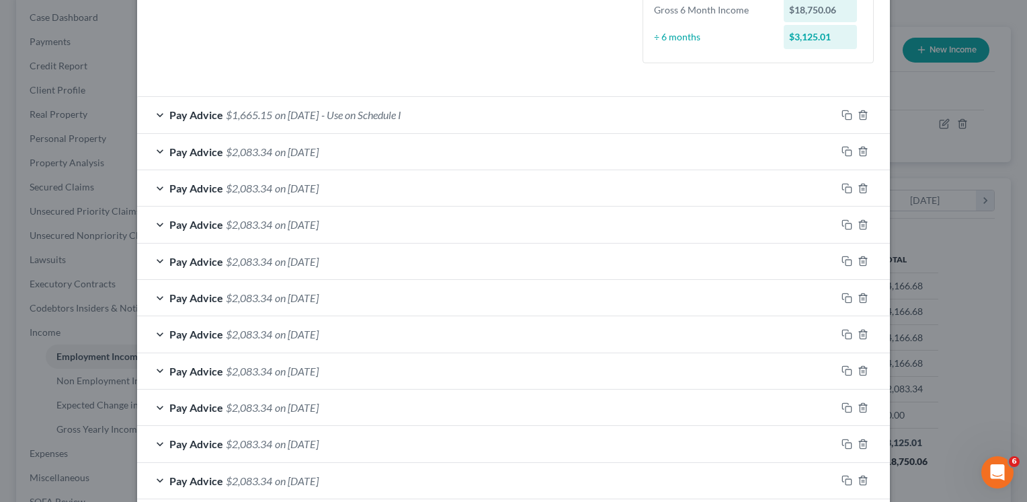
scroll to position [426, 0]
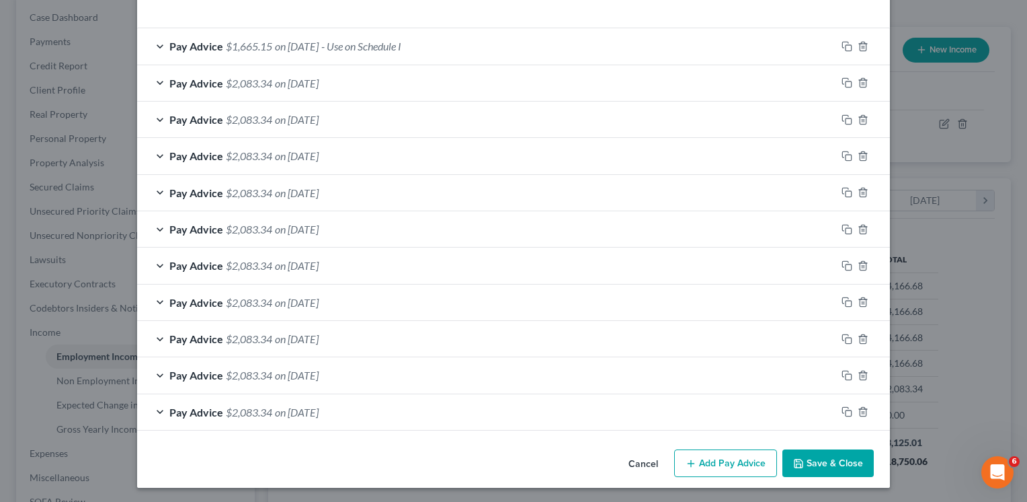
click at [712, 451] on button "Add Pay Advice" at bounding box center [725, 463] width 103 height 28
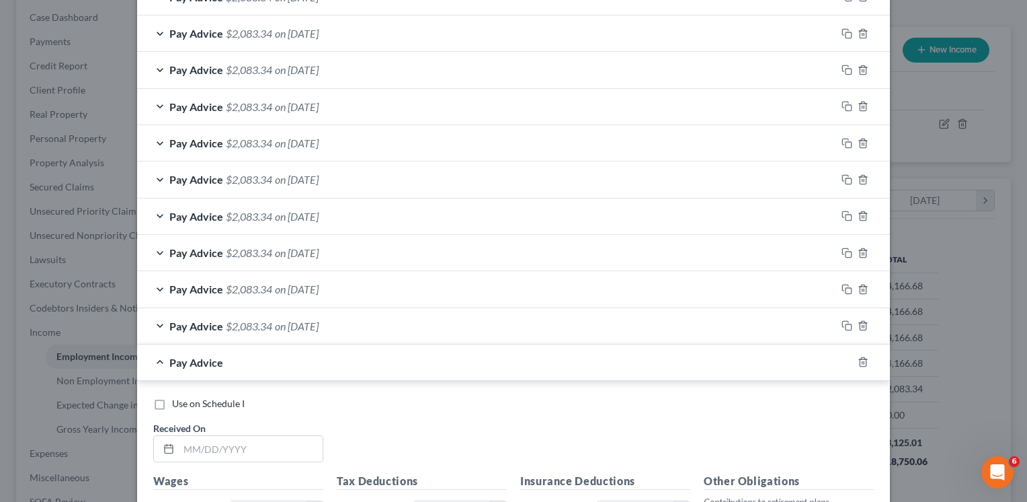
scroll to position [695, 0]
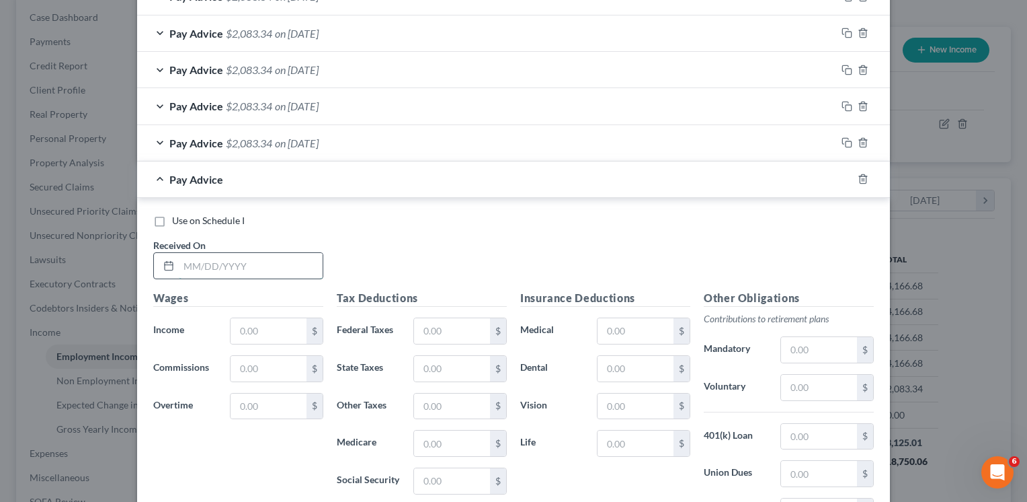
click at [233, 275] on input "text" at bounding box center [251, 266] width 144 height 26
click at [286, 328] on input "text" at bounding box center [269, 331] width 76 height 26
click at [206, 265] on input "7/1/20025" at bounding box center [251, 266] width 144 height 26
click at [444, 322] on input "text" at bounding box center [452, 331] width 76 height 26
click at [433, 360] on input "text" at bounding box center [452, 369] width 76 height 26
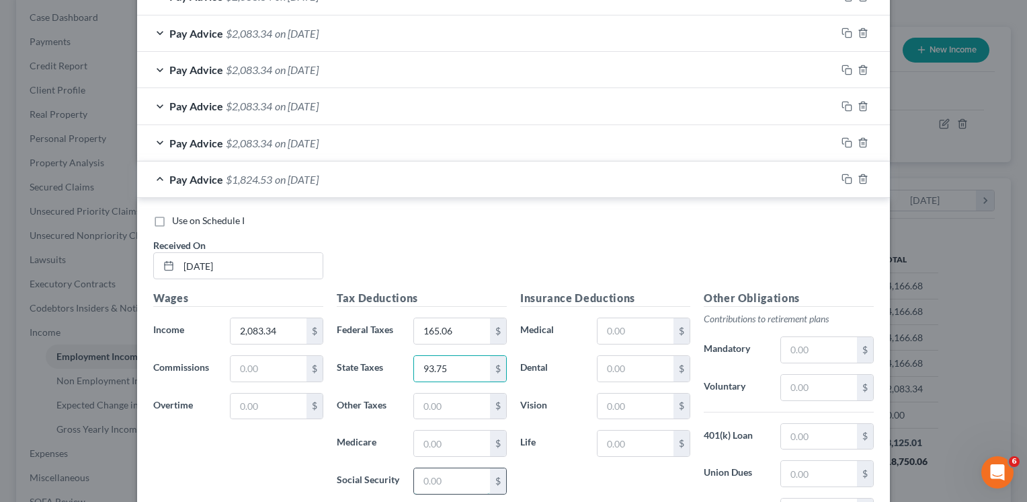
click at [445, 475] on input "text" at bounding box center [452, 481] width 76 height 26
drag, startPoint x: 444, startPoint y: 442, endPoint x: 479, endPoint y: 449, distance: 35.7
click at [442, 443] on input "text" at bounding box center [452, 443] width 76 height 26
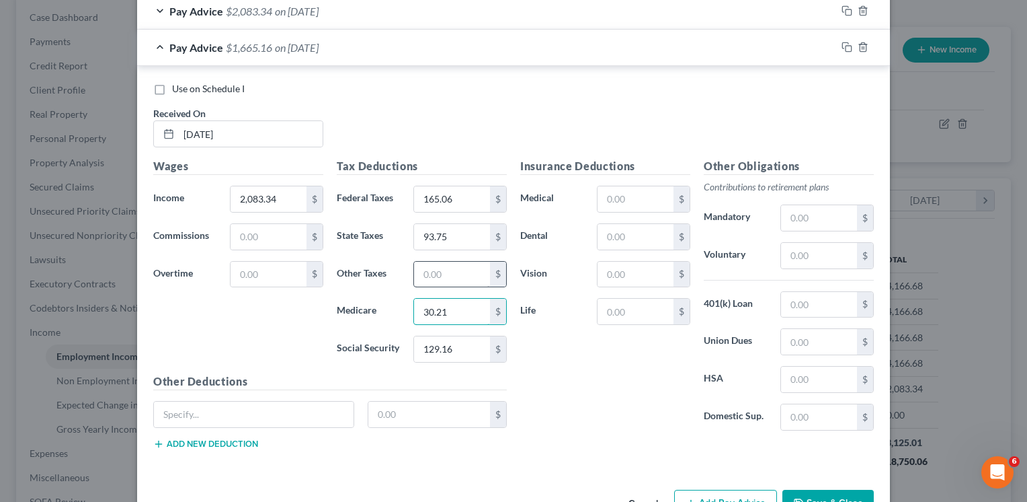
scroll to position [830, 0]
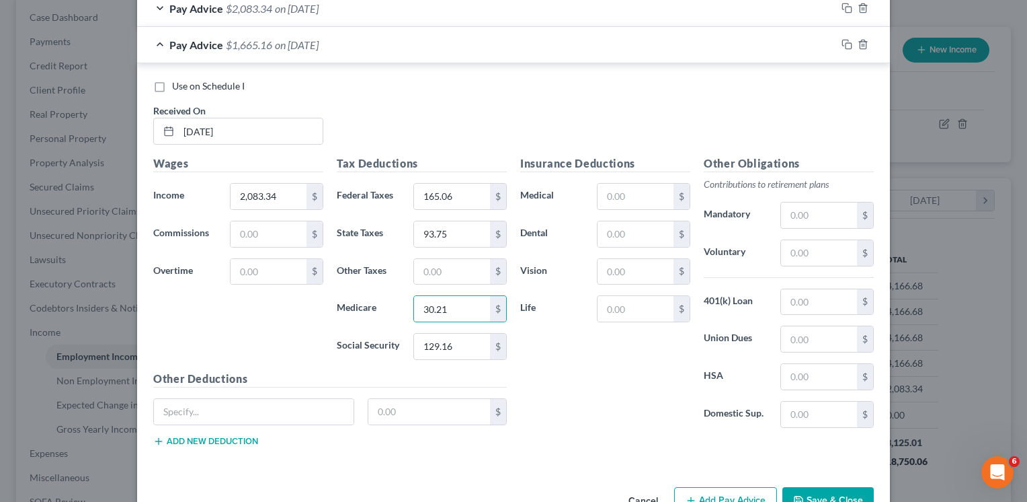
click at [192, 80] on span "Use on Schedule I" at bounding box center [208, 85] width 73 height 11
click at [186, 80] on input "Use on Schedule I" at bounding box center [182, 83] width 9 height 9
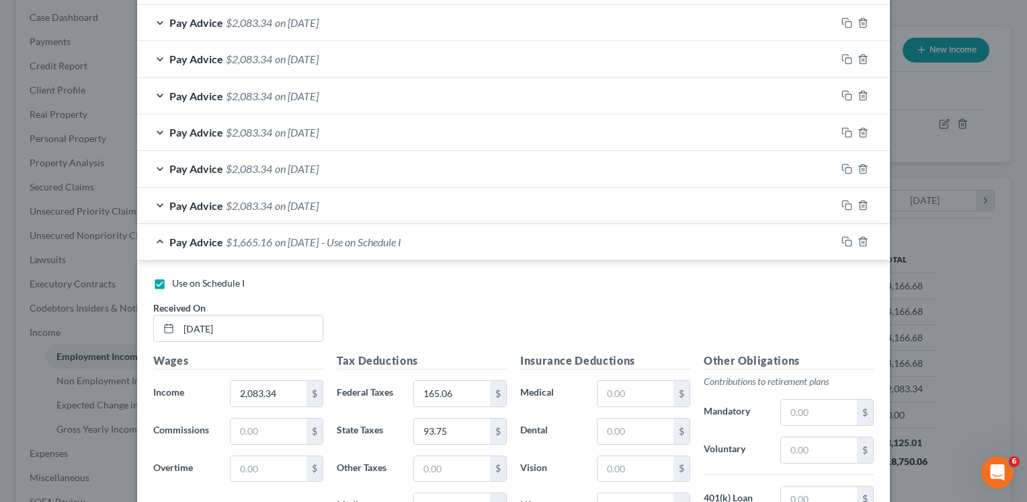
scroll to position [596, 0]
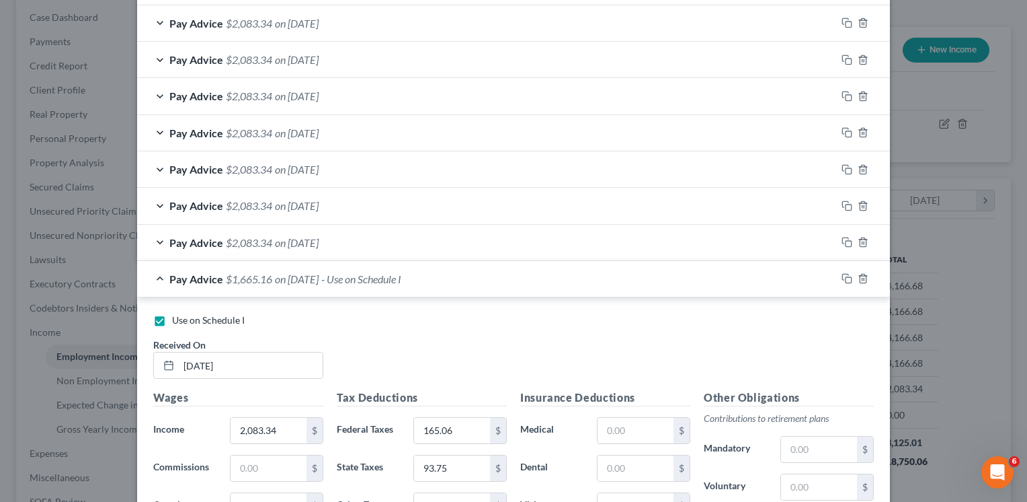
click at [159, 278] on div "Pay Advice $1,665.16 on [DATE] - Use on Schedule I" at bounding box center [486, 279] width 699 height 36
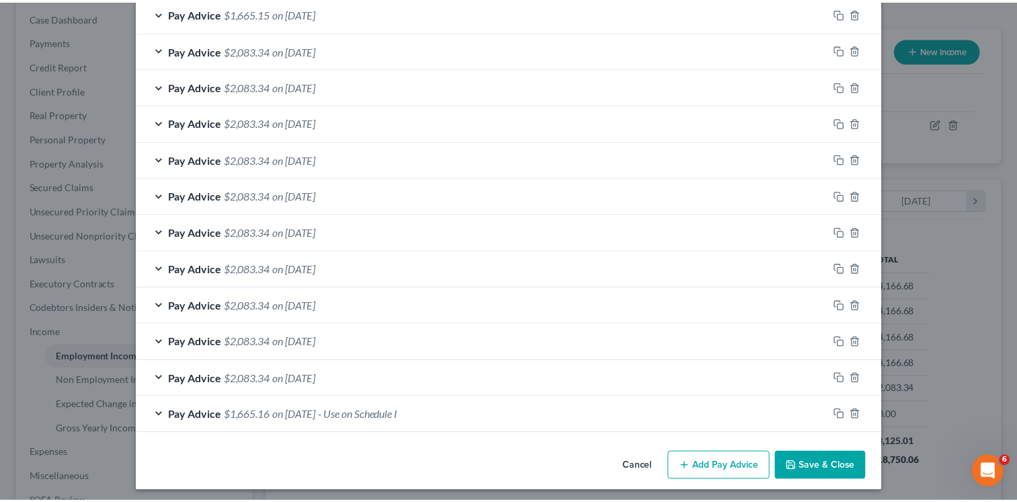
scroll to position [463, 0]
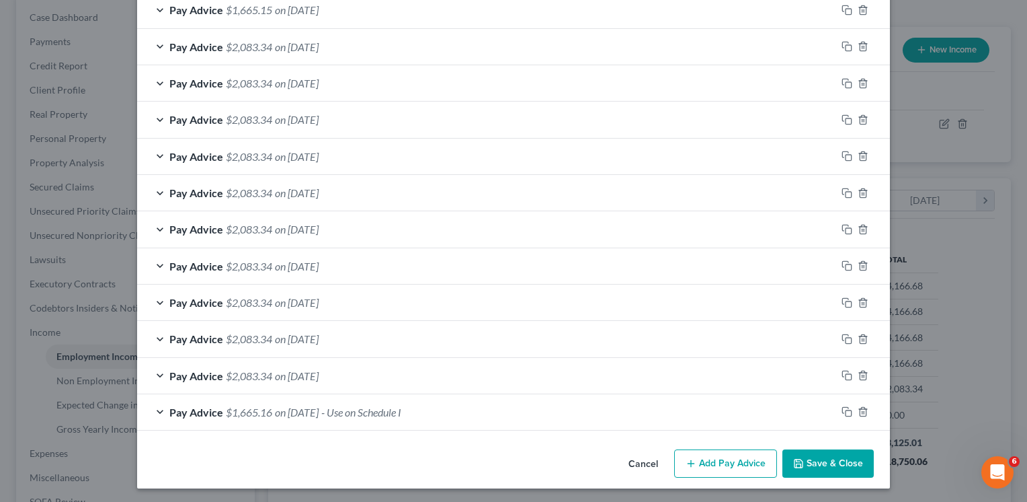
click at [853, 455] on button "Save & Close" at bounding box center [828, 463] width 91 height 28
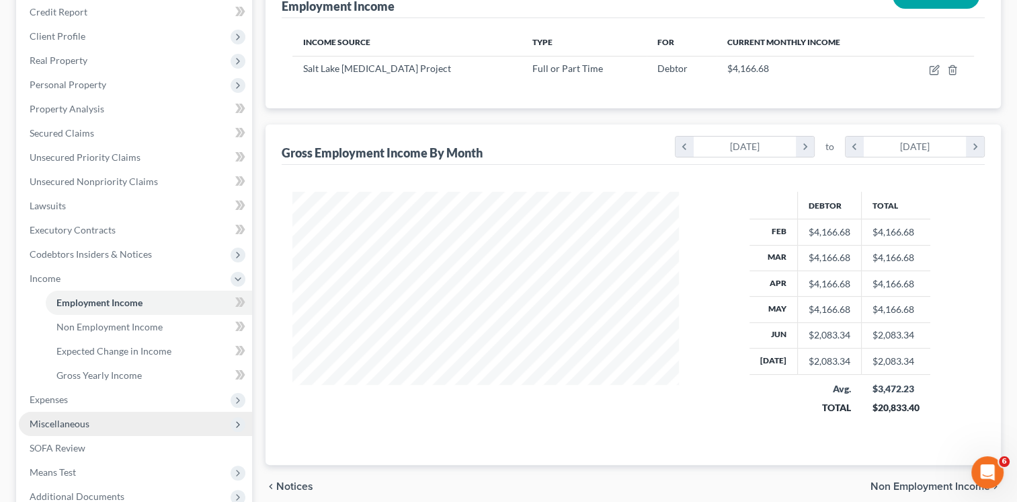
scroll to position [333, 0]
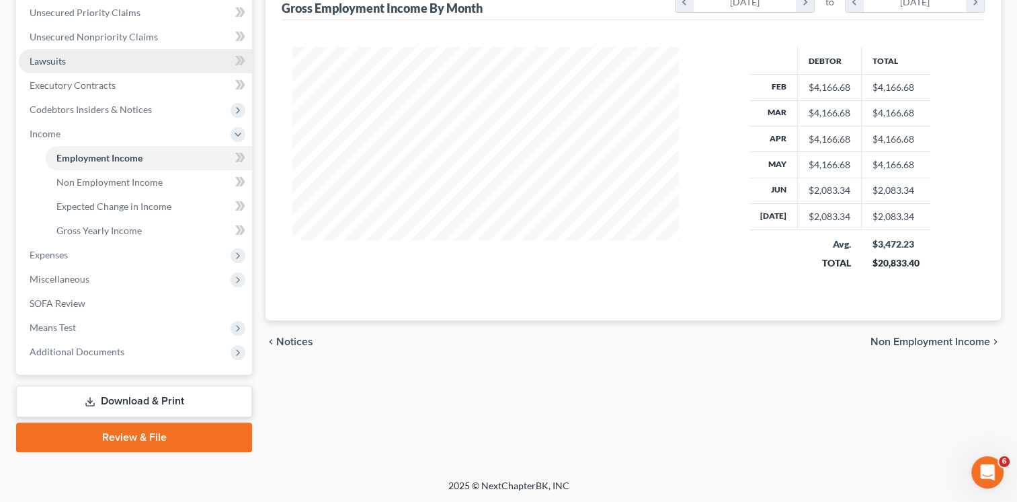
click at [94, 63] on link "Lawsuits" at bounding box center [135, 61] width 233 height 24
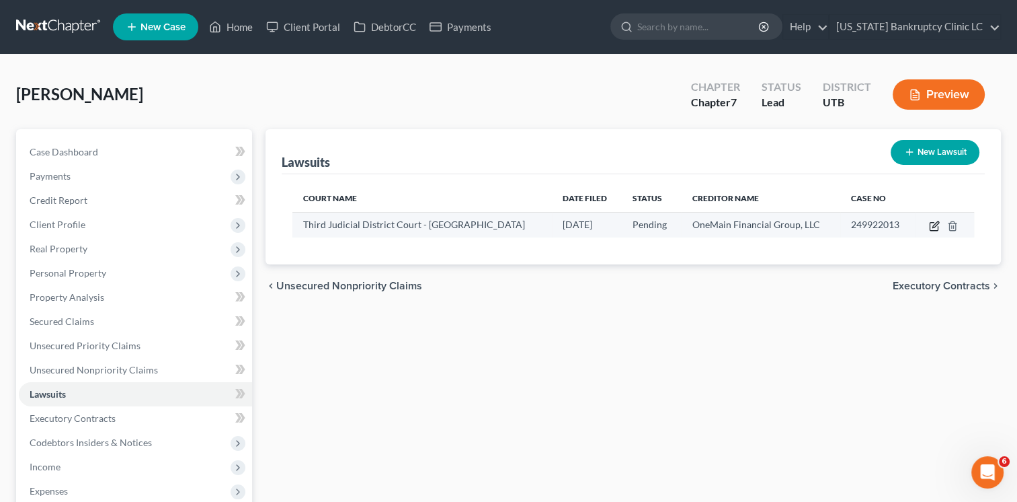
click at [933, 222] on icon "button" at bounding box center [934, 226] width 11 height 11
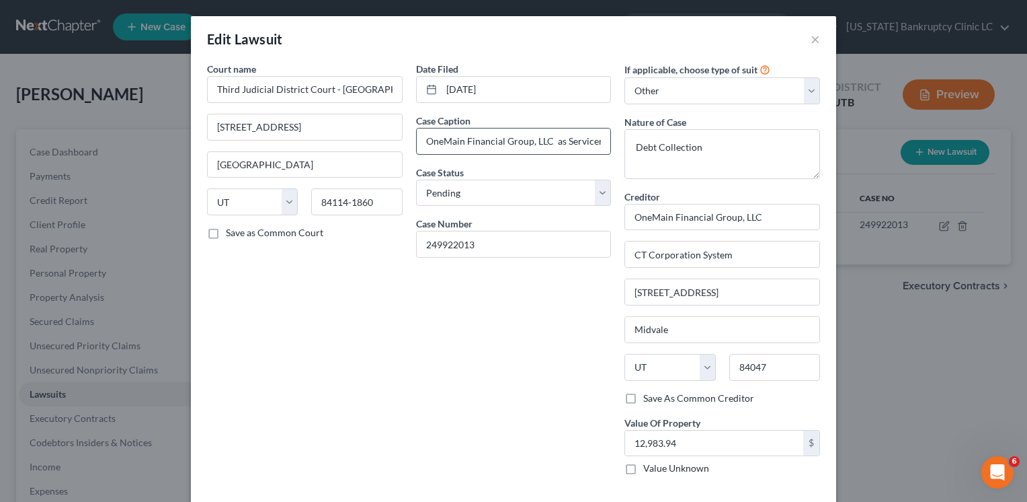
click at [455, 137] on input "OneMain Financial Group, LLC as Servicer for ("ASF") Wilmington Trust NA, as Is…" at bounding box center [514, 141] width 194 height 26
click at [454, 137] on input "OneMain Financial Group, LLC as Servicer for ("ASF") Wilmington Trust NA, as Is…" at bounding box center [514, 141] width 194 height 26
paste input "v"
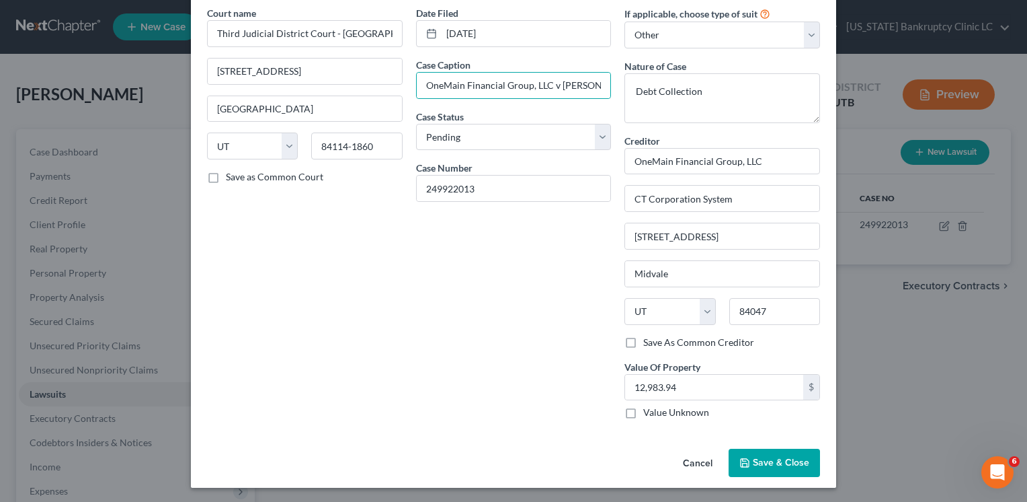
click at [764, 460] on span "Save & Close" at bounding box center [781, 462] width 56 height 11
